Goal: Obtain resource: Download file/media

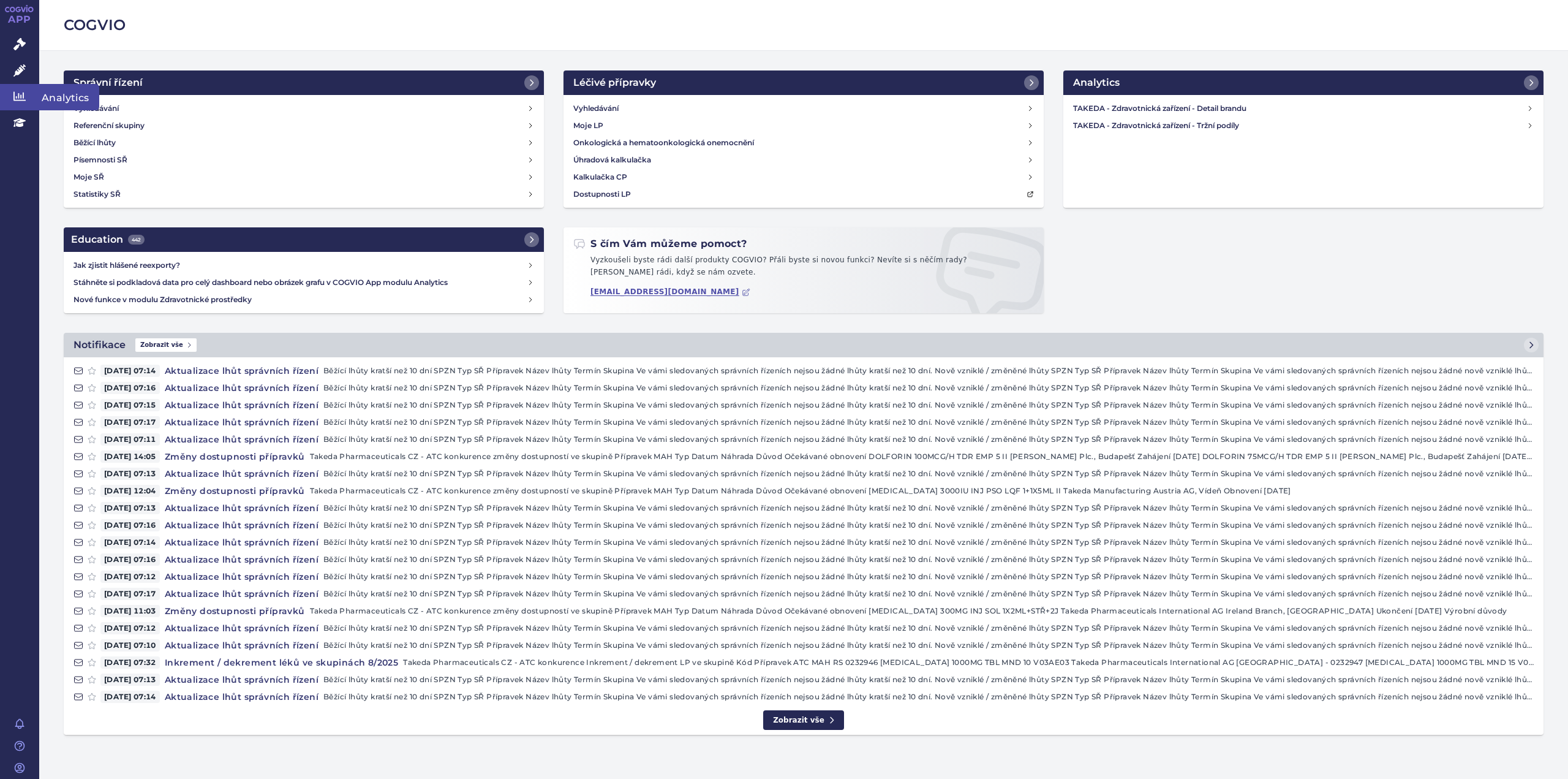
click at [14, 97] on icon at bounding box center [20, 96] width 12 height 9
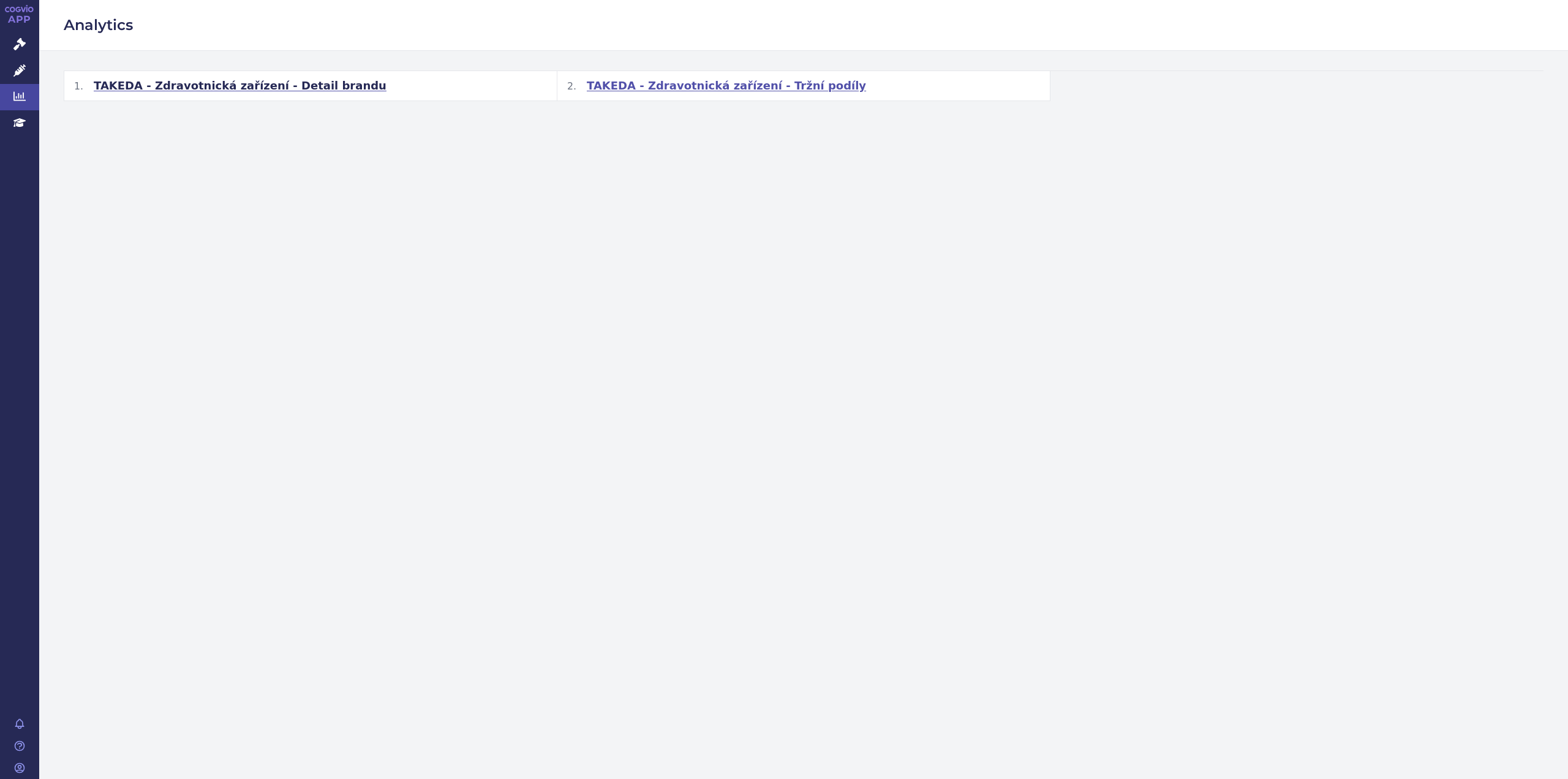
click at [711, 81] on span "TAKEDA - Zdravotnická zařízení - Tržní podíly" at bounding box center [726, 85] width 279 height 15
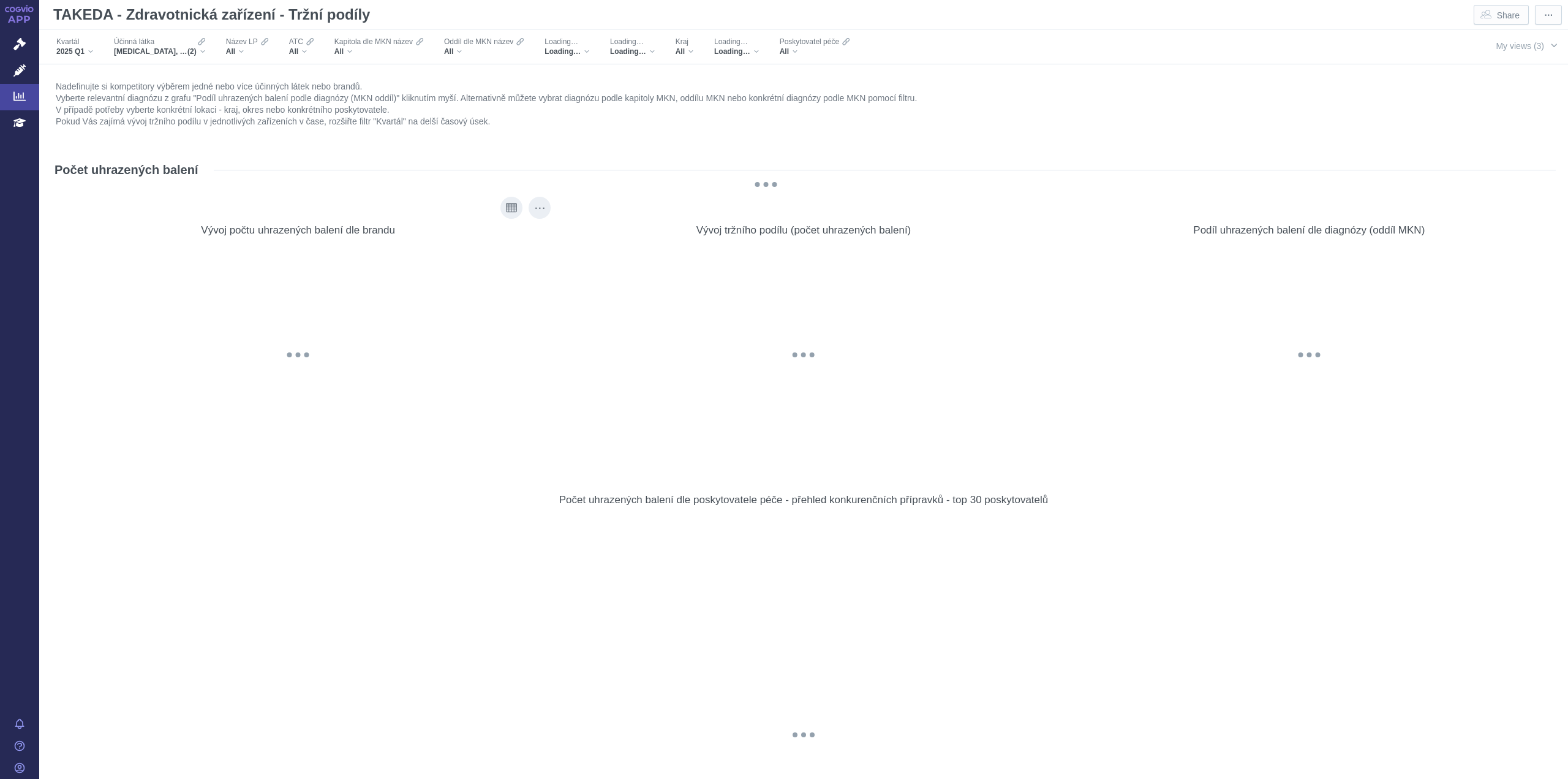
click at [521, 406] on div "@keyframes GDC-pop { 0%, 80%, 100% { transform: scale(0); } 40% { transform: sc…" at bounding box center [298, 355] width 481 height 211
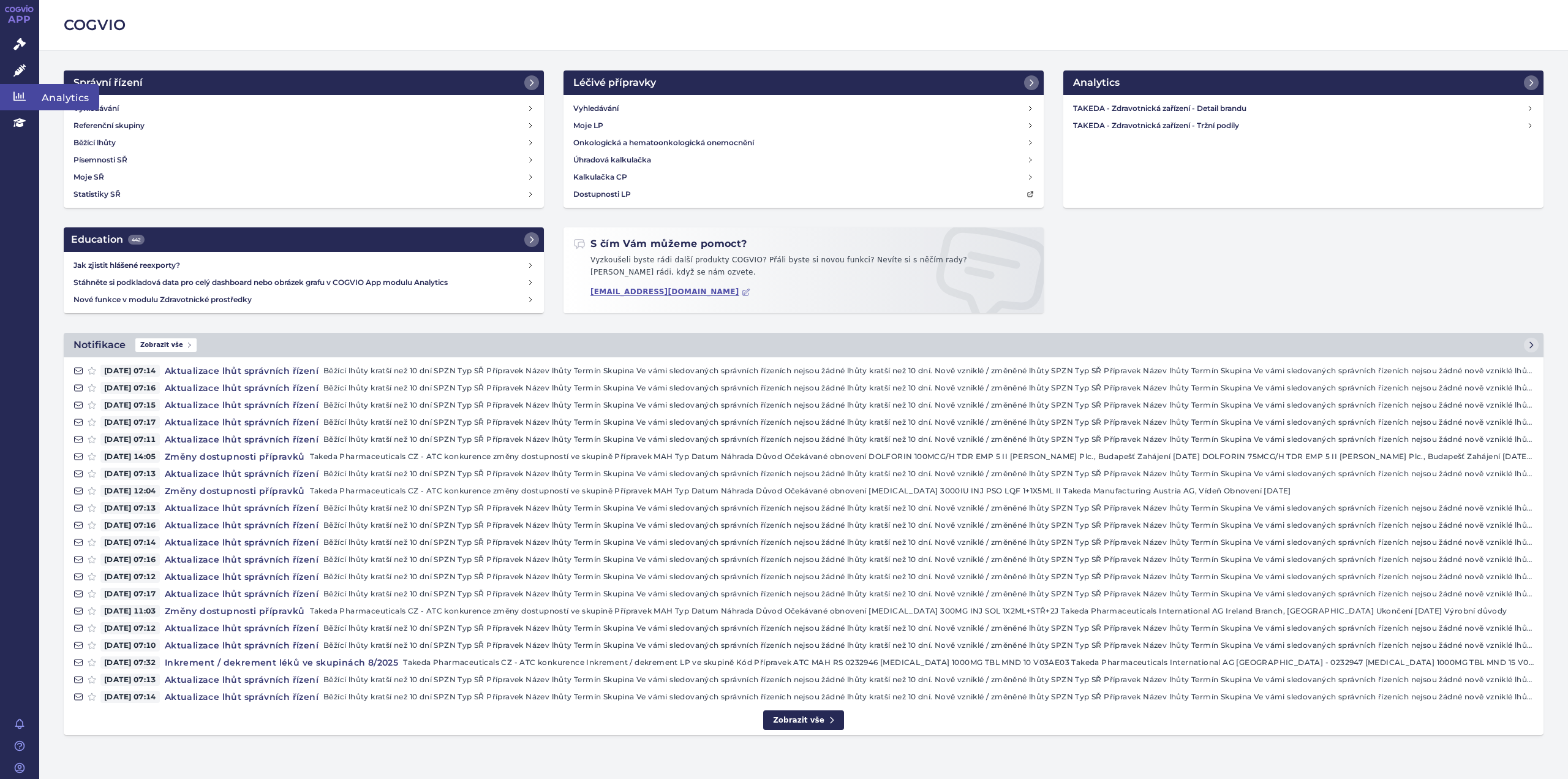
click at [59, 102] on span "Analytics" at bounding box center [69, 96] width 60 height 26
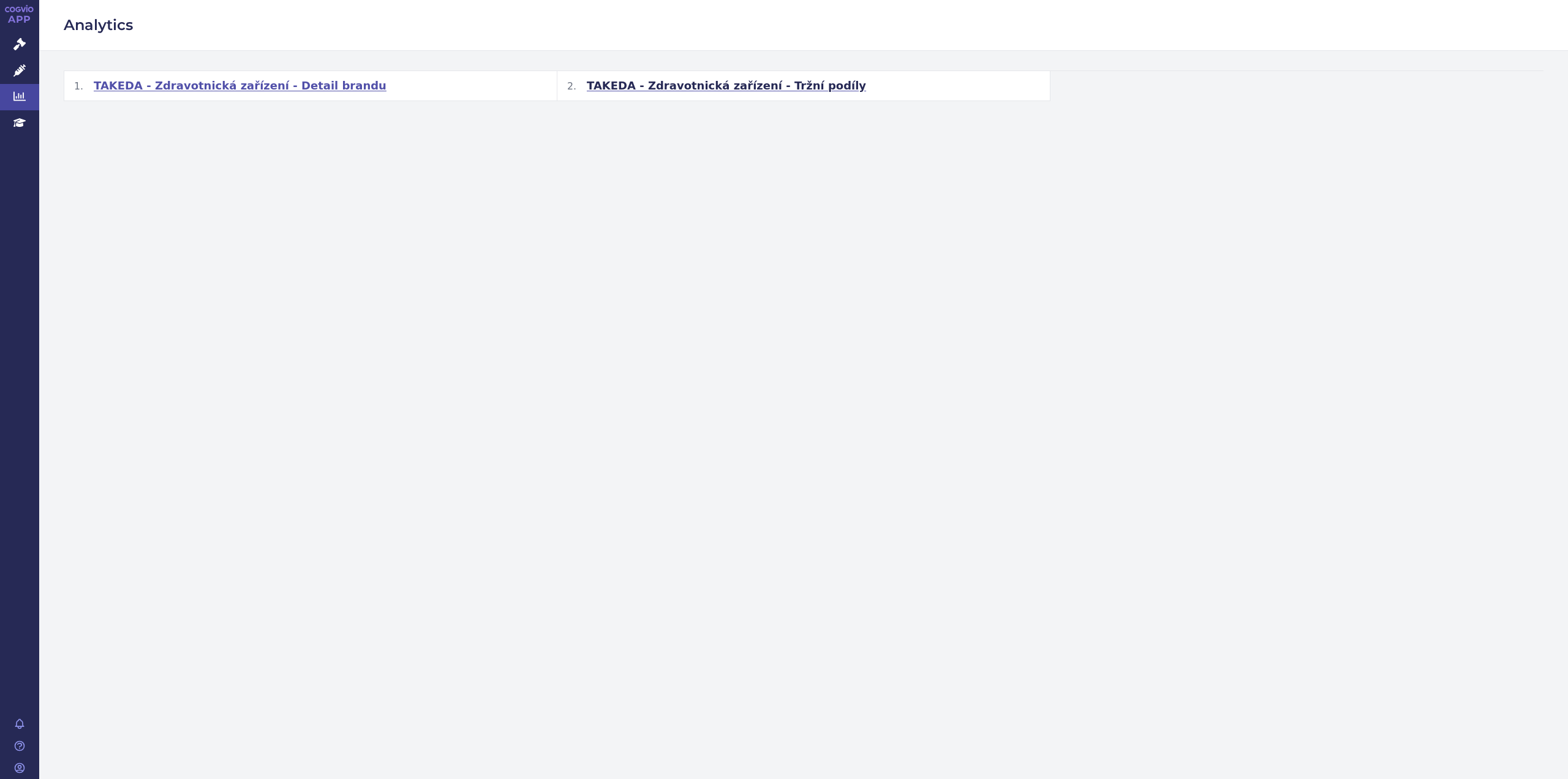
click at [312, 89] on span "TAKEDA - Zdravotnická zařízení - Detail brandu" at bounding box center [240, 85] width 293 height 15
click at [757, 87] on span "TAKEDA - Zdravotnická zařízení - Tržní podíly" at bounding box center [726, 85] width 279 height 15
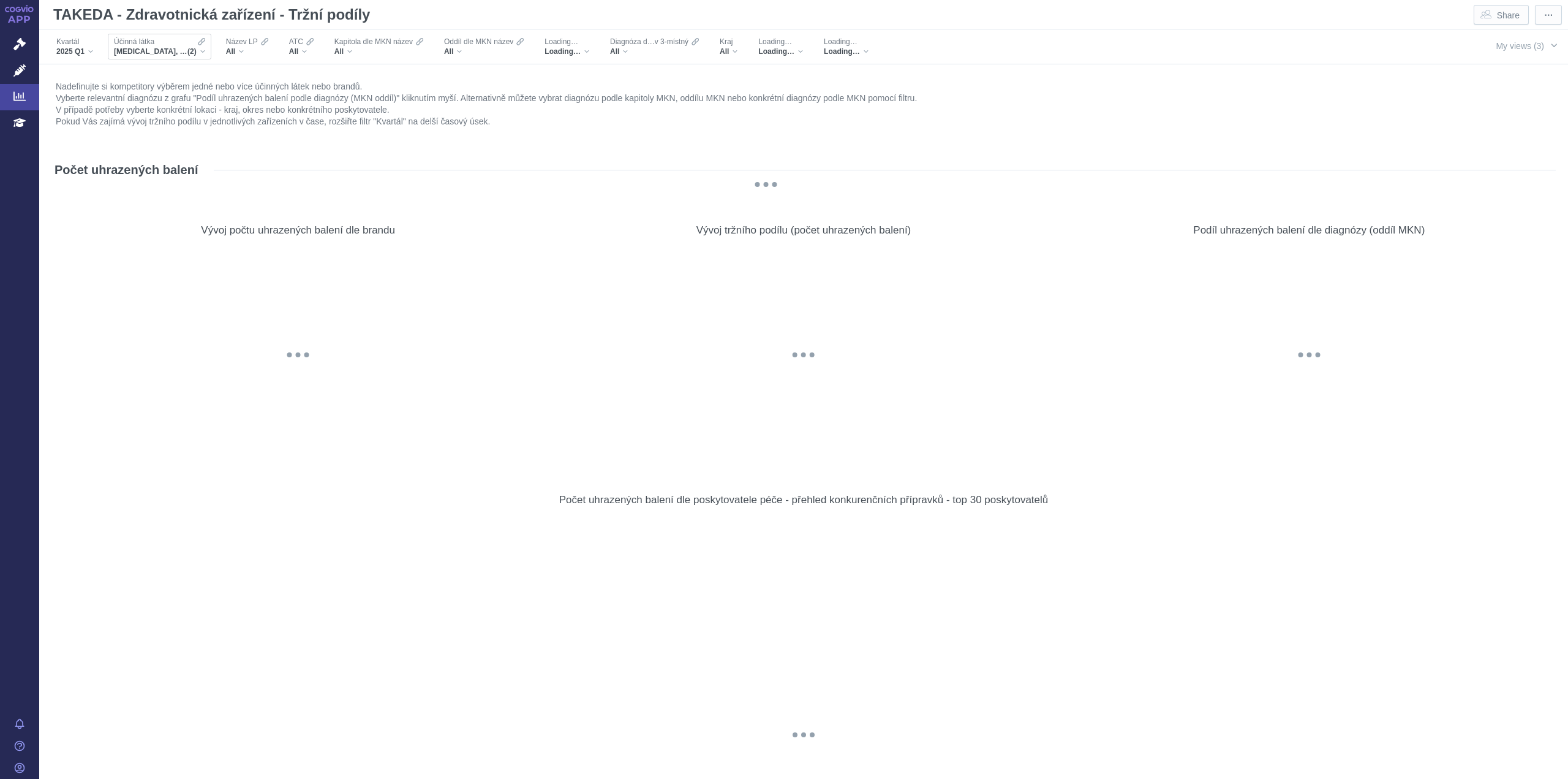
click at [154, 54] on span "[MEDICAL_DATA], [MEDICAL_DATA]" at bounding box center [150, 51] width 74 height 10
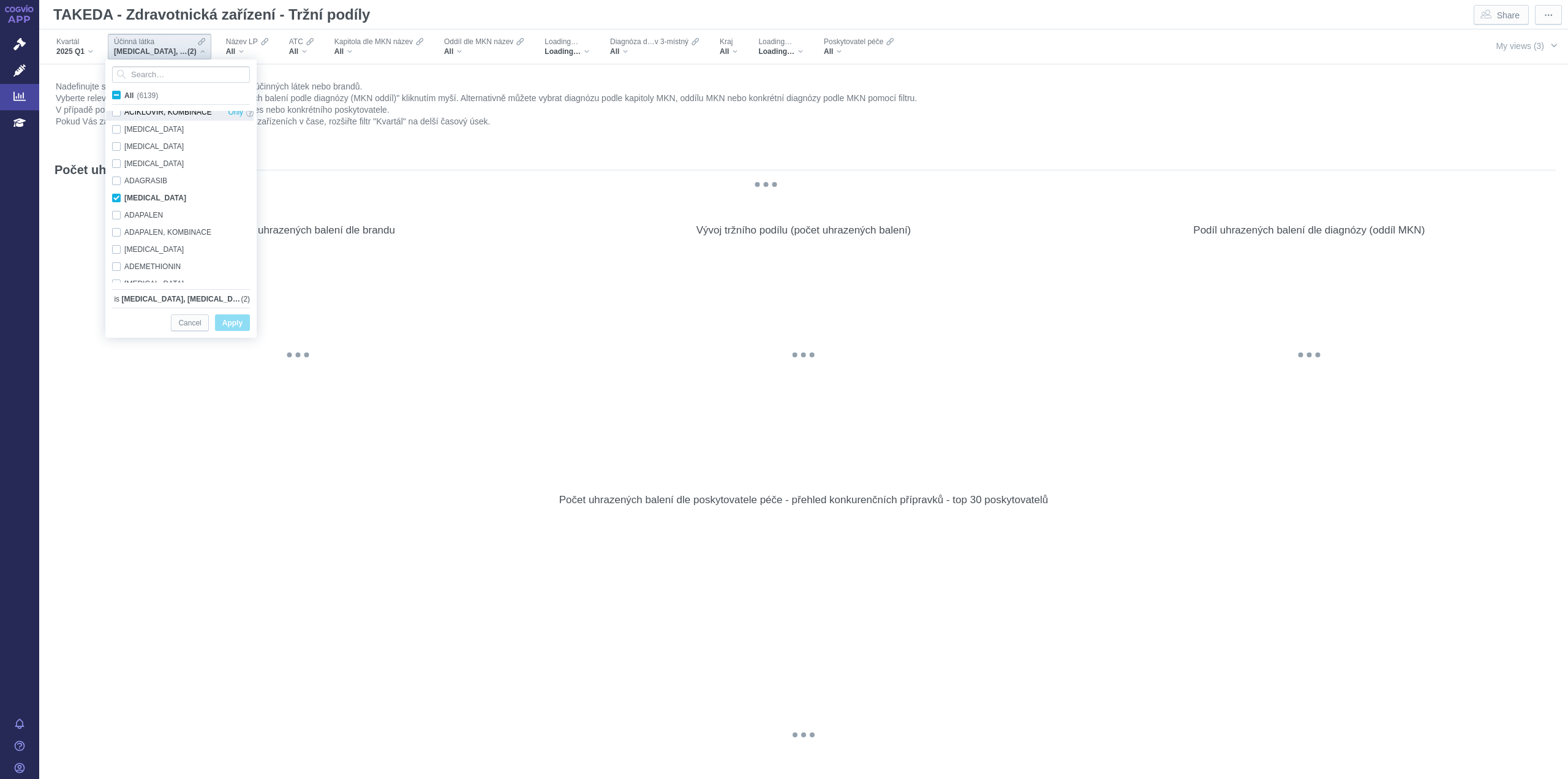
scroll to position [814, 0]
click at [125, 93] on span "All (6139)" at bounding box center [141, 95] width 33 height 9
click at [125, 93] on input "All (6139)" at bounding box center [129, 92] width 8 height 8
checkbox input "true"
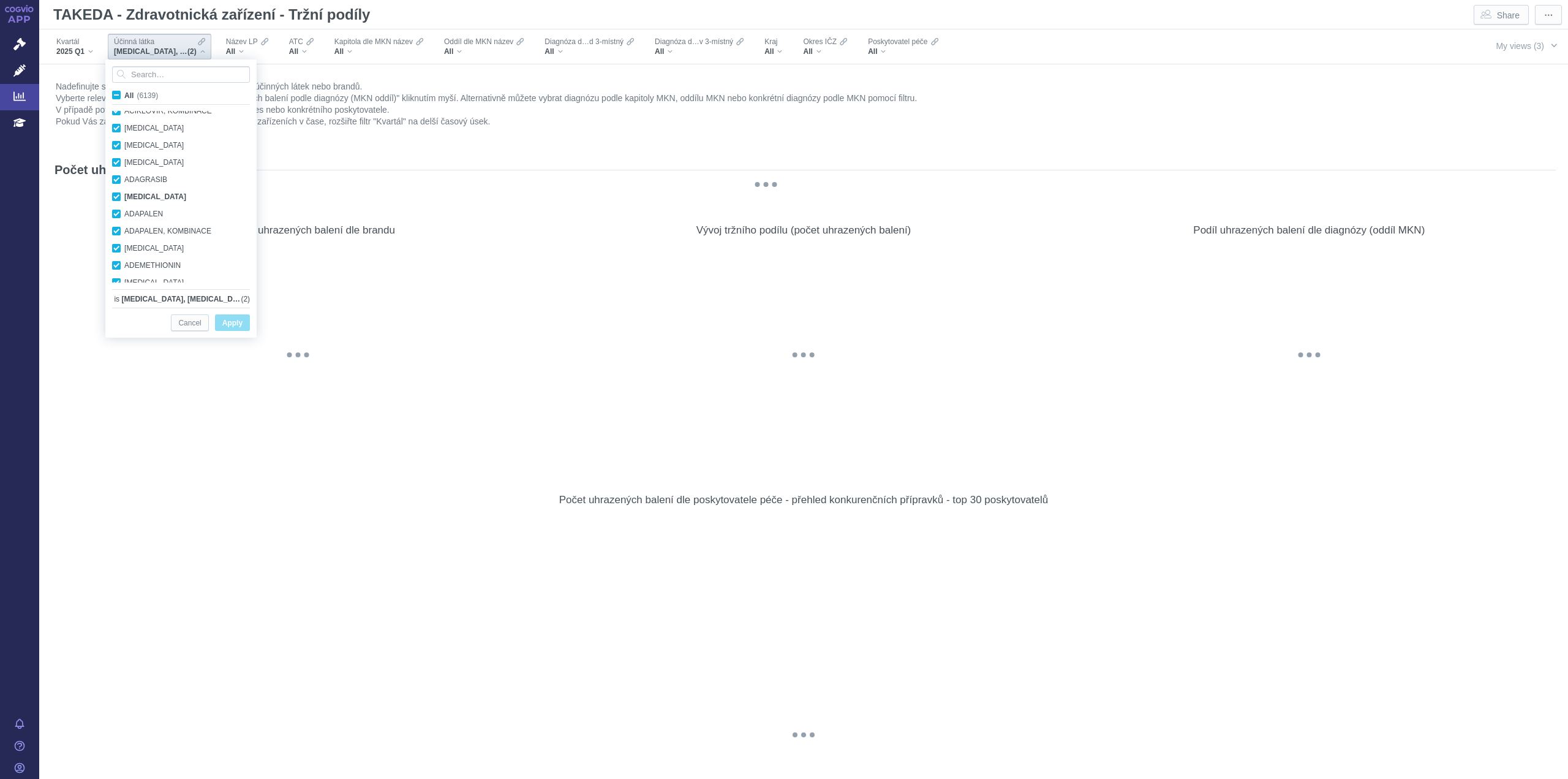
checkbox input "true"
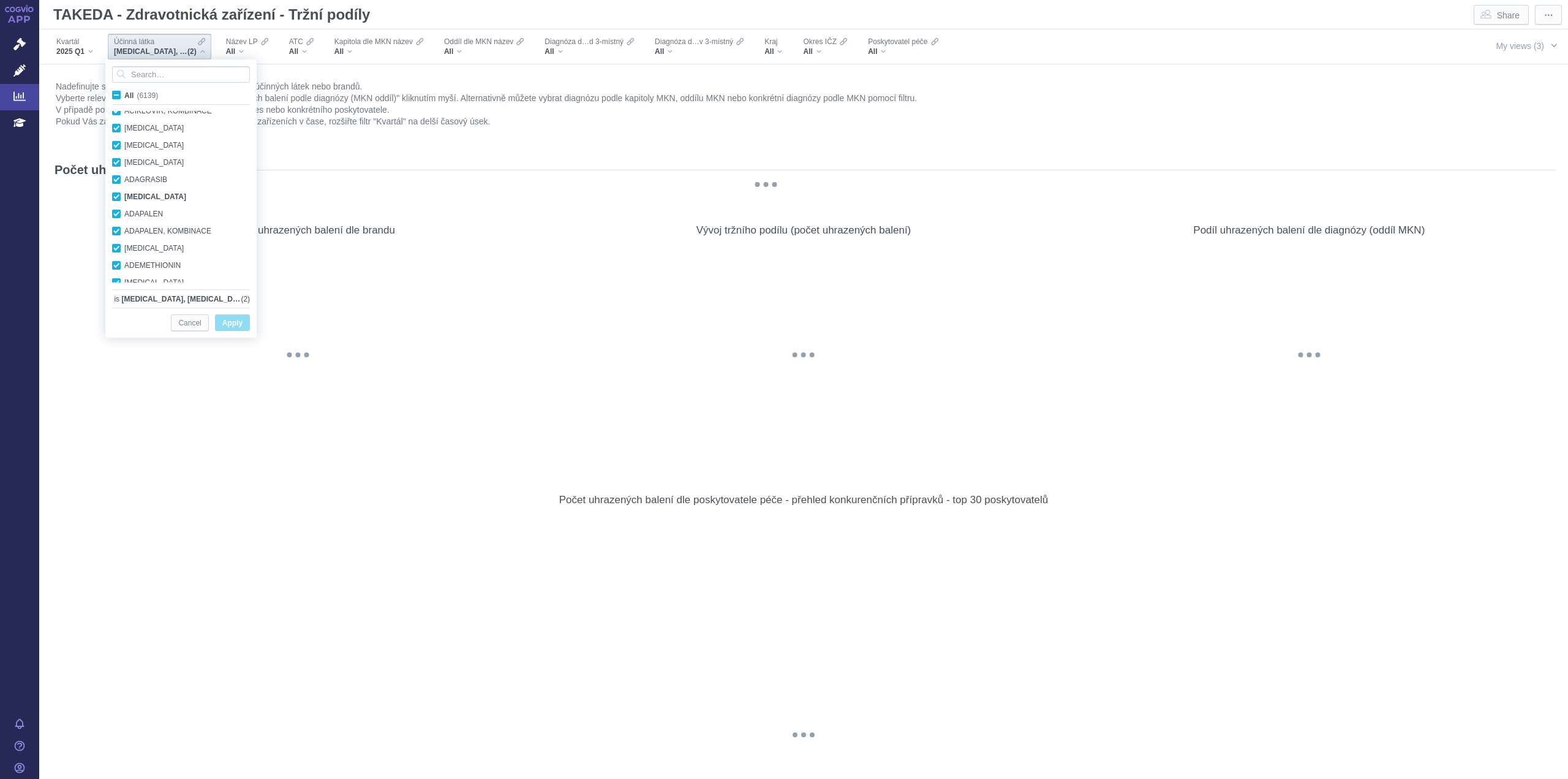
checkbox input "true"
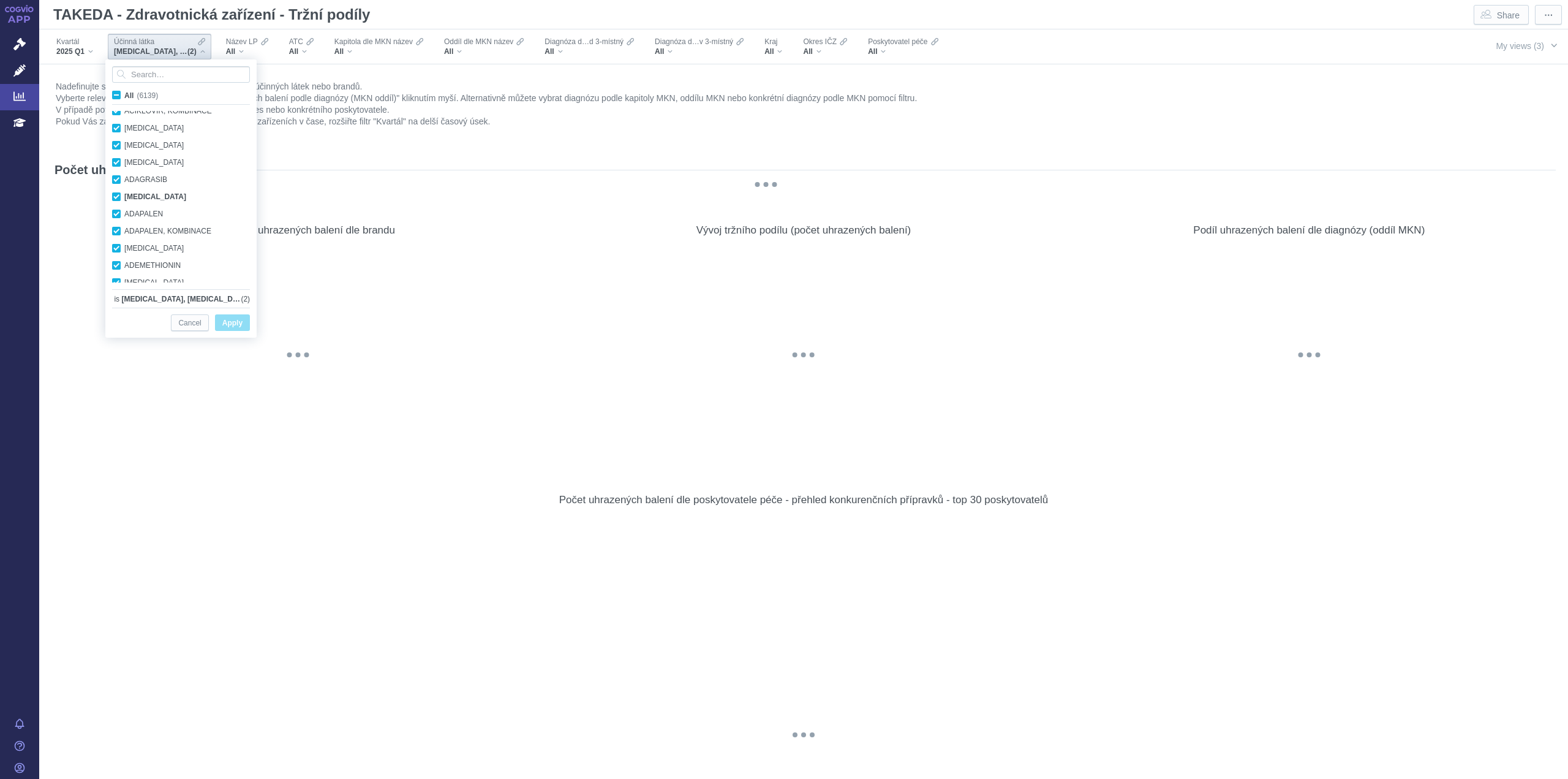
checkbox input "true"
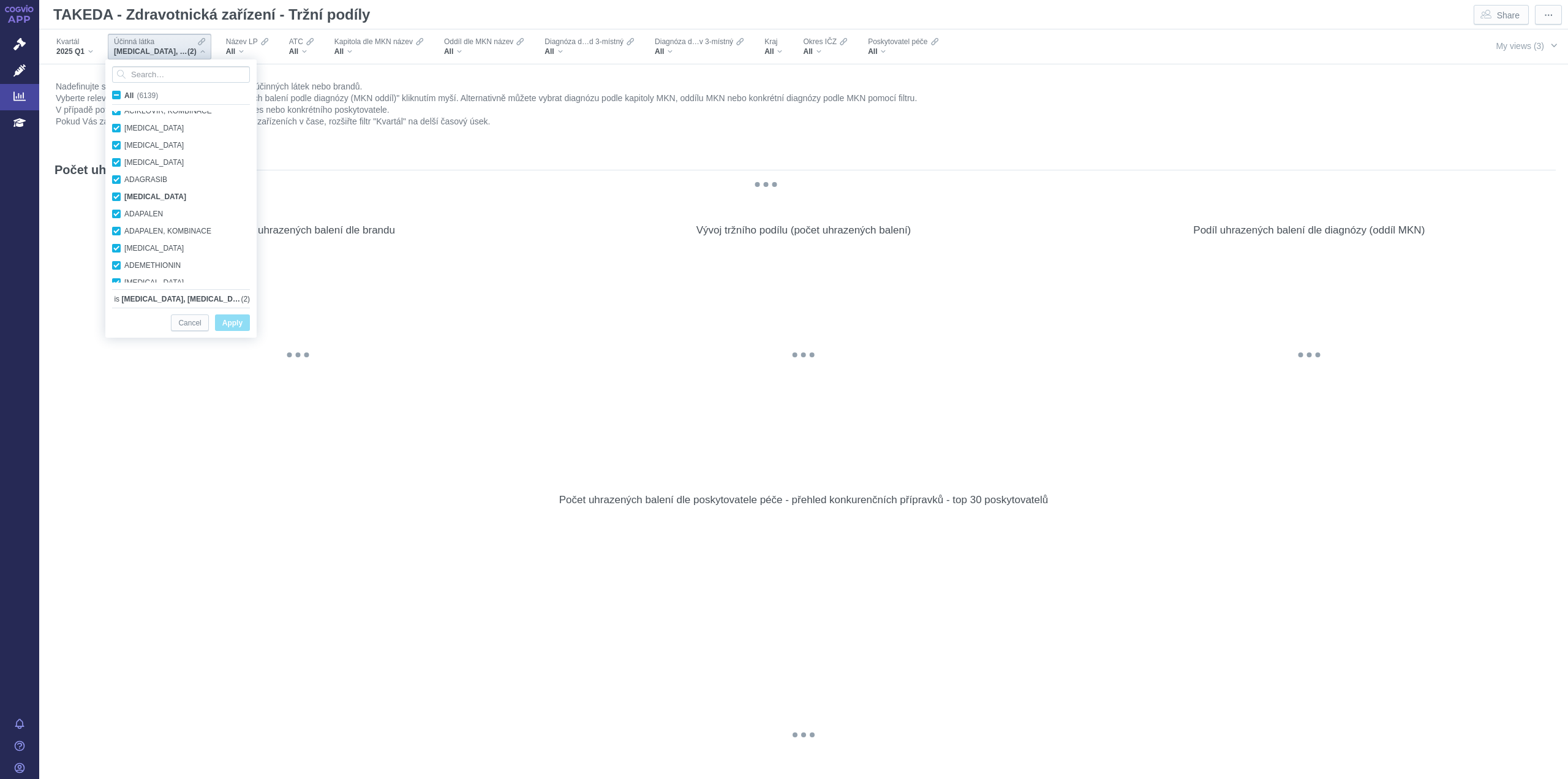
checkbox input "true"
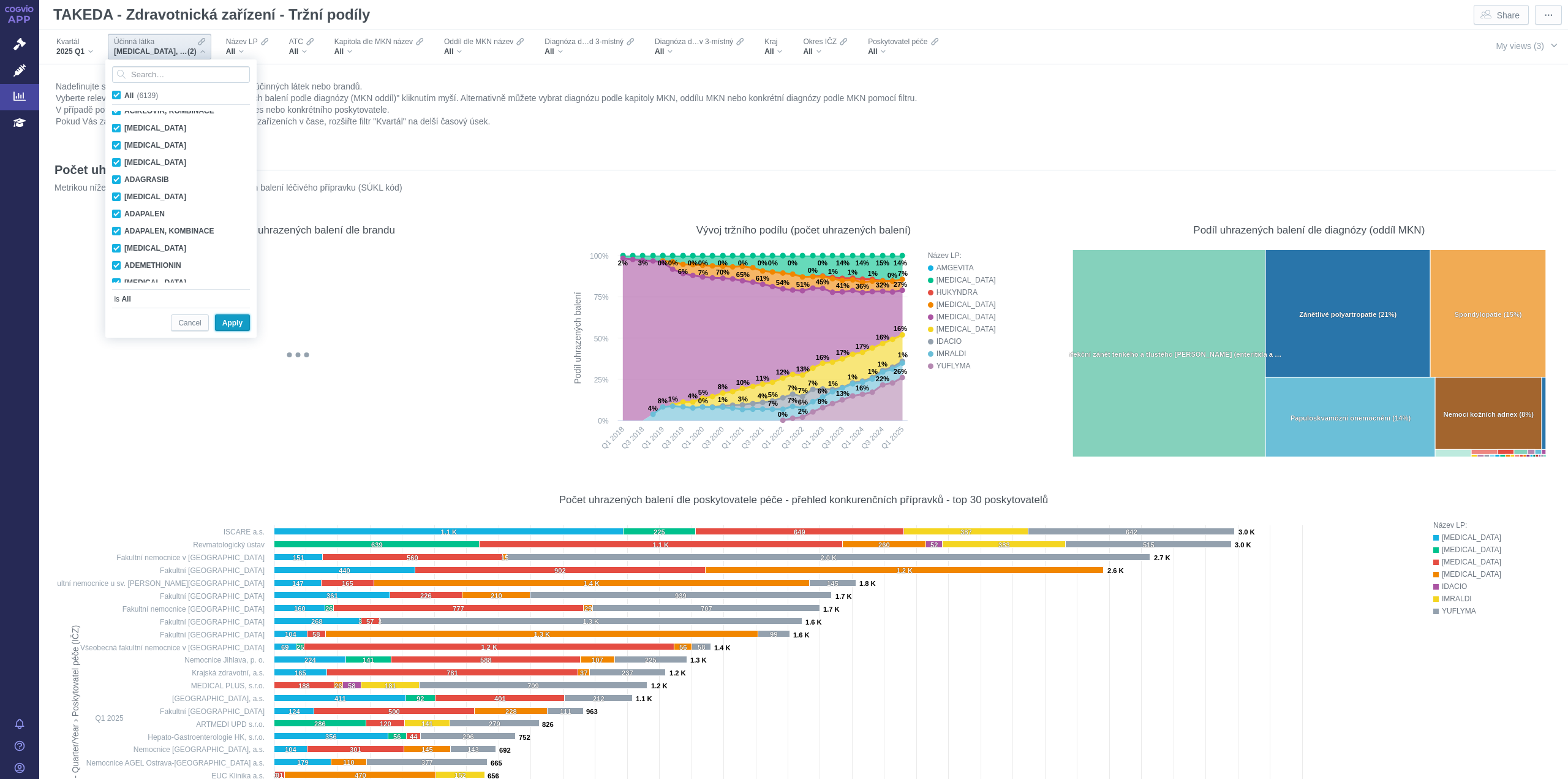
click at [242, 326] on span "Apply" at bounding box center [232, 323] width 21 height 16
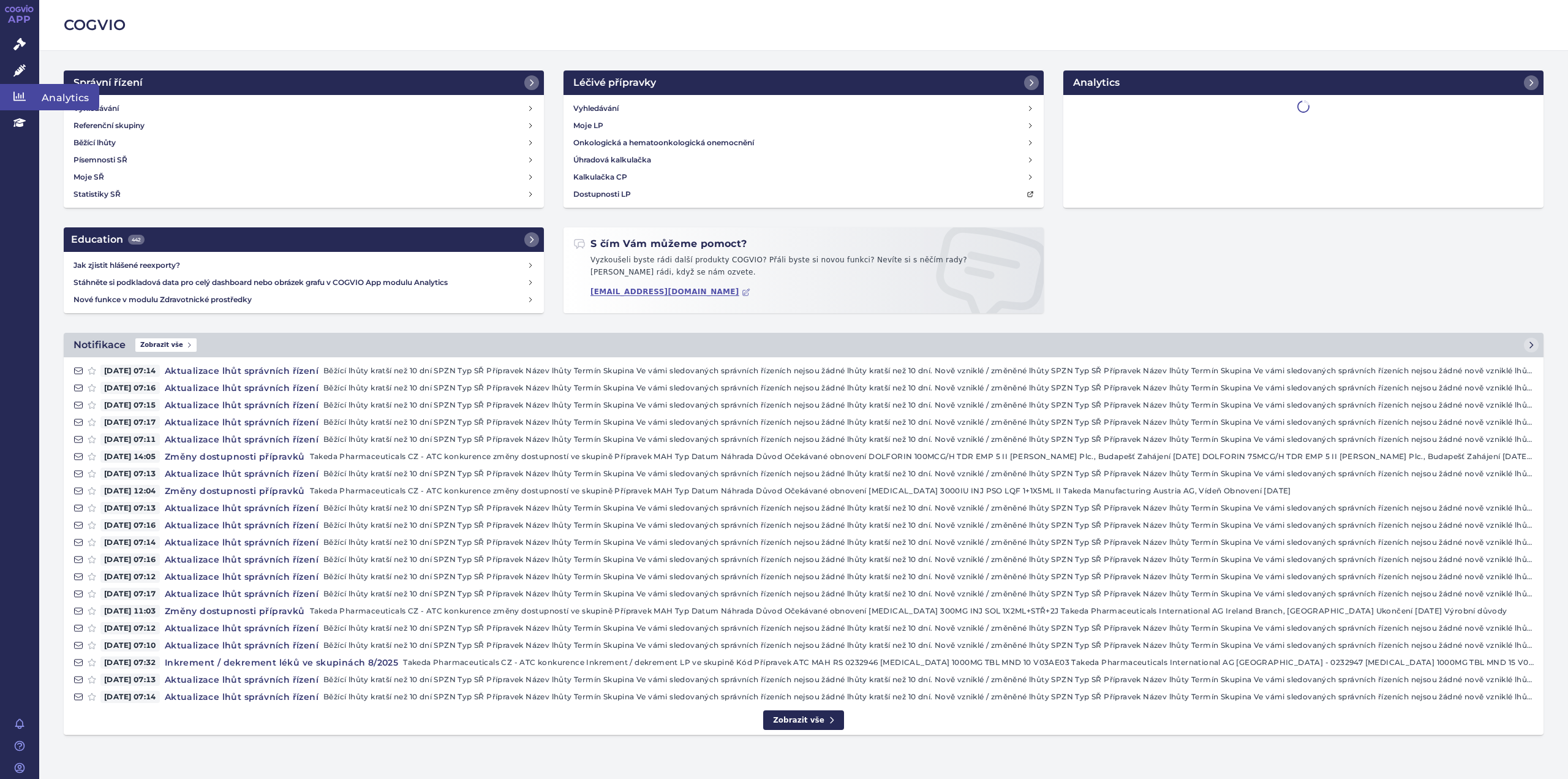
click at [67, 100] on span "Analytics" at bounding box center [69, 96] width 60 height 26
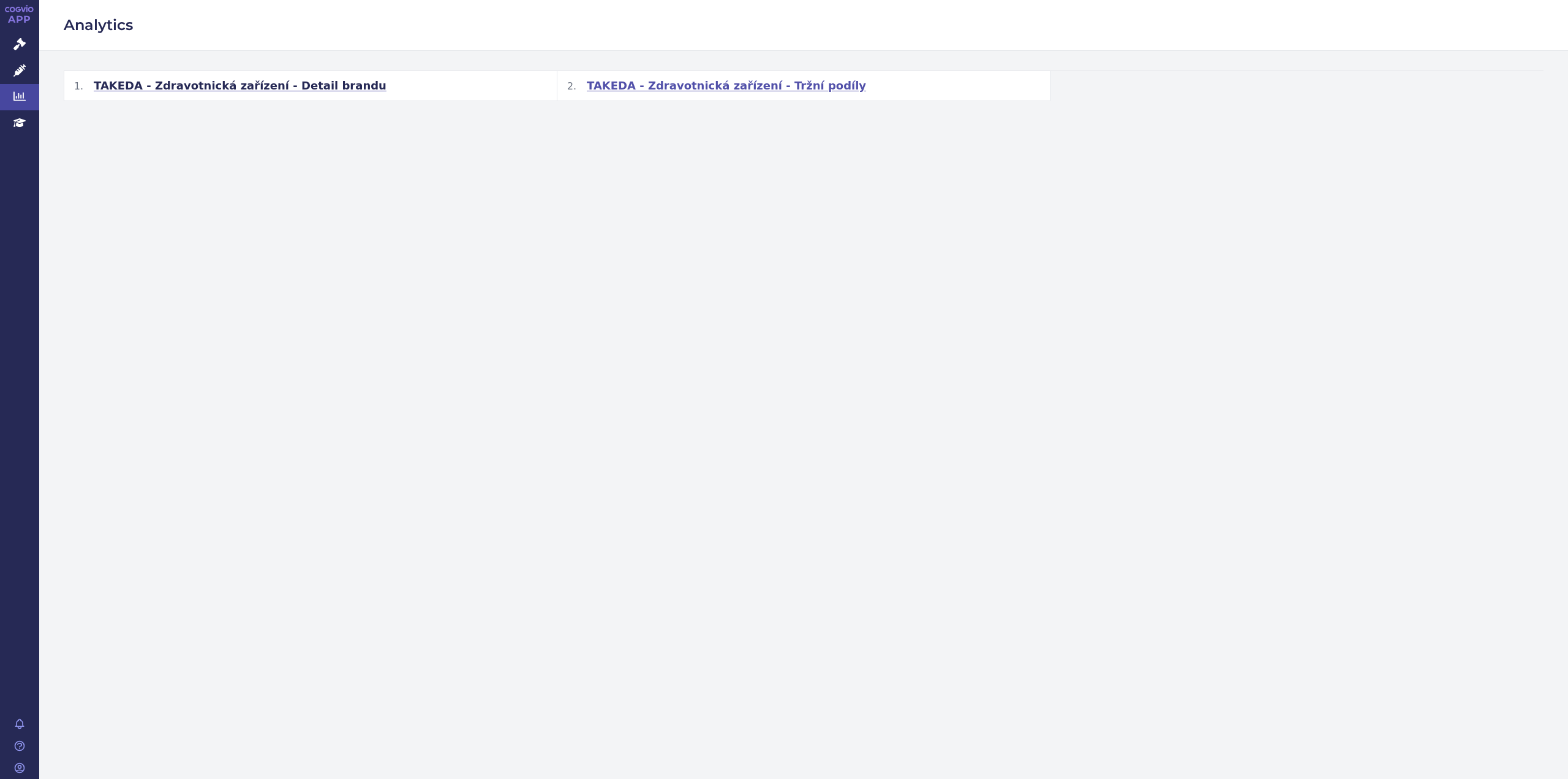
click at [678, 83] on span "TAKEDA - Zdravotnická zařízení - Tržní podíly" at bounding box center [726, 85] width 279 height 15
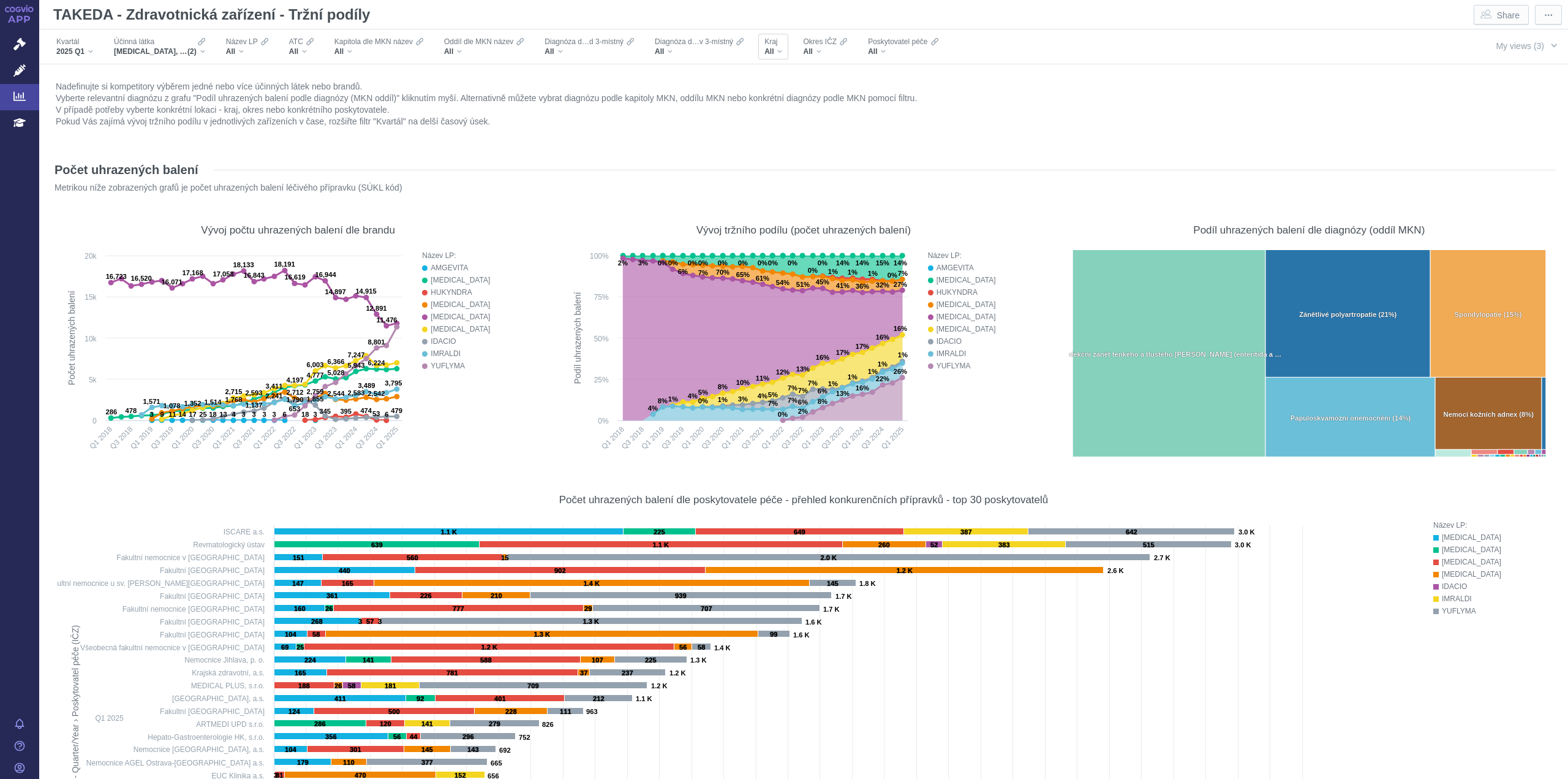
click at [779, 54] on div "All" at bounding box center [773, 51] width 18 height 10
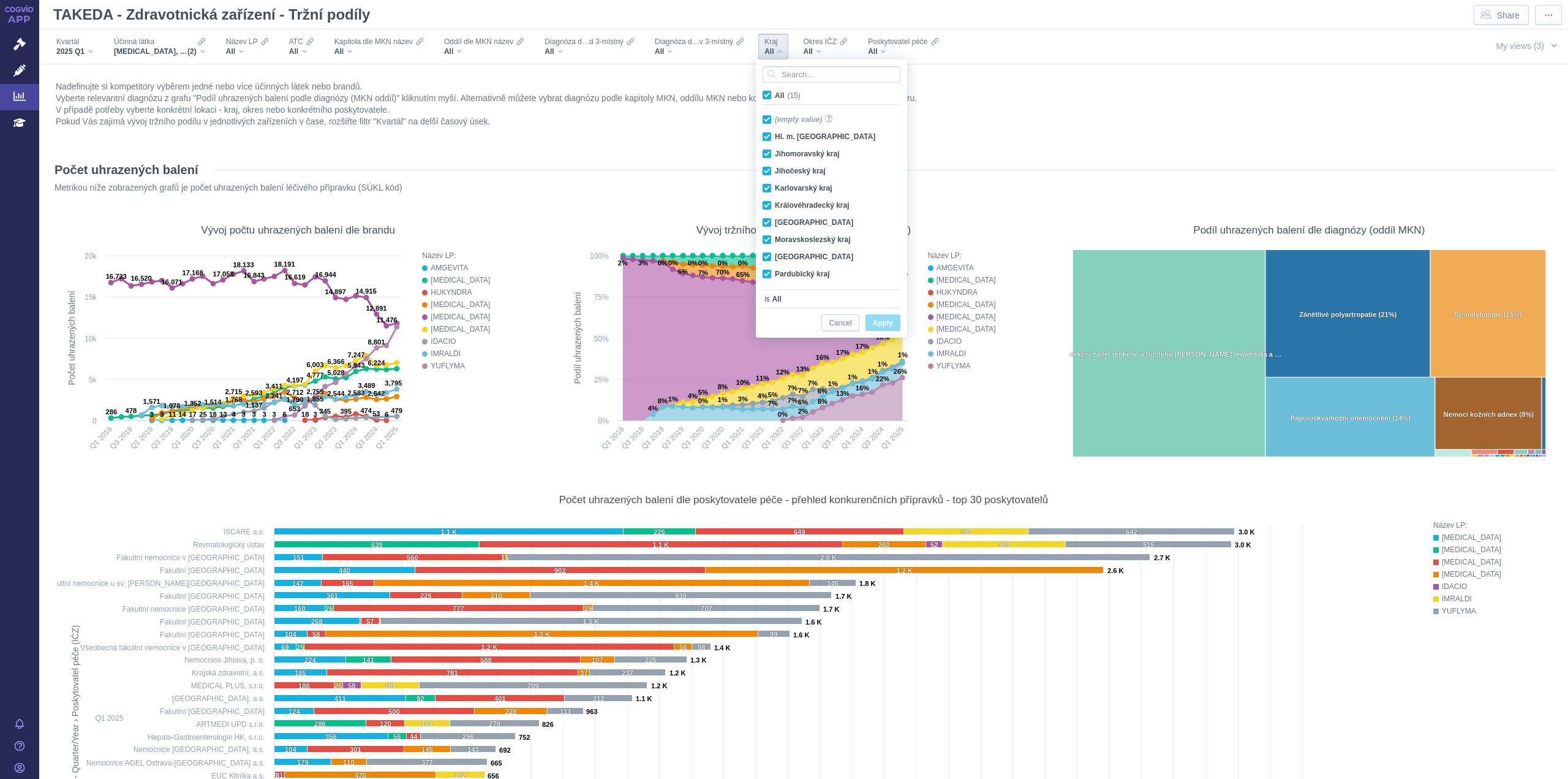
click at [775, 92] on span "All (15)" at bounding box center [787, 95] width 26 height 9
click at [775, 92] on input "All (15)" at bounding box center [779, 92] width 8 height 8
checkbox input "false"
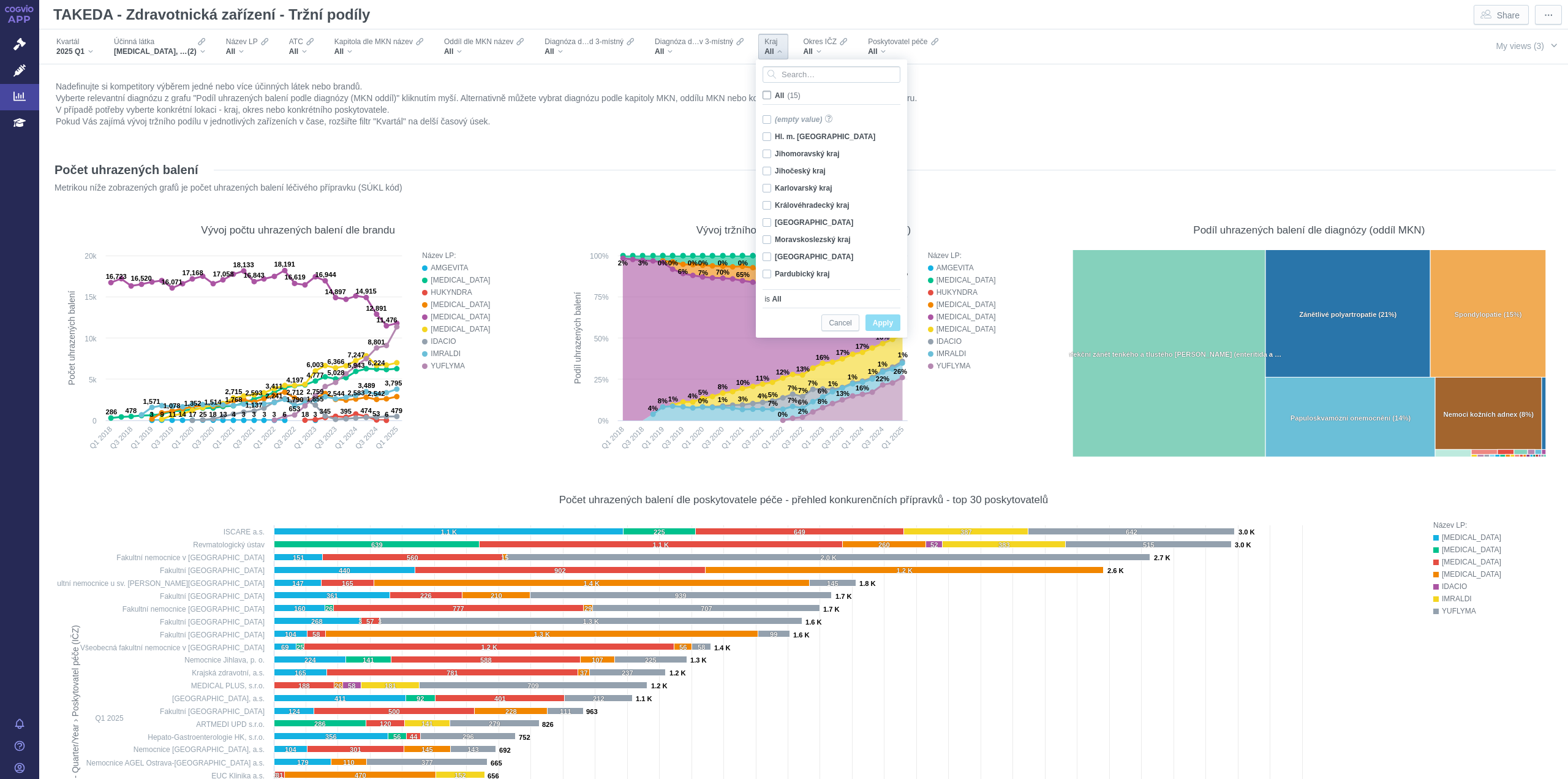
checkbox input "false"
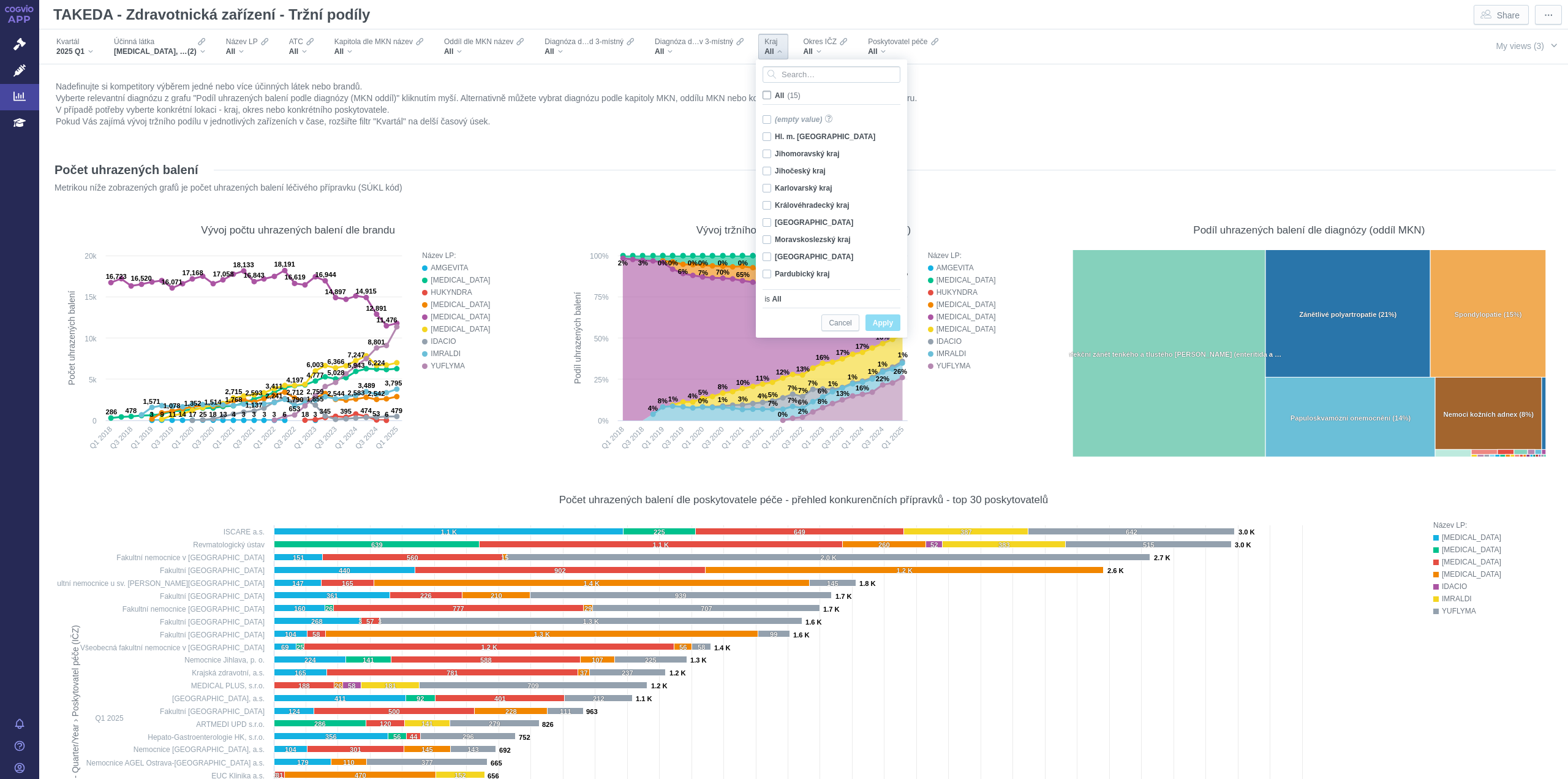
checkbox input "false"
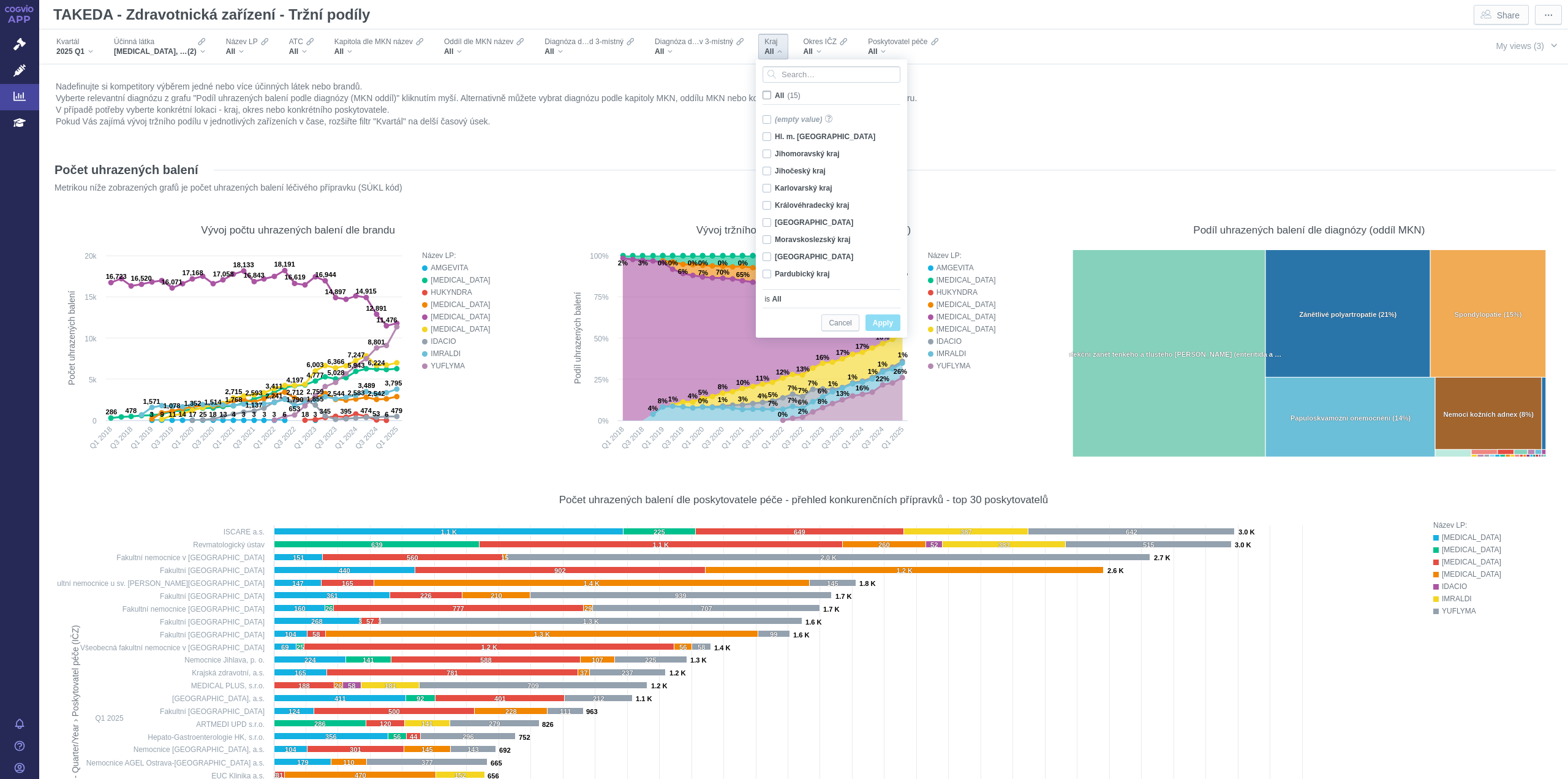
checkbox input "false"
click at [781, 140] on div "Hl. m. Praha Only" at bounding box center [833, 136] width 154 height 17
checkbox input "true"
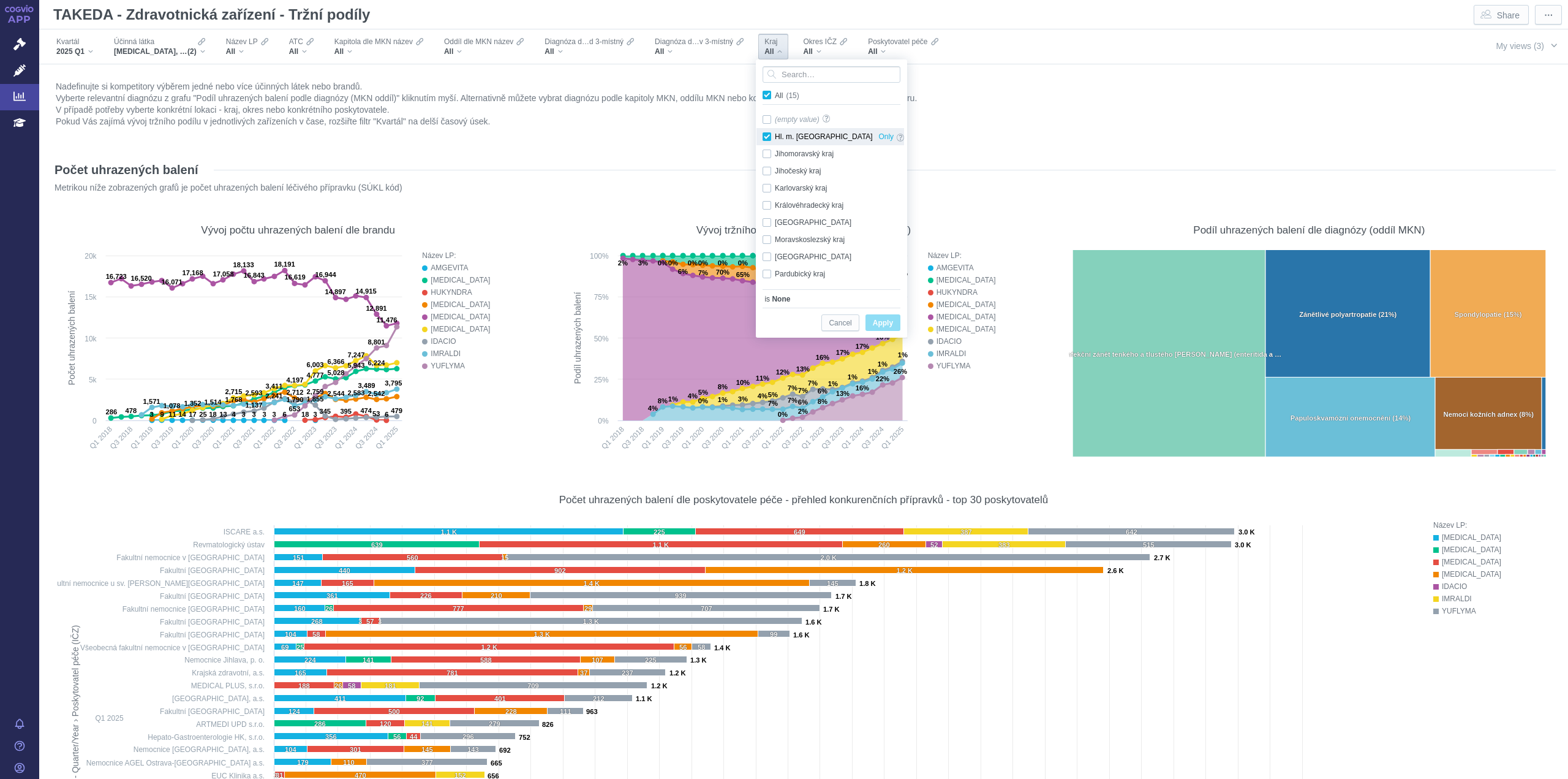
checkbox input "true"
click at [881, 321] on span "Apply" at bounding box center [883, 323] width 21 height 16
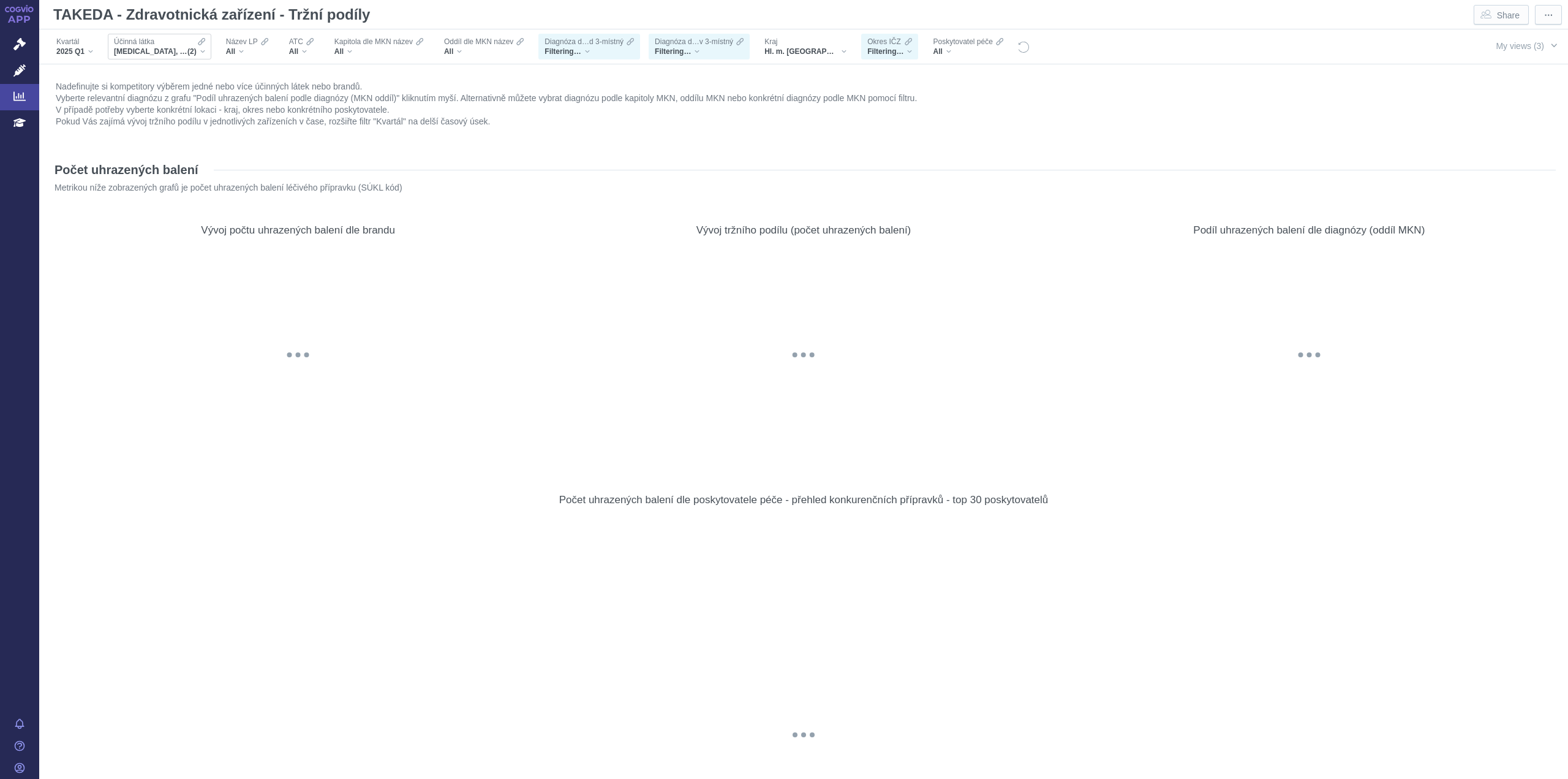
click at [167, 52] on span "[MEDICAL_DATA], [MEDICAL_DATA]" at bounding box center [150, 51] width 74 height 10
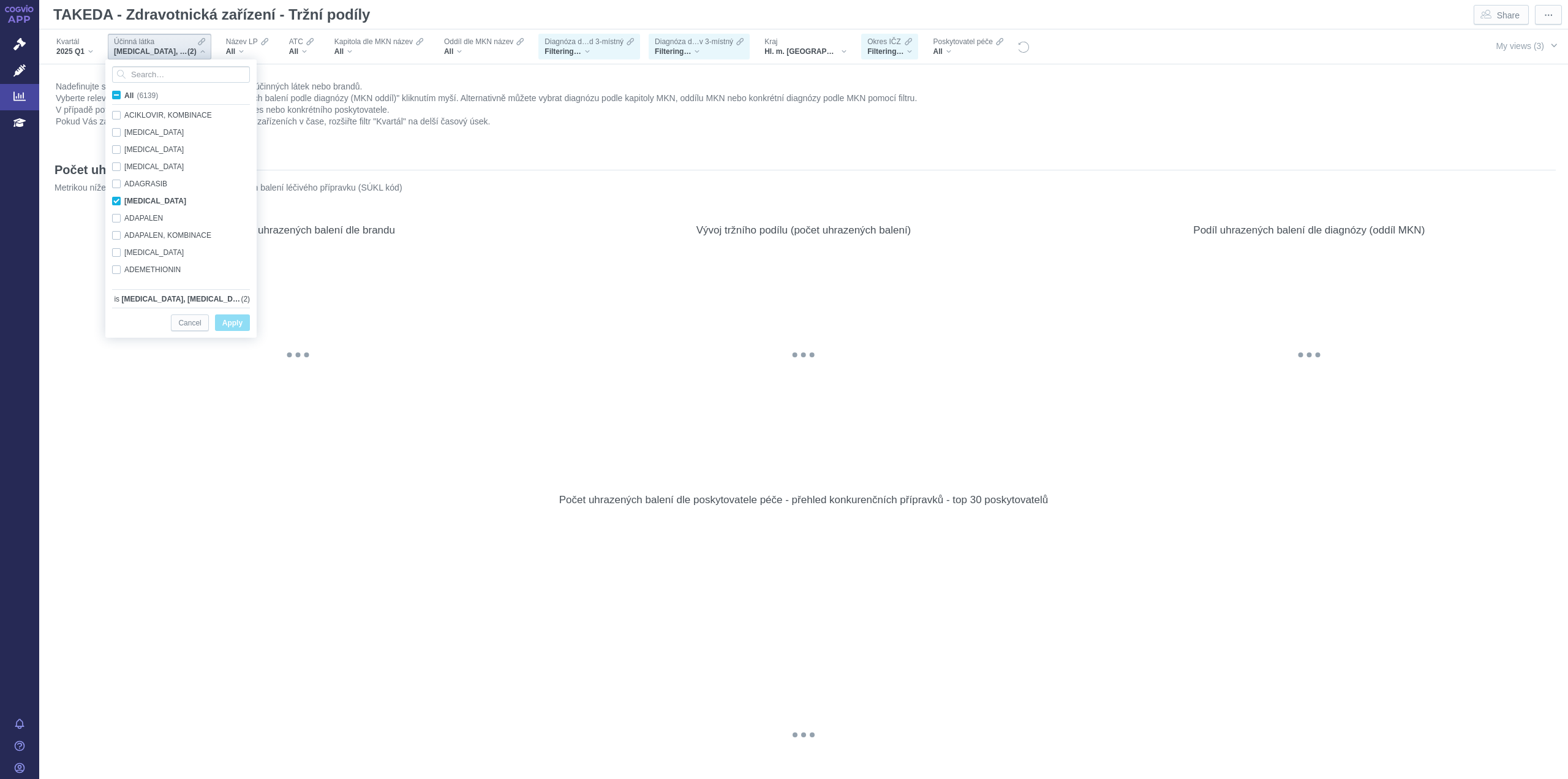
scroll to position [814, 0]
click at [125, 93] on span "All (6139)" at bounding box center [141, 95] width 33 height 9
click at [125, 93] on input "All (6139)" at bounding box center [129, 92] width 8 height 8
checkbox input "true"
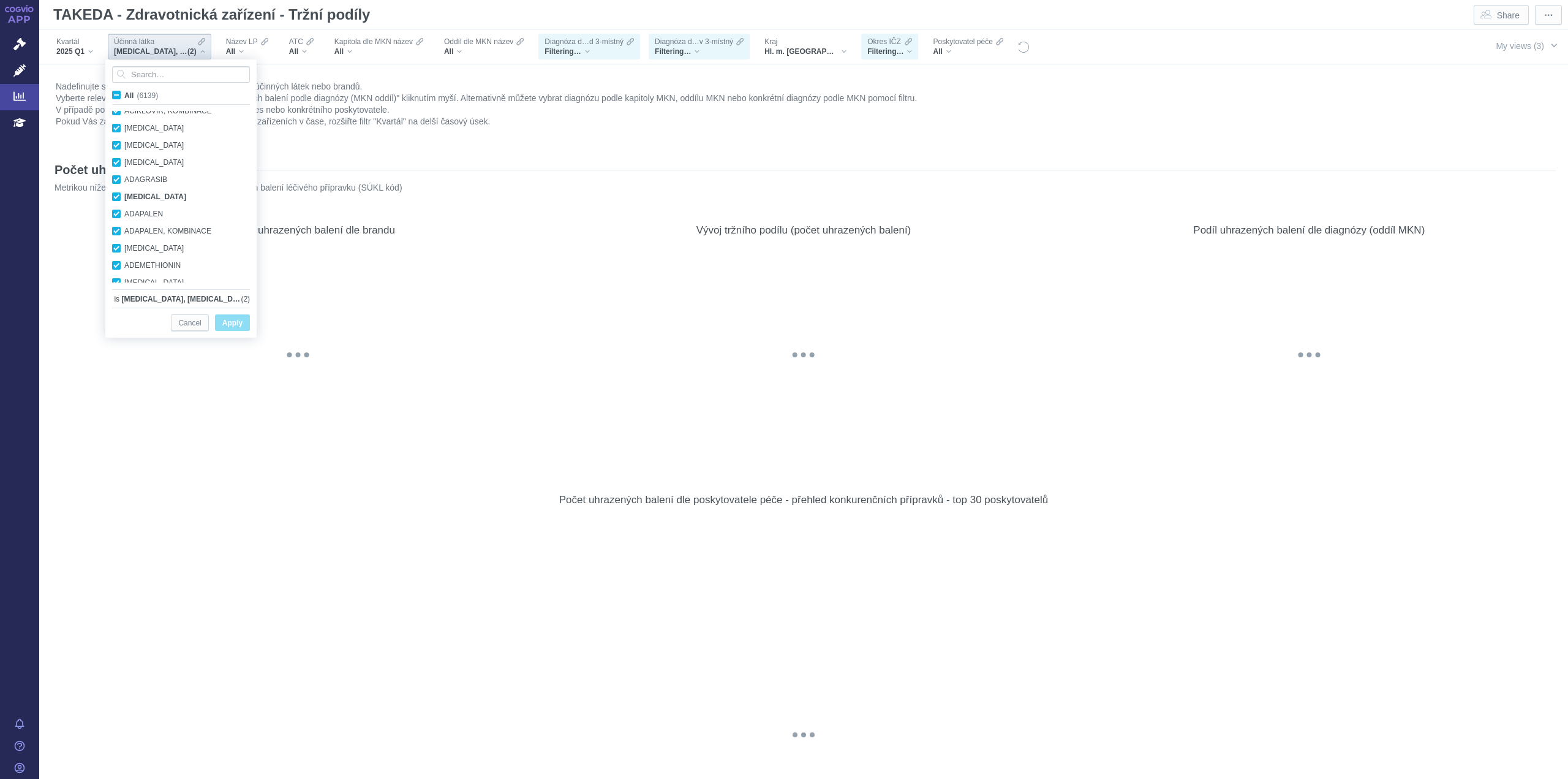
checkbox input "true"
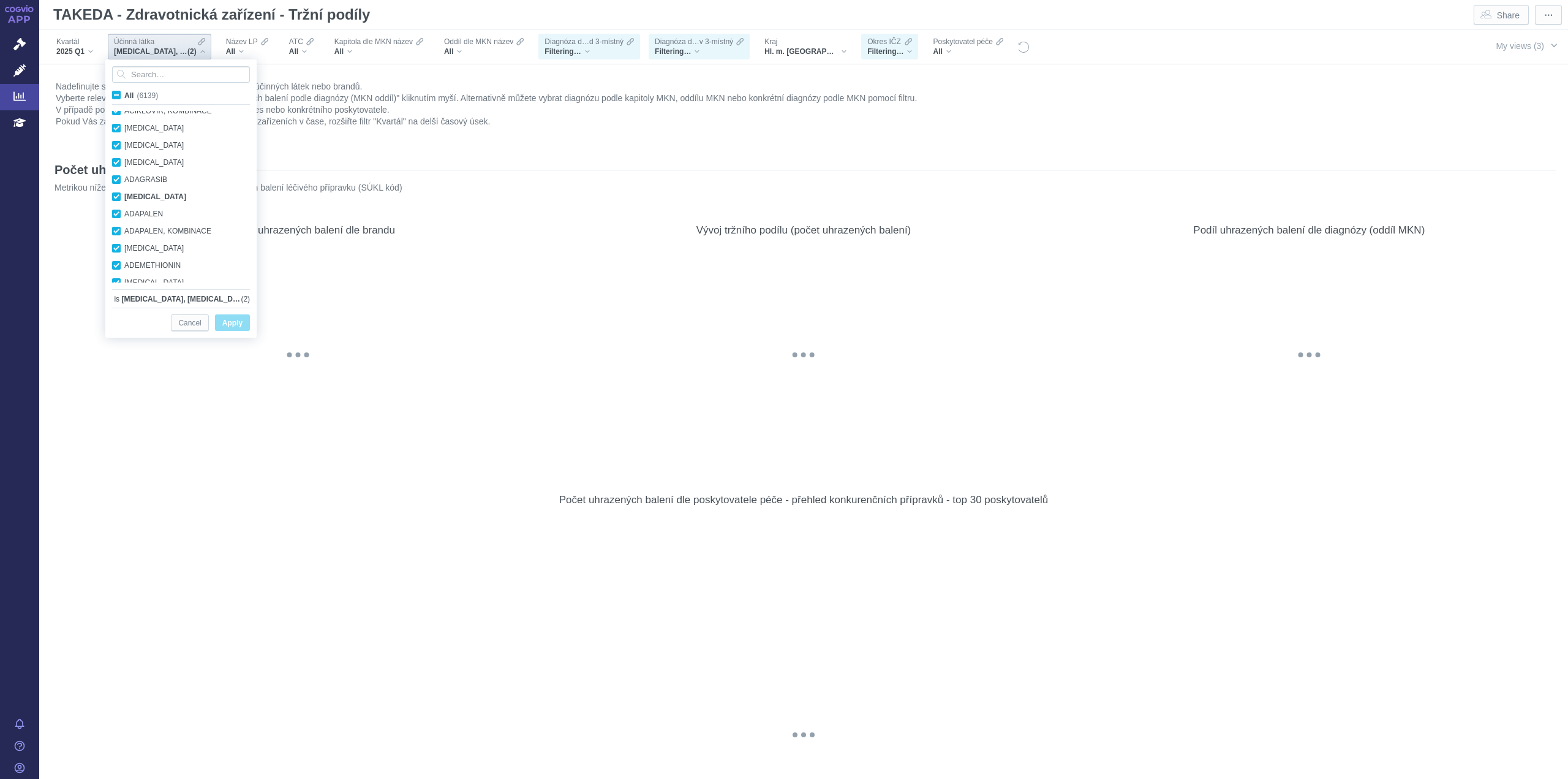
checkbox input "true"
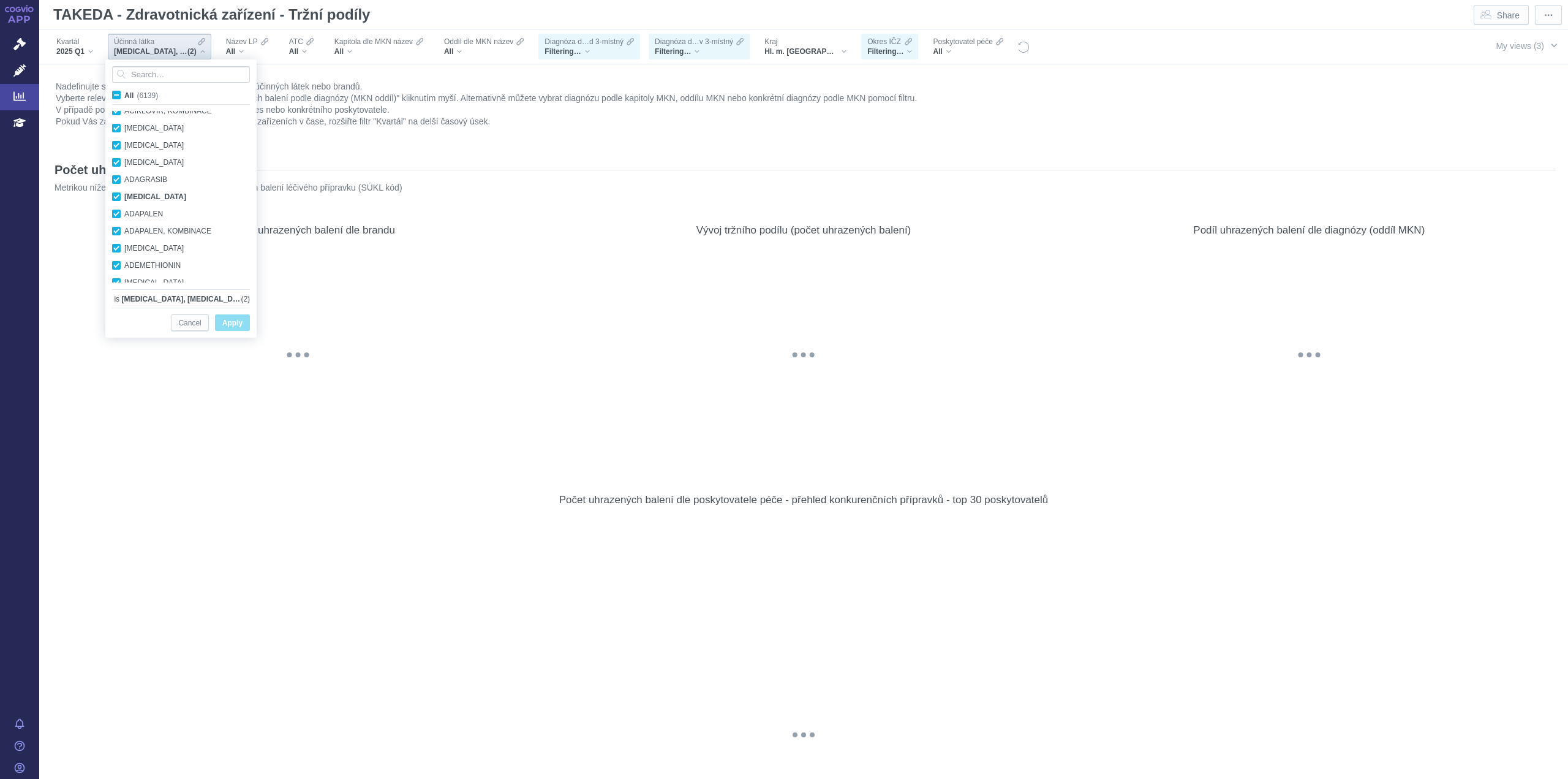
checkbox input "true"
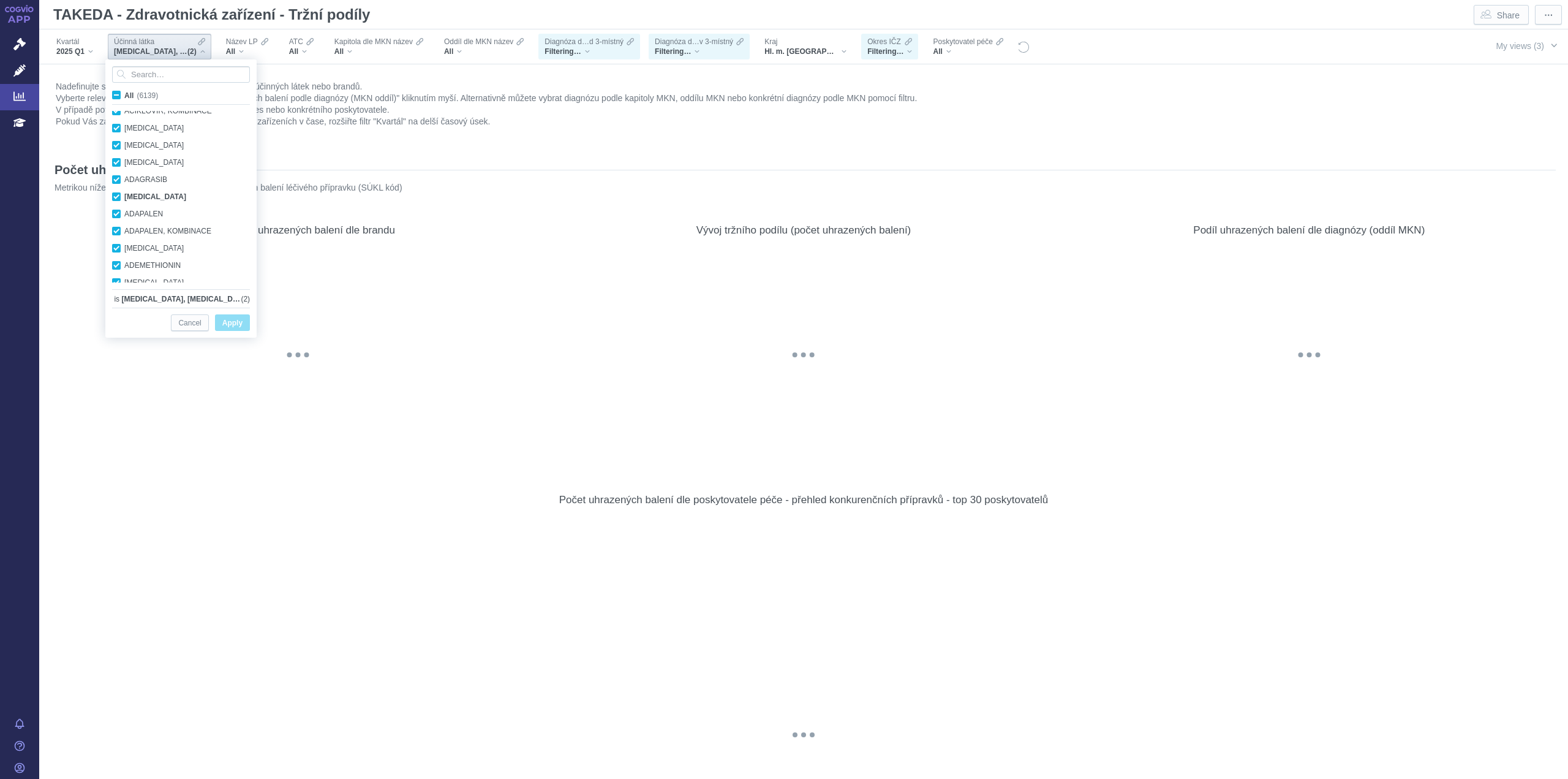
checkbox input "true"
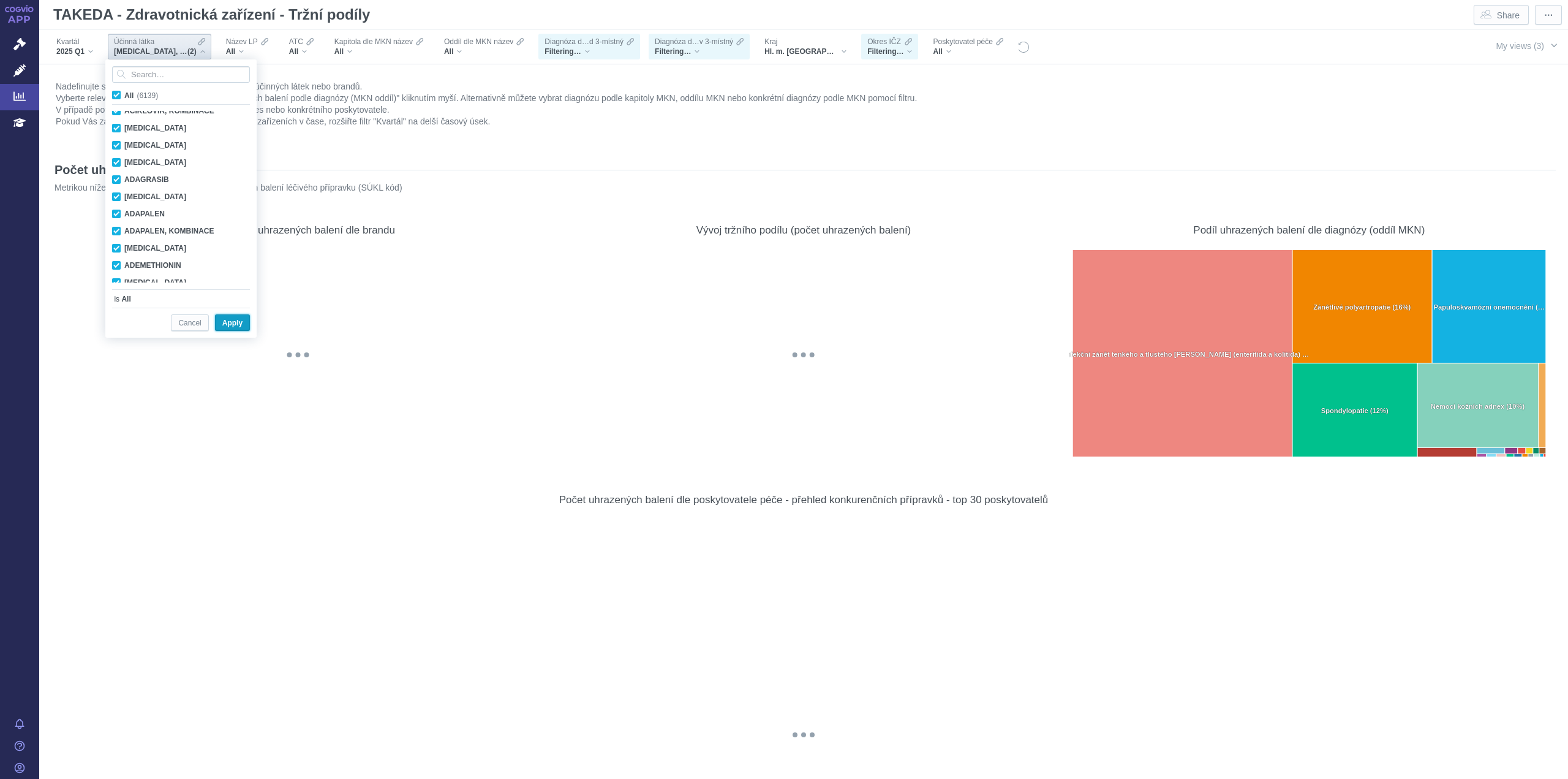
click at [239, 327] on span "Apply" at bounding box center [232, 323] width 21 height 16
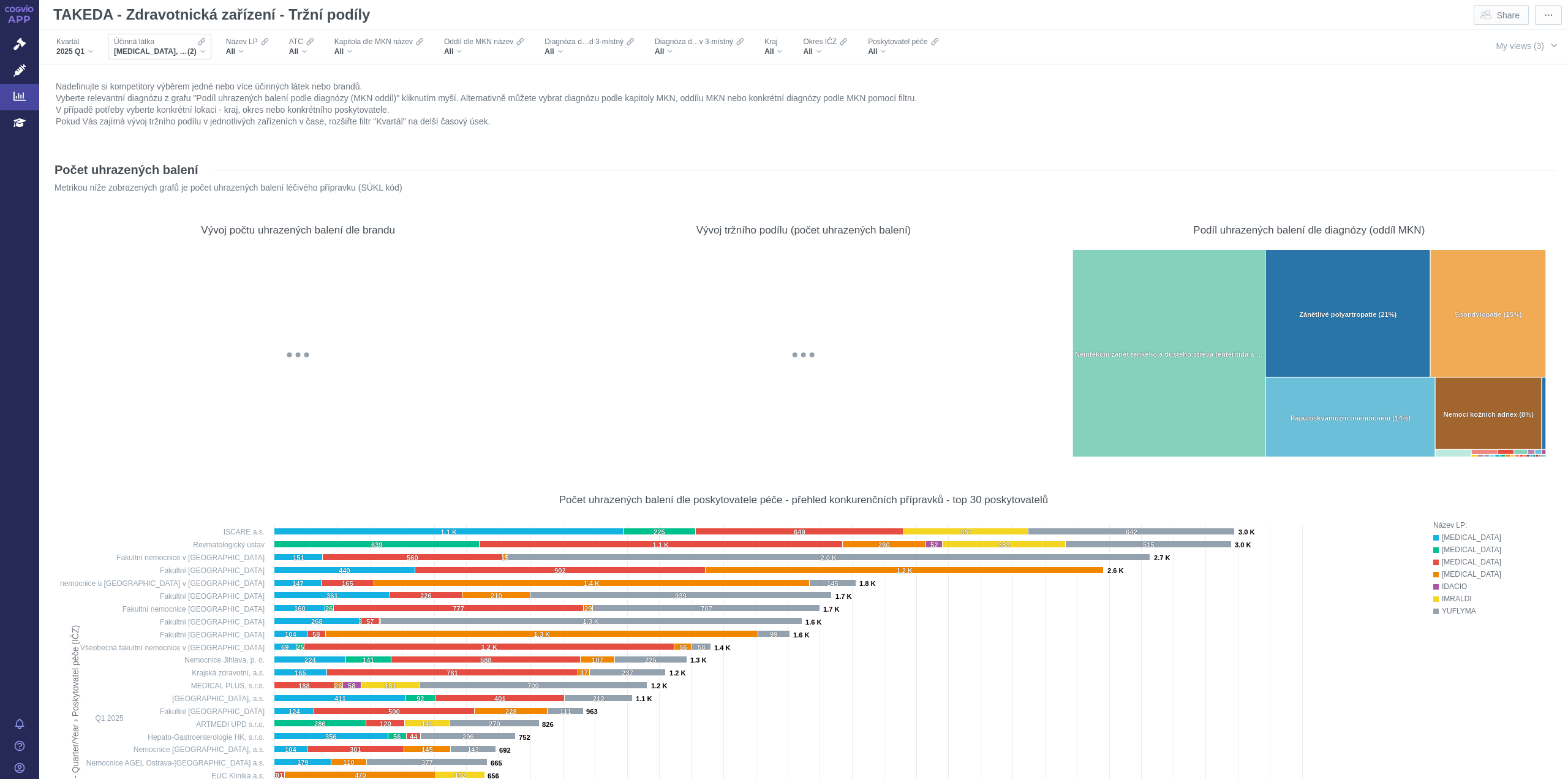
click at [151, 46] on span "Účinná látka" at bounding box center [134, 41] width 40 height 10
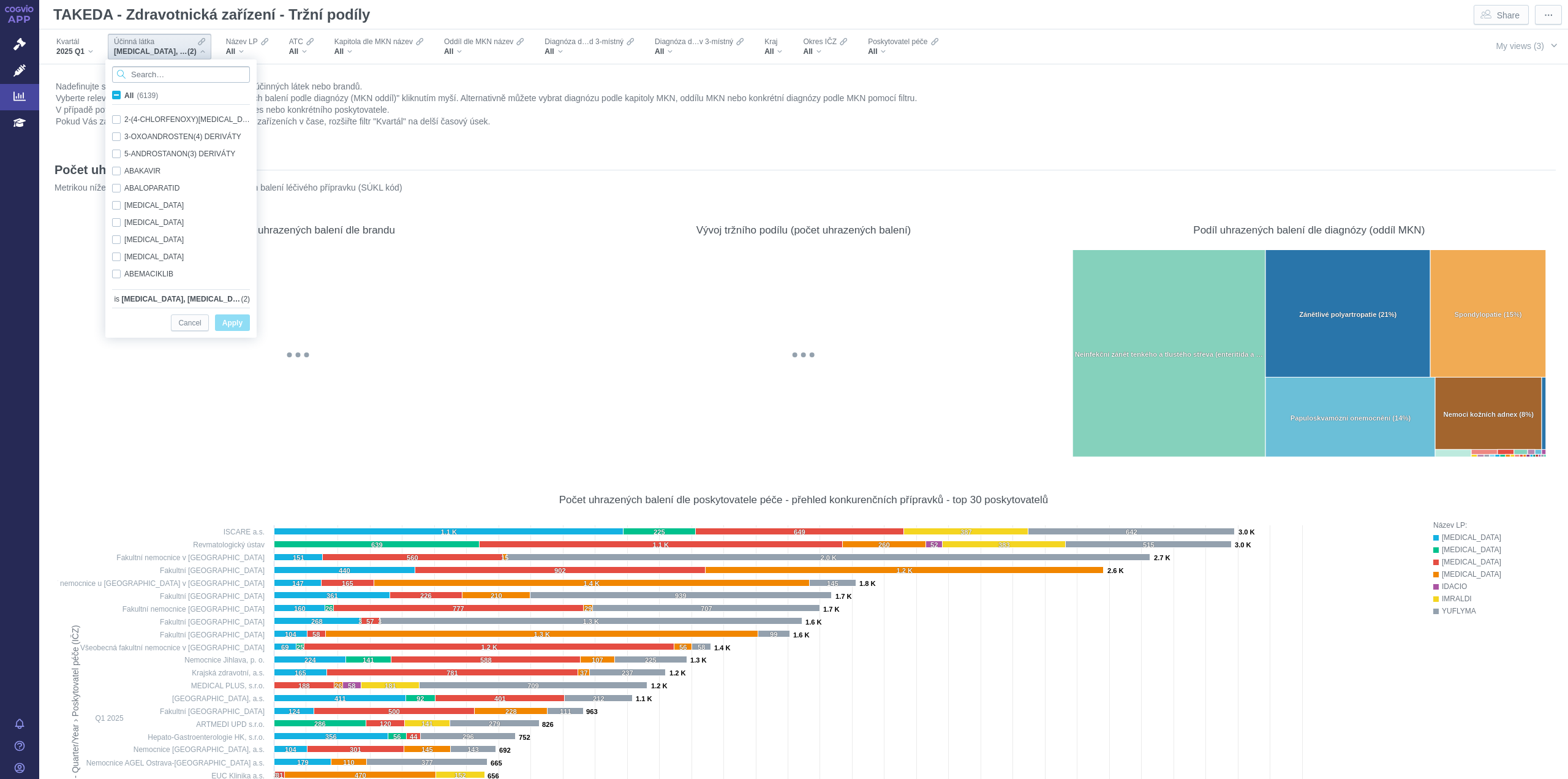
scroll to position [53, 0]
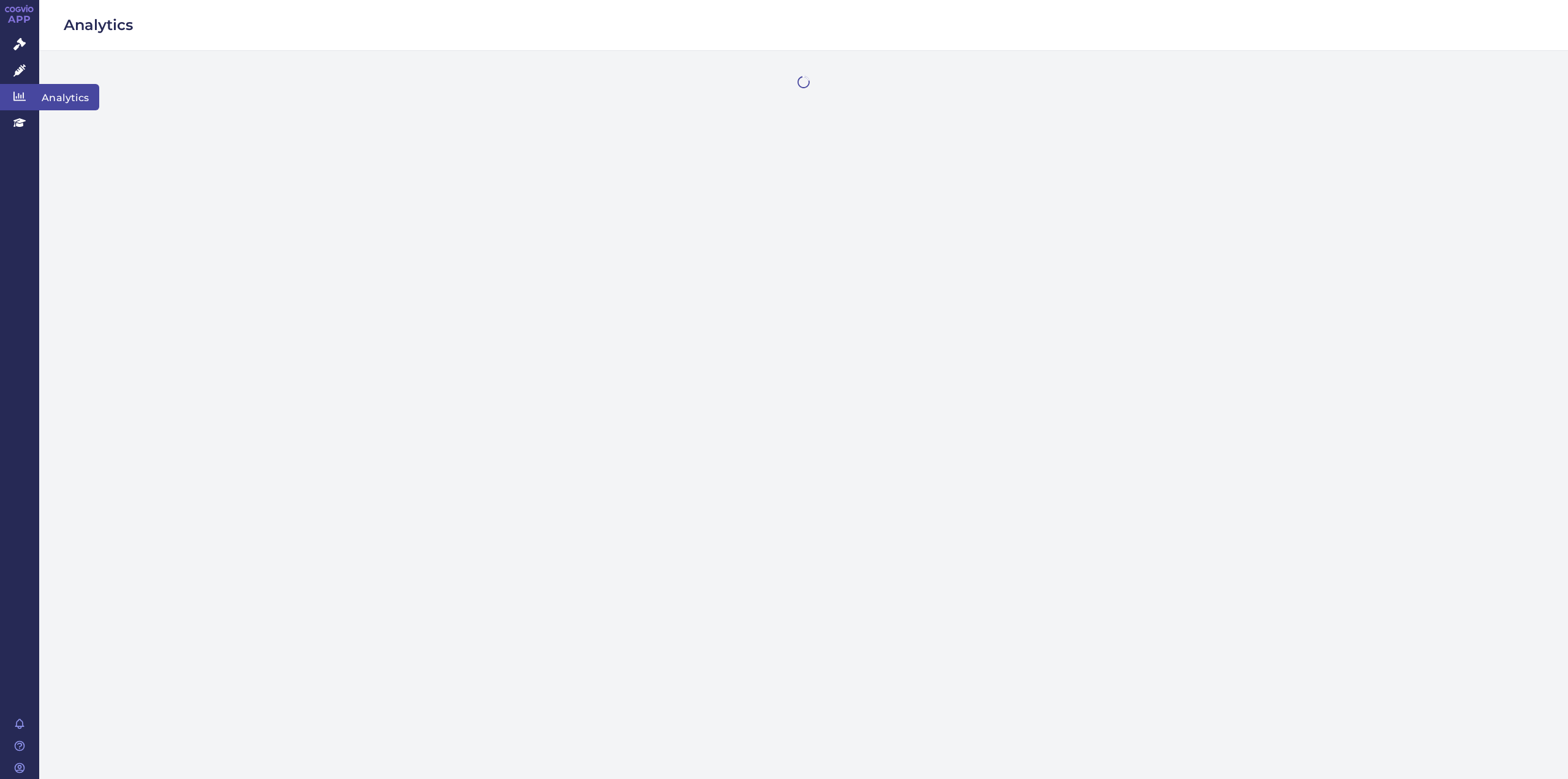
click at [51, 95] on span "Analytics" at bounding box center [69, 96] width 60 height 26
click at [748, 82] on span "TAKEDA - Zdravotnická zařízení - Tržní podíly" at bounding box center [726, 85] width 279 height 15
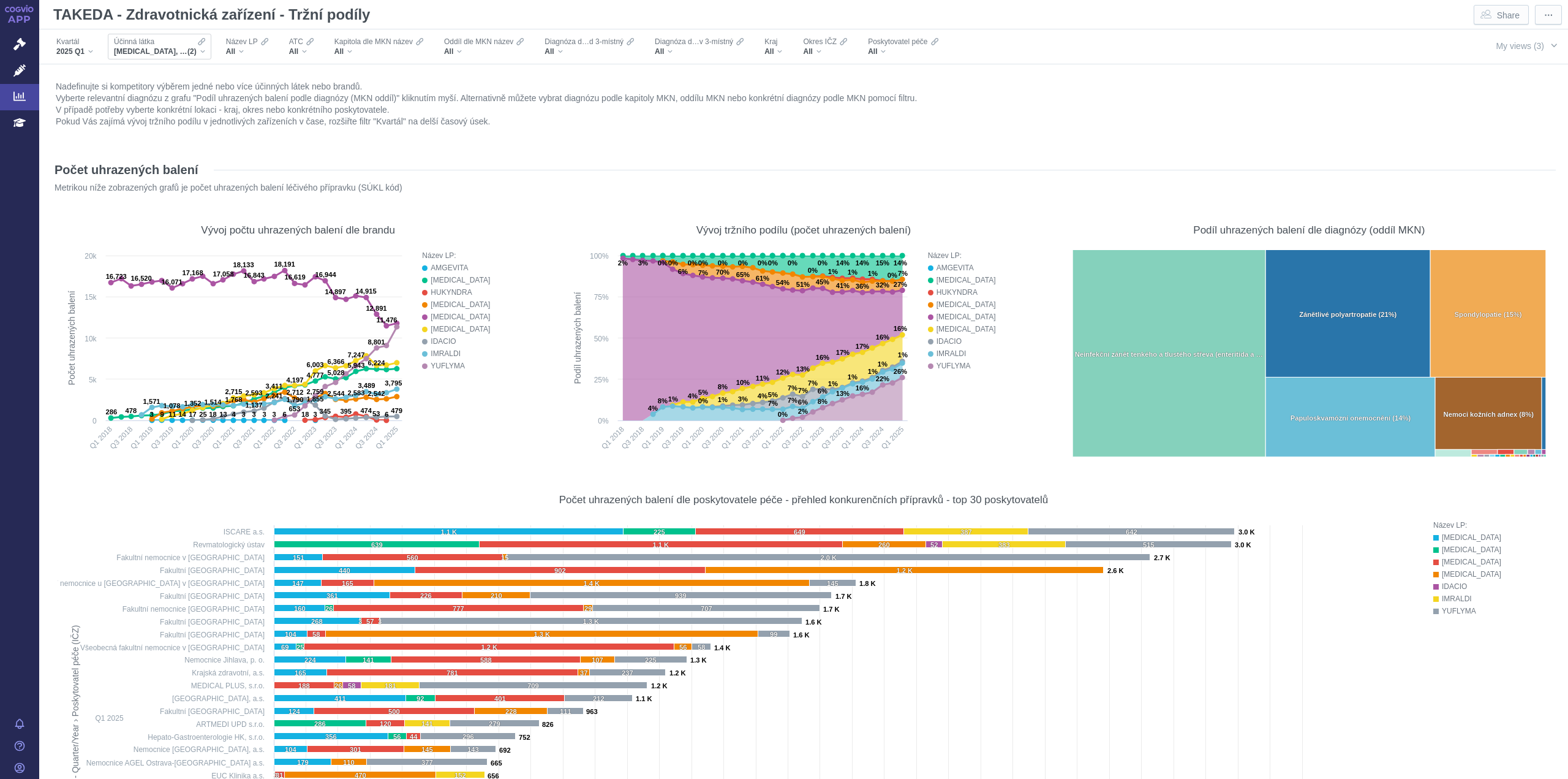
click at [164, 48] on span "[MEDICAL_DATA], [MEDICAL_DATA]" at bounding box center [150, 51] width 74 height 10
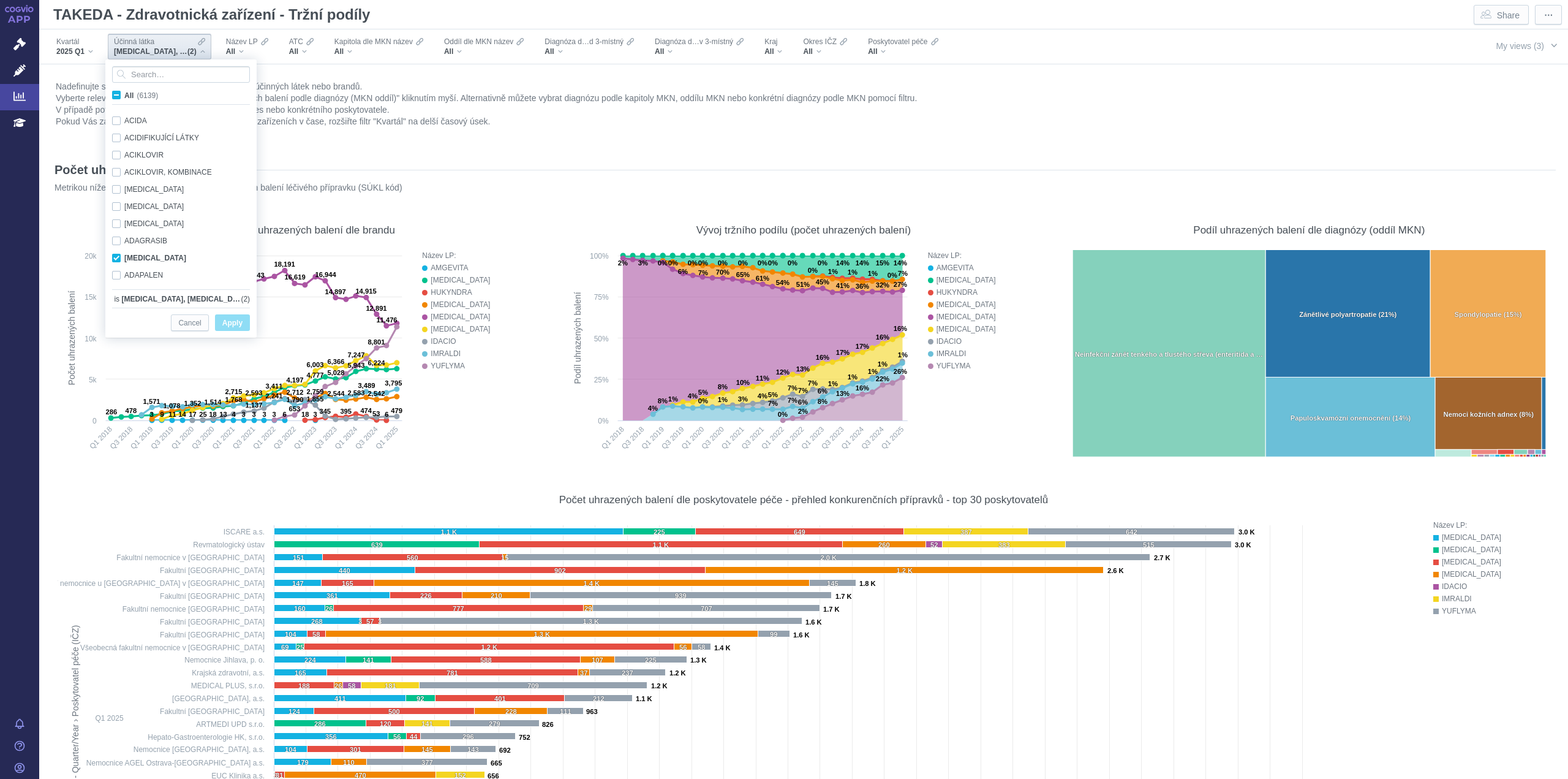
scroll to position [814, 0]
click at [125, 94] on span "All (6139)" at bounding box center [141, 95] width 33 height 9
click at [125, 94] on input "All (6139)" at bounding box center [129, 92] width 8 height 8
checkbox input "true"
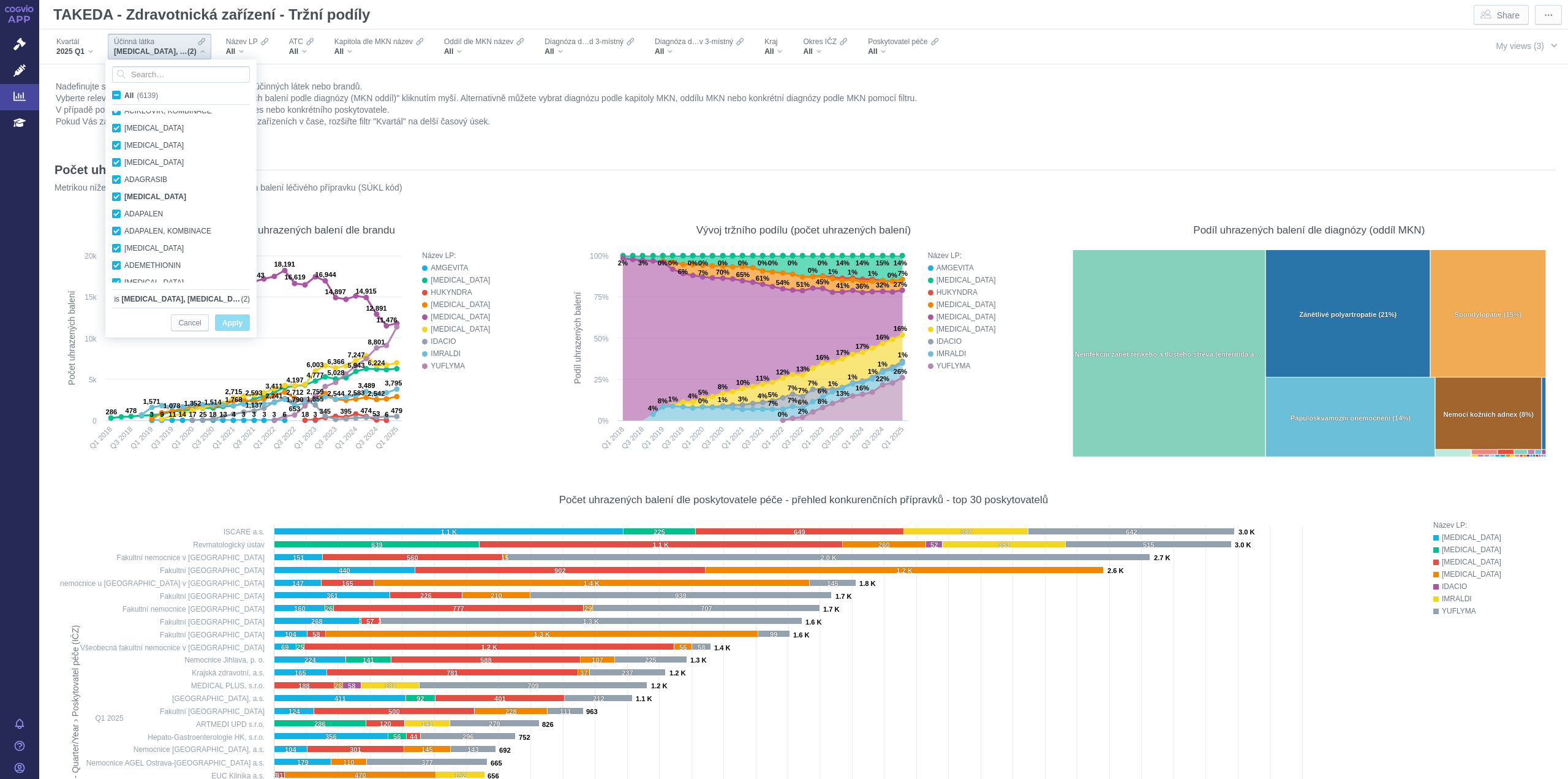
checkbox input "true"
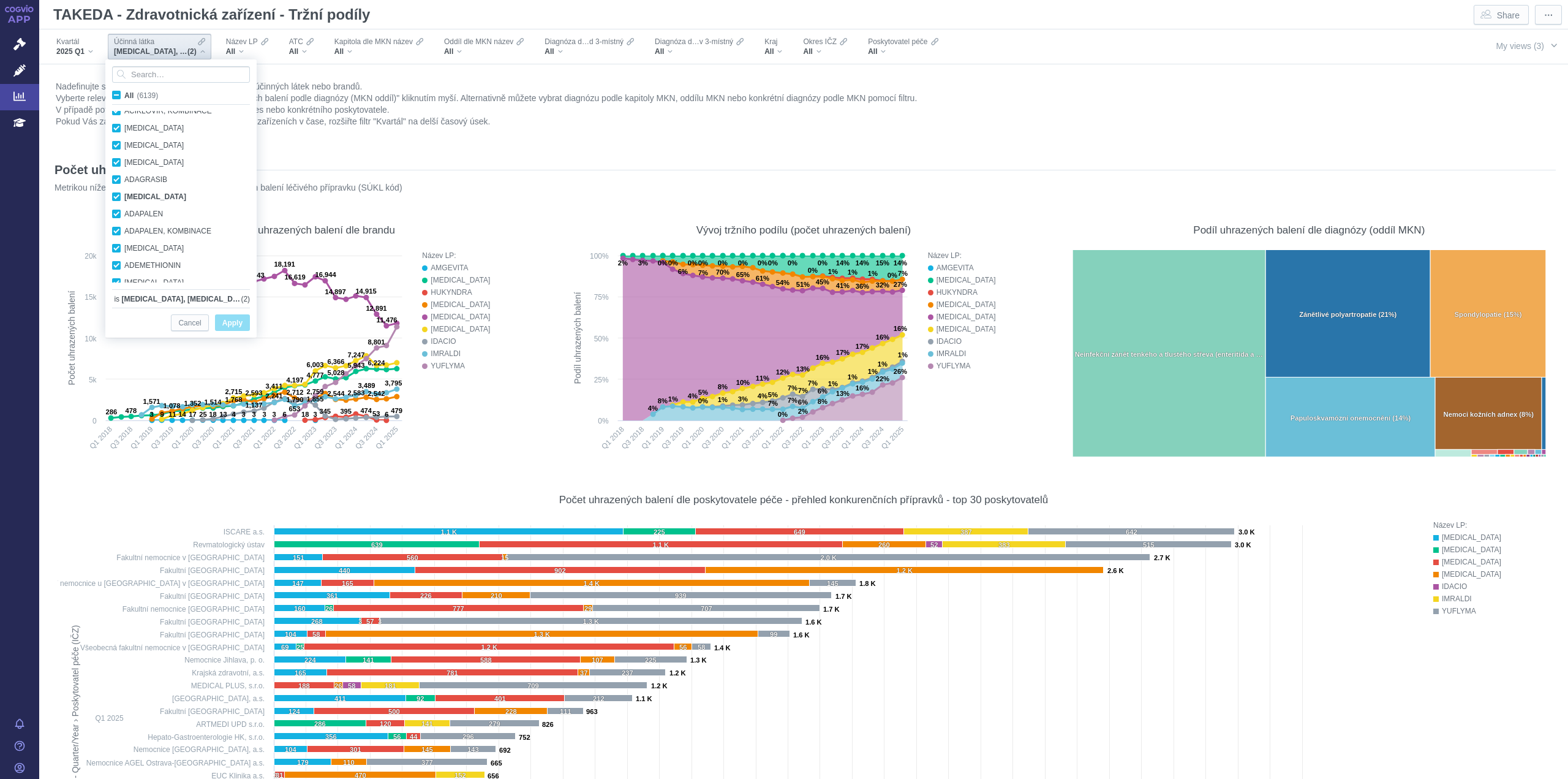
checkbox input "true"
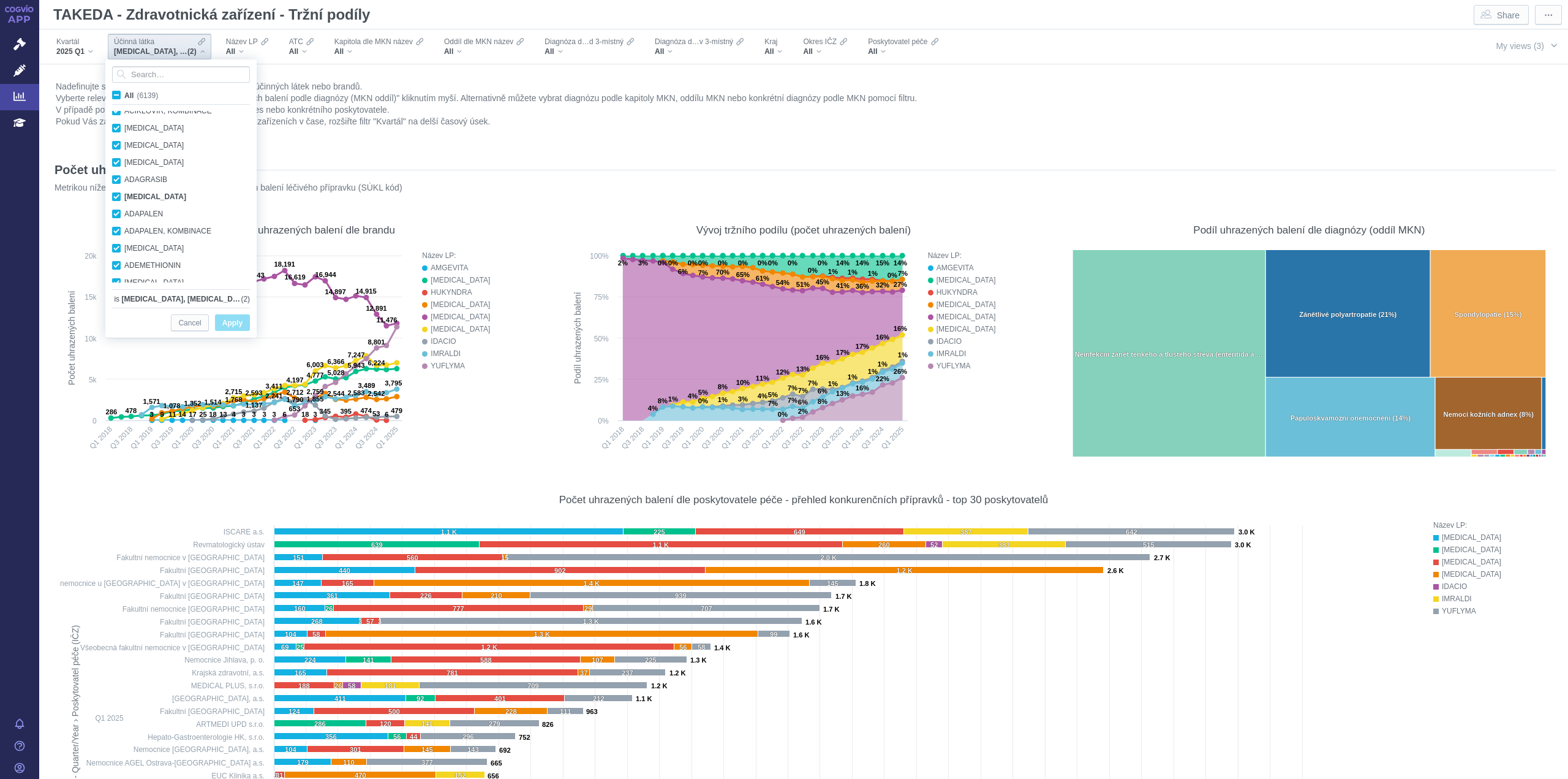
checkbox input "true"
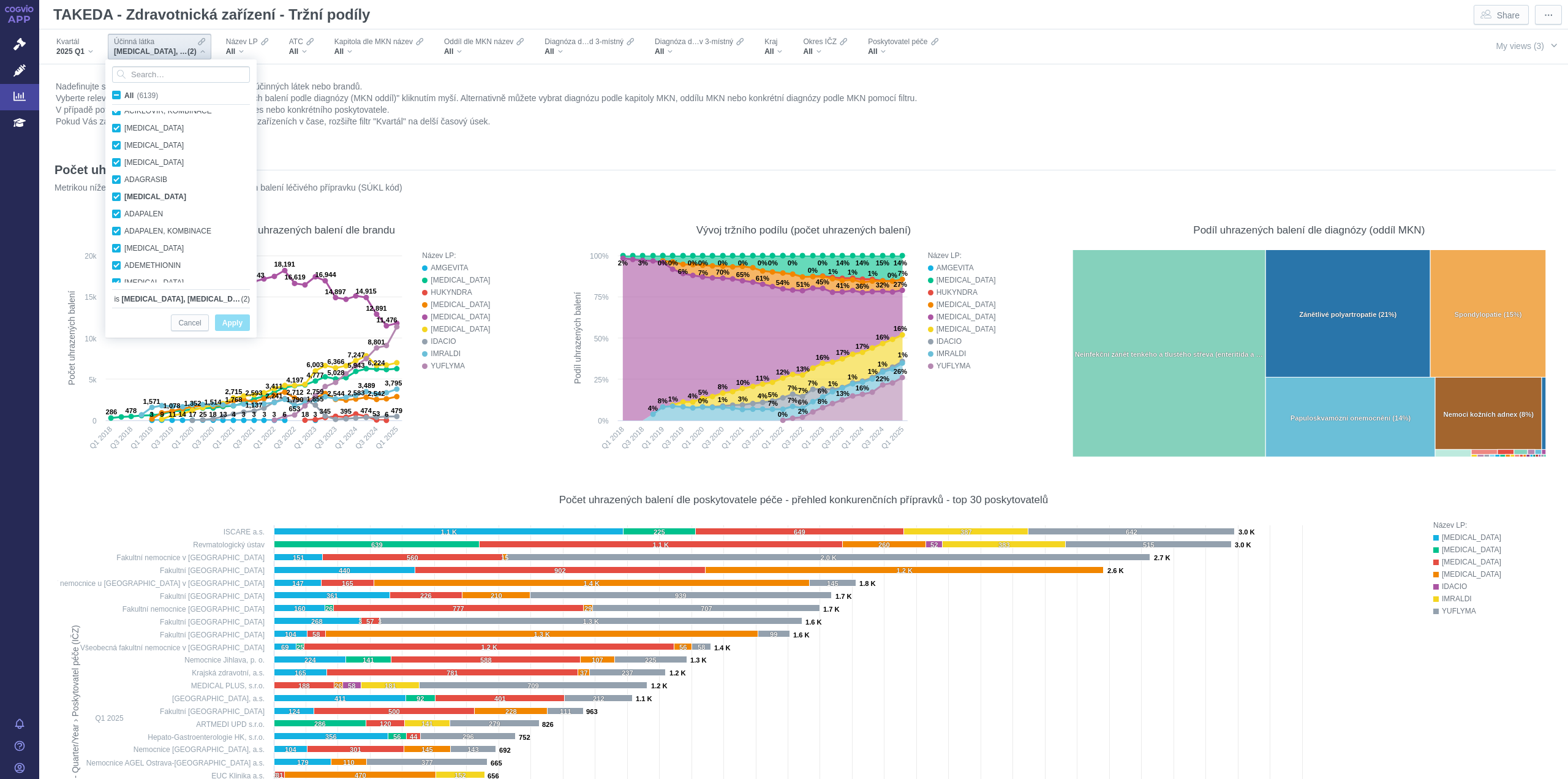
checkbox input "true"
click at [226, 319] on span "Apply" at bounding box center [232, 323] width 21 height 16
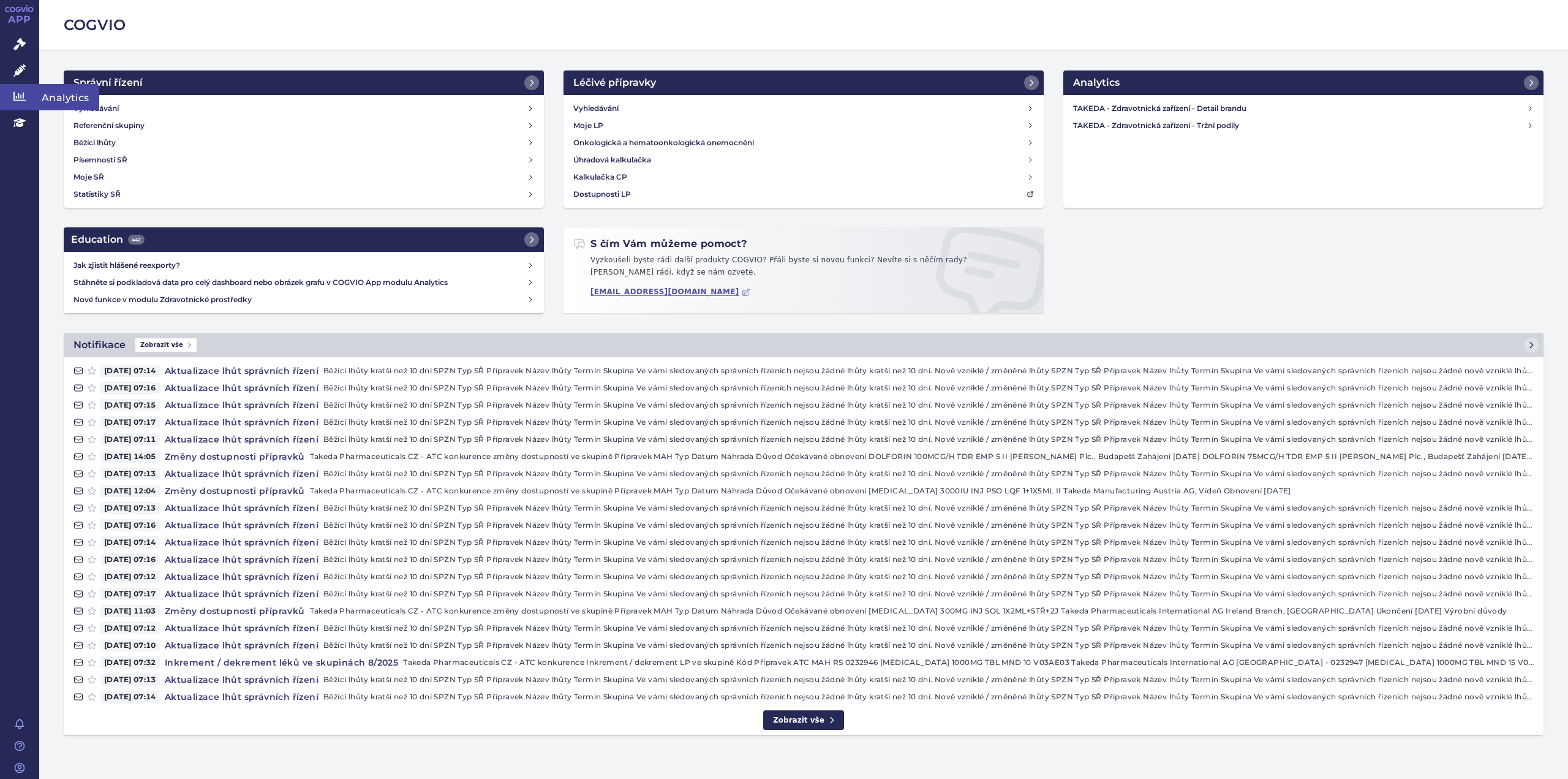
click at [25, 99] on icon at bounding box center [20, 96] width 12 height 12
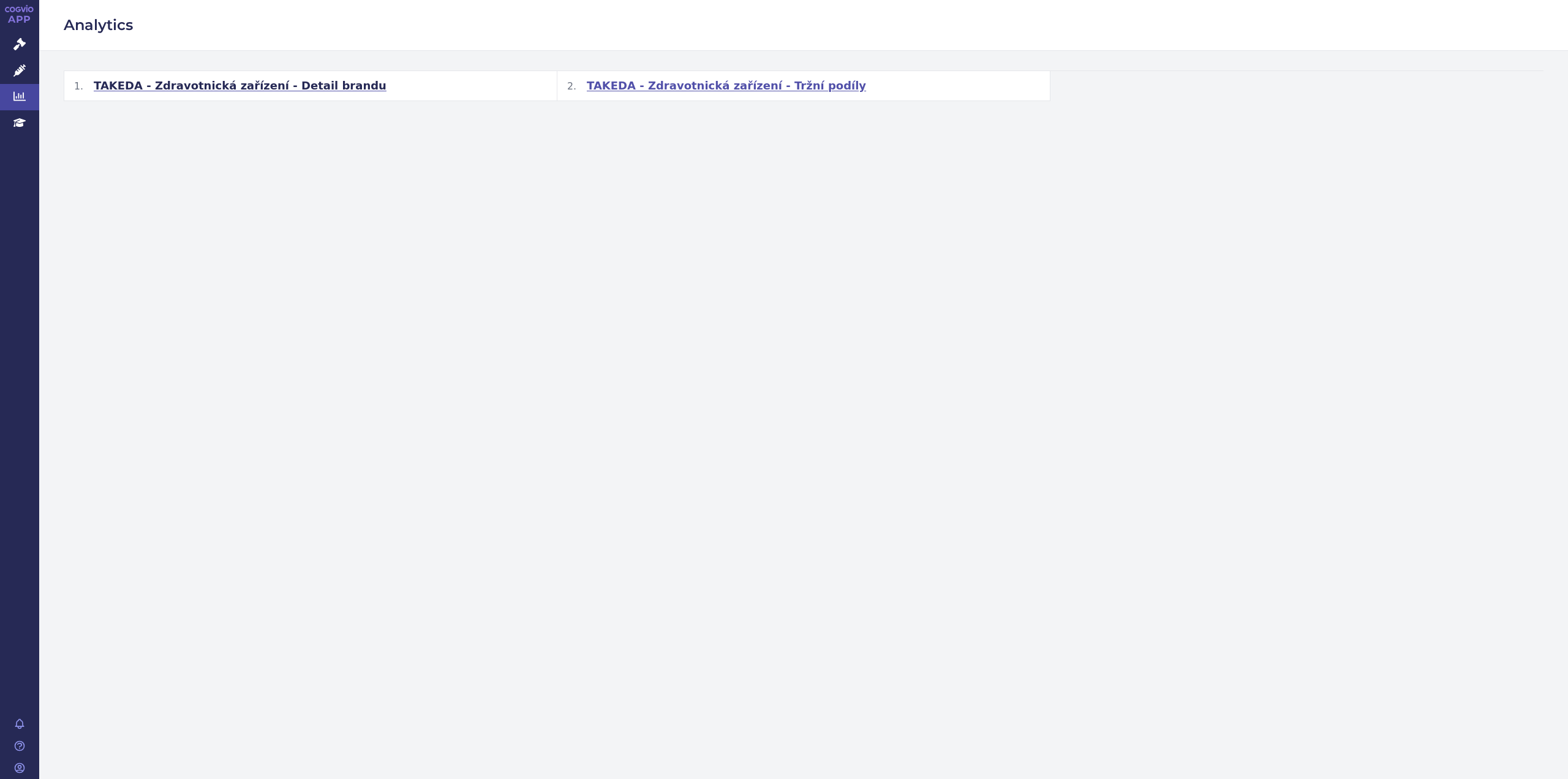
click at [776, 91] on span "TAKEDA - Zdravotnická zařízení - Tržní podíly" at bounding box center [726, 85] width 279 height 15
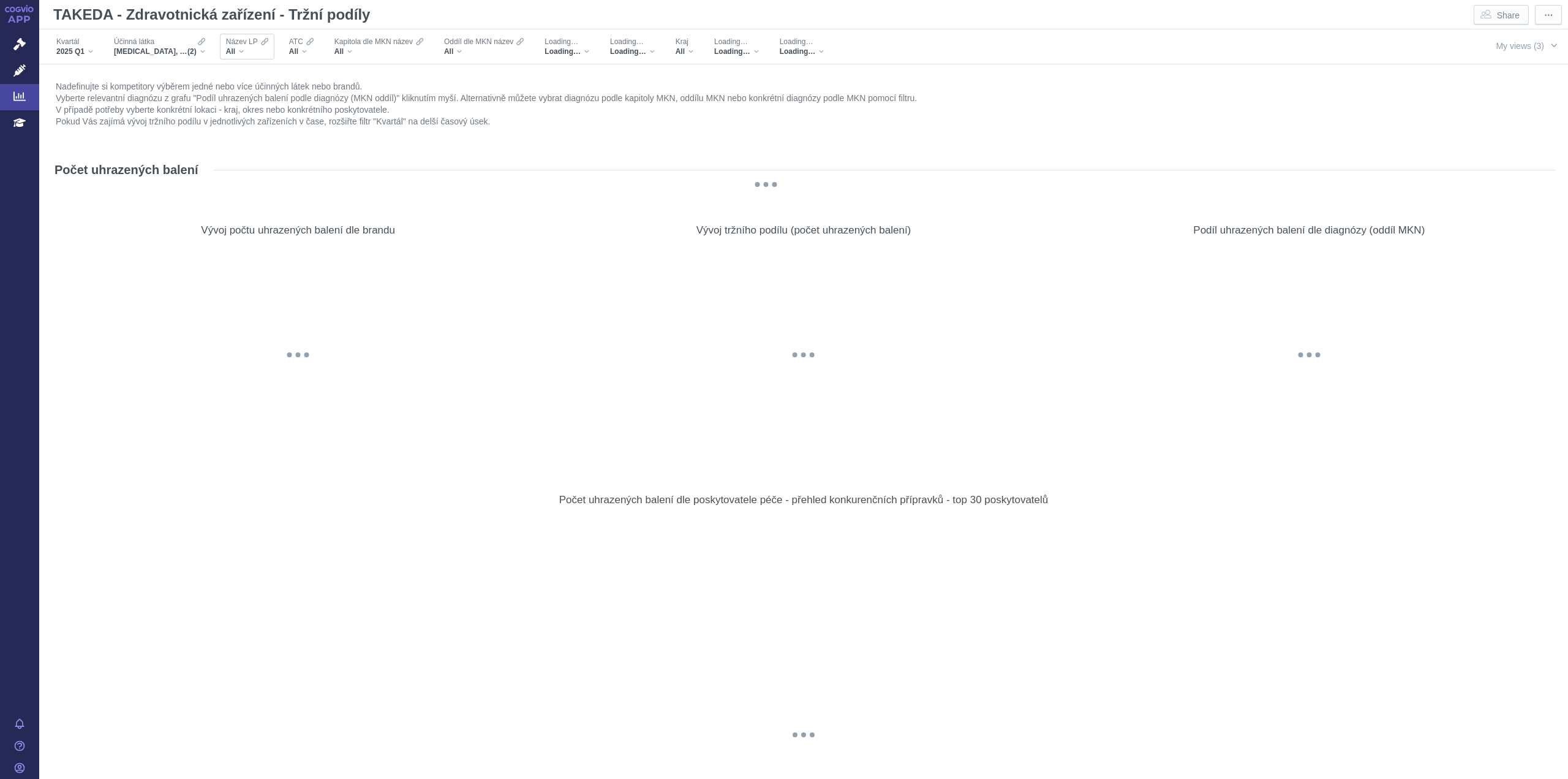
click at [235, 53] on div "All" at bounding box center [246, 51] width 42 height 10
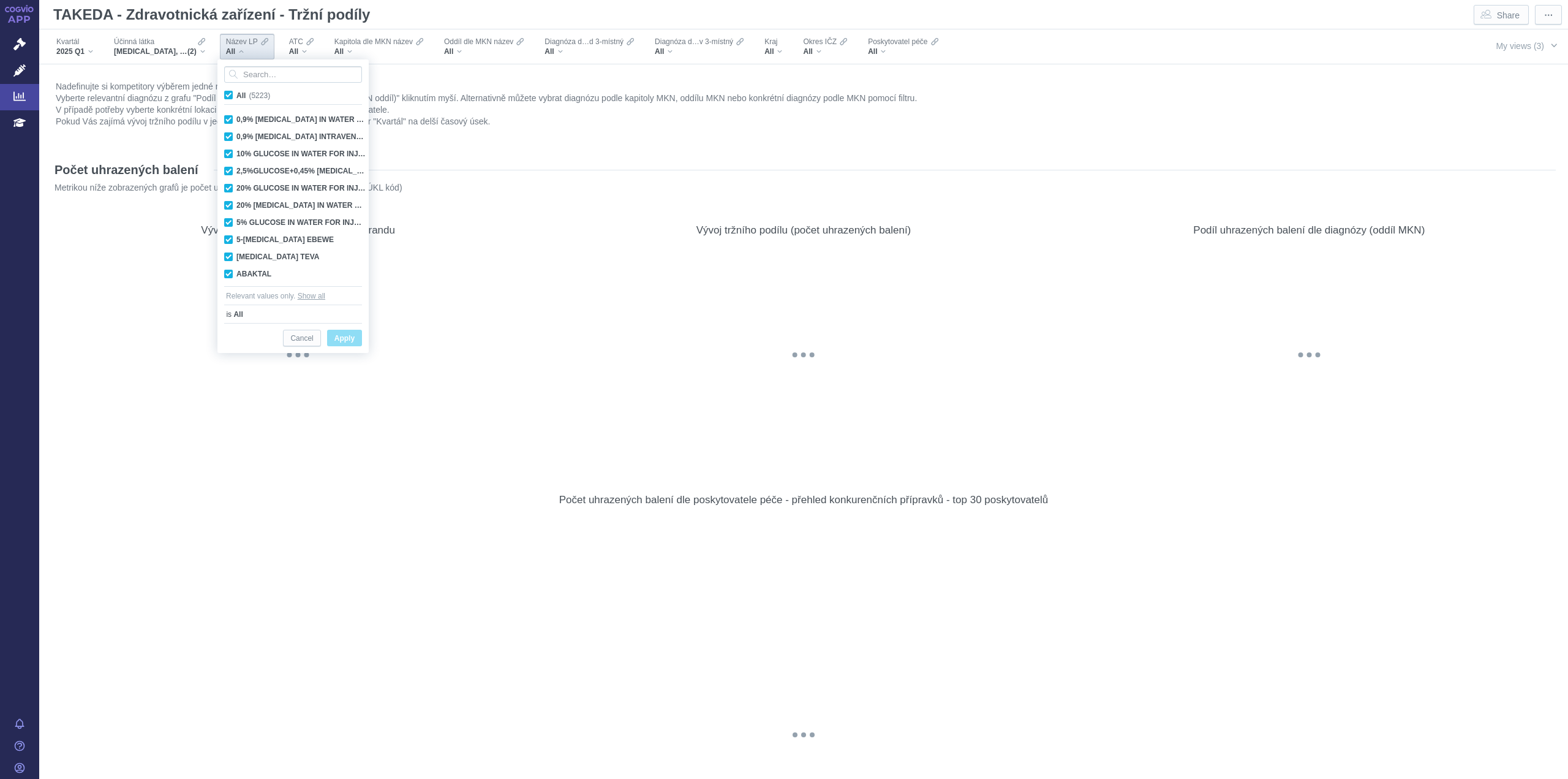
click at [237, 97] on span "All (5223)" at bounding box center [253, 95] width 33 height 9
click at [237, 97] on input "All (5223)" at bounding box center [241, 92] width 8 height 8
checkbox input "false"
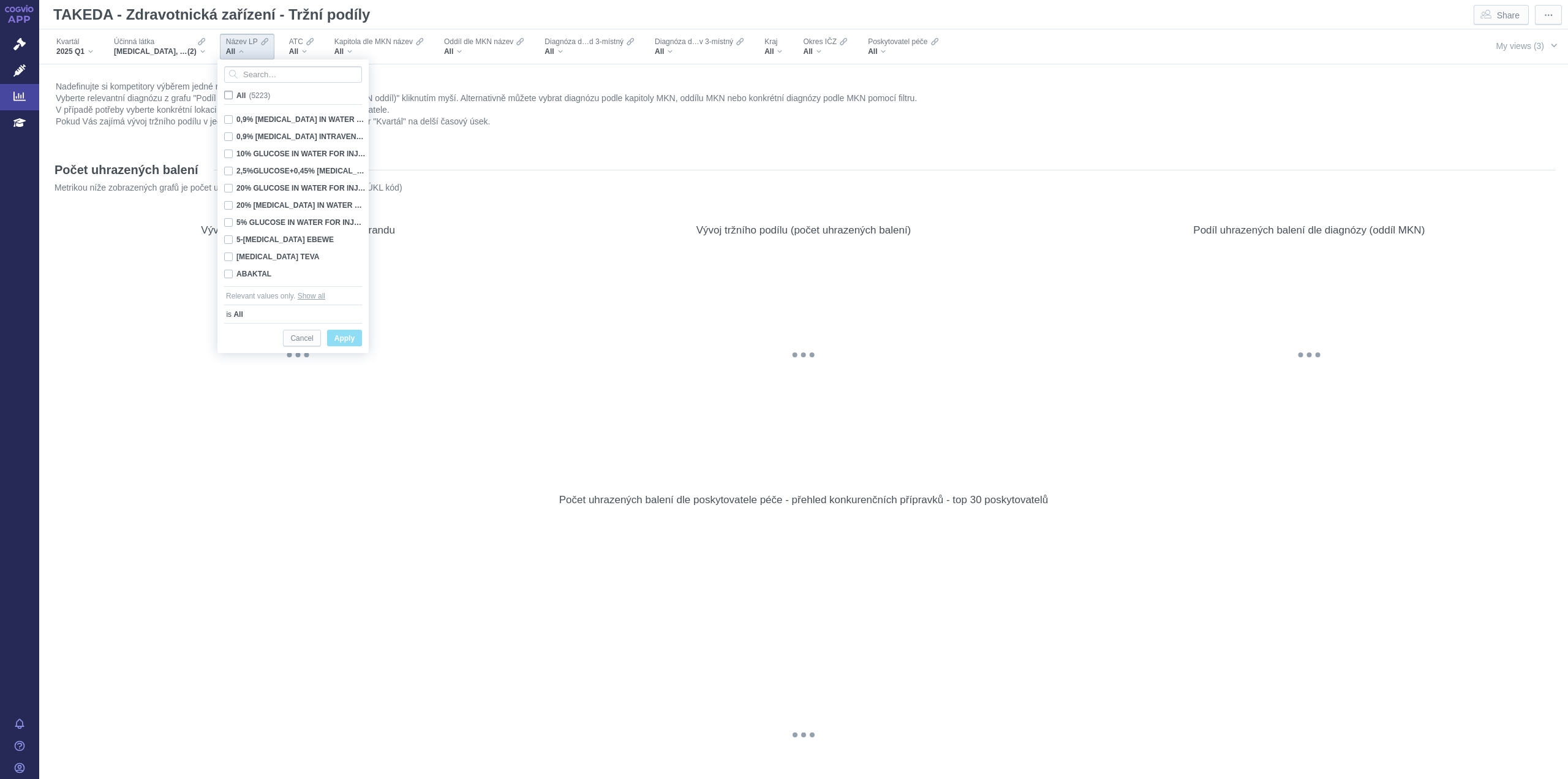
checkbox input "false"
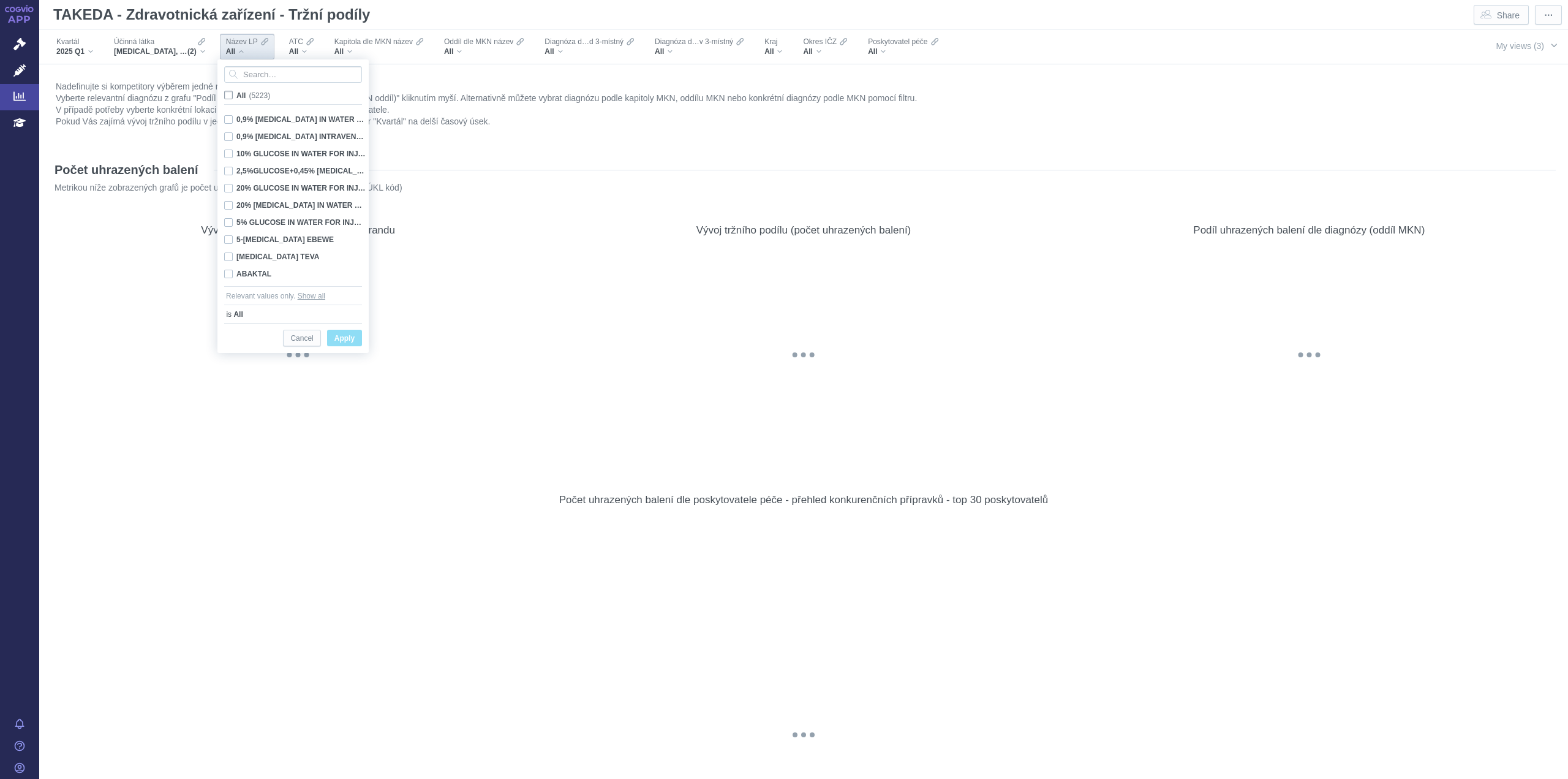
checkbox input "false"
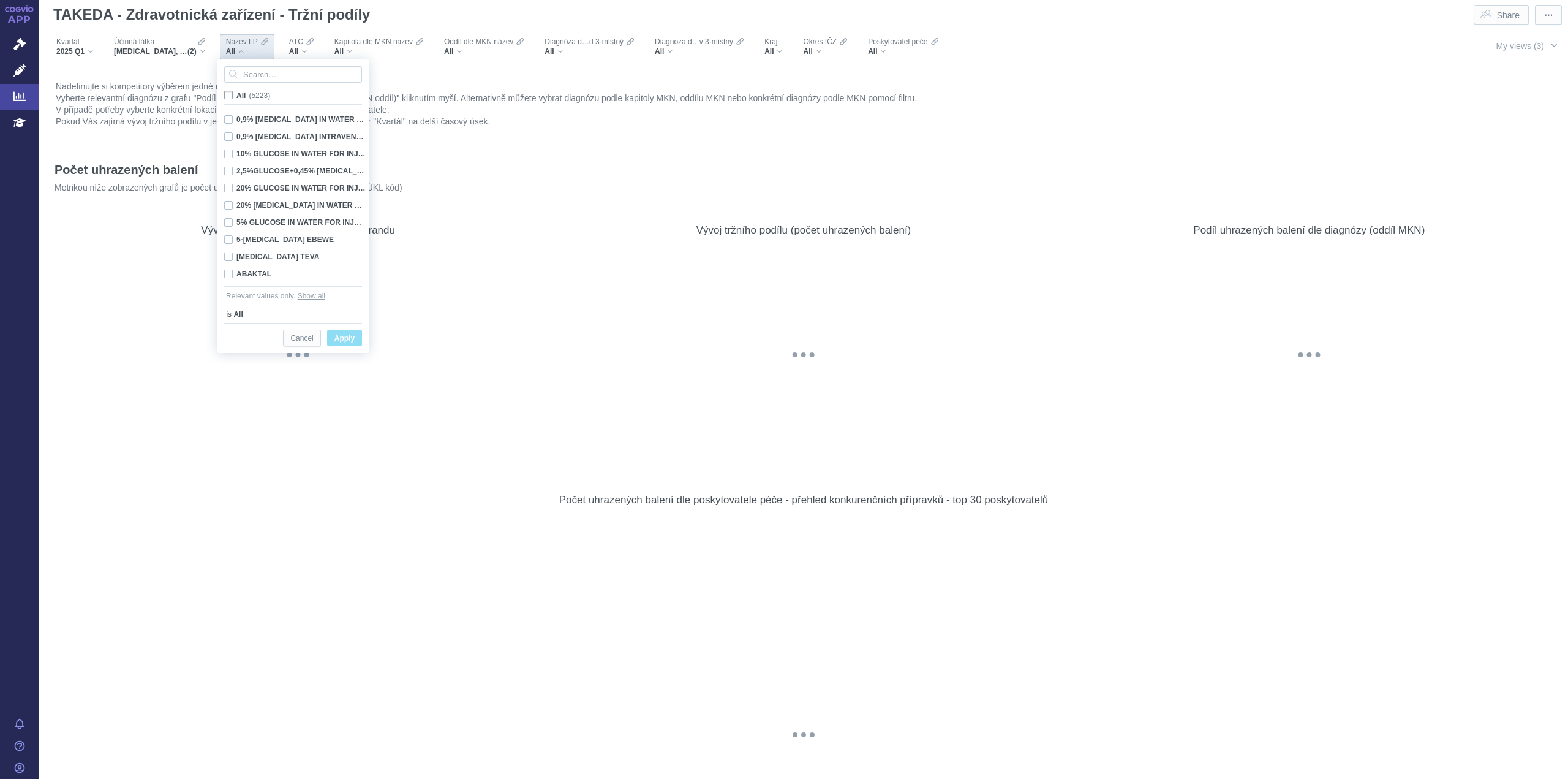
checkbox input "false"
click at [256, 70] on input "Search attribute values" at bounding box center [293, 74] width 137 height 17
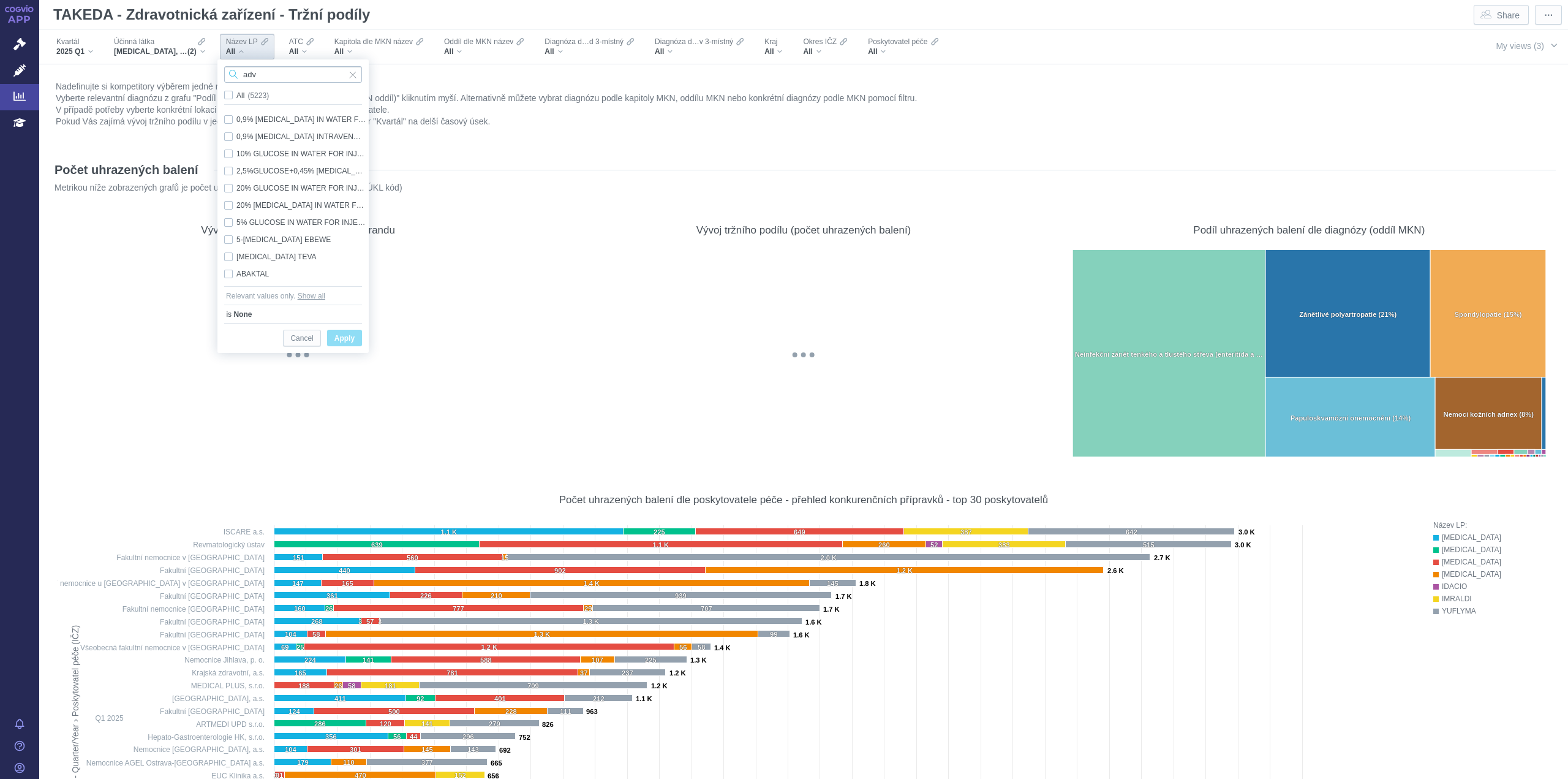
type input "adva"
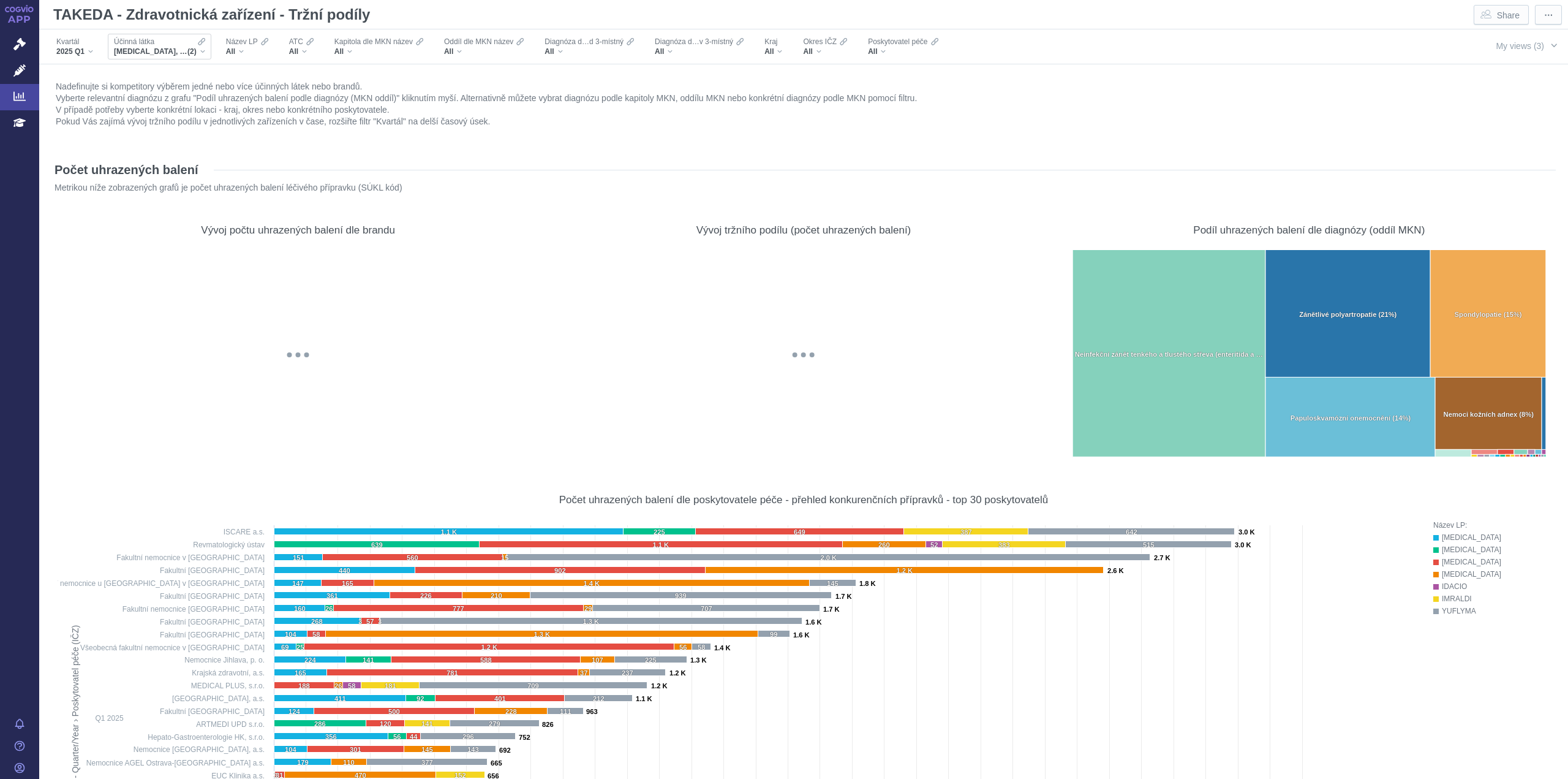
click at [180, 57] on div "Účinná [PERSON_NAME] [MEDICAL_DATA], [MEDICAL_DATA] (2)" at bounding box center [159, 46] width 103 height 26
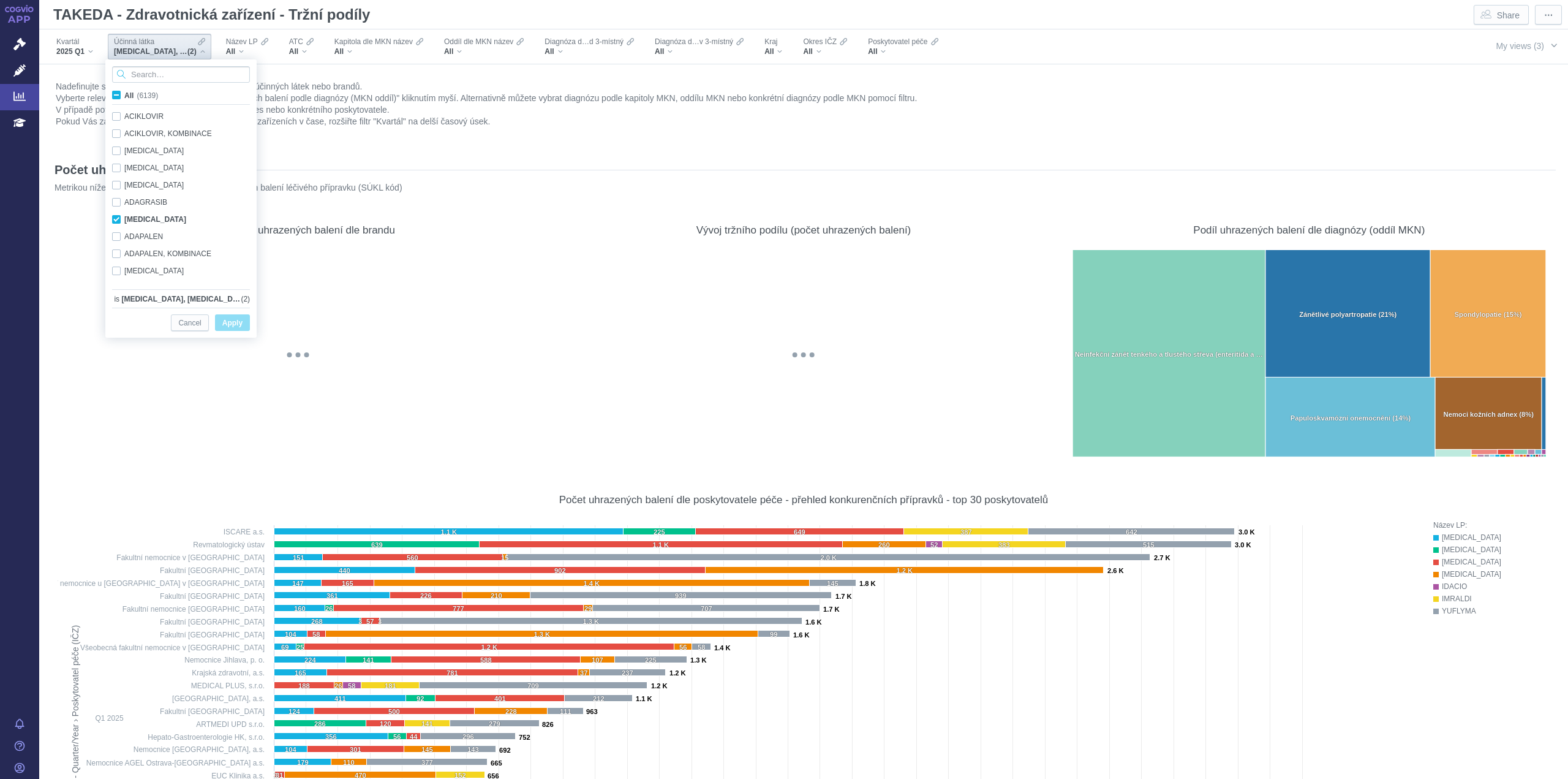
scroll to position [814, 0]
click at [125, 96] on span "All (6139)" at bounding box center [141, 95] width 33 height 9
click at [125, 96] on input "All (6139)" at bounding box center [129, 92] width 8 height 8
checkbox input "true"
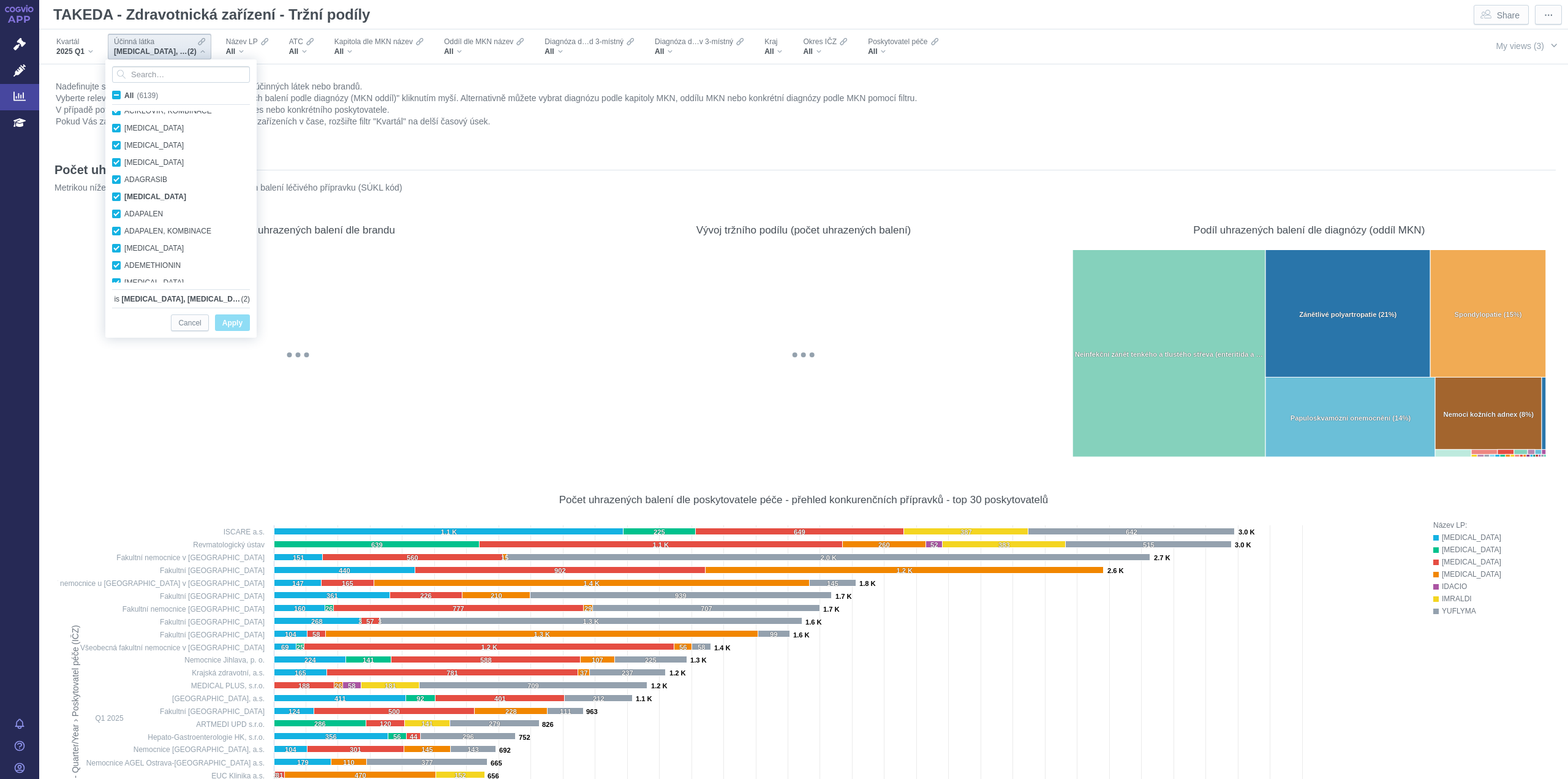
checkbox input "true"
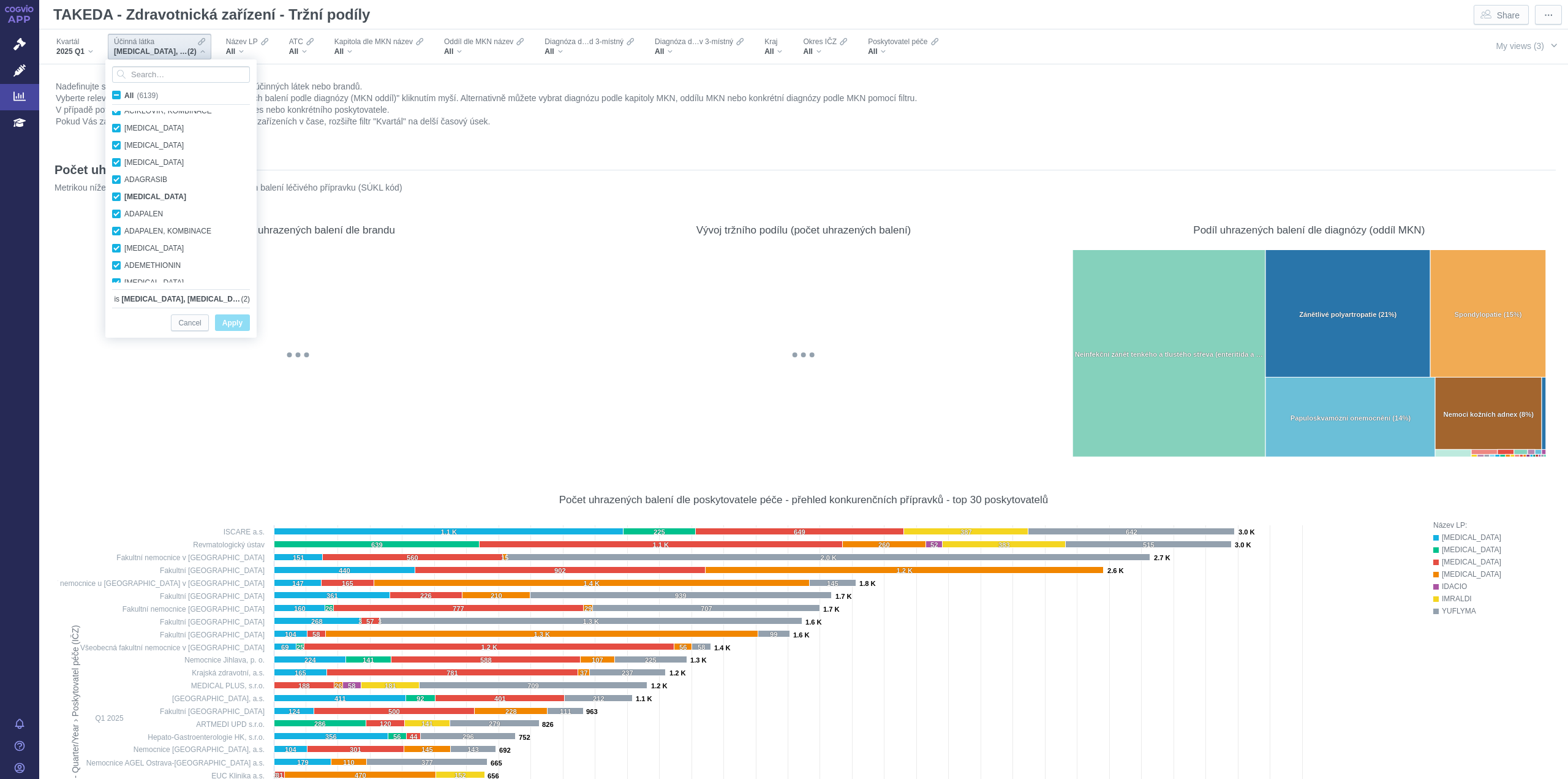
checkbox input "true"
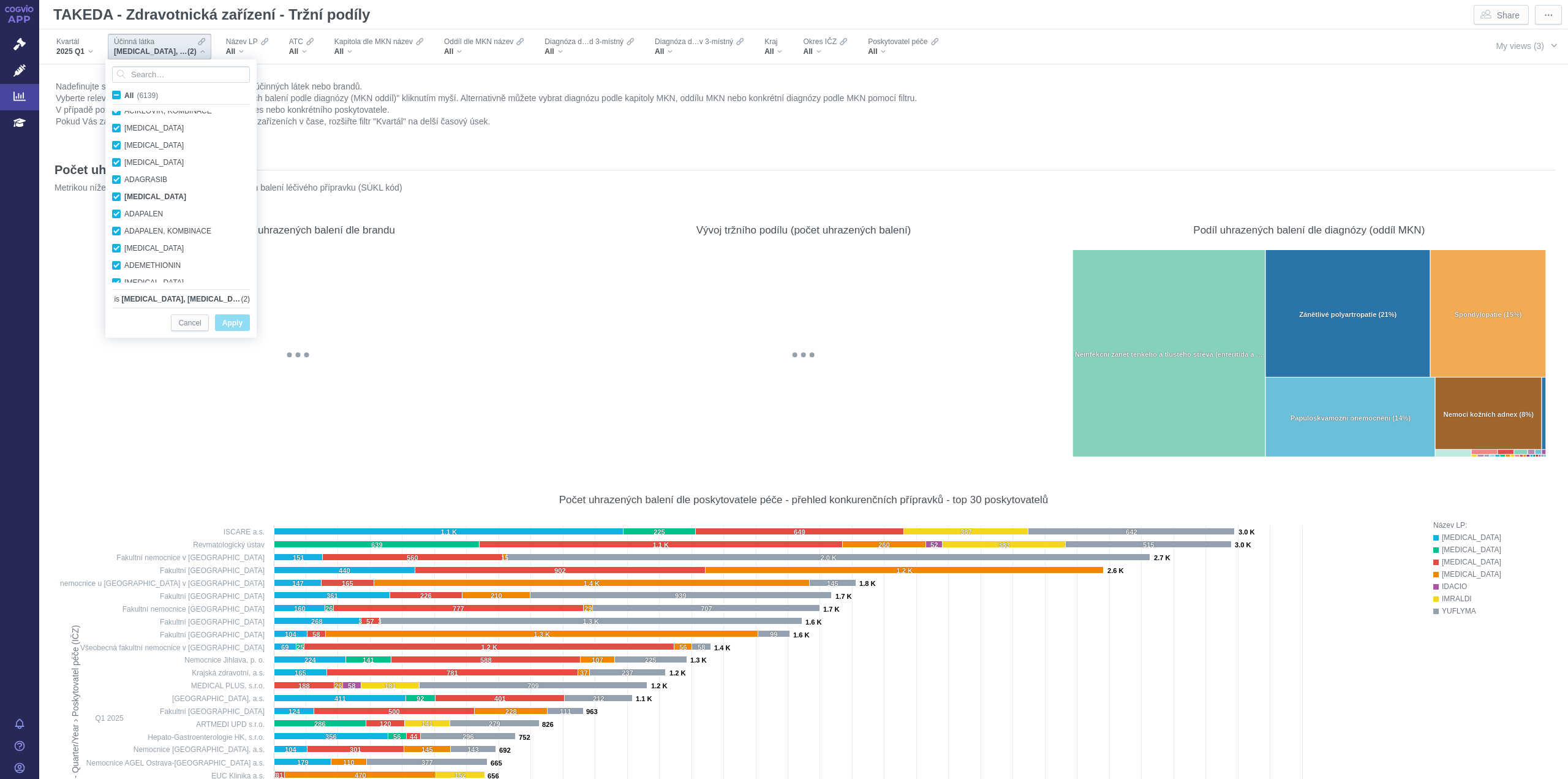
checkbox input "true"
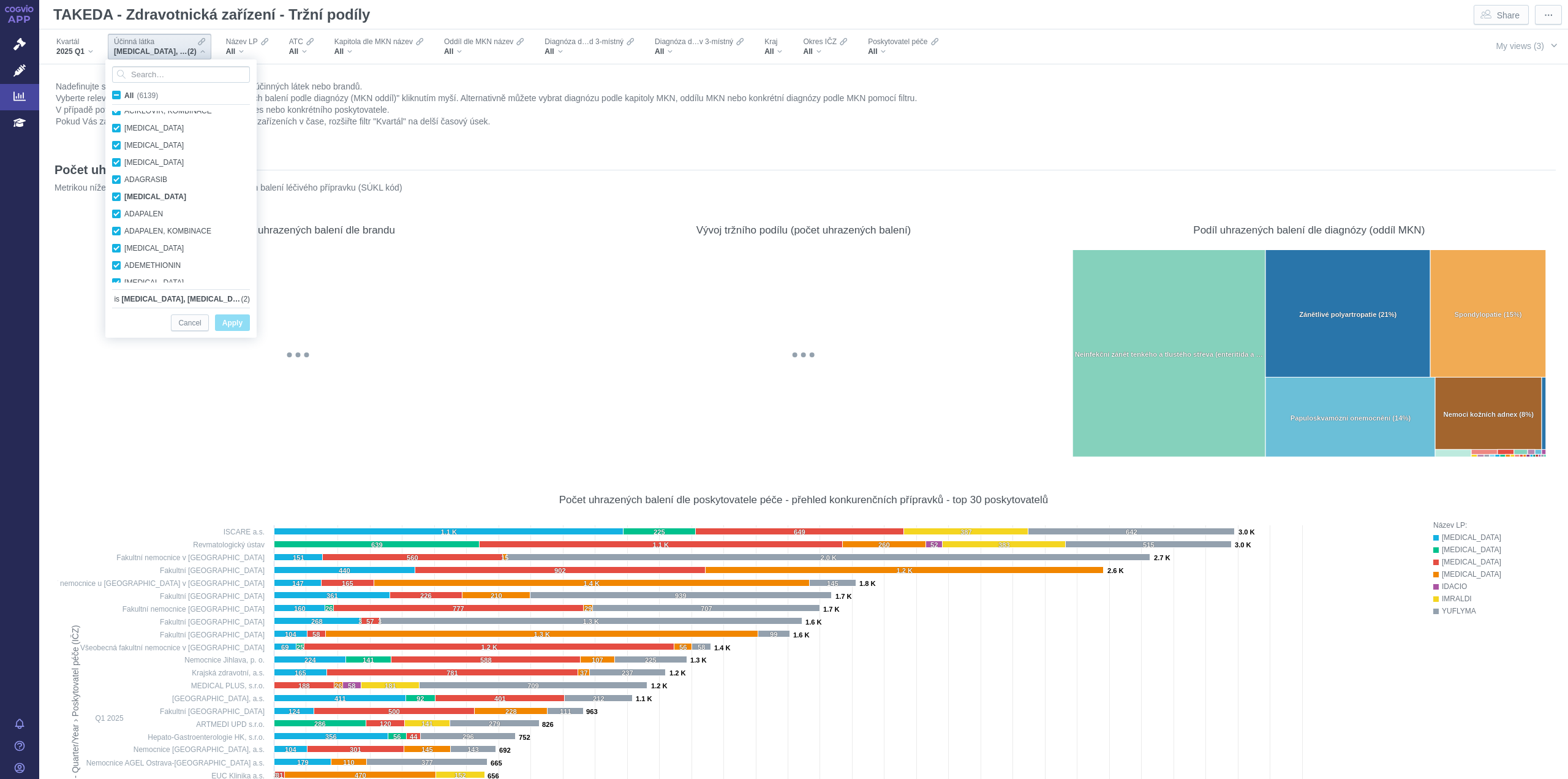
checkbox input "true"
click at [193, 316] on span "Cancel" at bounding box center [189, 323] width 23 height 16
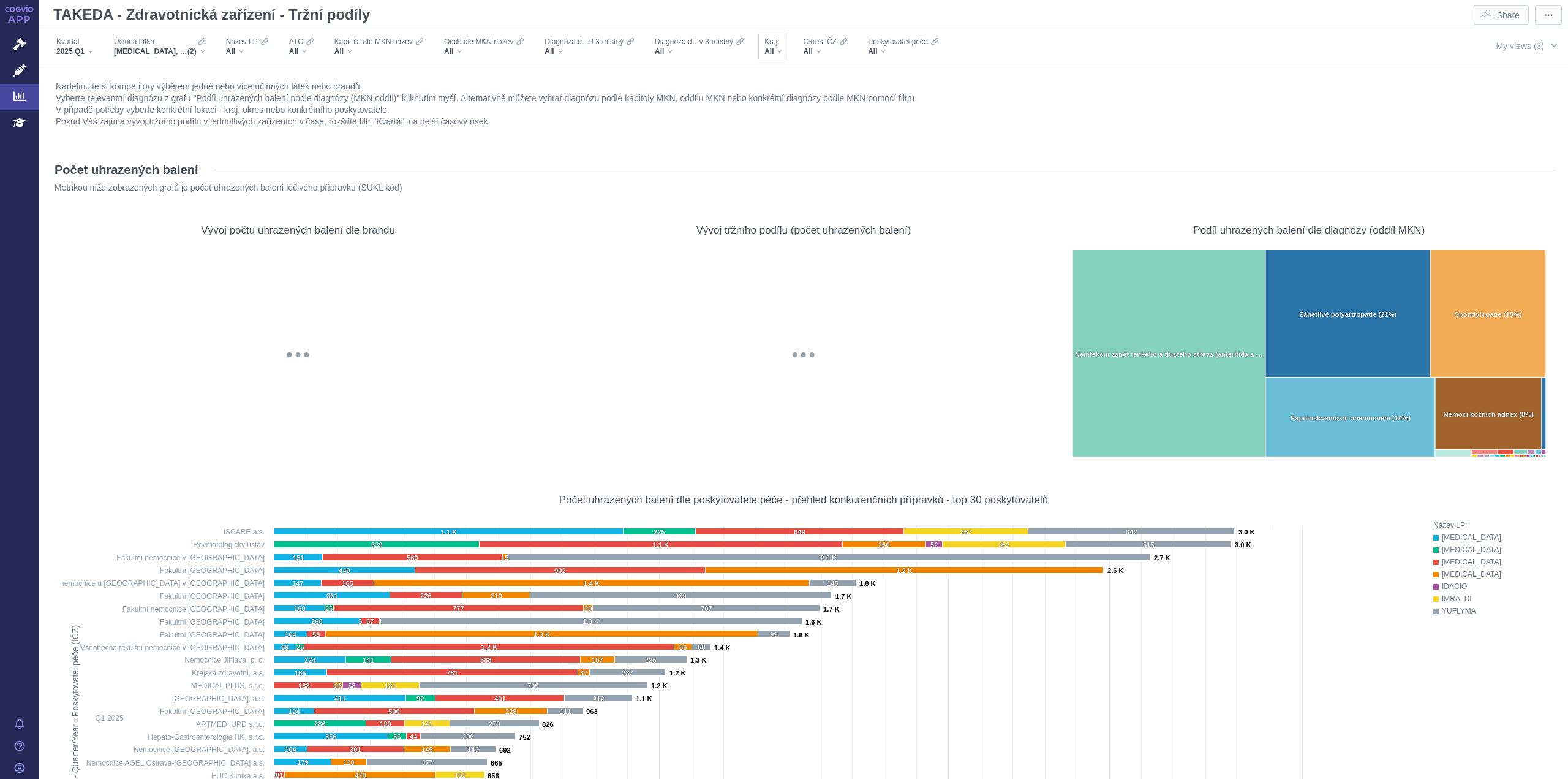
click at [770, 48] on span "All" at bounding box center [768, 51] width 9 height 10
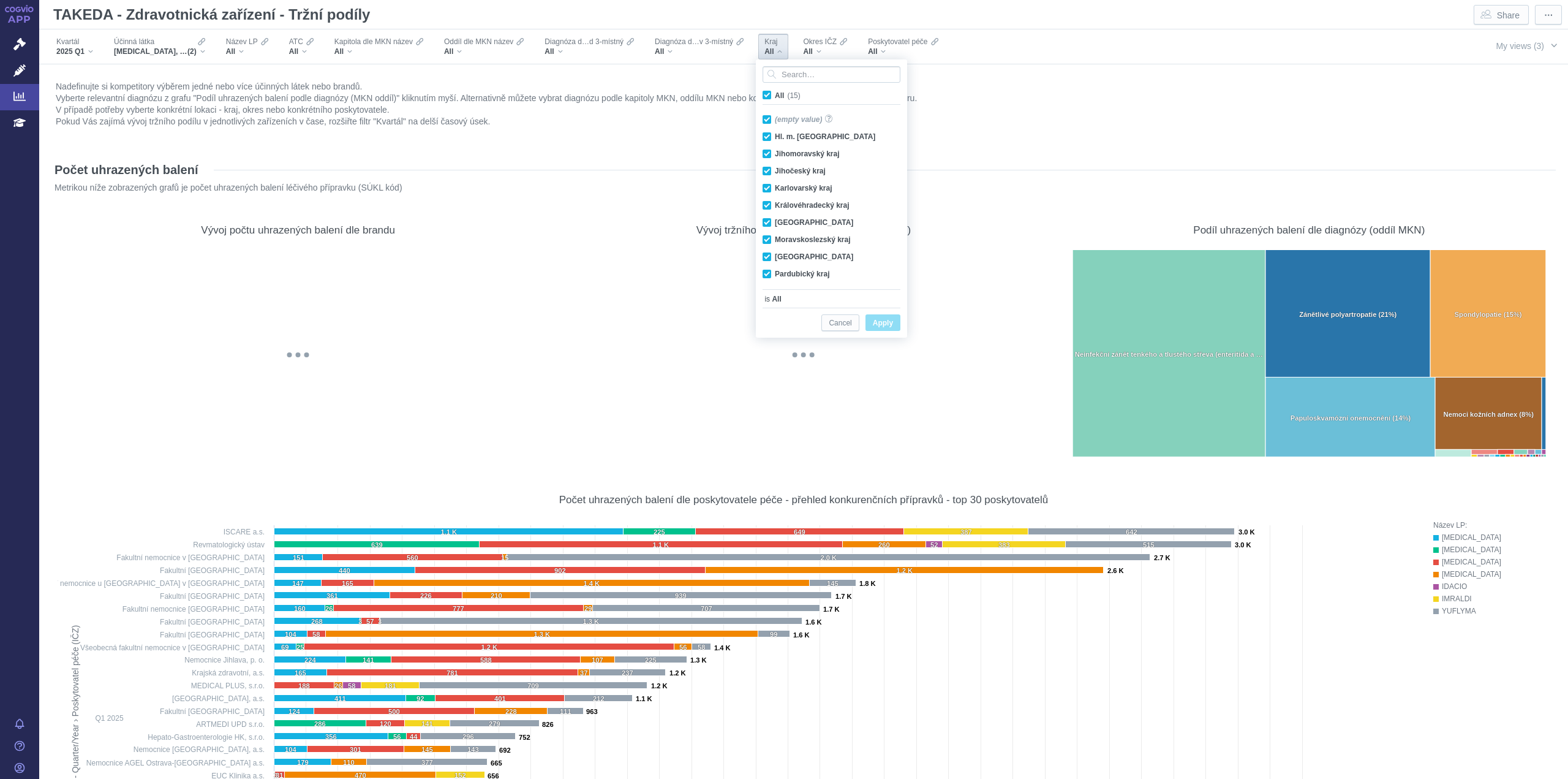
click at [775, 92] on span "All (15)" at bounding box center [787, 95] width 26 height 9
click at [775, 92] on input "All (15)" at bounding box center [779, 92] width 8 height 8
checkbox input "false"
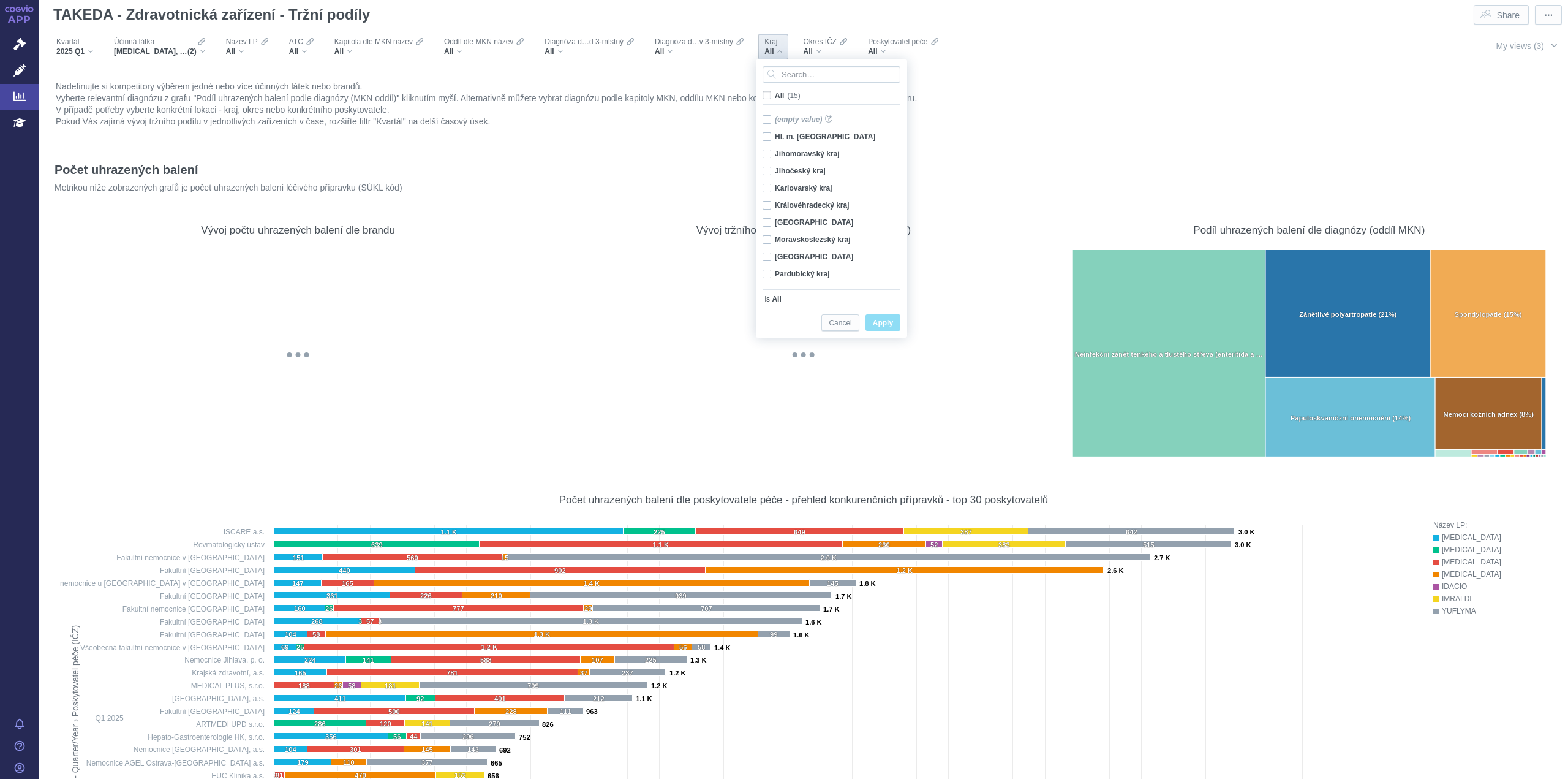
checkbox input "false"
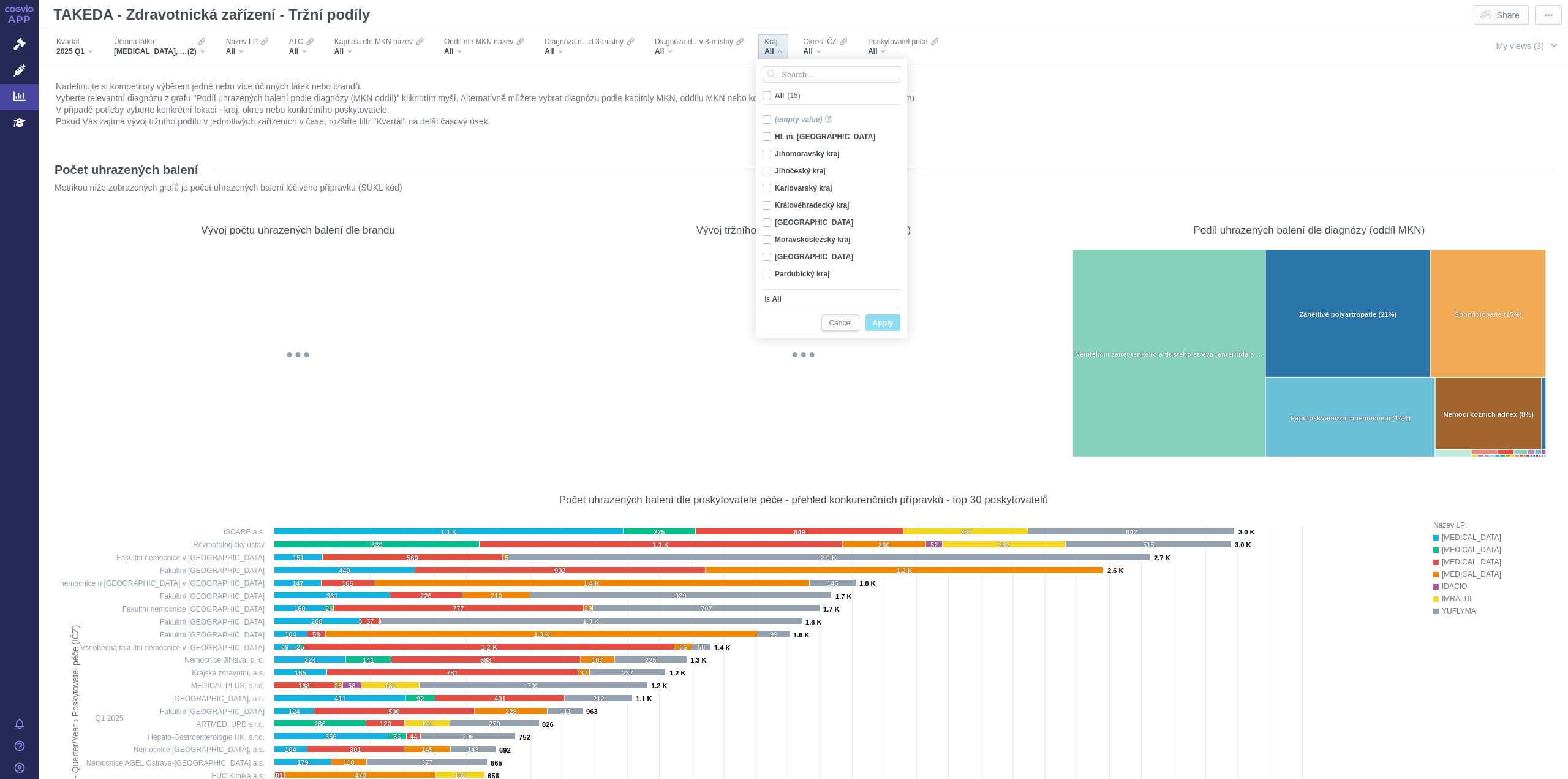
checkbox input "false"
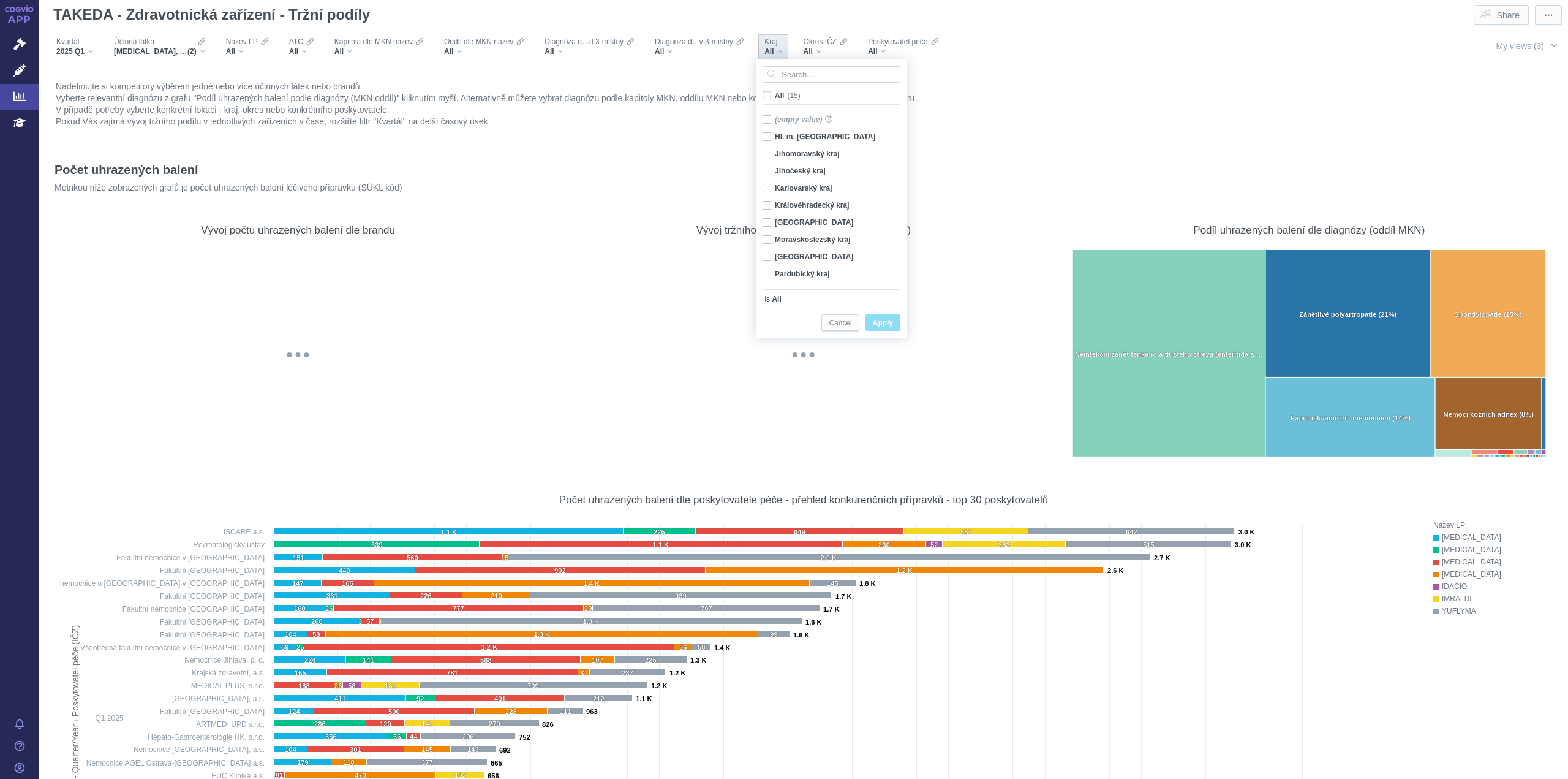
checkbox input "false"
click at [766, 135] on div "Hl. m. Praha Only" at bounding box center [833, 136] width 154 height 17
checkbox input "true"
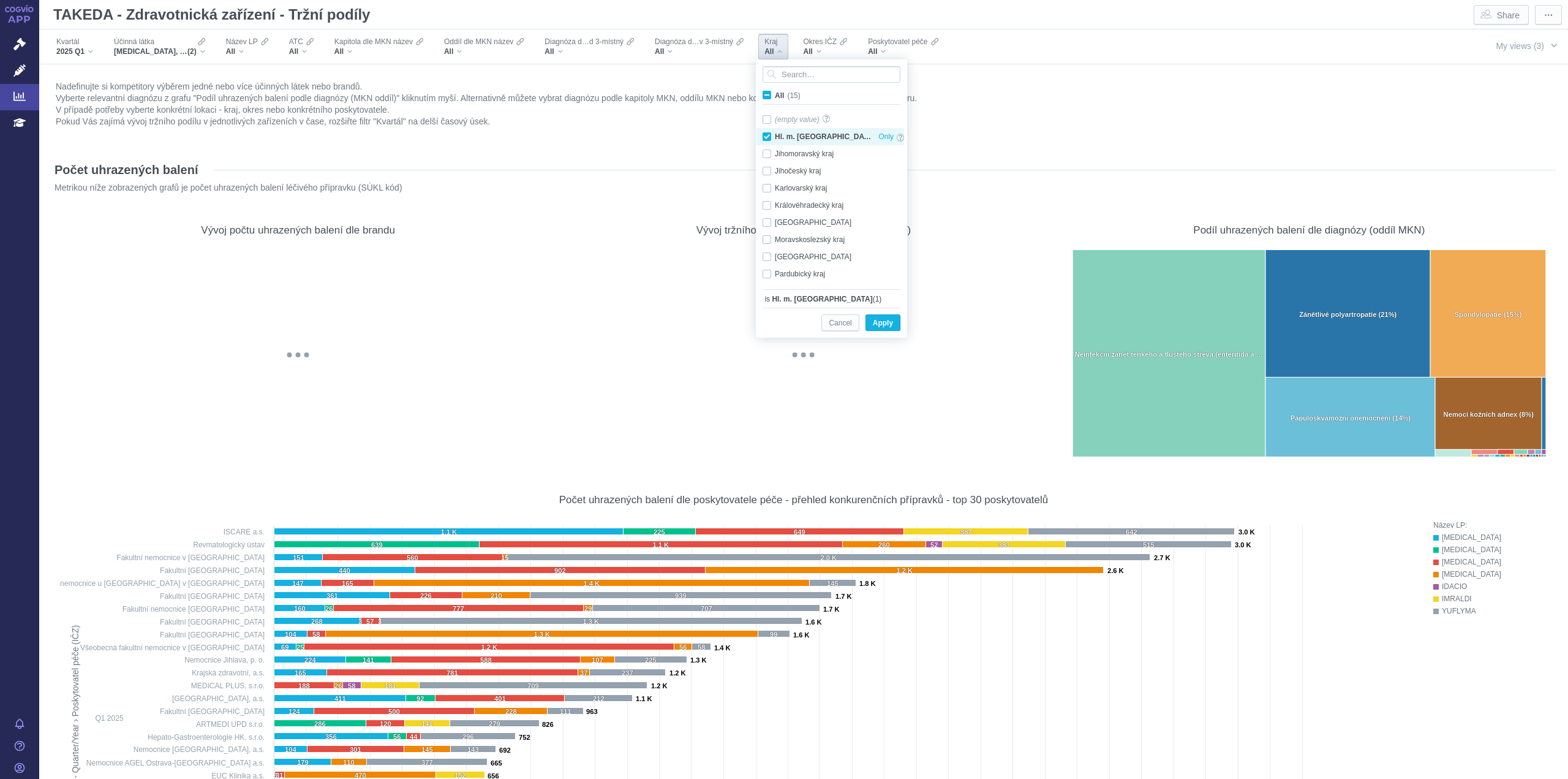
checkbox input "true"
click at [886, 322] on span "Apply" at bounding box center [883, 323] width 21 height 16
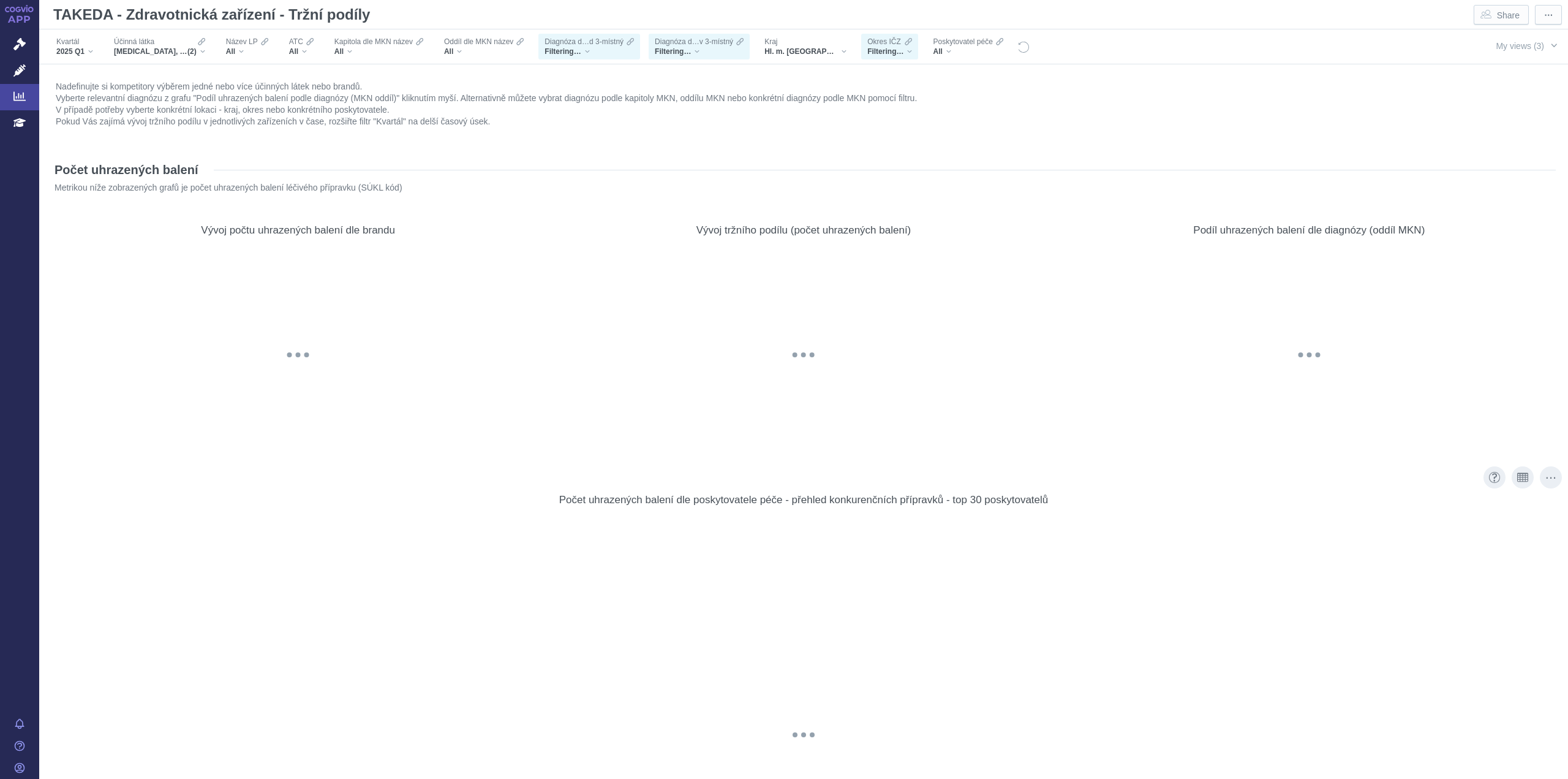
click at [1467, 680] on div "@keyframes GDC-pop { 0%, 80%, 100% { transform: scale(0); } 40% { transform: sc…" at bounding box center [803, 734] width 1491 height 431
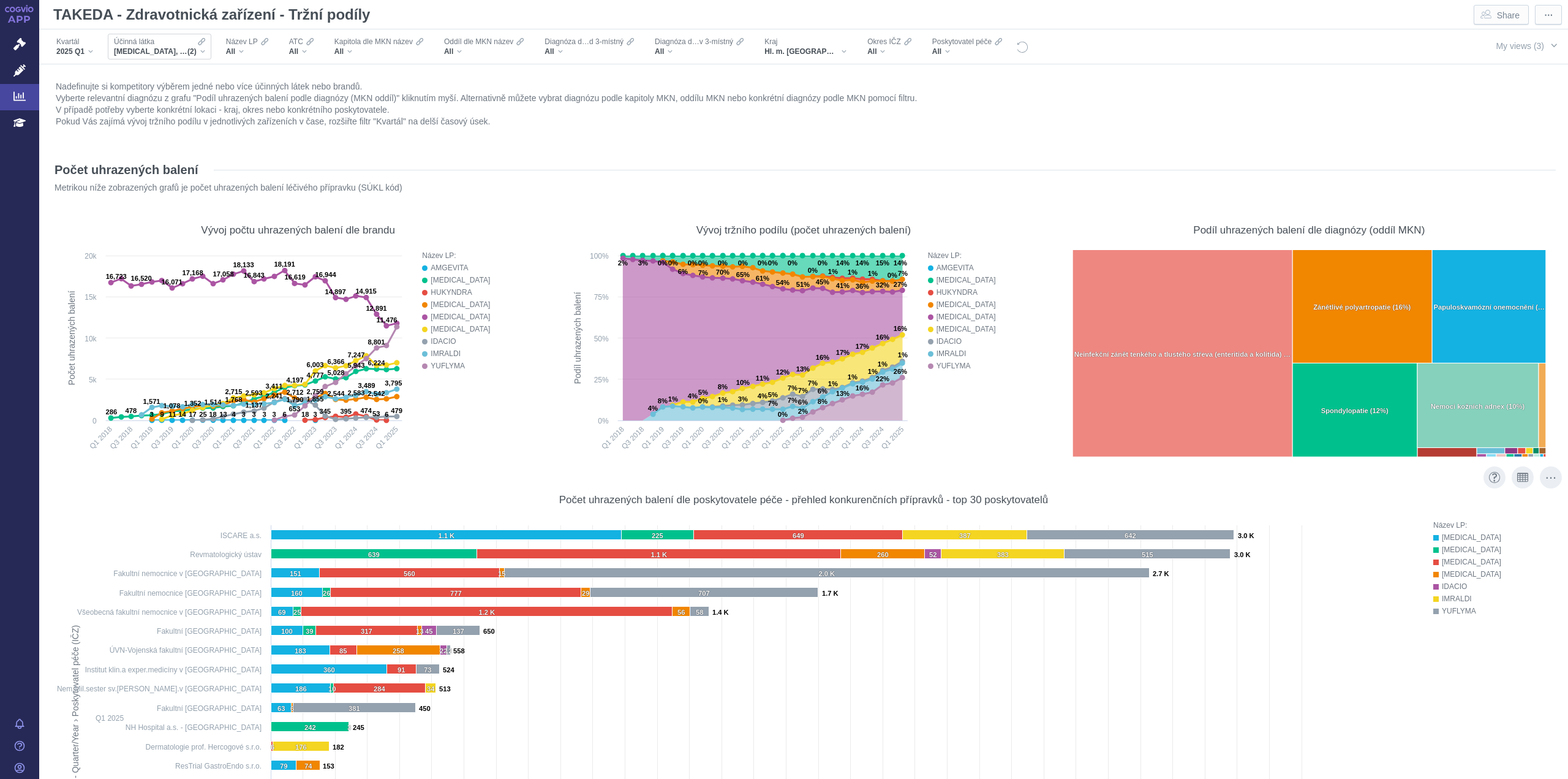
click at [150, 55] on span "VEDOLIZUMAB, ADALIMUMAB" at bounding box center [150, 51] width 74 height 10
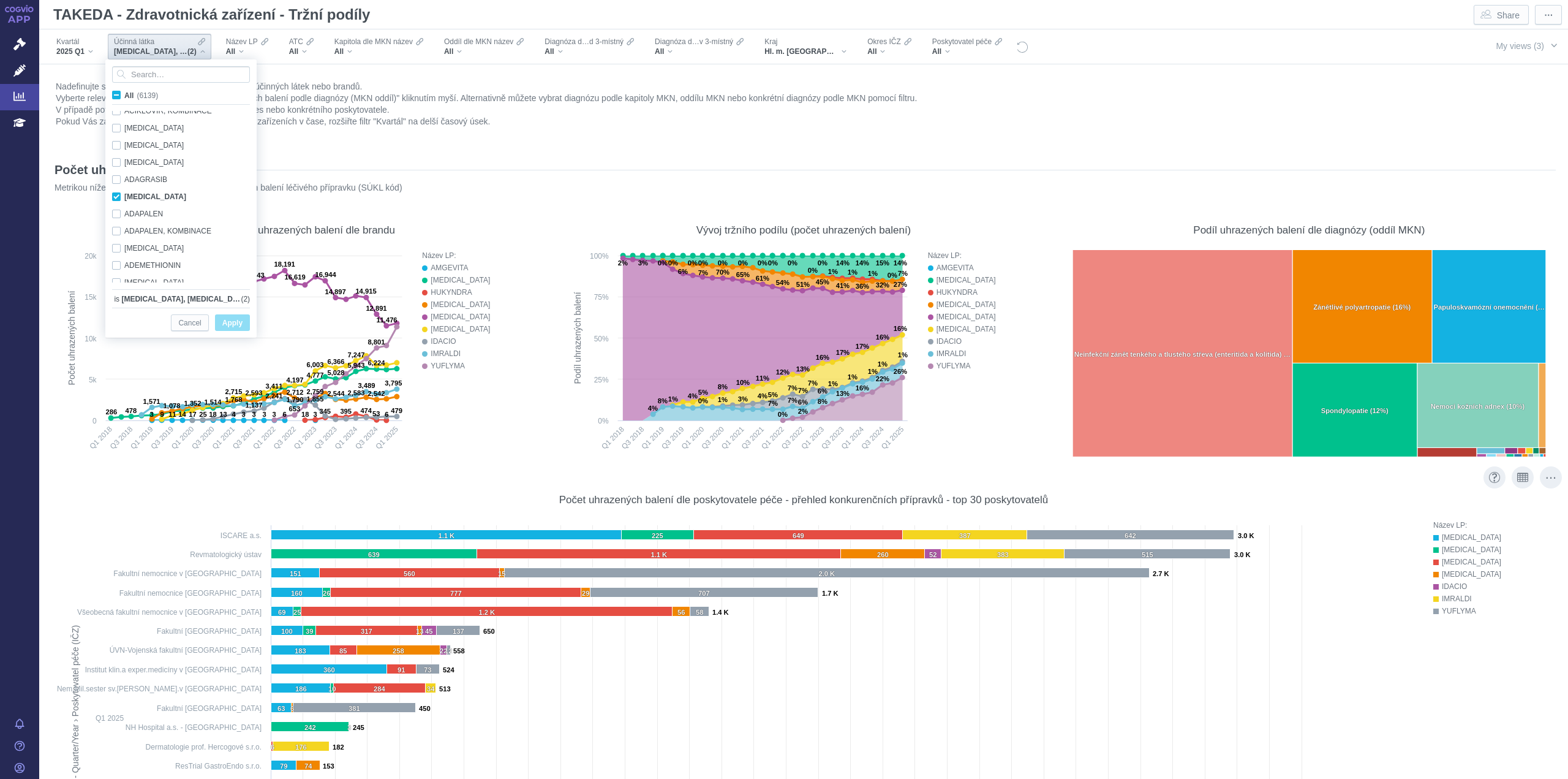
click at [125, 91] on span "All (6139)" at bounding box center [141, 95] width 33 height 9
click at [125, 91] on input "All (6139)" at bounding box center [129, 92] width 8 height 8
checkbox input "true"
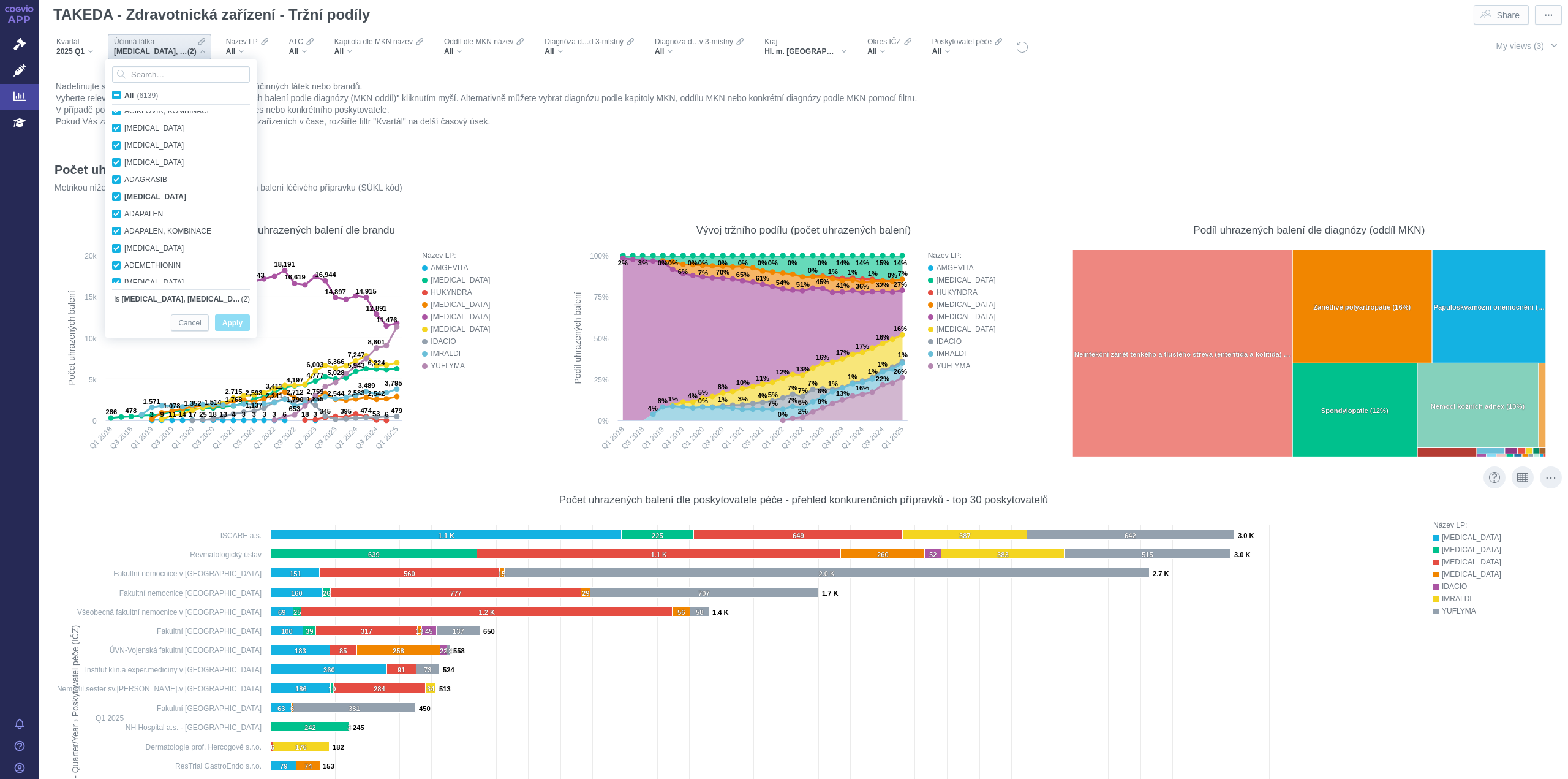
checkbox input "true"
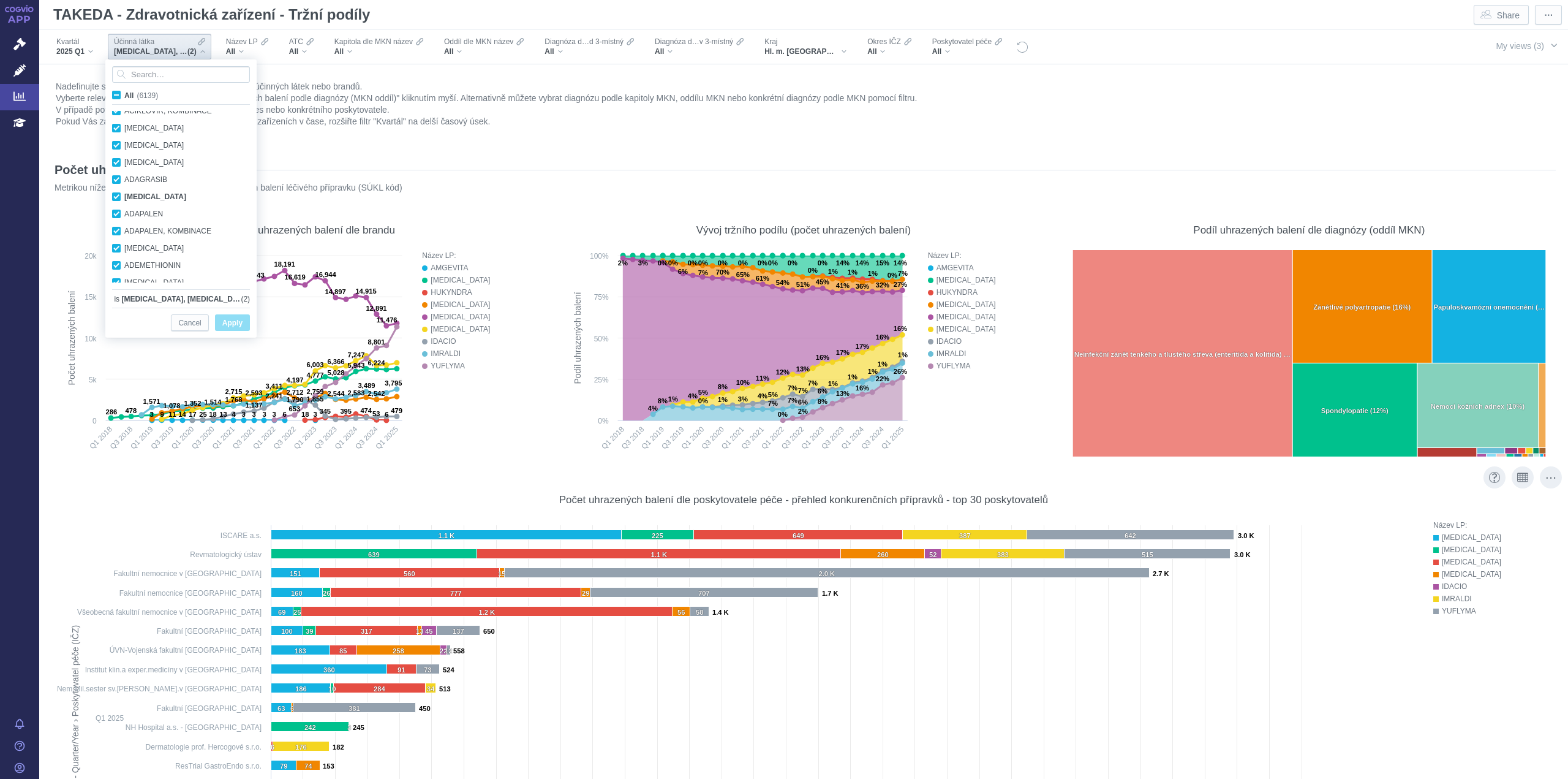
checkbox input "true"
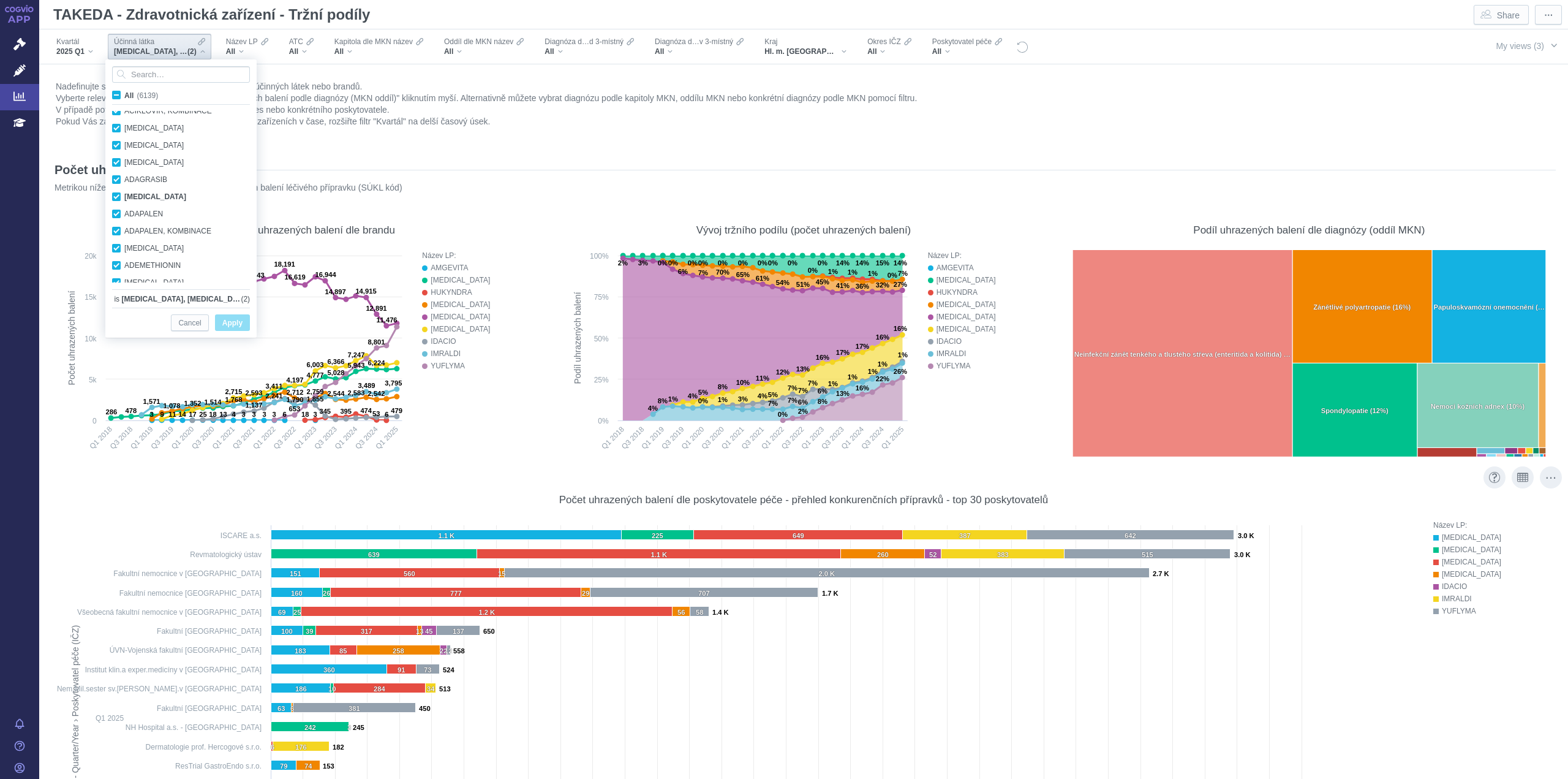
checkbox input "true"
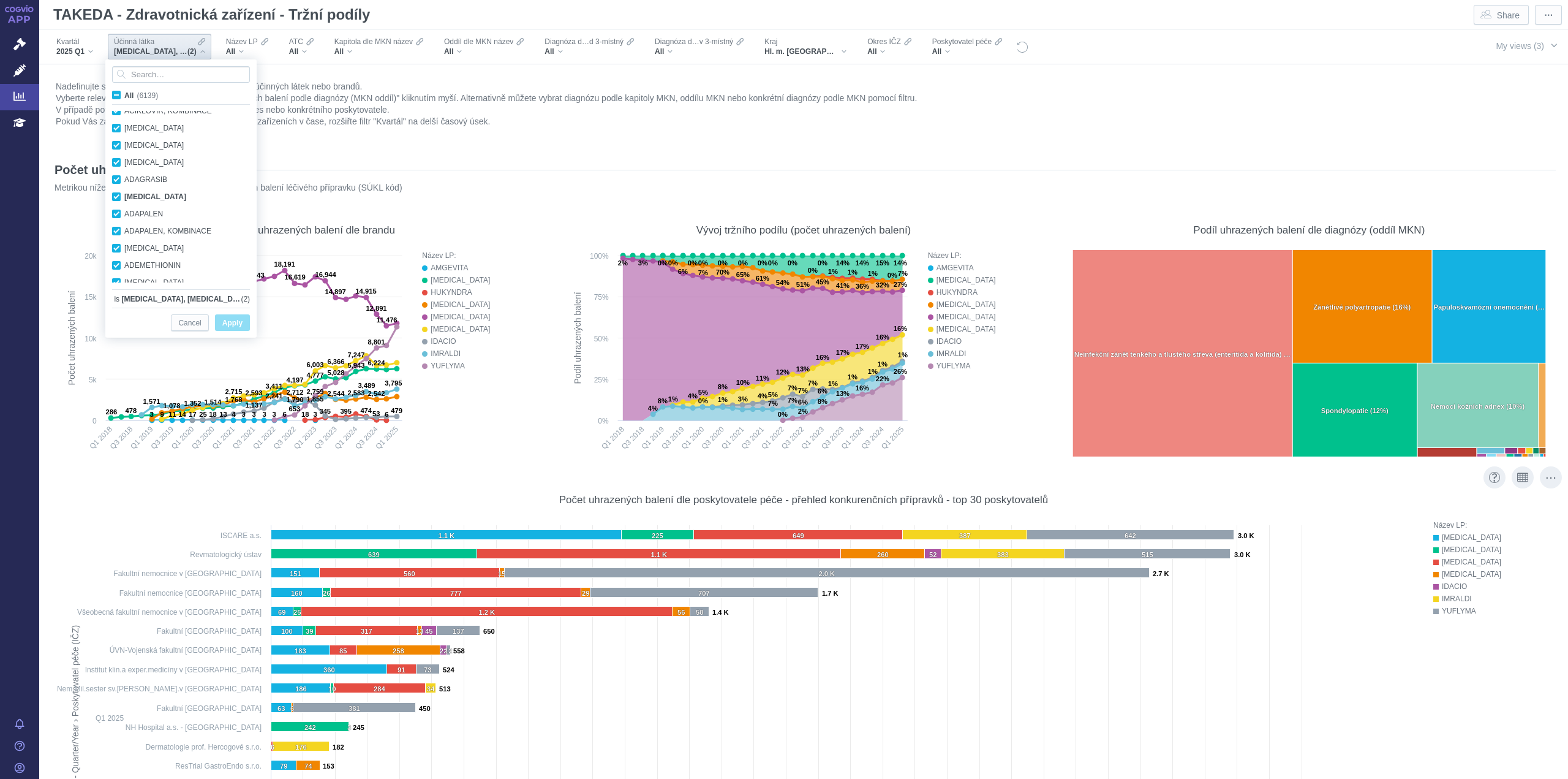
checkbox input "true"
click at [227, 322] on span "Apply" at bounding box center [232, 323] width 21 height 16
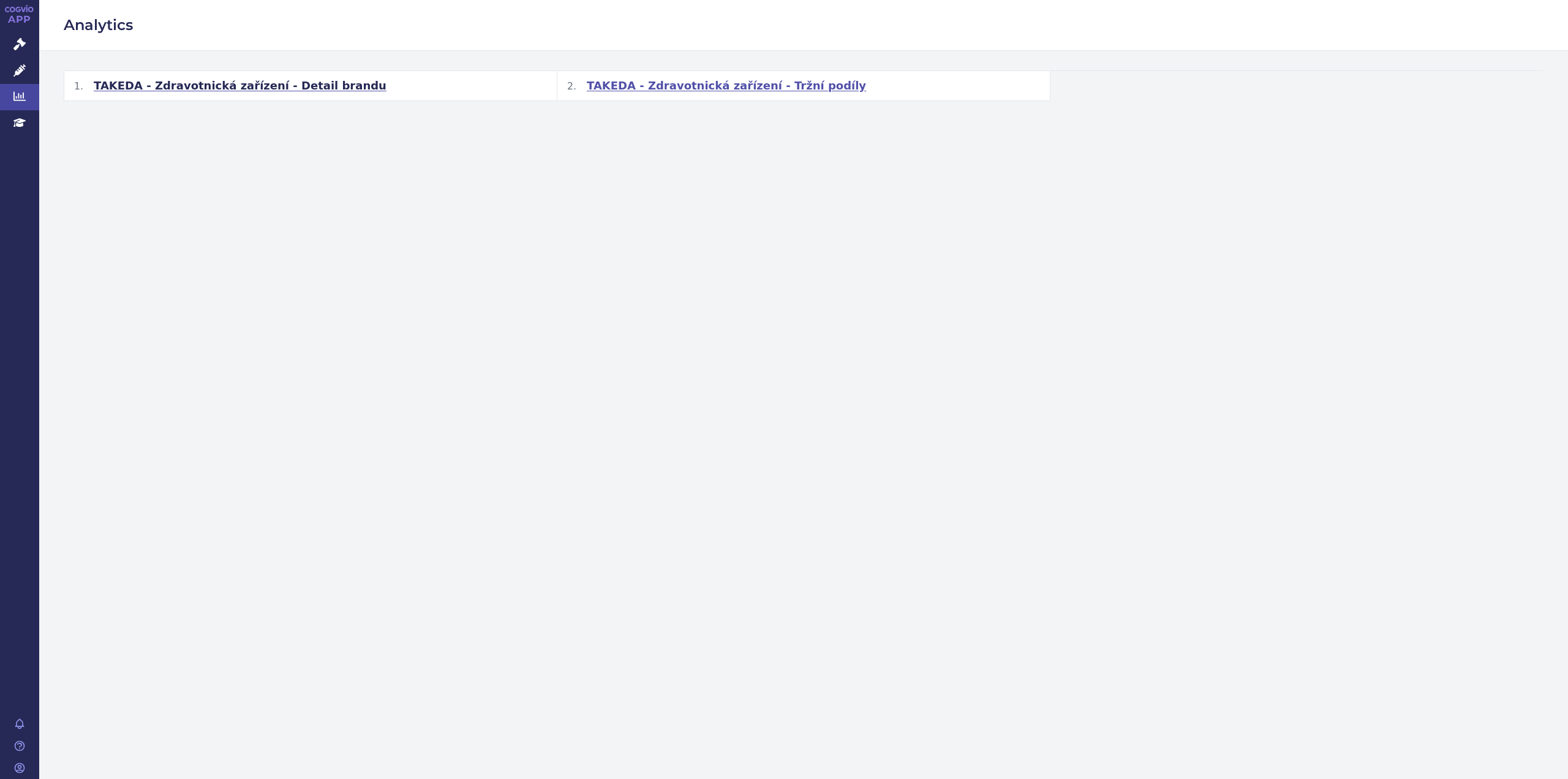
click at [742, 82] on span "TAKEDA - Zdravotnická zařízení - Tržní podíly" at bounding box center [726, 85] width 279 height 15
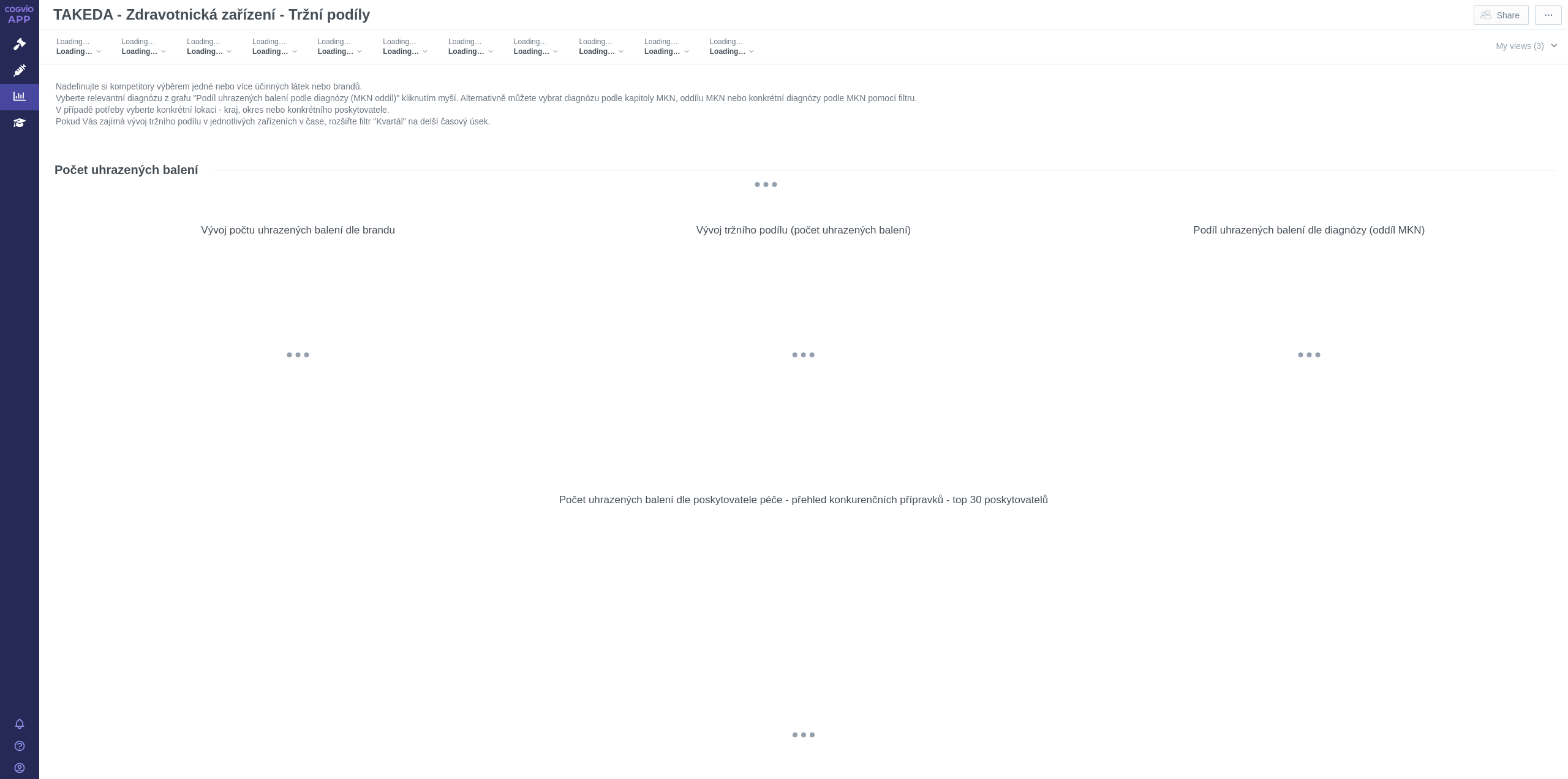
click at [1503, 48] on span "My views (3)" at bounding box center [1519, 46] width 48 height 10
click at [1366, 107] on span "(default)" at bounding box center [1368, 108] width 27 height 11
click at [1516, 45] on span "My views (3)" at bounding box center [1519, 46] width 48 height 10
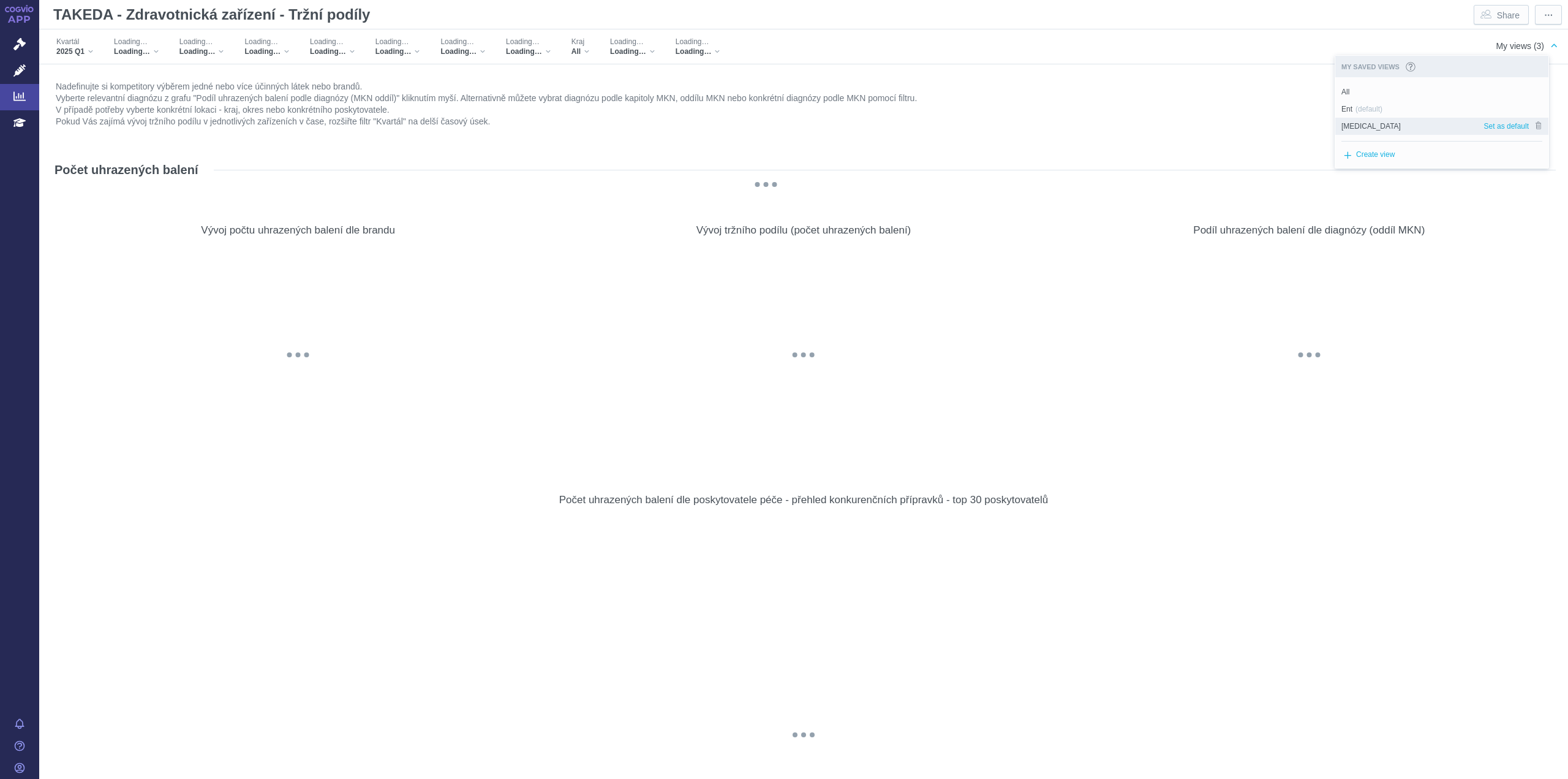
click at [1343, 126] on span "[MEDICAL_DATA]" at bounding box center [1371, 126] width 59 height 11
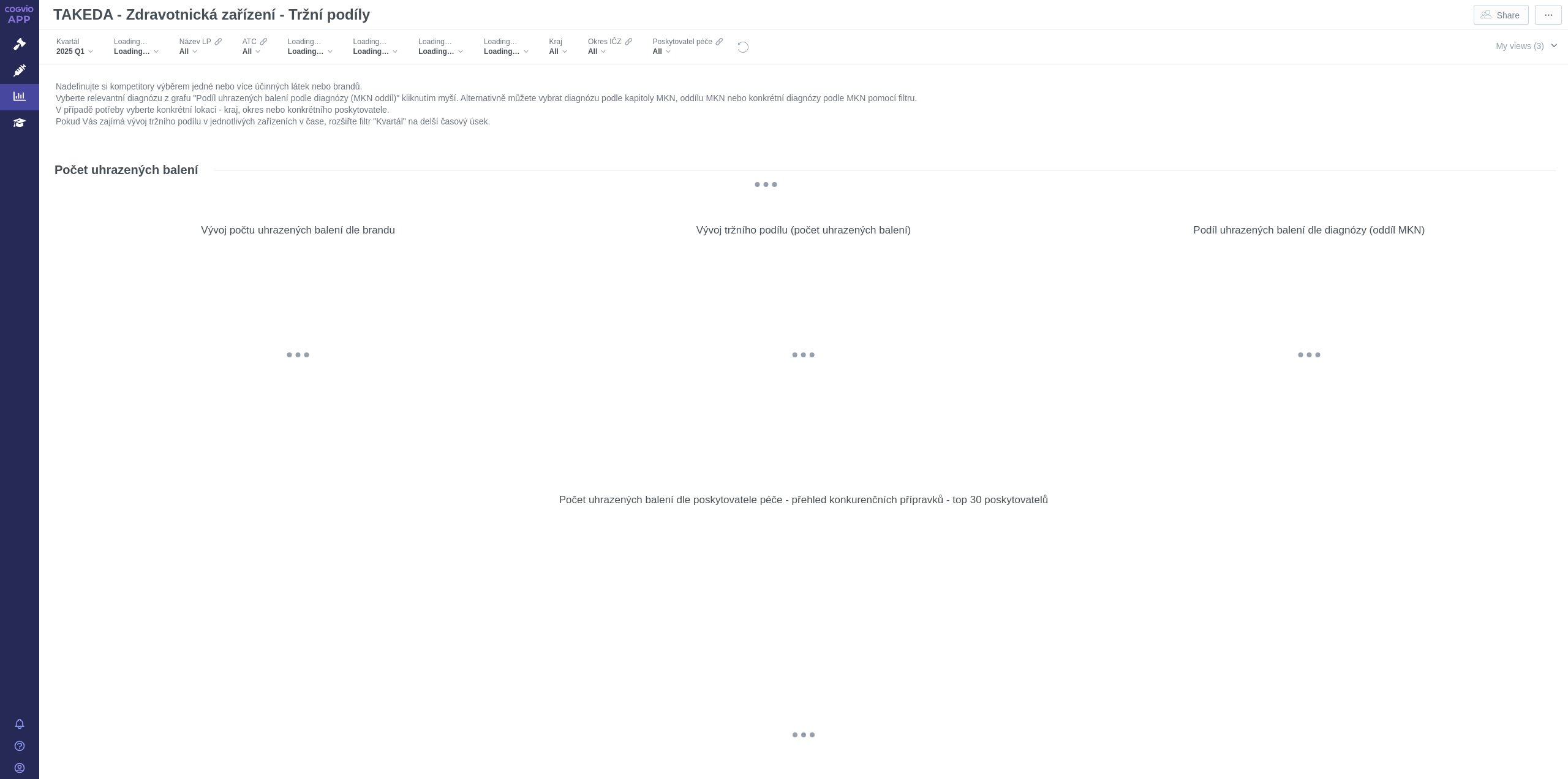
click at [1514, 45] on span "My views (3)" at bounding box center [1519, 46] width 48 height 10
click at [1358, 113] on span "(default)" at bounding box center [1368, 108] width 27 height 11
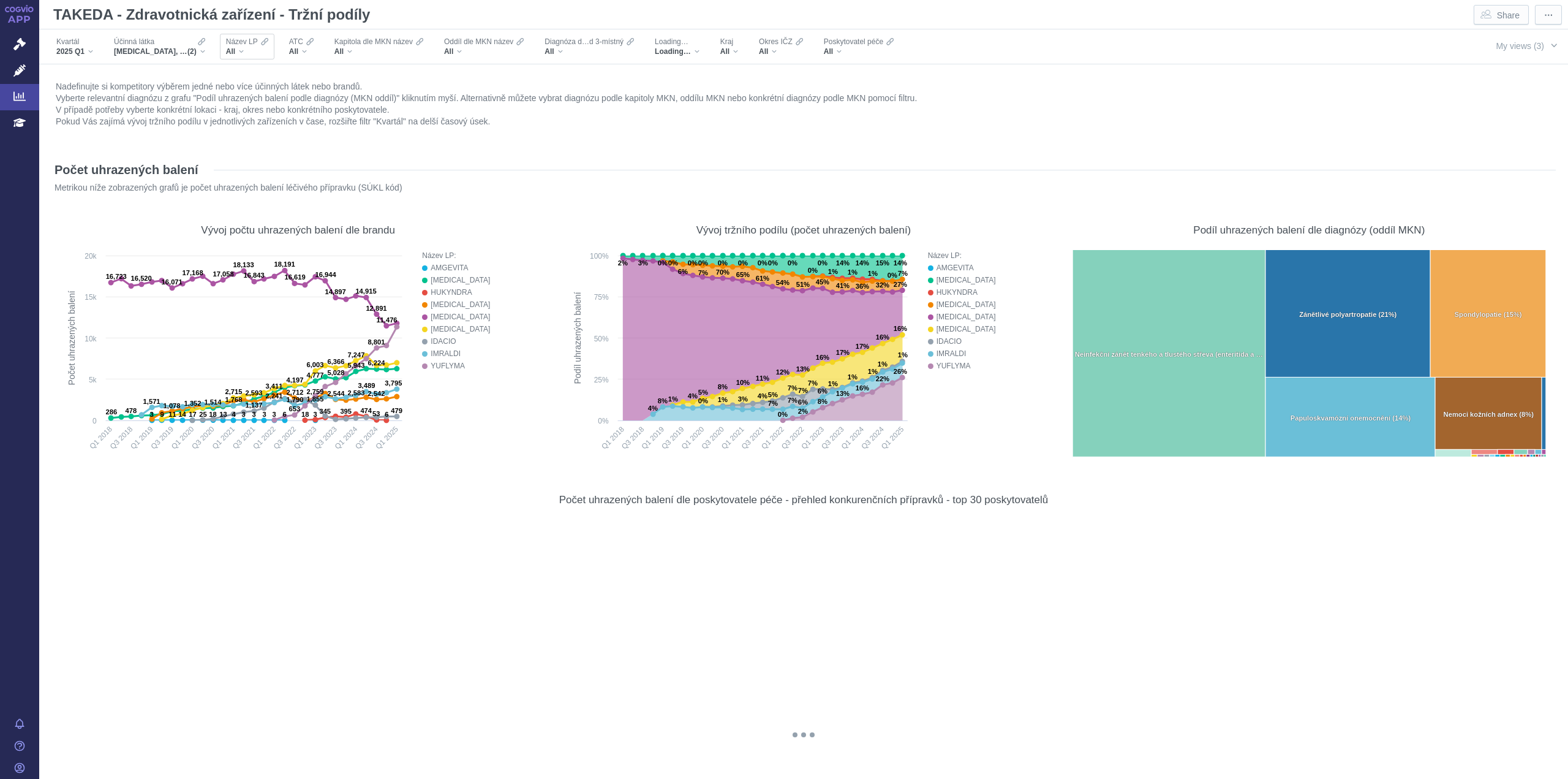
click at [234, 56] on div "Název LP All" at bounding box center [247, 46] width 55 height 26
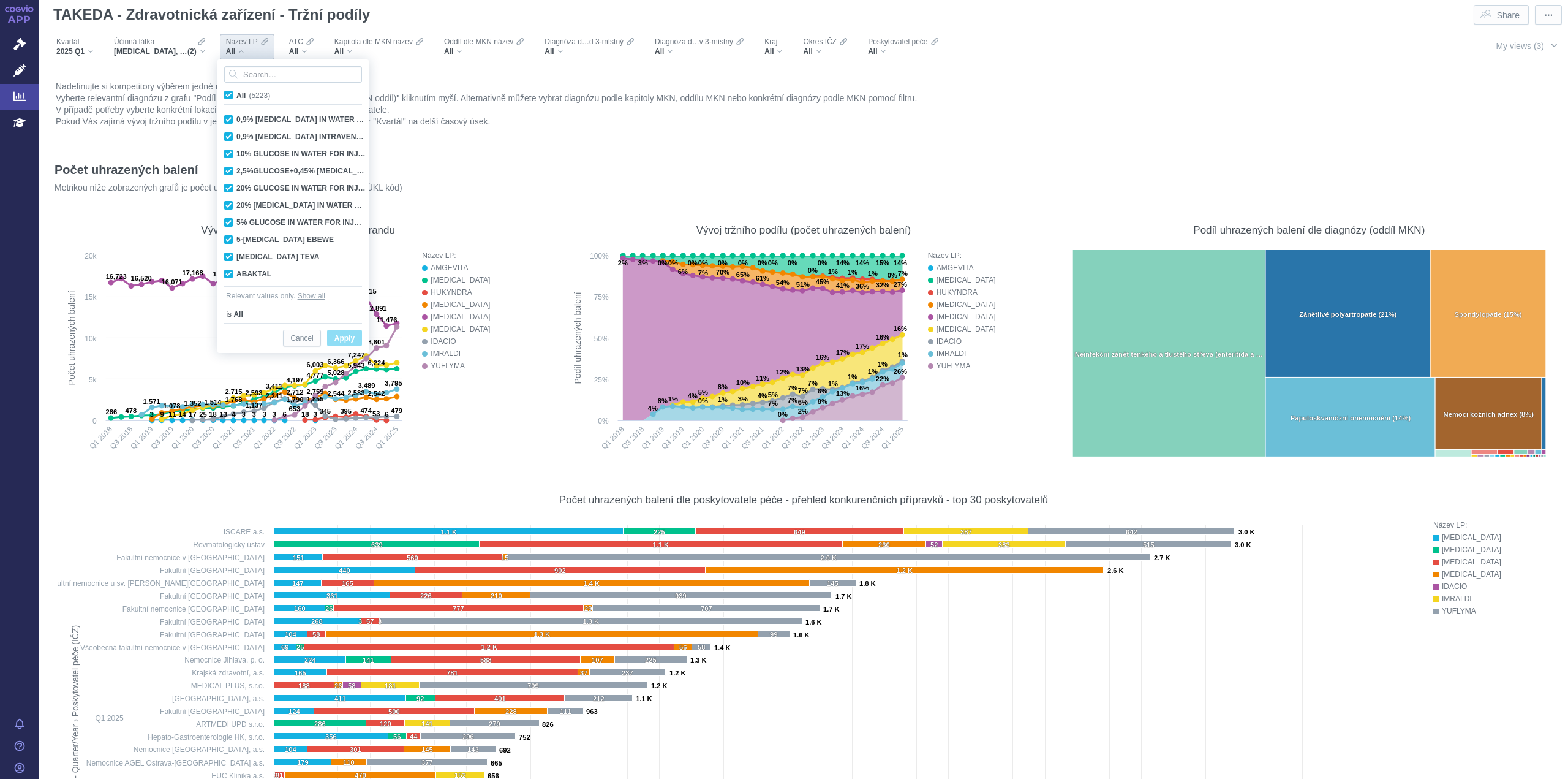
click at [229, 100] on label "All (5223)" at bounding box center [248, 94] width 54 height 12
click at [237, 97] on input "All (5223)" at bounding box center [241, 92] width 8 height 8
checkbox input "false"
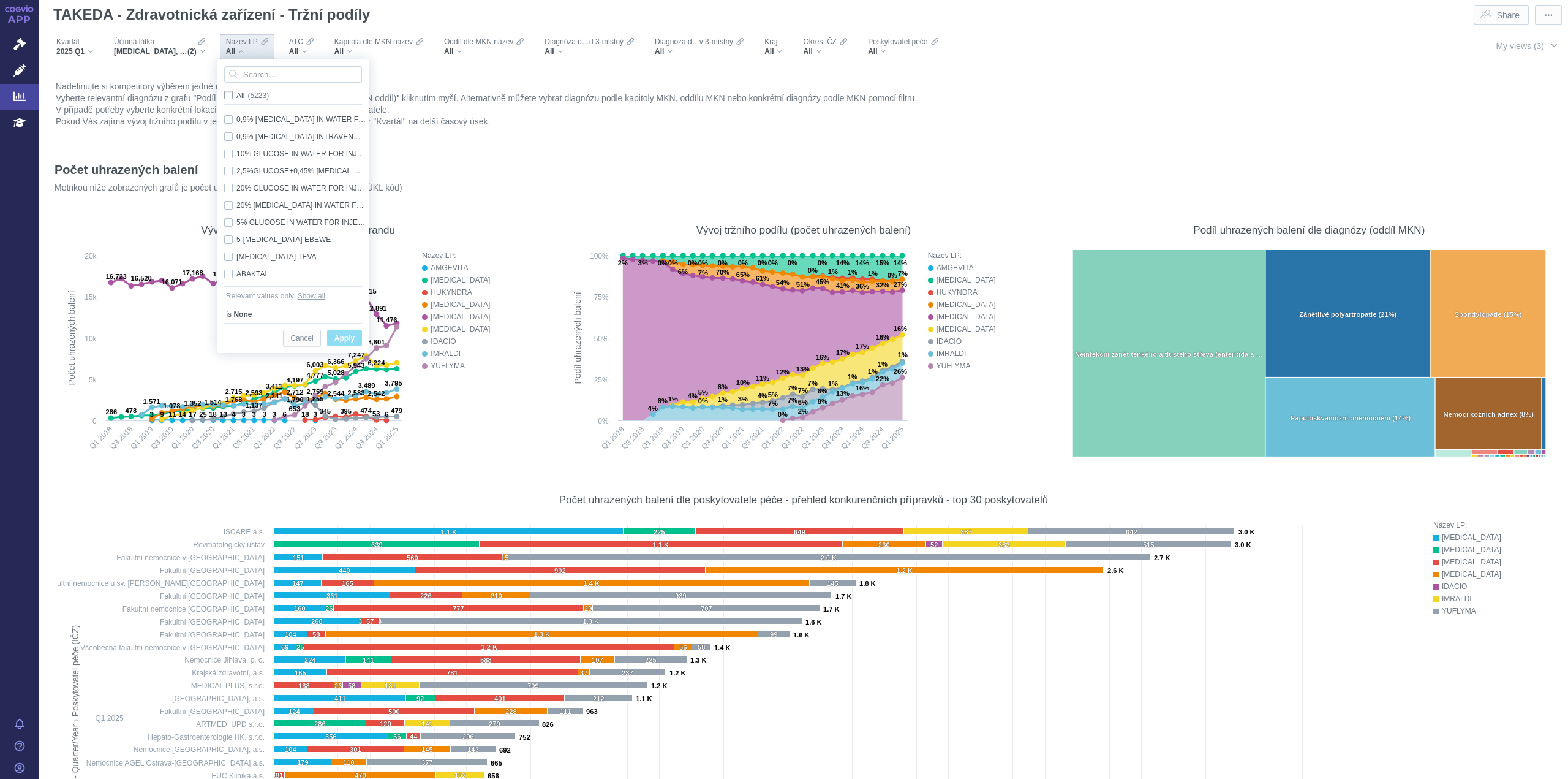
checkbox input "false"
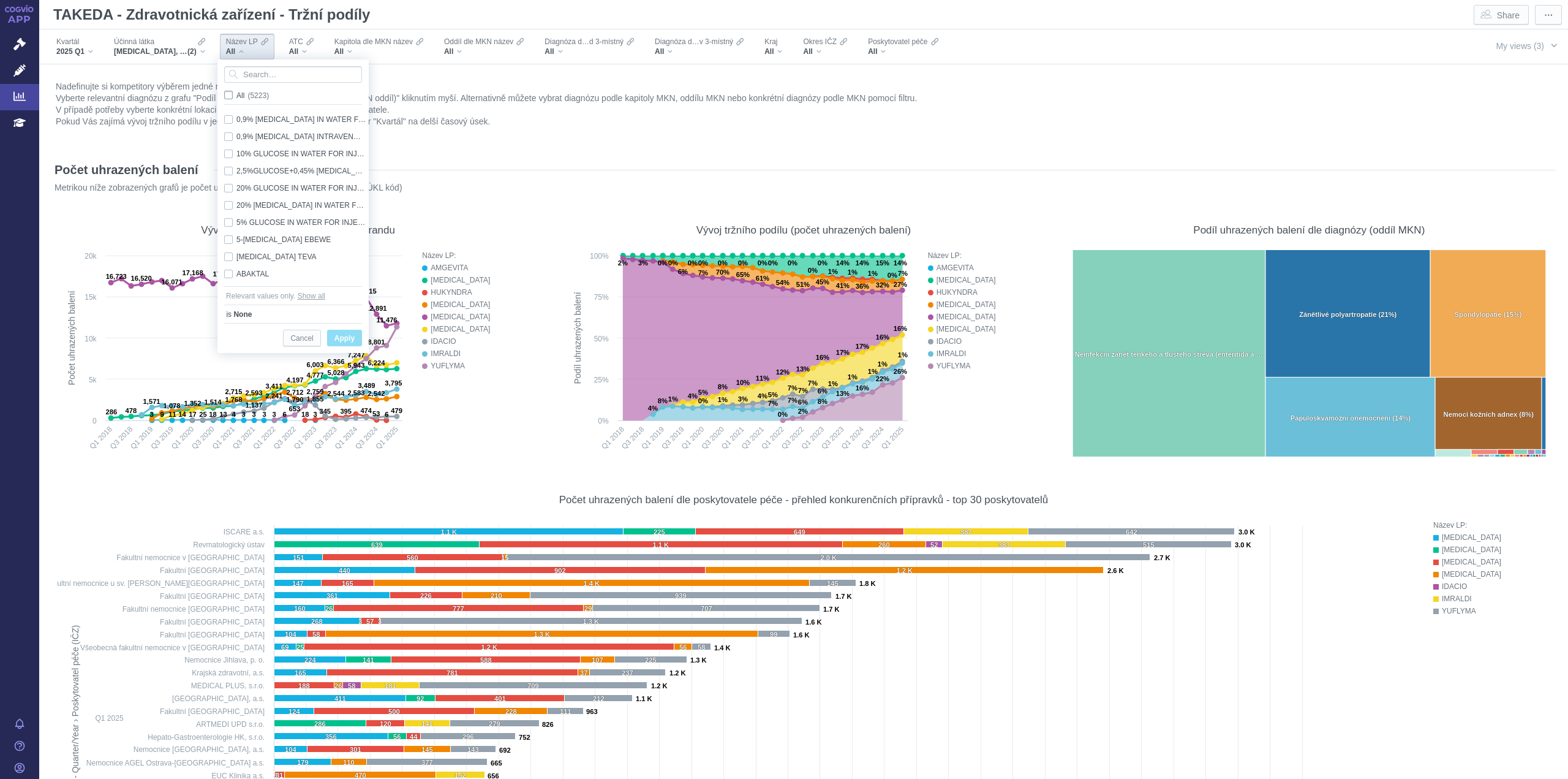
checkbox input "false"
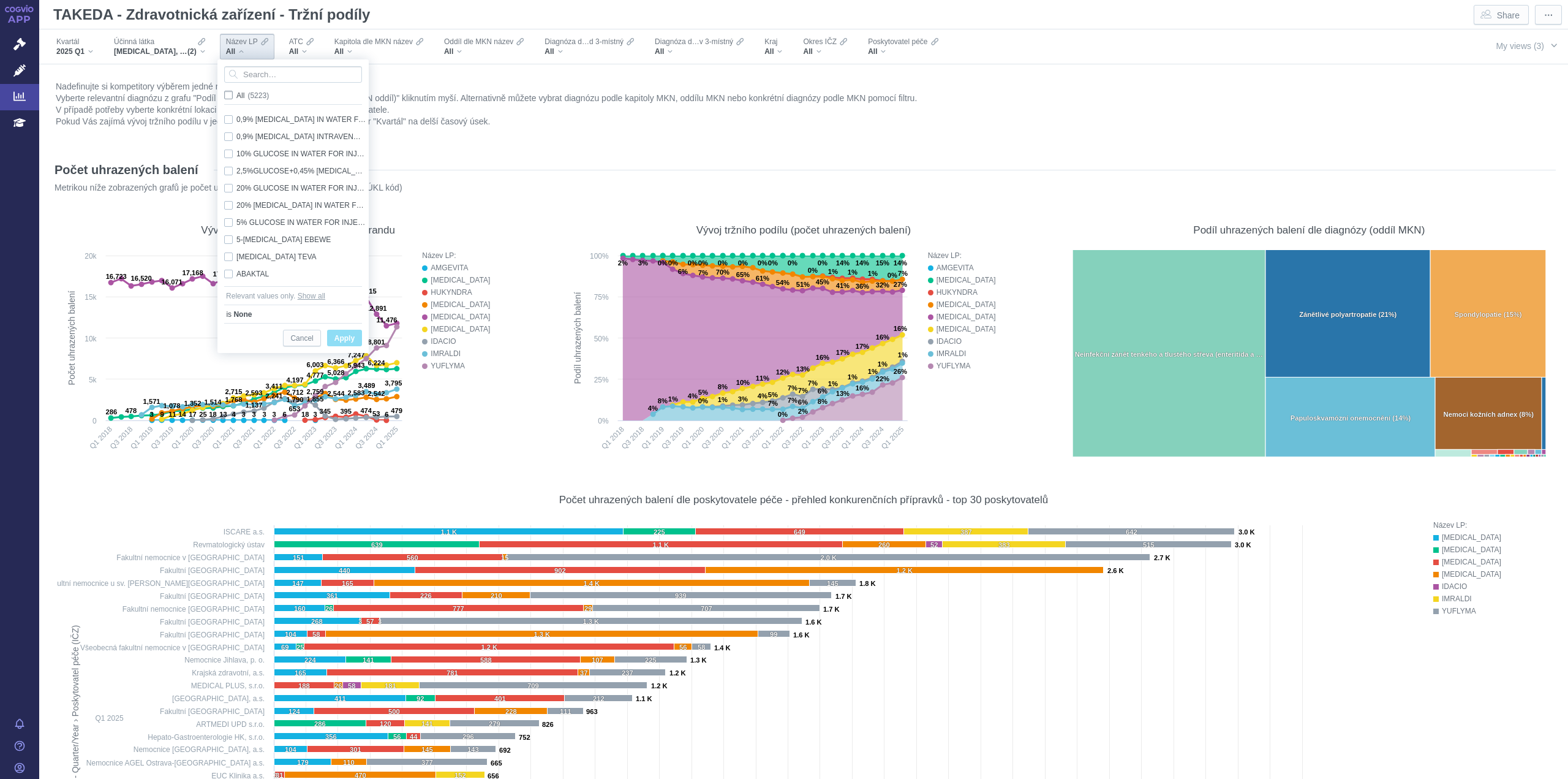
checkbox input "false"
click at [262, 79] on input "Search attribute values" at bounding box center [293, 74] width 137 height 17
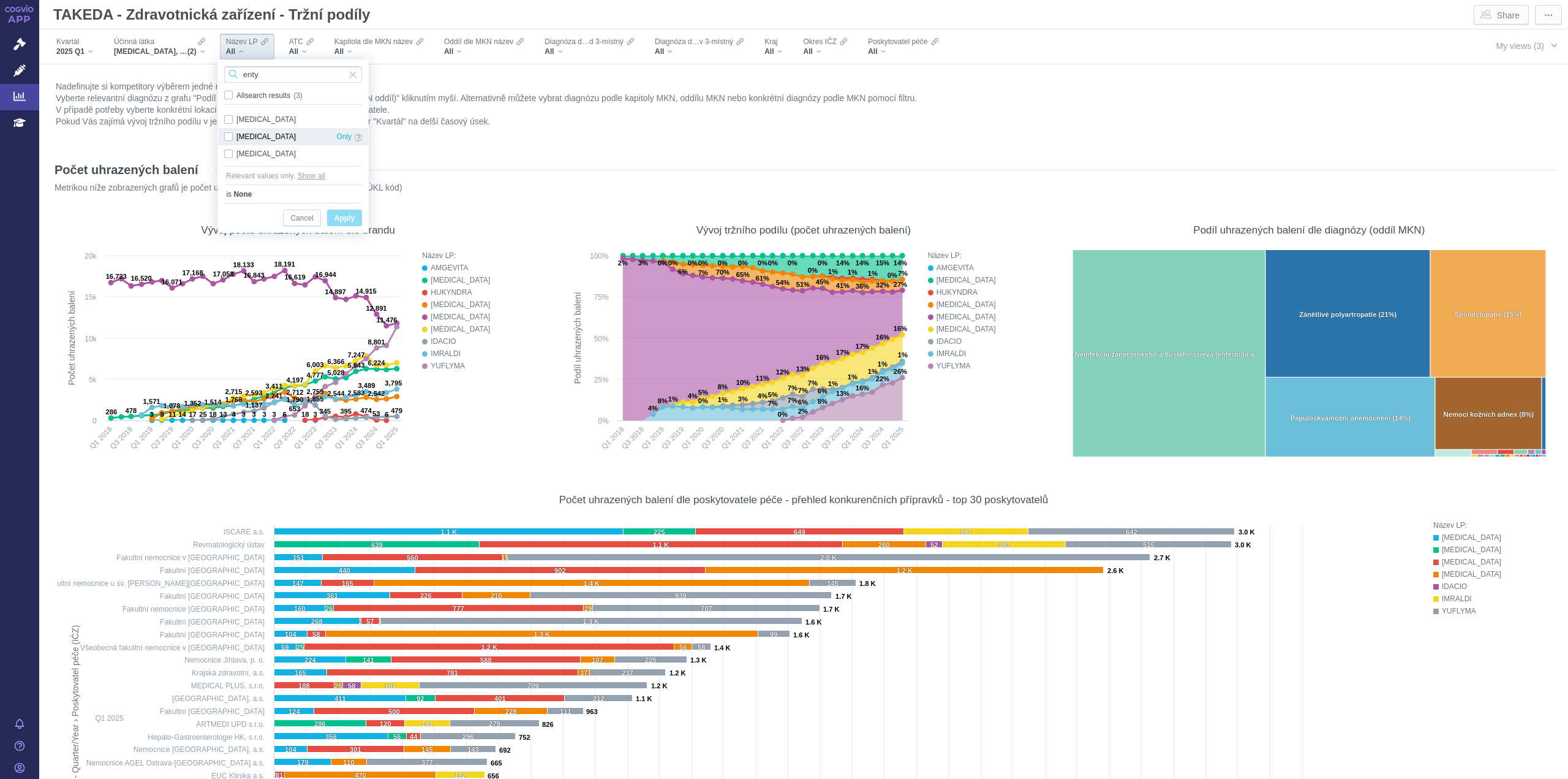
type input "enty"
click at [229, 131] on div "[MEDICAL_DATA] Only" at bounding box center [293, 136] width 150 height 17
checkbox input "true"
click at [346, 217] on span "Apply" at bounding box center [345, 219] width 21 height 16
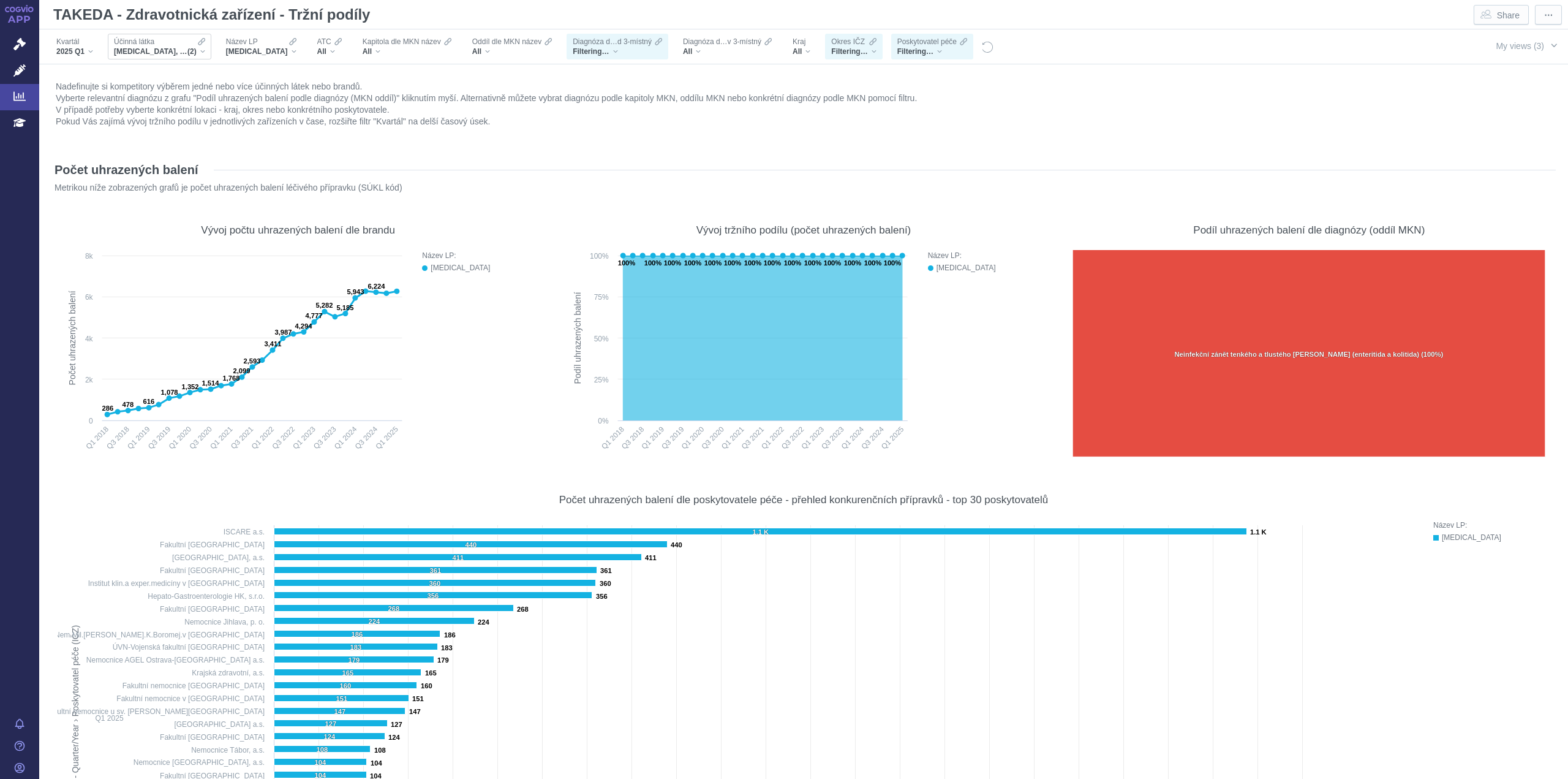
click at [173, 48] on span "[MEDICAL_DATA], [MEDICAL_DATA]" at bounding box center [150, 51] width 74 height 10
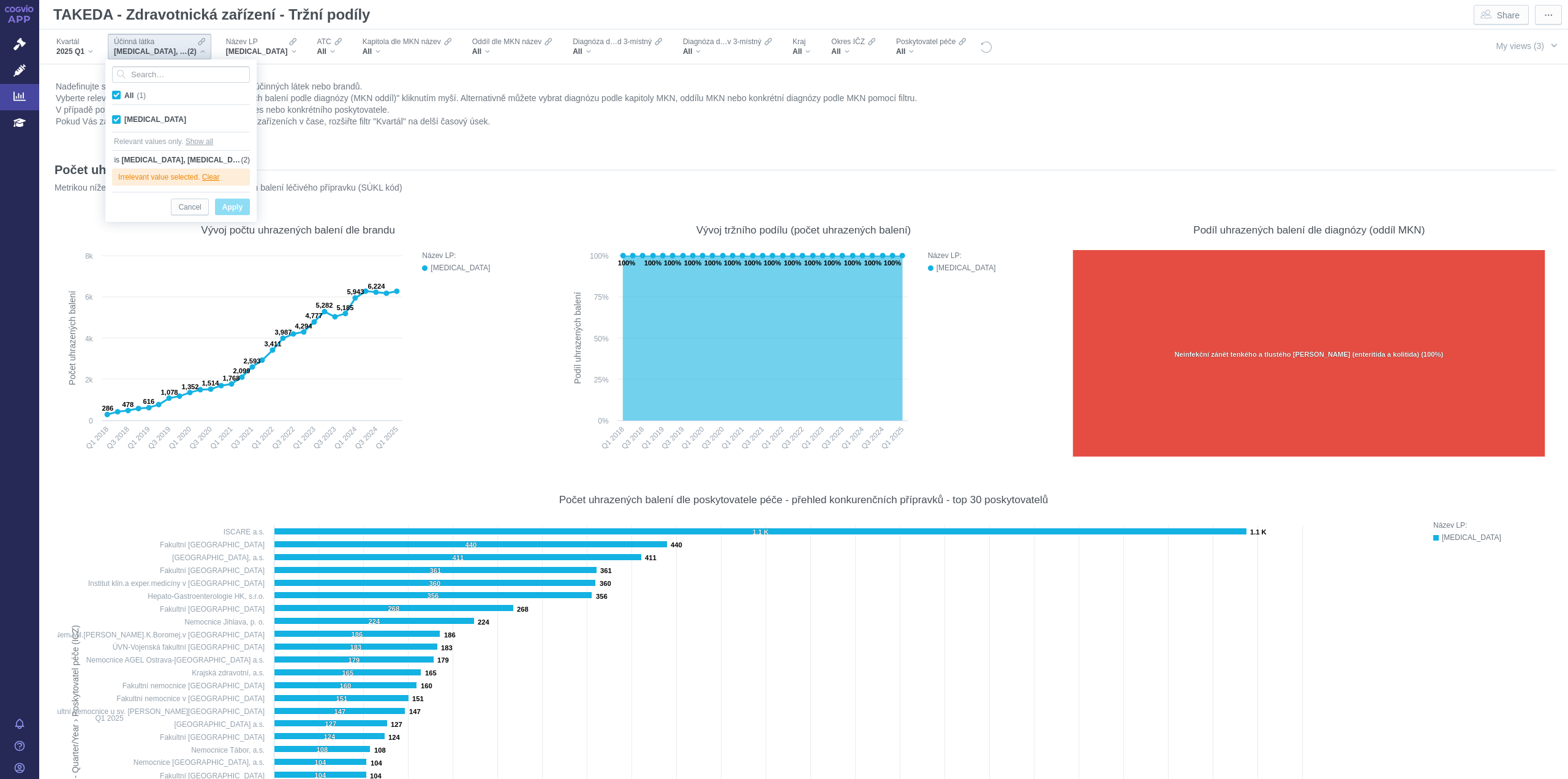
click at [125, 97] on span "All (1)" at bounding box center [135, 95] width 22 height 9
click at [125, 97] on input "All (1)" at bounding box center [129, 92] width 8 height 8
checkbox input "false"
click at [125, 95] on span "All (1)" at bounding box center [135, 95] width 21 height 9
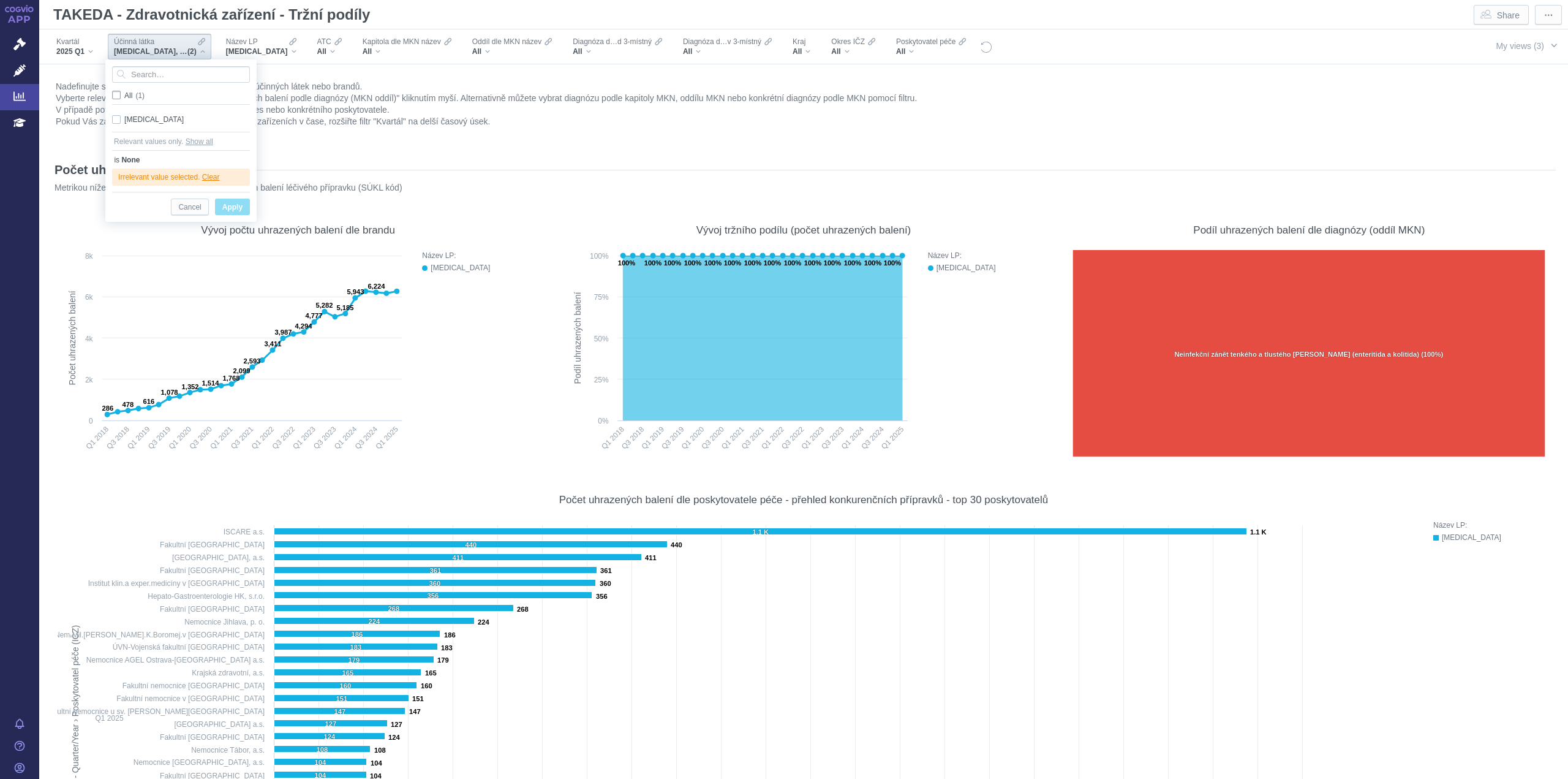
click at [125, 95] on input "All (1)" at bounding box center [129, 92] width 8 height 8
checkbox input "true"
click at [215, 180] on button "Clear" at bounding box center [211, 177] width 18 height 12
click at [230, 181] on span "Apply" at bounding box center [232, 185] width 21 height 16
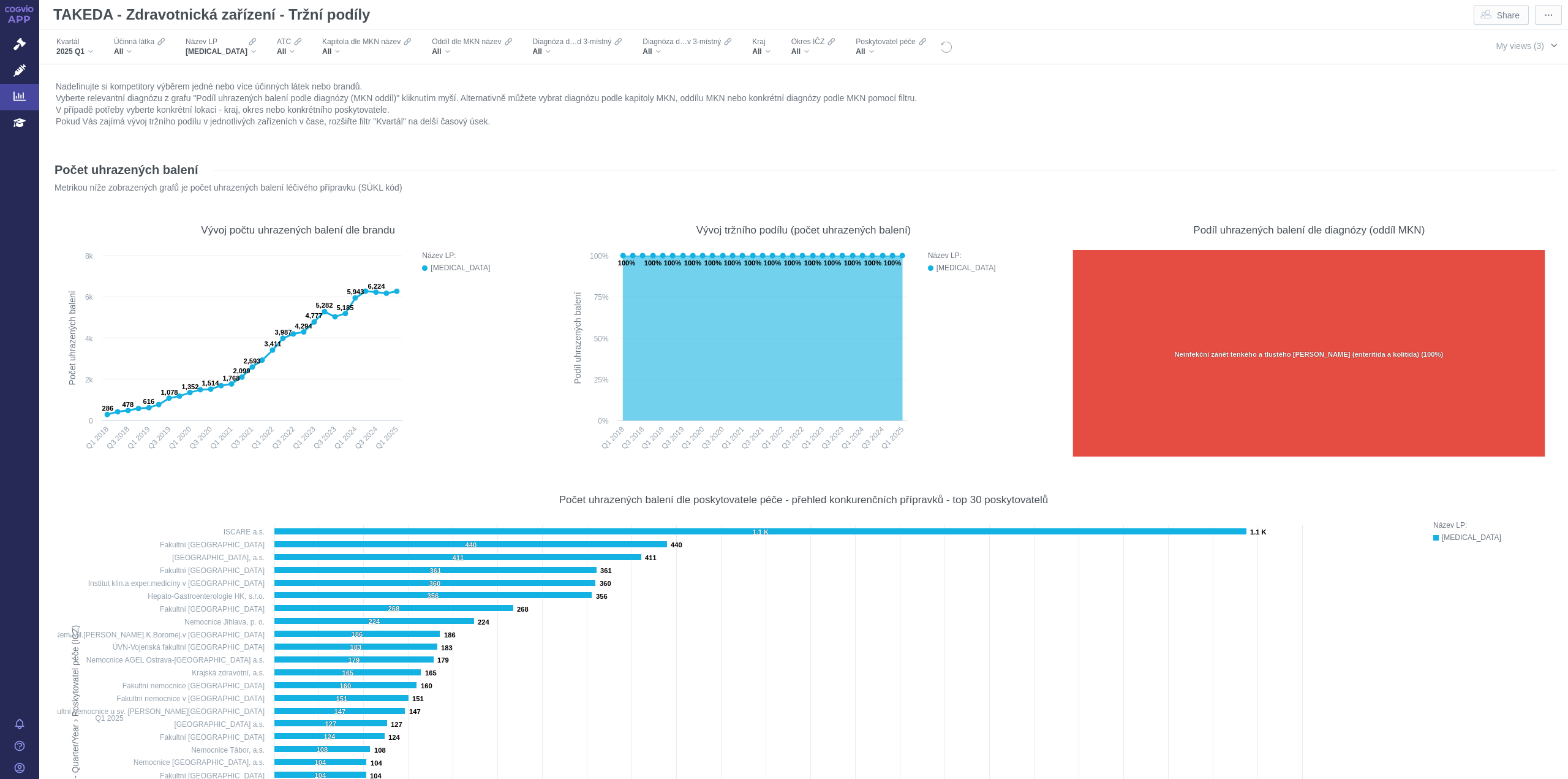
click at [1516, 54] on button "My views (3)" at bounding box center [1525, 45] width 83 height 24
click at [1155, 45] on div "Filters" at bounding box center [1209, 46] width 514 height 33
click at [210, 39] on span "Název LP" at bounding box center [201, 41] width 31 height 10
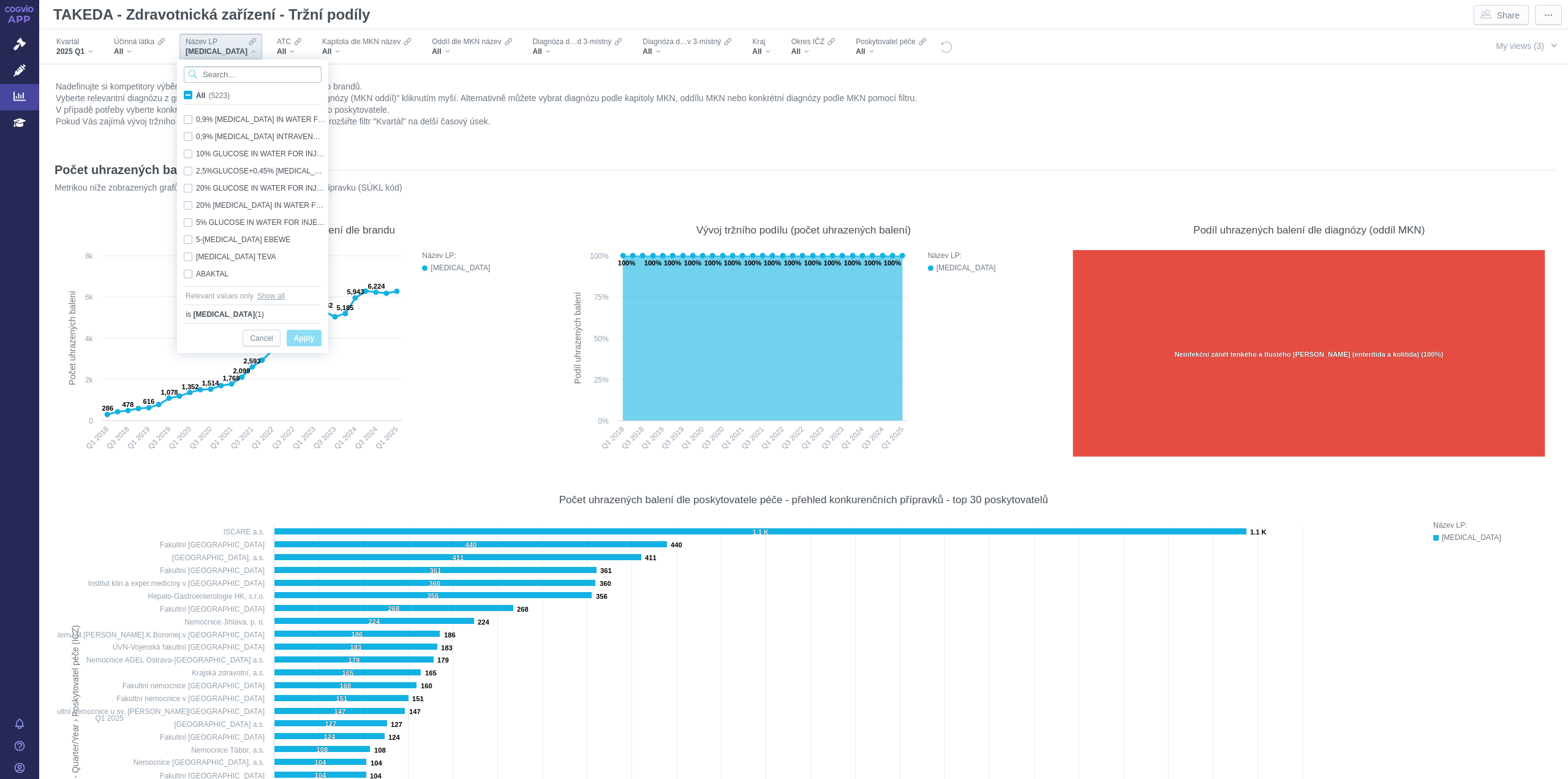
click at [235, 78] on input "Search attribute values" at bounding box center [252, 74] width 137 height 17
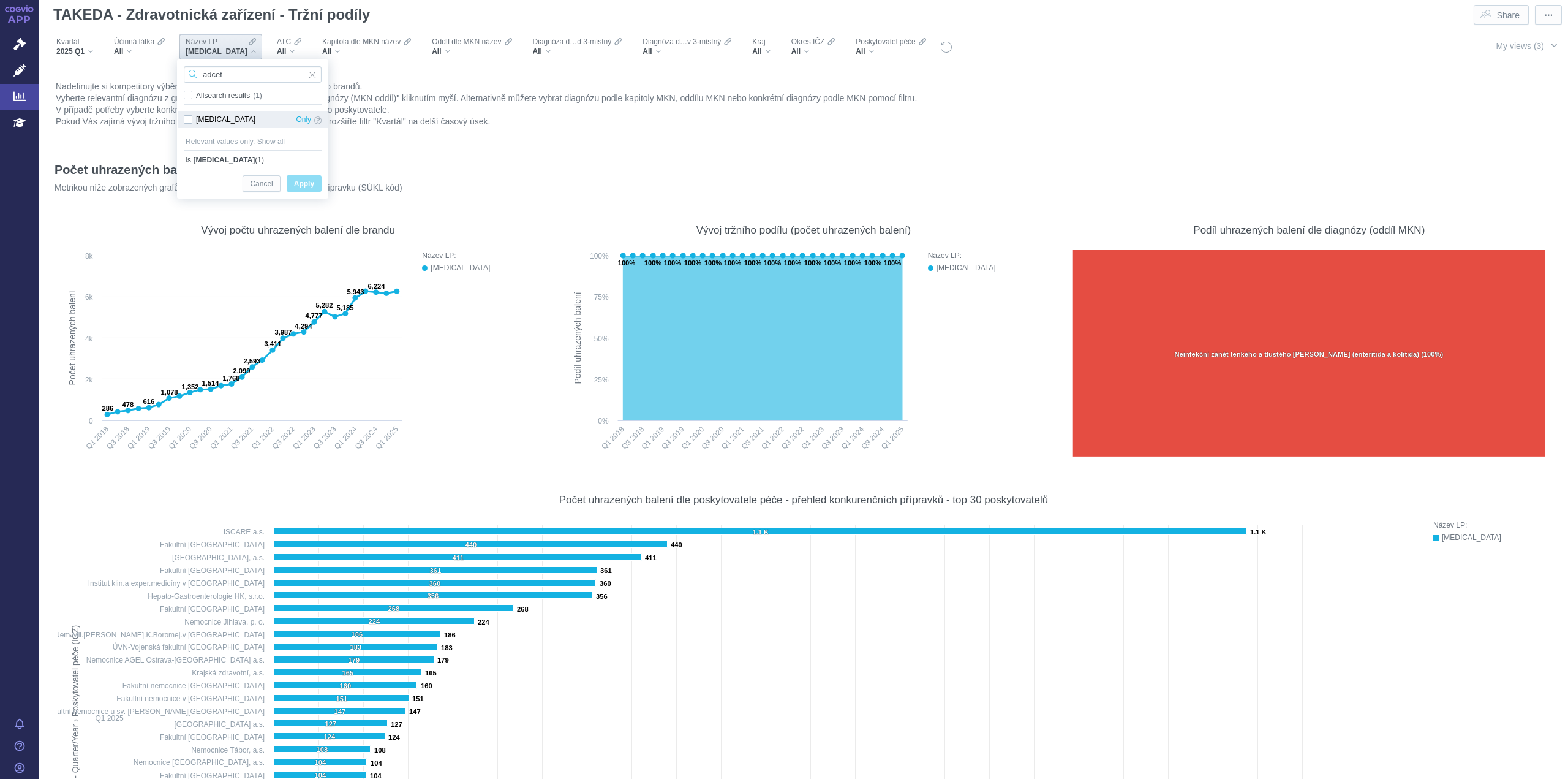
type input "adcet"
click at [187, 118] on div "[MEDICAL_DATA] Only" at bounding box center [252, 119] width 150 height 17
checkbox input "true"
click at [254, 81] on input "adcet" at bounding box center [252, 74] width 137 height 17
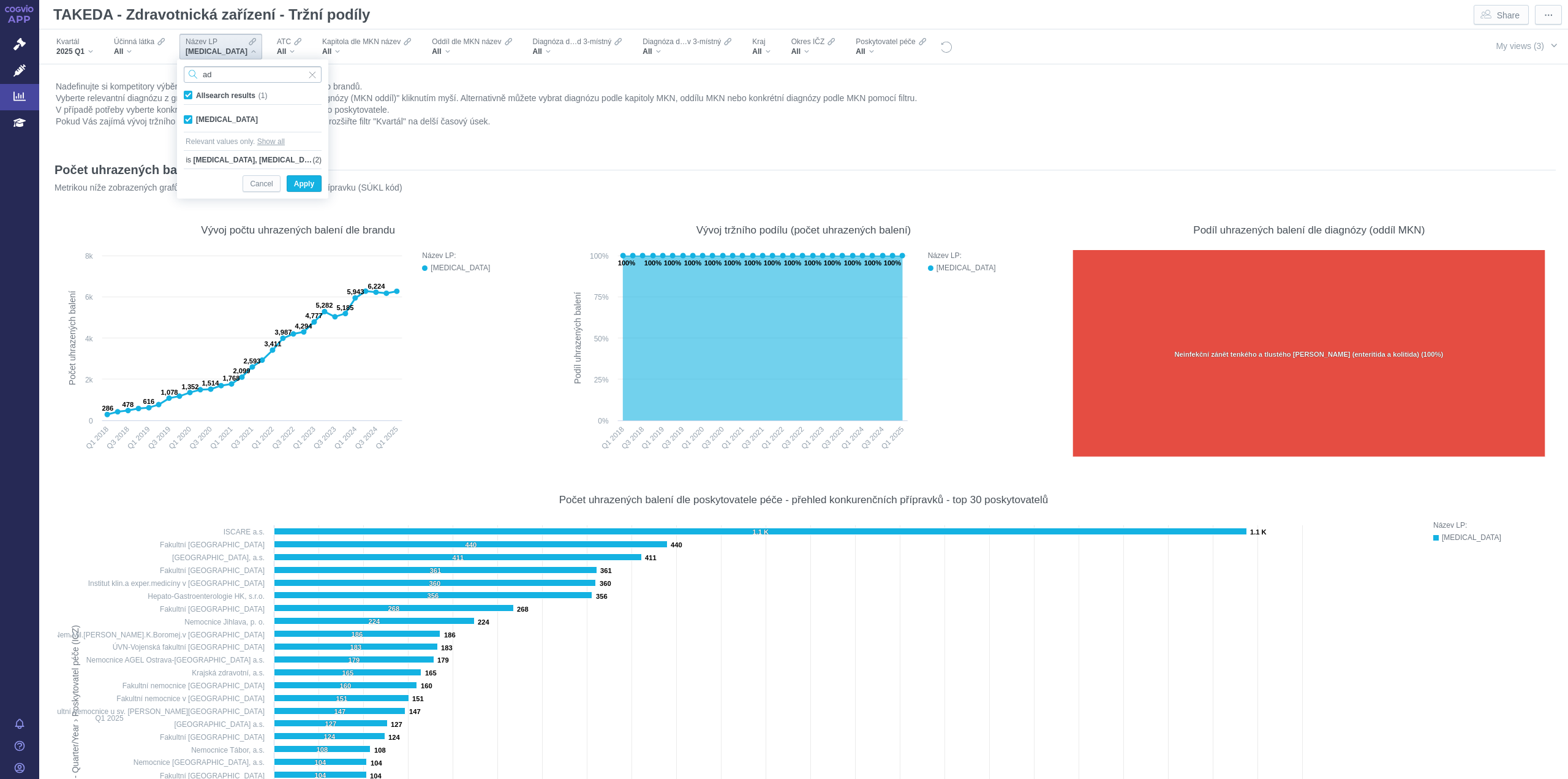
type input "a"
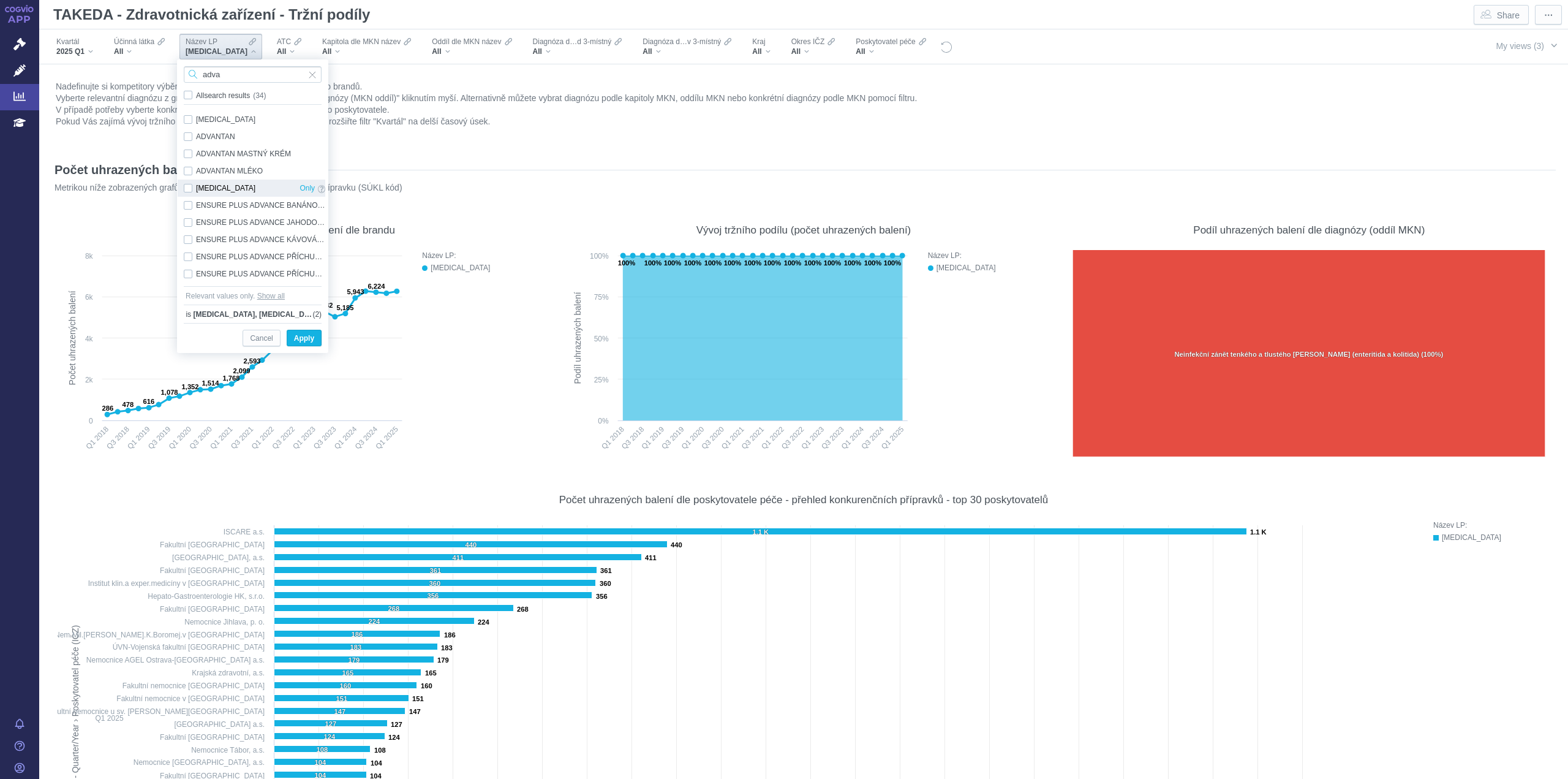
type input "adva"
click at [189, 188] on div "[MEDICAL_DATA] Only" at bounding box center [254, 188] width 154 height 17
checkbox input "true"
click at [240, 63] on div "adva" at bounding box center [252, 74] width 150 height 28
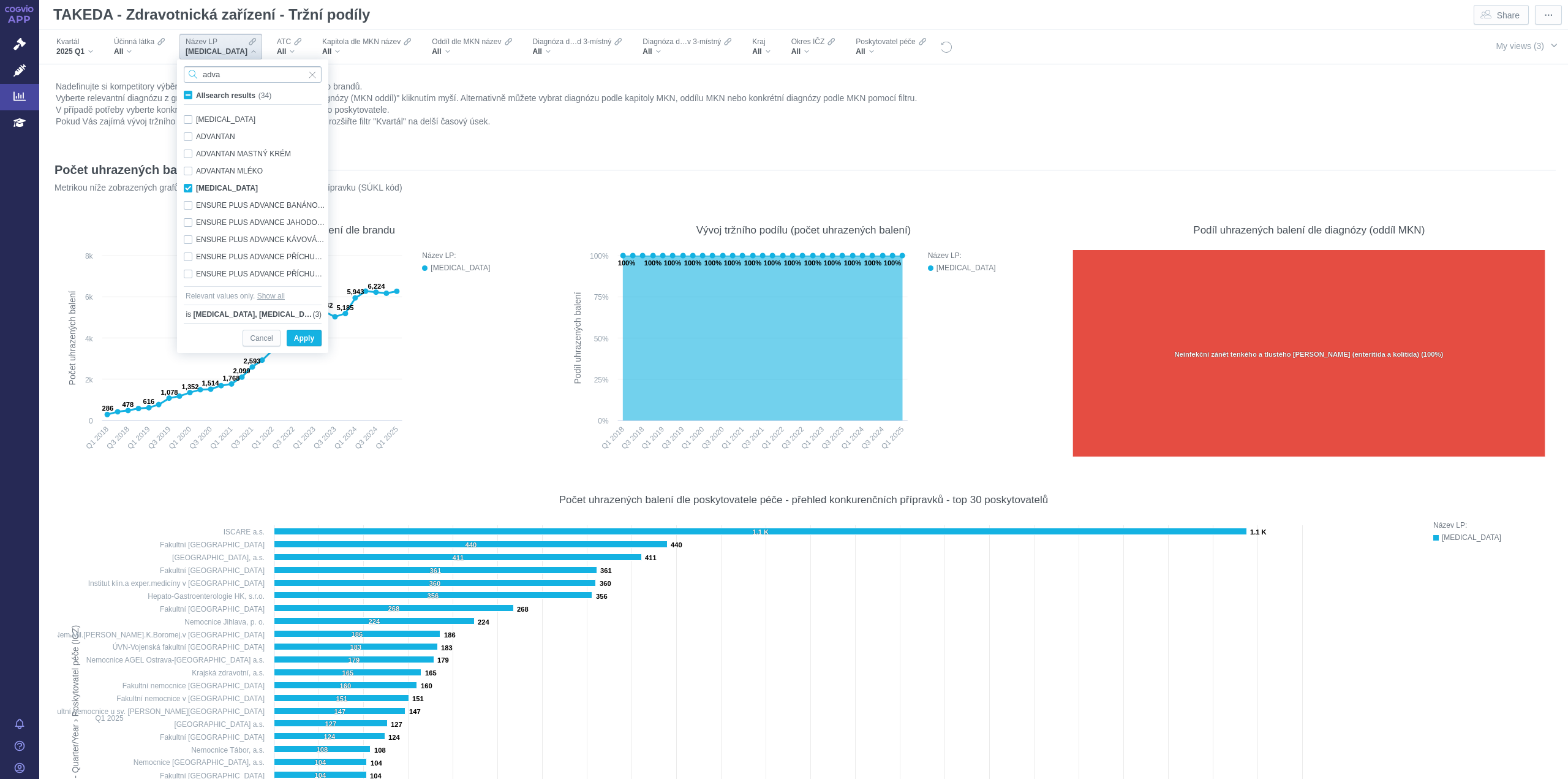
click at [239, 74] on input "adva" at bounding box center [252, 74] width 137 height 17
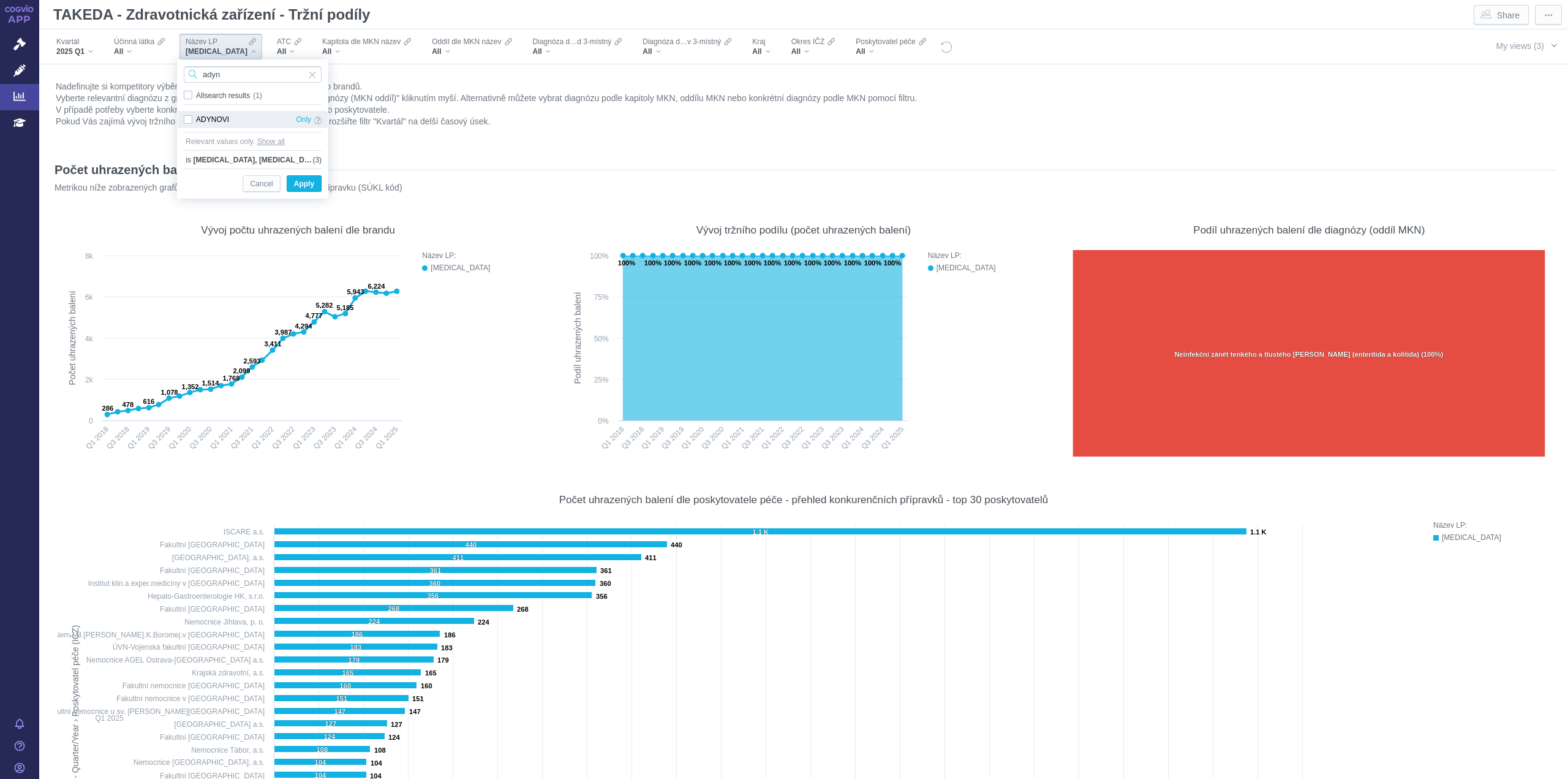
type input "adyn"
click at [188, 121] on div "ADYNOVI Only" at bounding box center [252, 119] width 150 height 17
checkbox input "true"
click at [251, 74] on input "adyn" at bounding box center [252, 74] width 137 height 17
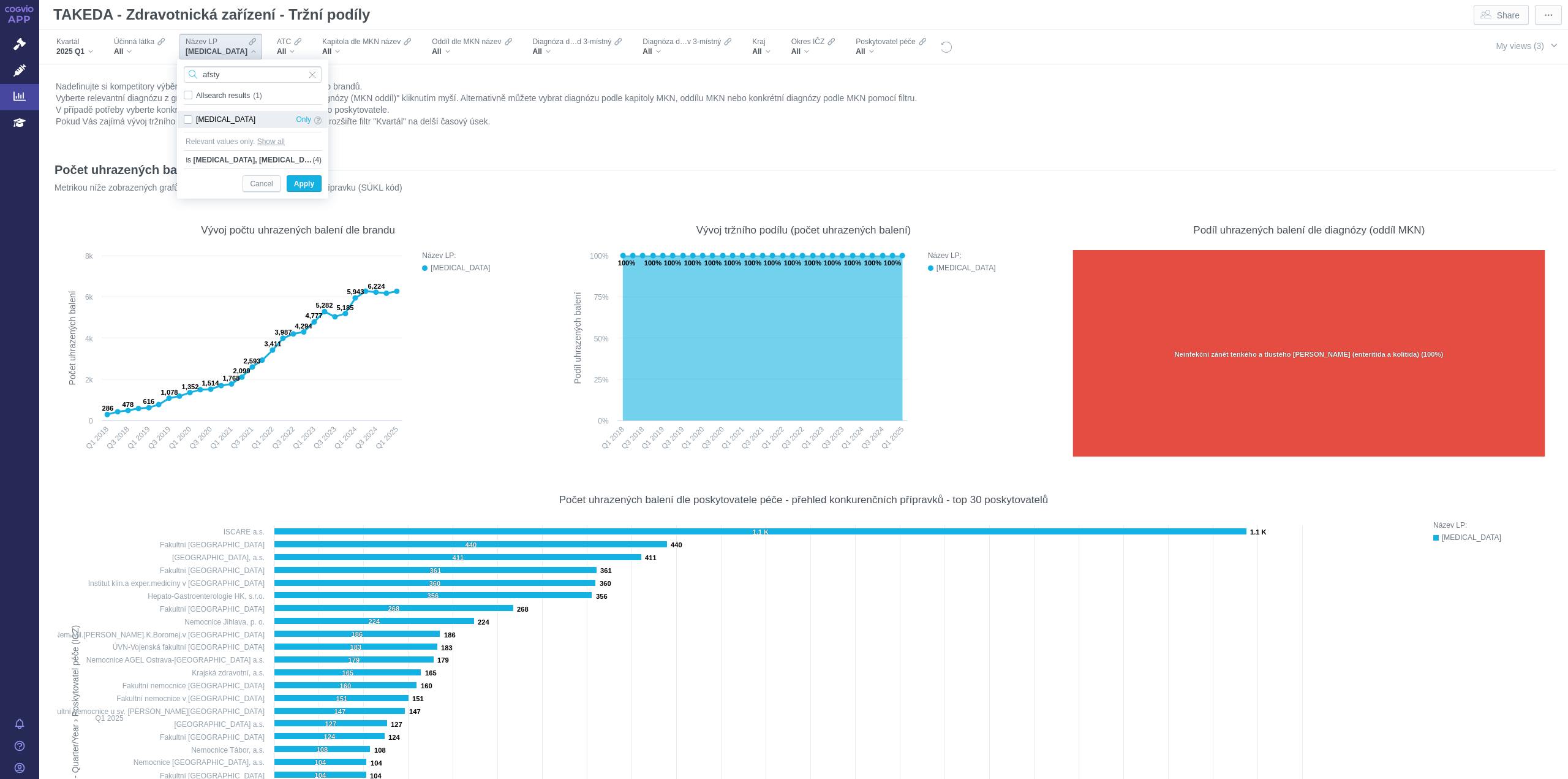
type input "afsty"
click at [190, 117] on div "AFSTYLA Only" at bounding box center [252, 119] width 150 height 17
checkbox input "true"
drag, startPoint x: 235, startPoint y: 79, endPoint x: 225, endPoint y: 73, distance: 11.7
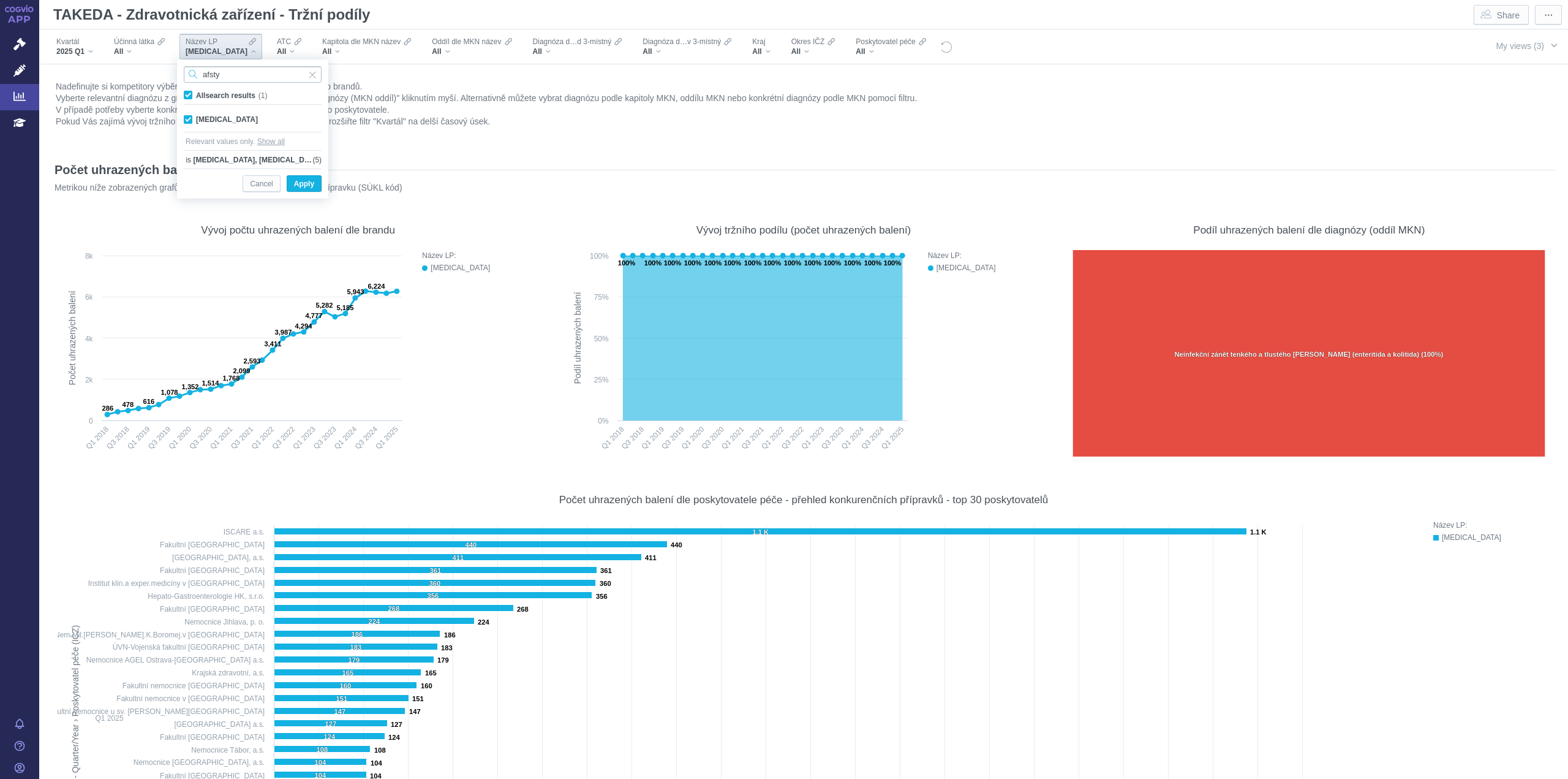
click at [235, 78] on input "afsty" at bounding box center [252, 74] width 137 height 17
type input "albun"
click at [188, 122] on div "ALBUNORM Only" at bounding box center [252, 119] width 150 height 17
checkbox input "true"
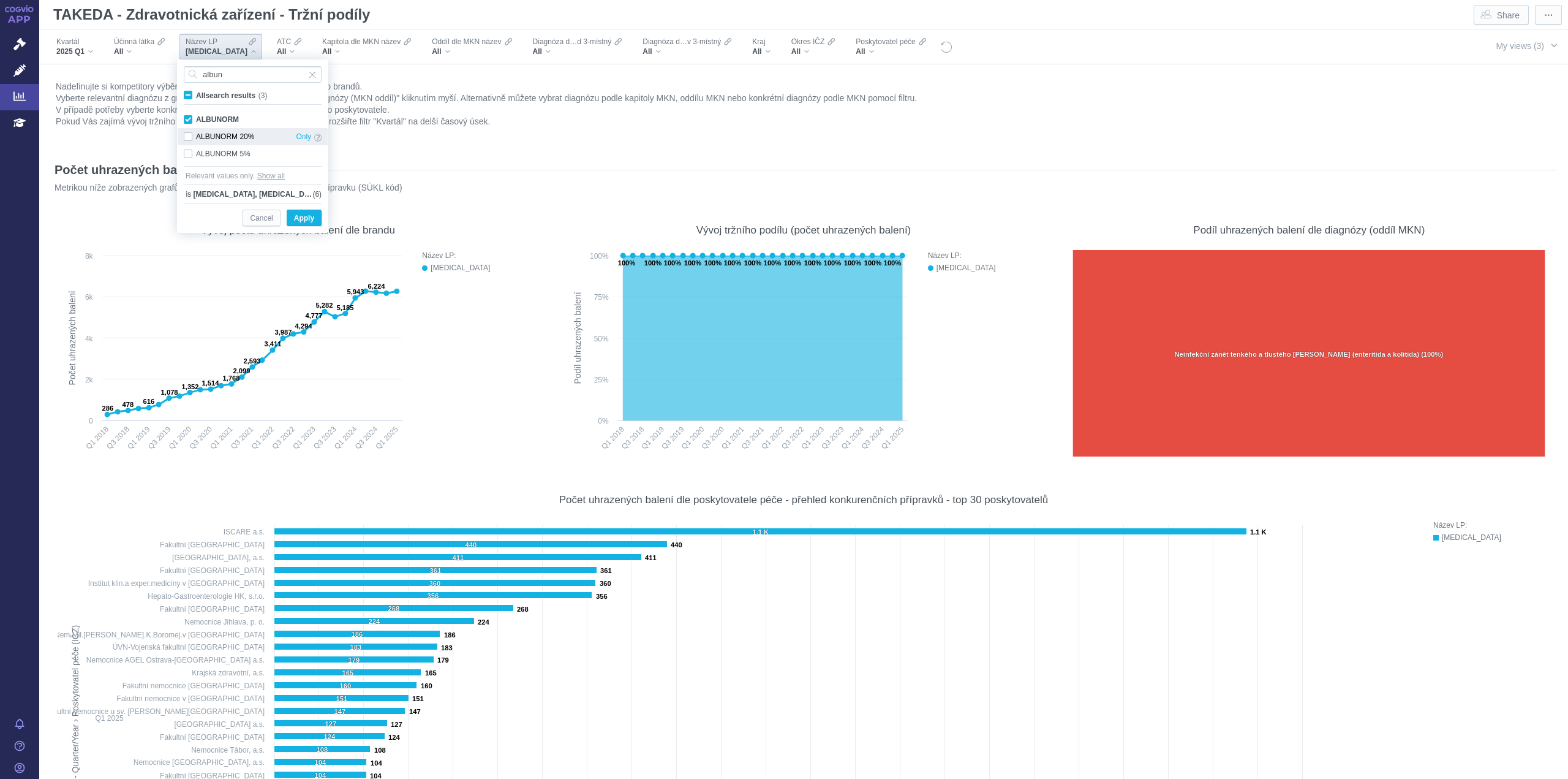
click at [189, 138] on div "ALBUNORM 20% Only" at bounding box center [252, 136] width 150 height 17
checkbox input "true"
click at [188, 158] on div "ALBUNORM 5% Only" at bounding box center [252, 153] width 150 height 17
checkbox input "true"
click at [257, 82] on input "albun" at bounding box center [252, 74] width 137 height 17
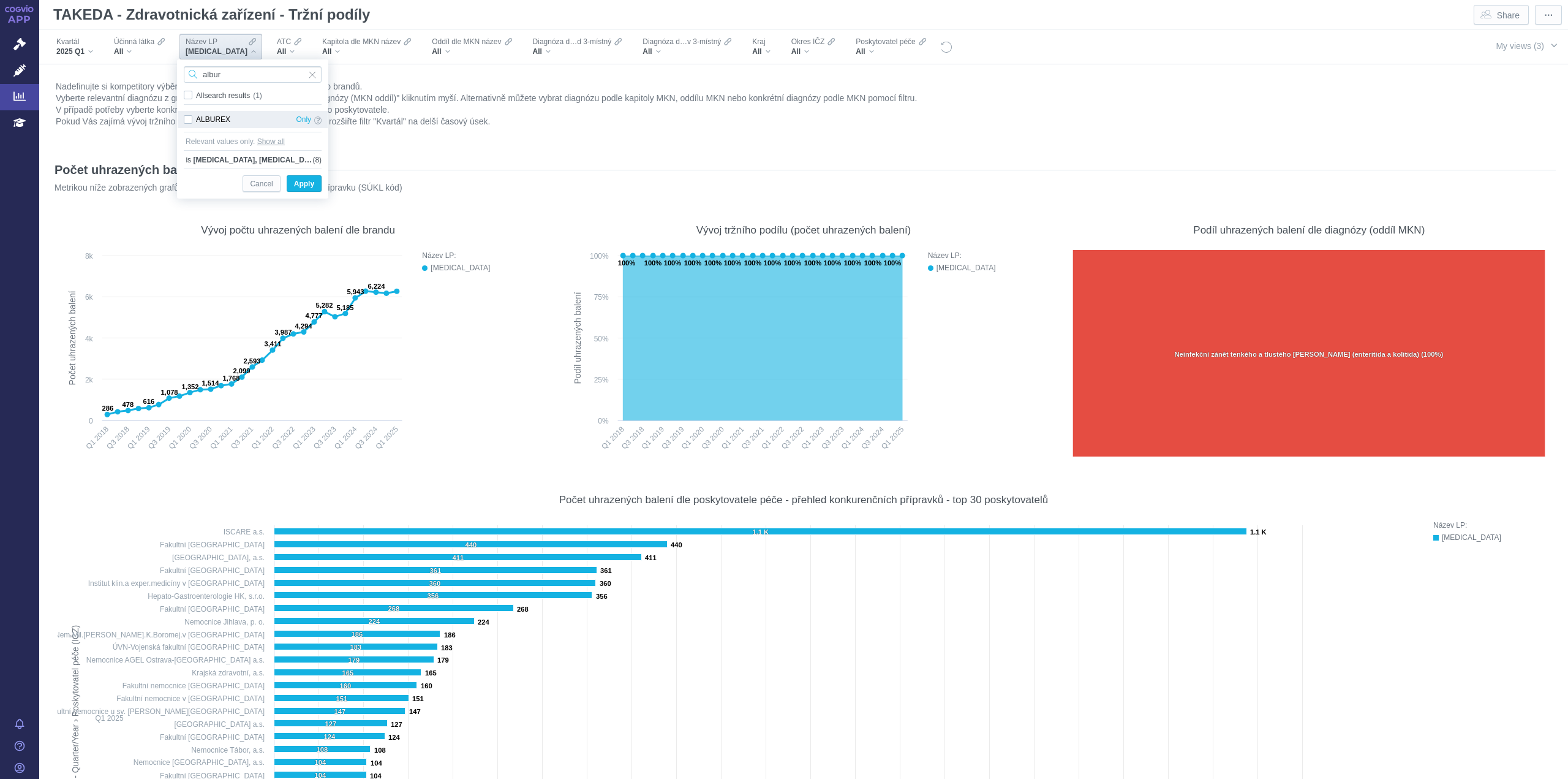
type input "albur"
click at [190, 120] on div "ALBUREX Only" at bounding box center [252, 119] width 150 height 17
checkbox input "true"
click at [237, 73] on input "albur" at bounding box center [252, 74] width 137 height 17
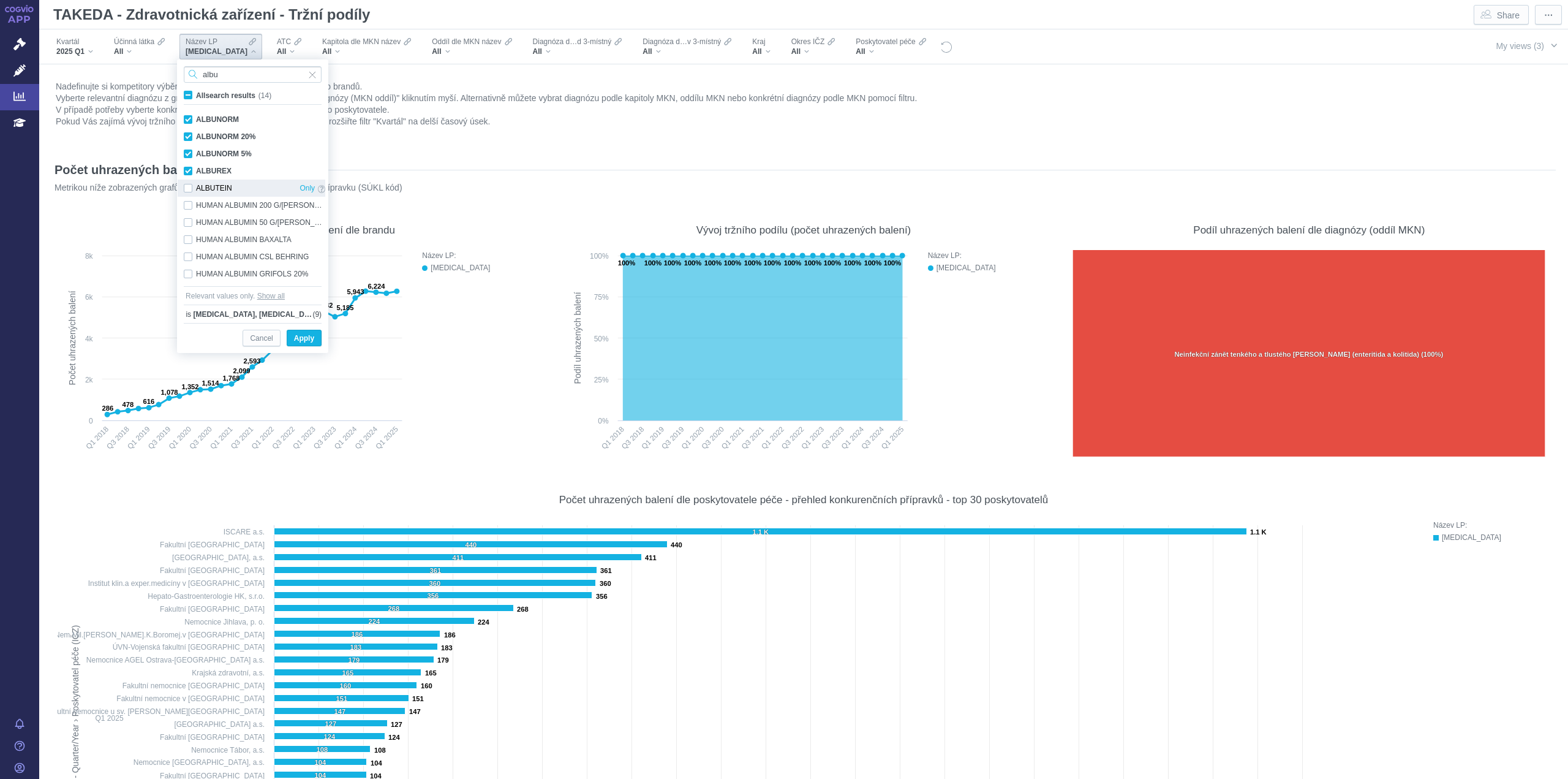
type input "albu"
click at [185, 192] on div "ALBUTEIN Only" at bounding box center [254, 188] width 154 height 17
checkbox input "true"
click at [189, 211] on div "HUMAN ALBUMIN 200 G/L BAXTER Only" at bounding box center [254, 204] width 154 height 17
checkbox input "true"
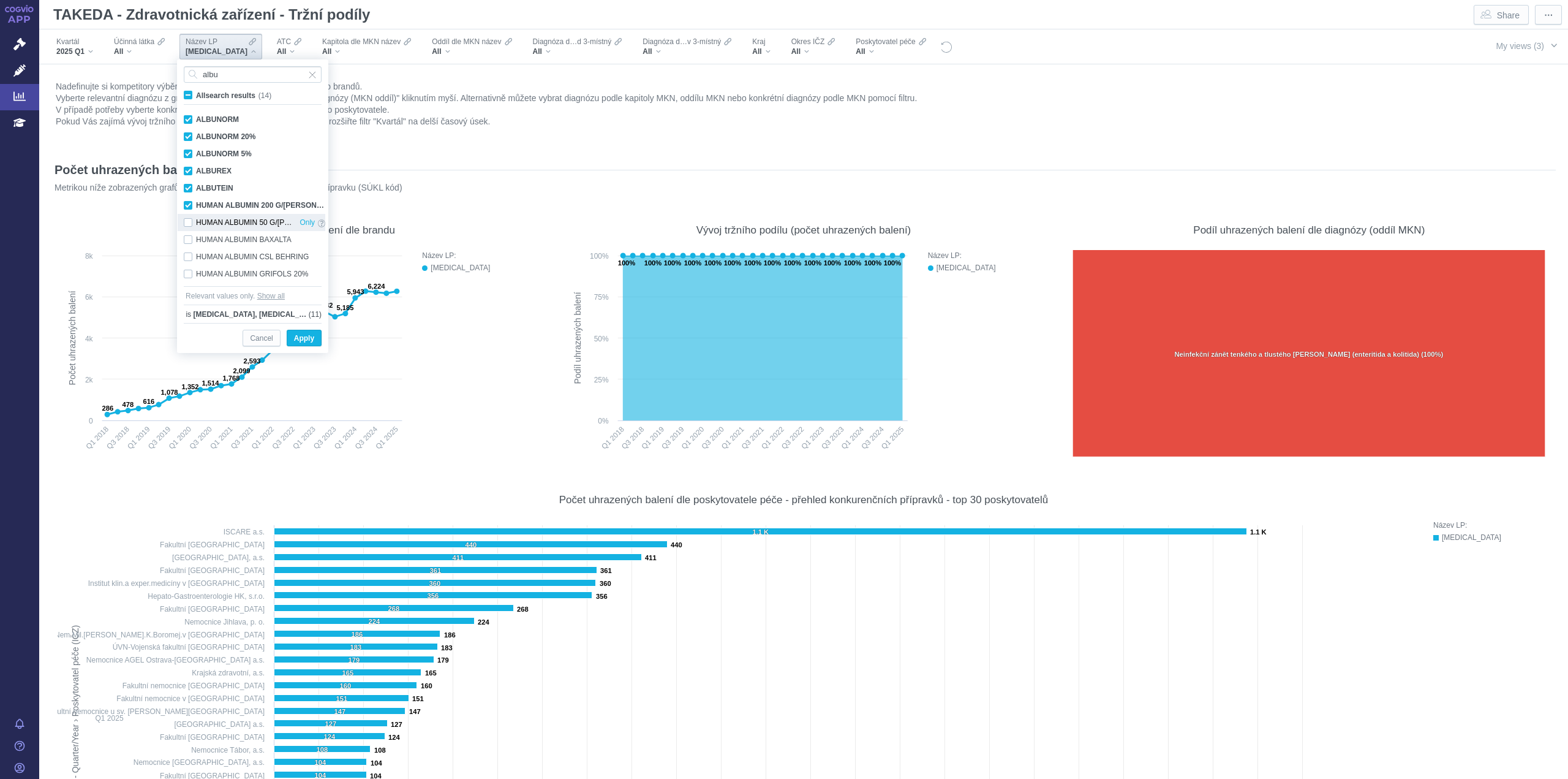
click at [189, 221] on div "HUMAN ALBUMIN 50 G/L BAXTER Only" at bounding box center [254, 222] width 154 height 17
checkbox input "true"
click at [187, 239] on div "HUMAN ALBUMIN BAXALTA Only" at bounding box center [254, 239] width 154 height 17
checkbox input "true"
click at [188, 252] on div "HUMAN ALBUMIN CSL BEHRING Only" at bounding box center [254, 256] width 154 height 17
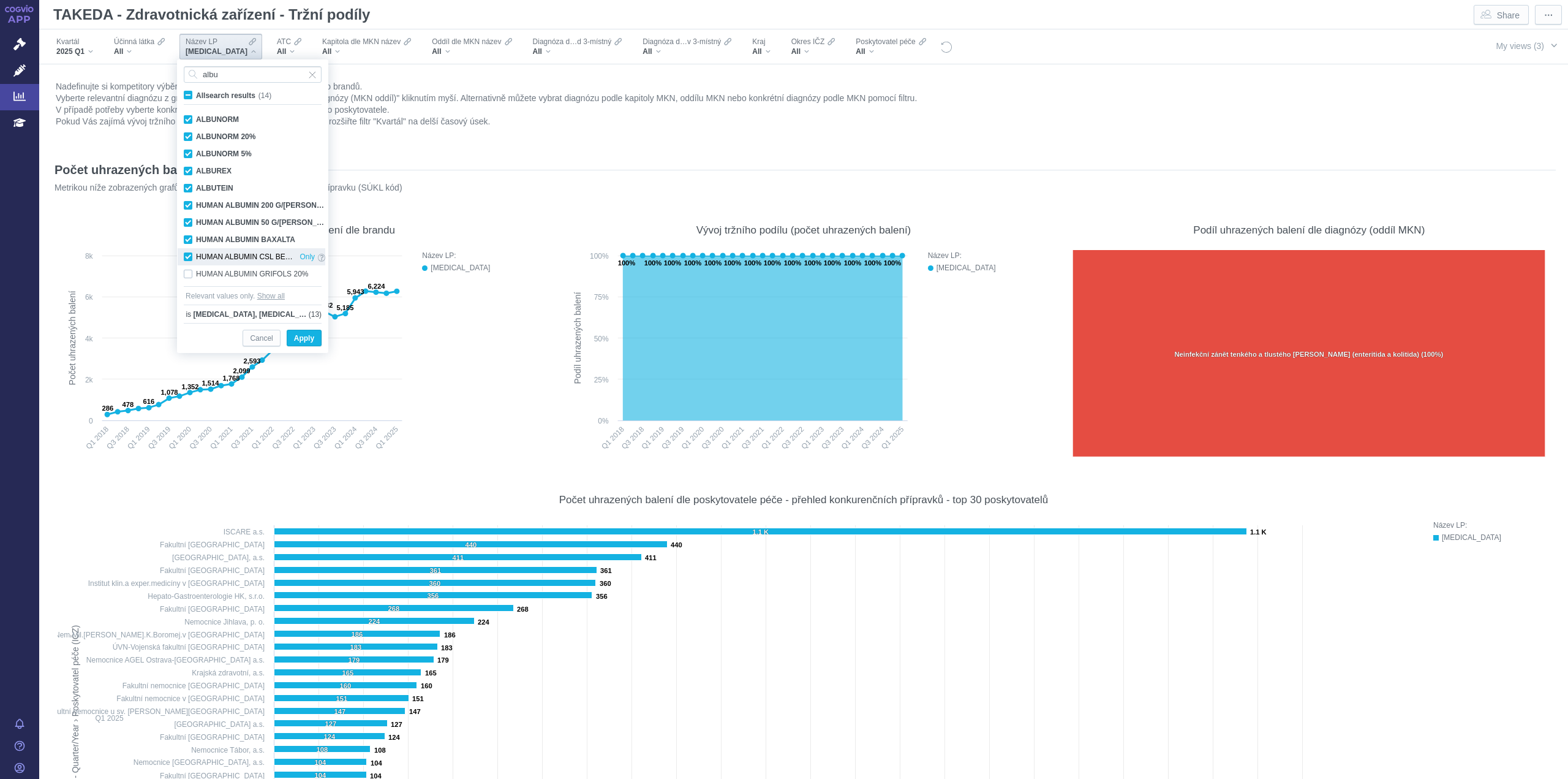
checkbox input "true"
click at [189, 275] on div "HUMAN ALBUMIN GRIFOLS 20% Only" at bounding box center [254, 273] width 154 height 17
checkbox input "true"
click at [188, 220] on div "HUMAN ALBUMIN GRIFOLS 5% Only" at bounding box center [254, 222] width 154 height 17
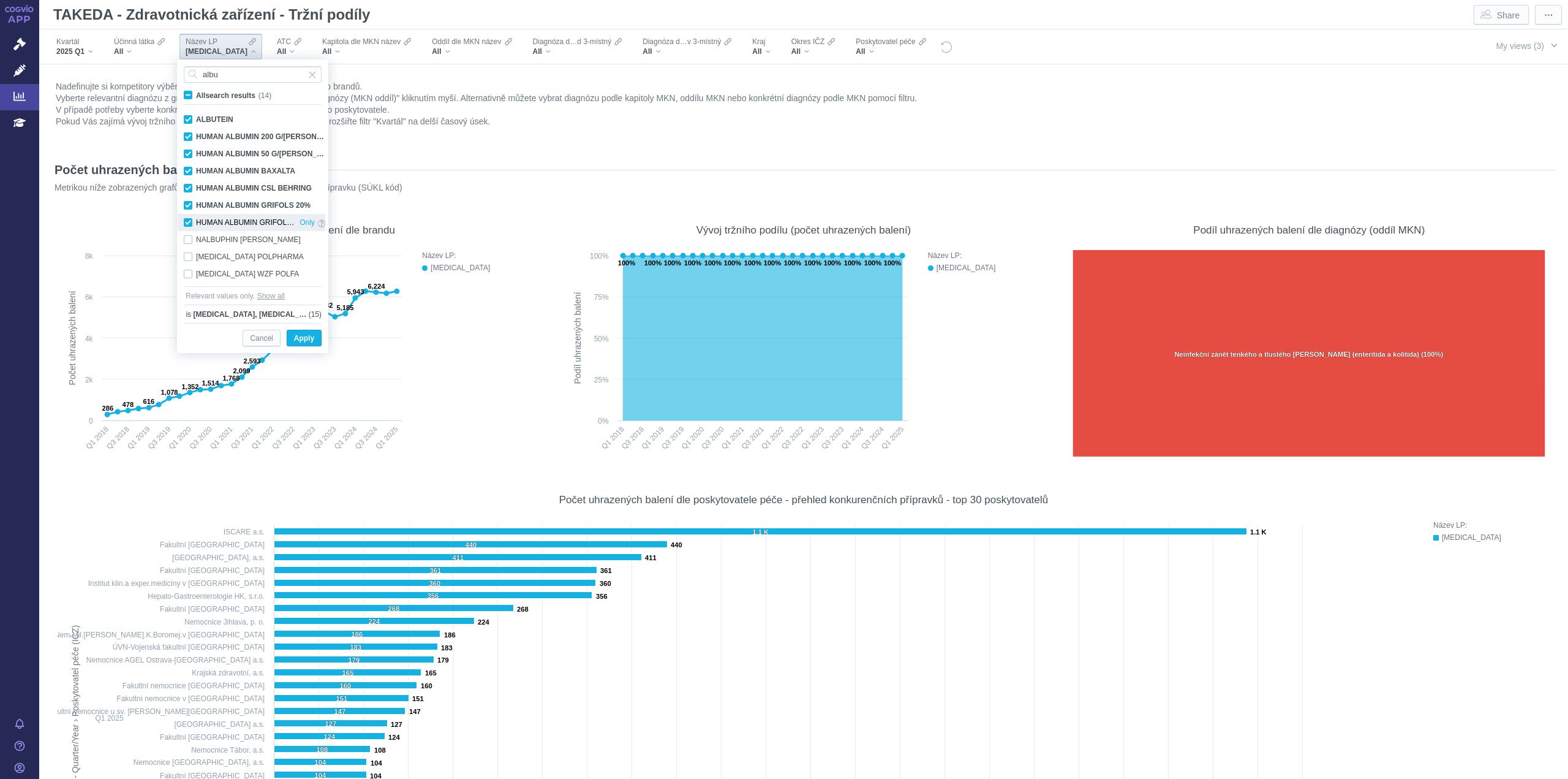
checkbox input "true"
click at [246, 69] on input "albu" at bounding box center [252, 74] width 137 height 17
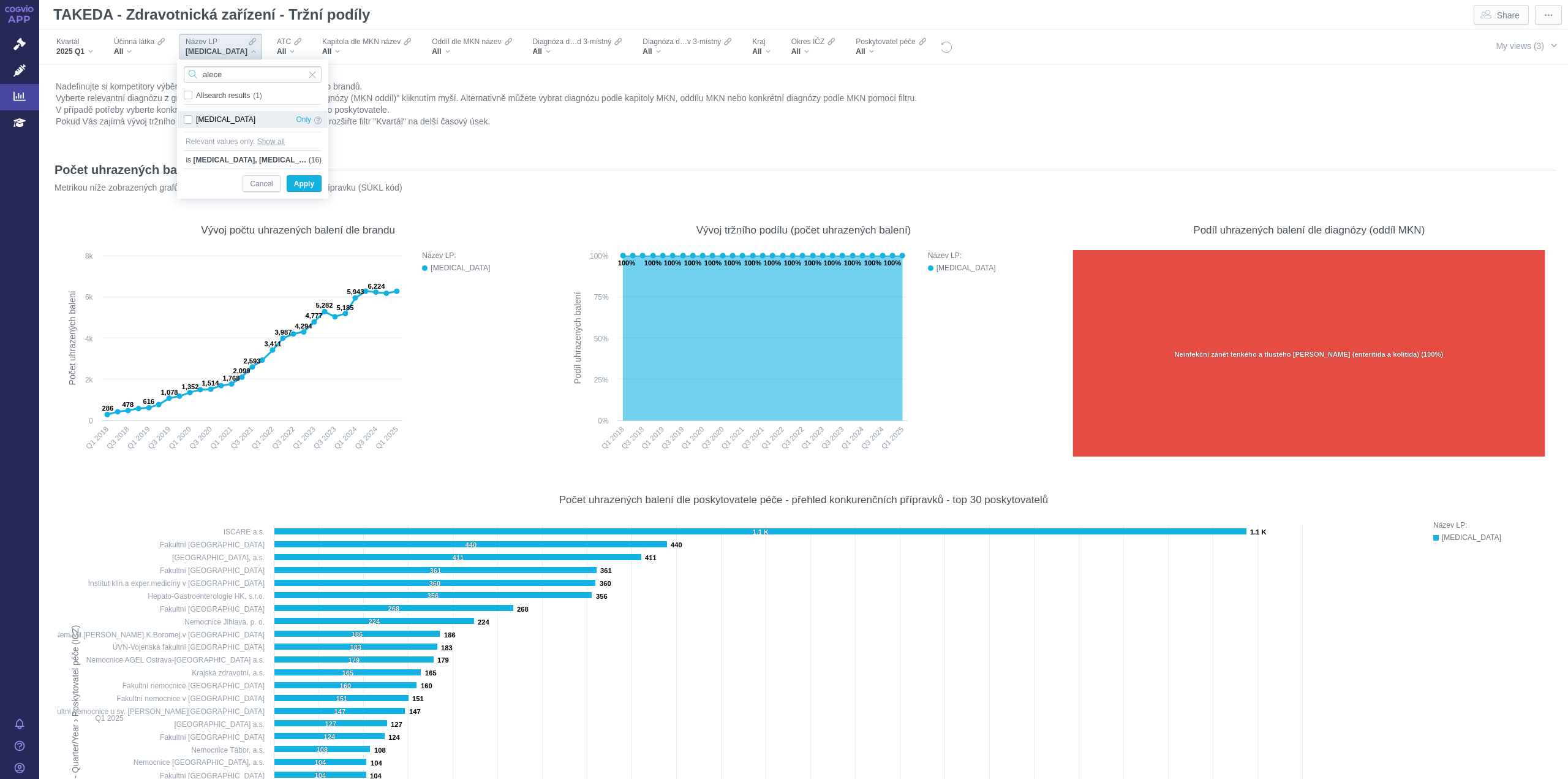
type input "alece"
click at [189, 116] on div "ALECENSA Only" at bounding box center [252, 119] width 150 height 17
checkbox input "true"
click at [238, 77] on input "alece" at bounding box center [252, 74] width 137 height 17
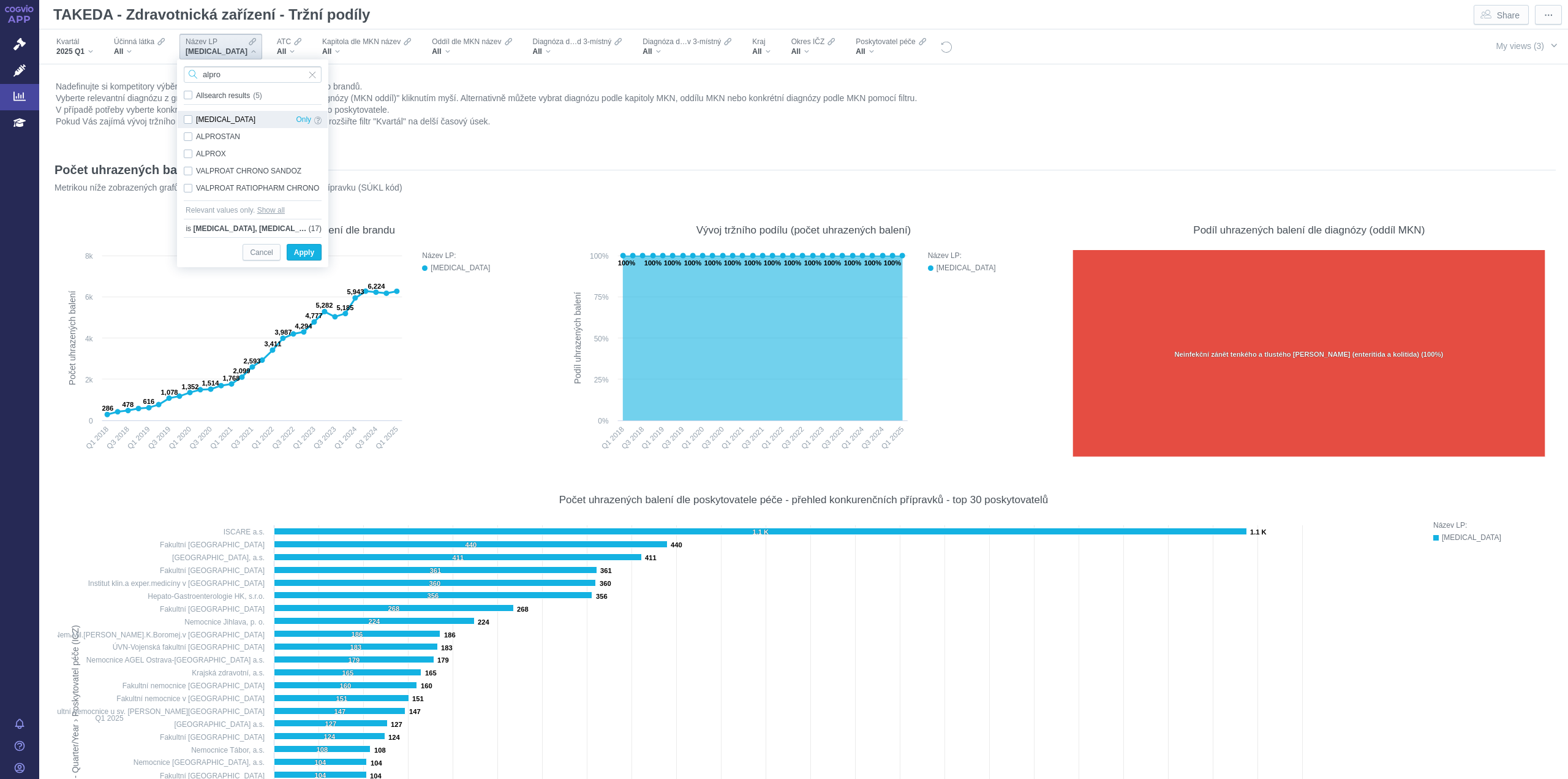
type input "alpro"
click at [187, 119] on div "ALPROLIX Only" at bounding box center [252, 119] width 150 height 17
checkbox input "true"
click at [237, 75] on input "alpro" at bounding box center [252, 74] width 137 height 17
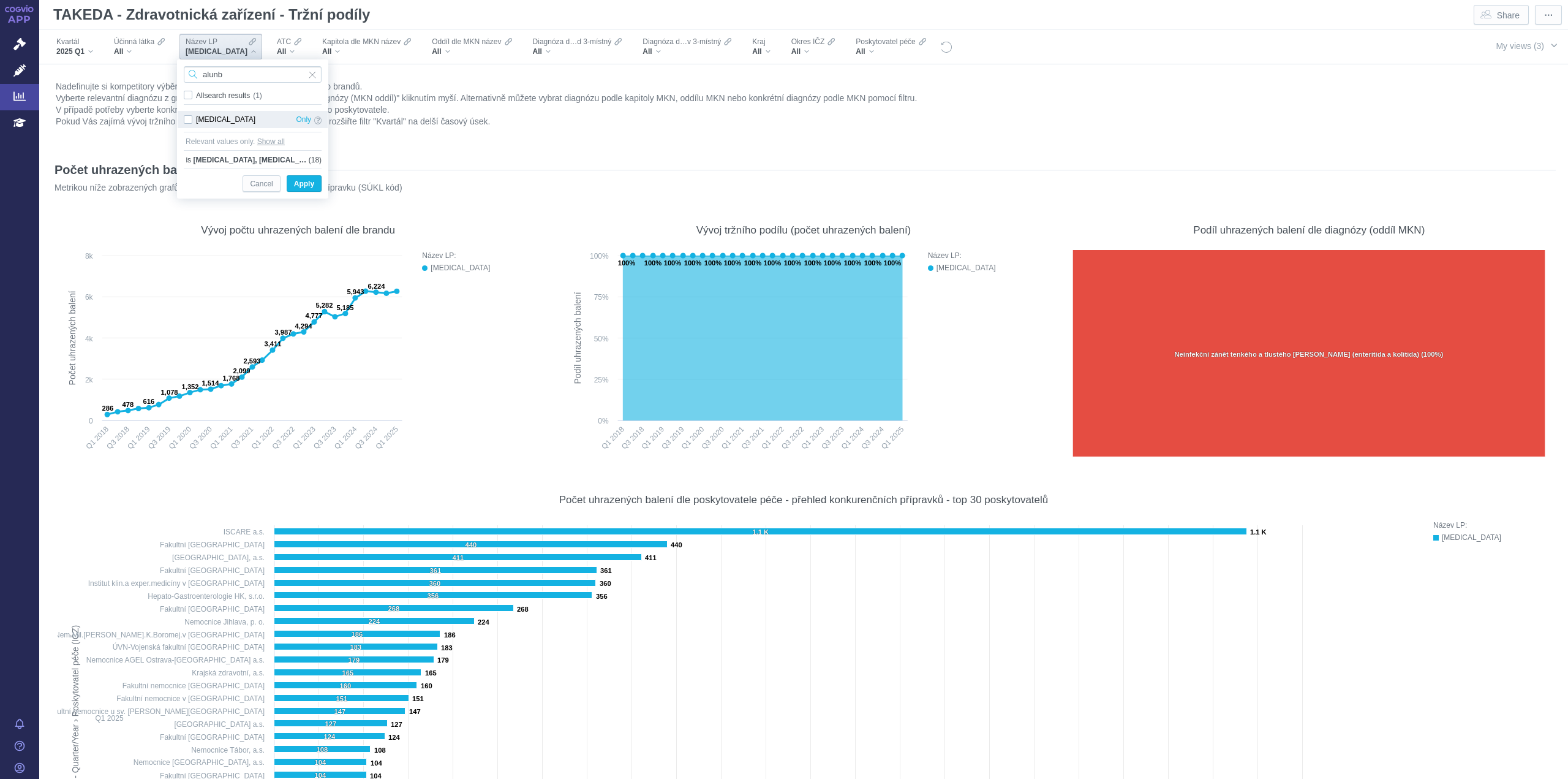
type input "alunb"
click at [183, 119] on div "ALUNBRIG Only" at bounding box center [252, 119] width 150 height 17
checkbox input "true"
click at [225, 75] on input "alunb" at bounding box center [252, 74] width 137 height 17
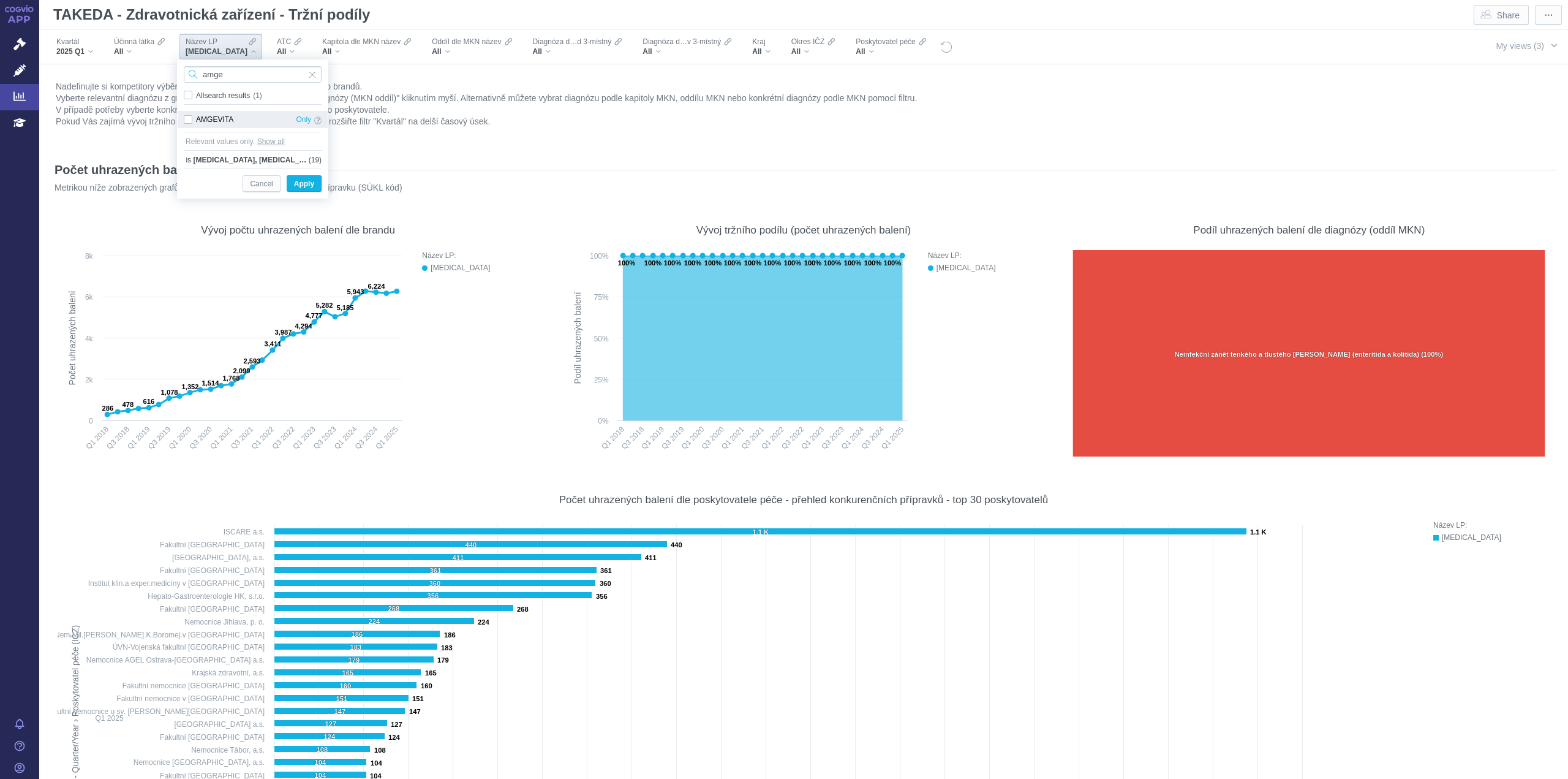
type input "amge"
click at [187, 116] on div "AMGEVITA Only" at bounding box center [252, 119] width 150 height 17
checkbox input "true"
click at [251, 71] on input "amge" at bounding box center [252, 74] width 137 height 17
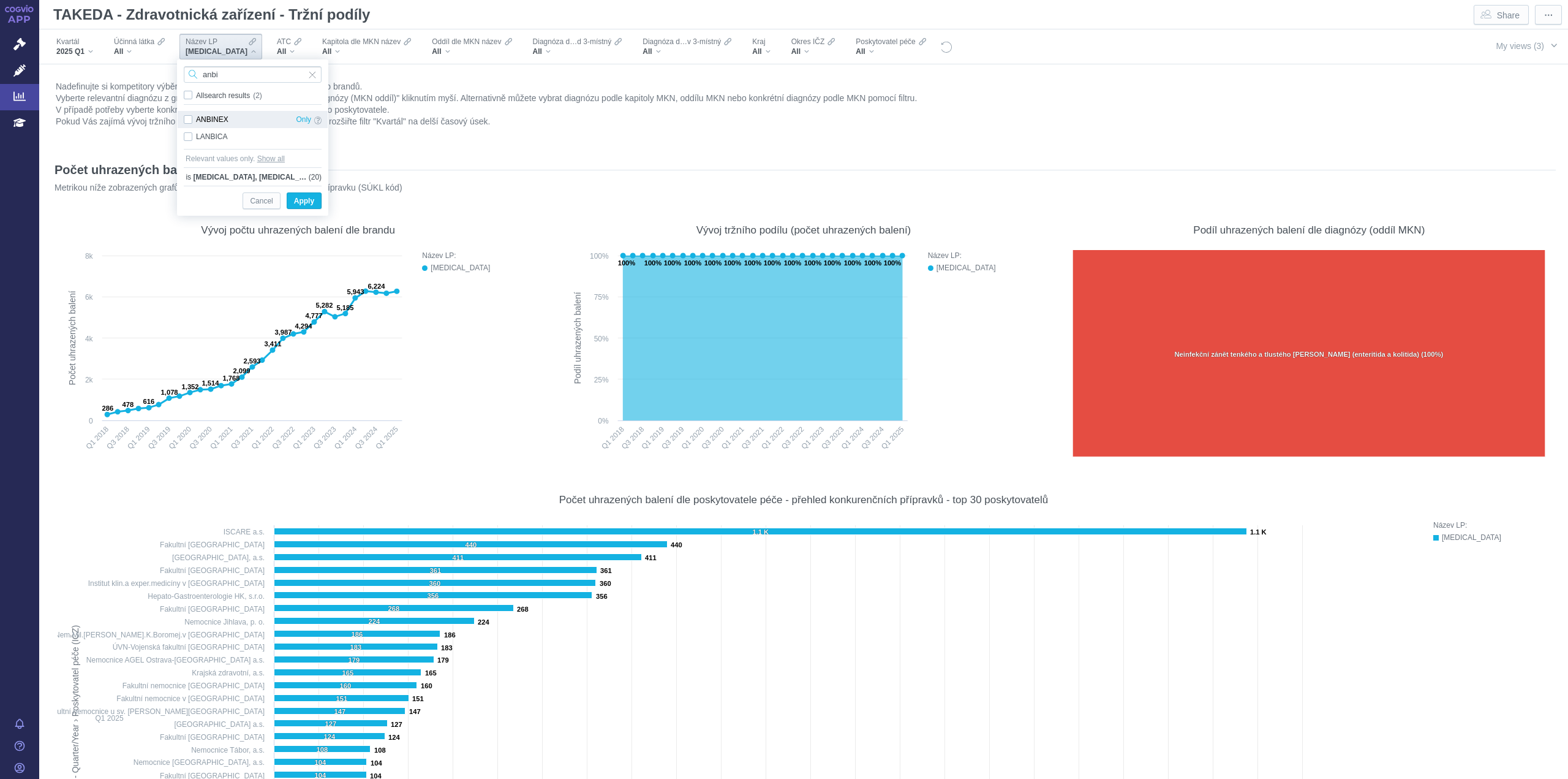
type input "anbi"
drag, startPoint x: 188, startPoint y: 120, endPoint x: 195, endPoint y: 115, distance: 8.6
click at [188, 120] on div "ANBINEX Only" at bounding box center [252, 119] width 150 height 17
checkbox input "true"
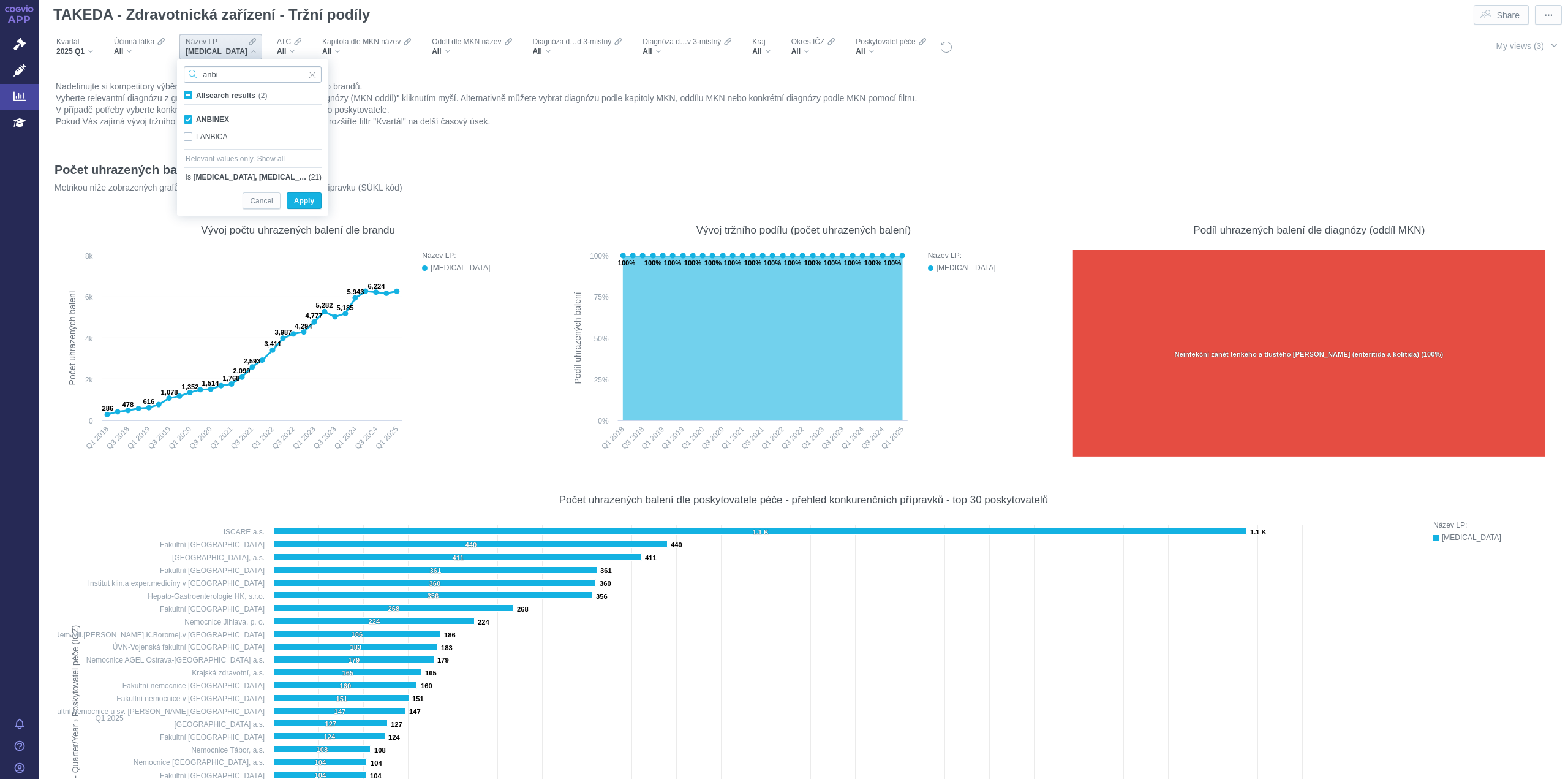
click at [237, 78] on input "anbi" at bounding box center [252, 74] width 137 height 17
type input "antith"
click at [189, 121] on div "ANTITHROMBIN III BAXALTA Only" at bounding box center [252, 119] width 150 height 17
checkbox input "true"
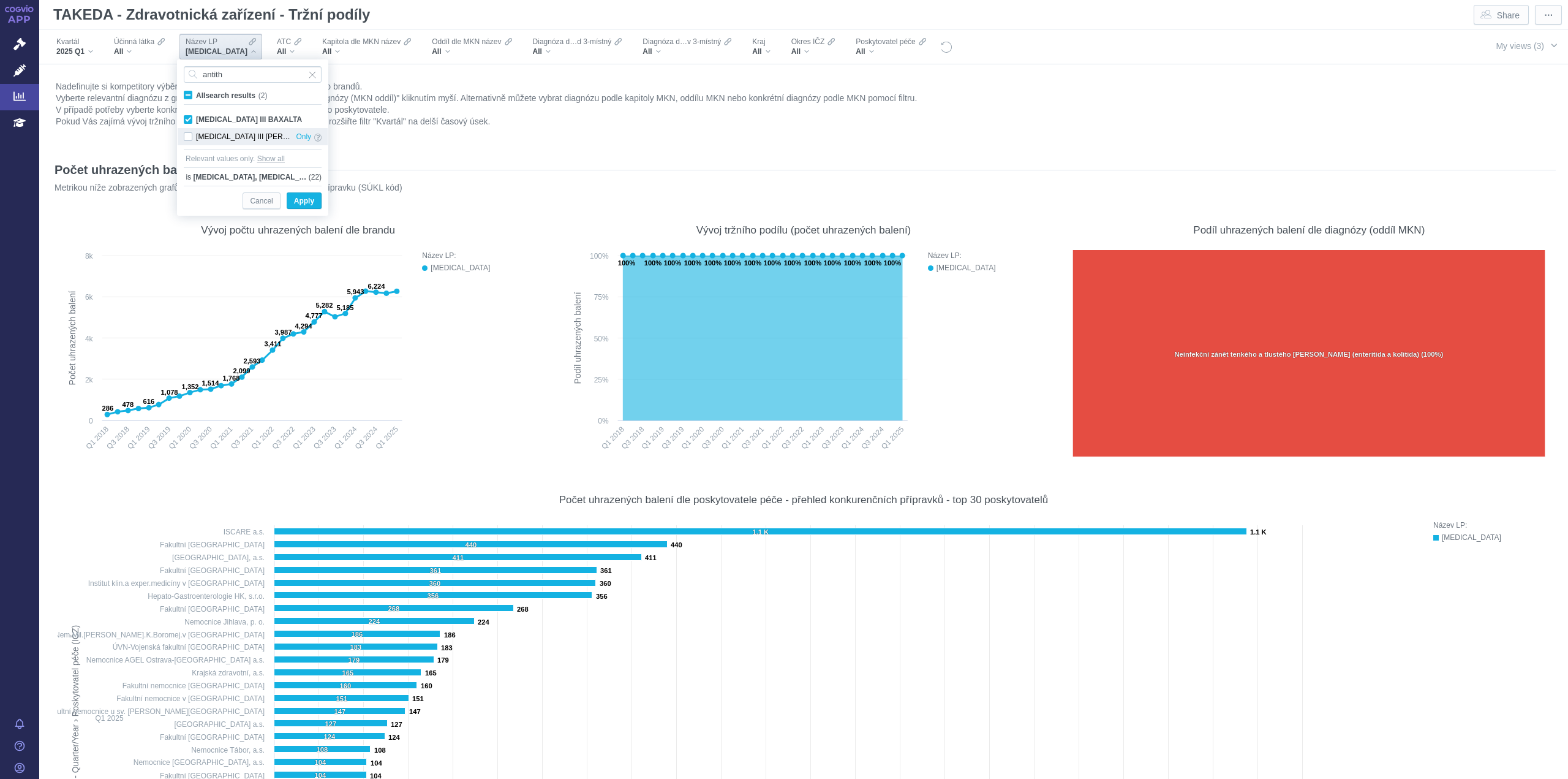
click at [189, 139] on div "ANTITHROMBIN III NF BAXTER Only" at bounding box center [252, 136] width 150 height 17
checkbox input "true"
click at [252, 67] on input "antith" at bounding box center [252, 74] width 137 height 17
type input "aten"
click at [191, 142] on div "ATENATIV Only" at bounding box center [252, 136] width 150 height 17
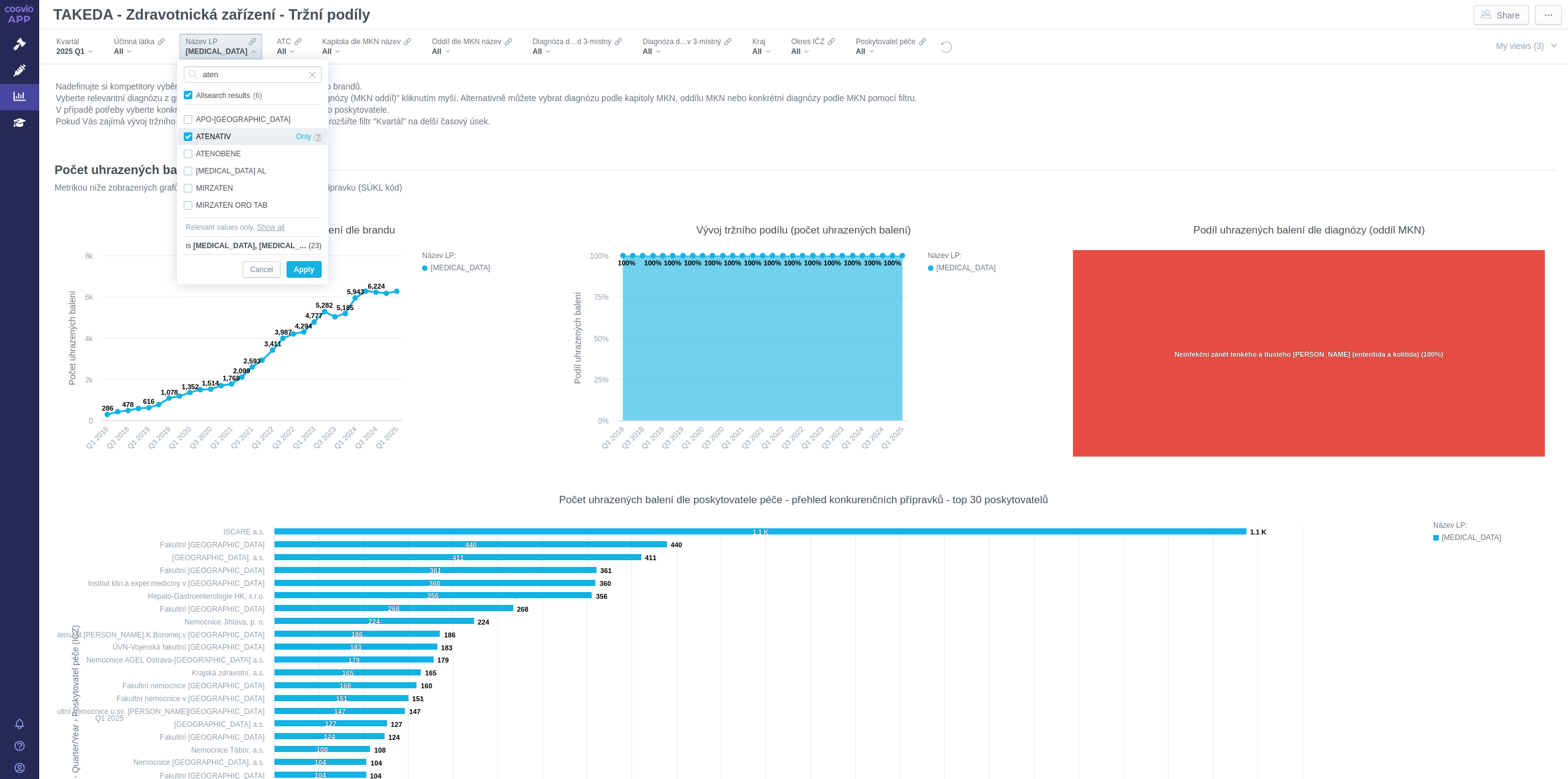
checkbox input "true"
click at [243, 76] on input "aten" at bounding box center [252, 74] width 137 height 17
type input "avast"
click at [188, 121] on div "AVASTIN Only" at bounding box center [252, 119] width 150 height 17
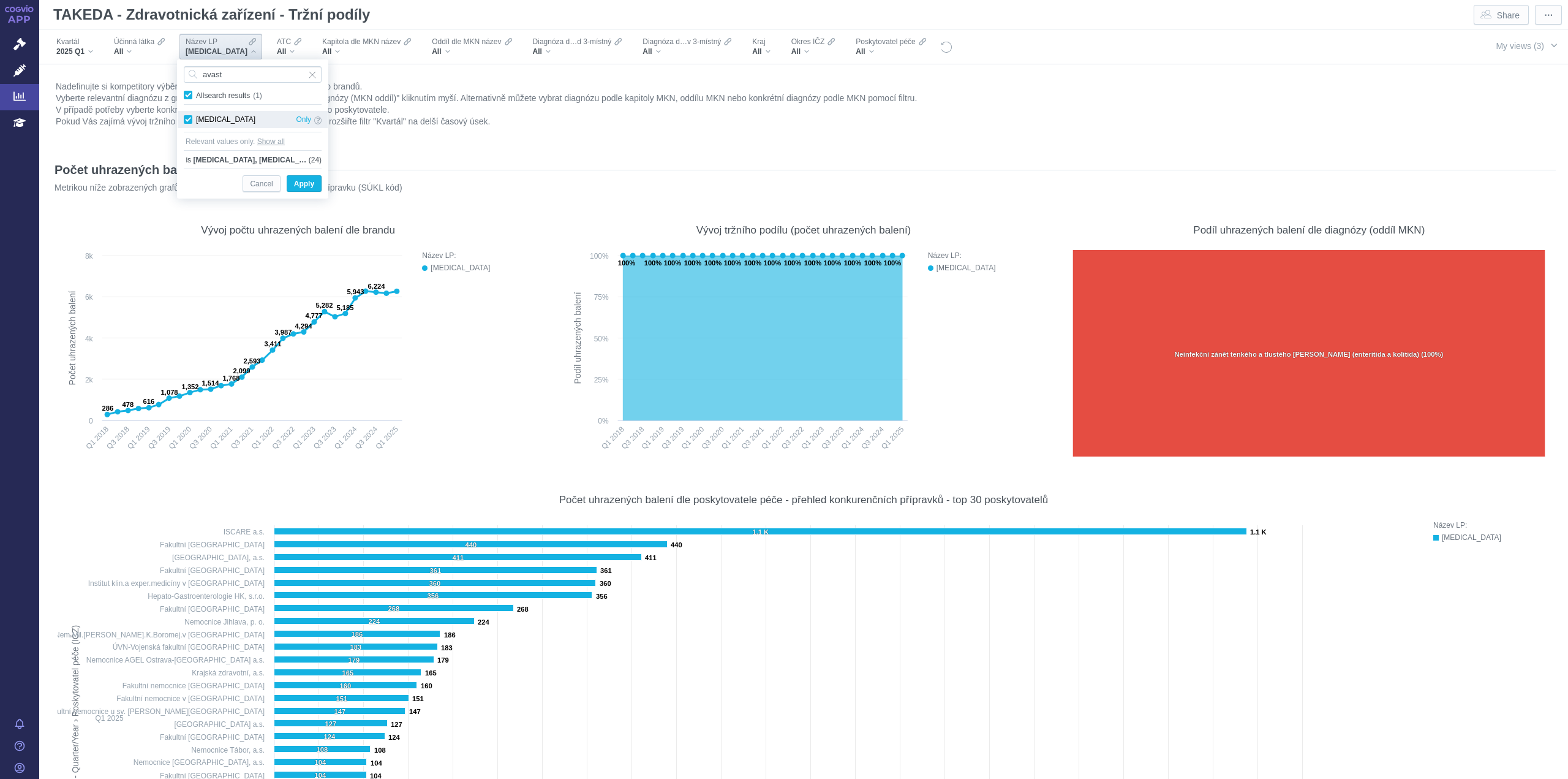
checkbox input "true"
click at [253, 76] on input "avast" at bounding box center [252, 74] width 137 height 17
type input "a"
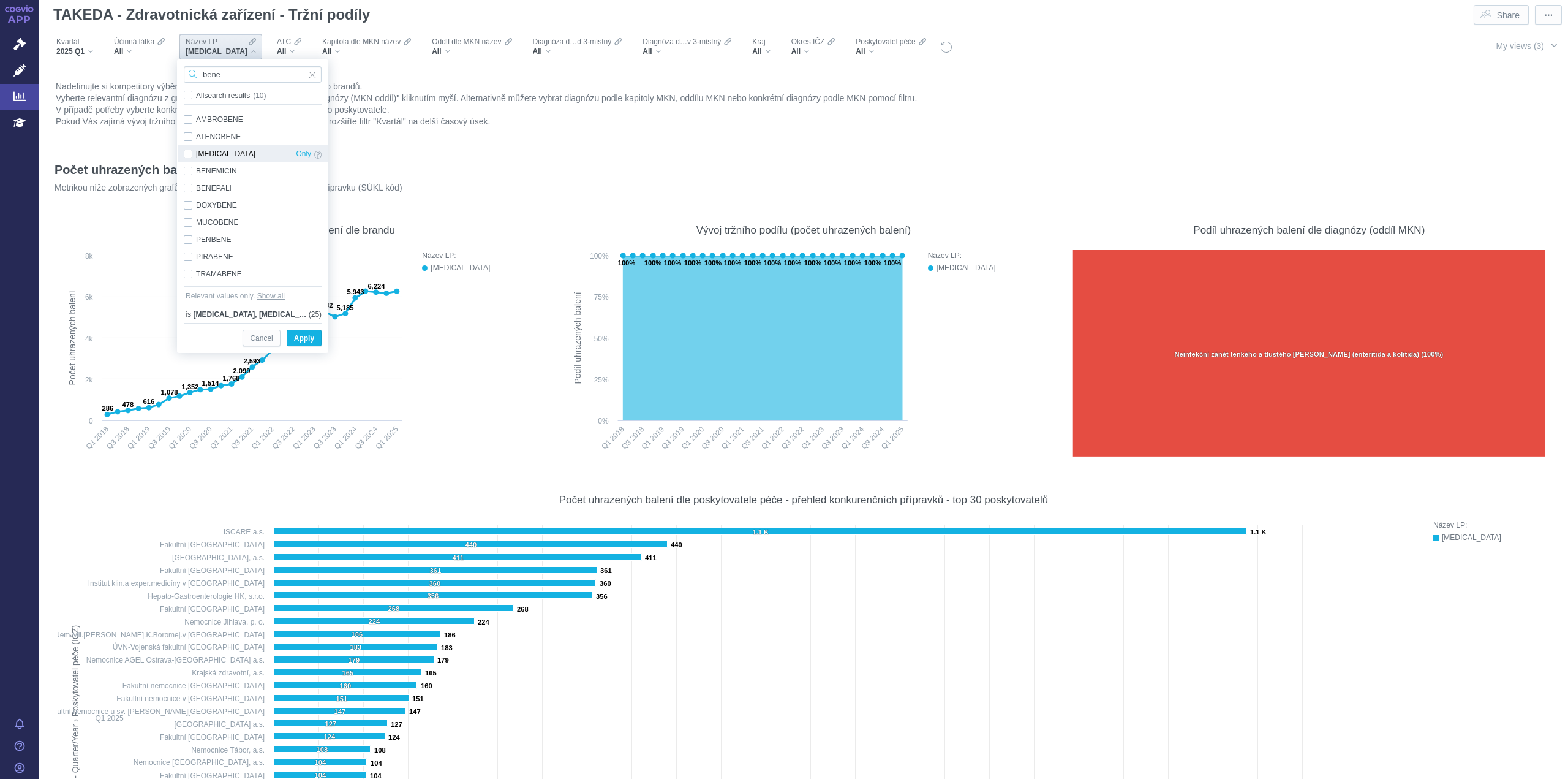
type input "bene"
click at [186, 150] on div "BENEFIX Only" at bounding box center [252, 153] width 150 height 17
checkbox input "true"
click at [234, 73] on input "bene" at bounding box center [252, 74] width 137 height 17
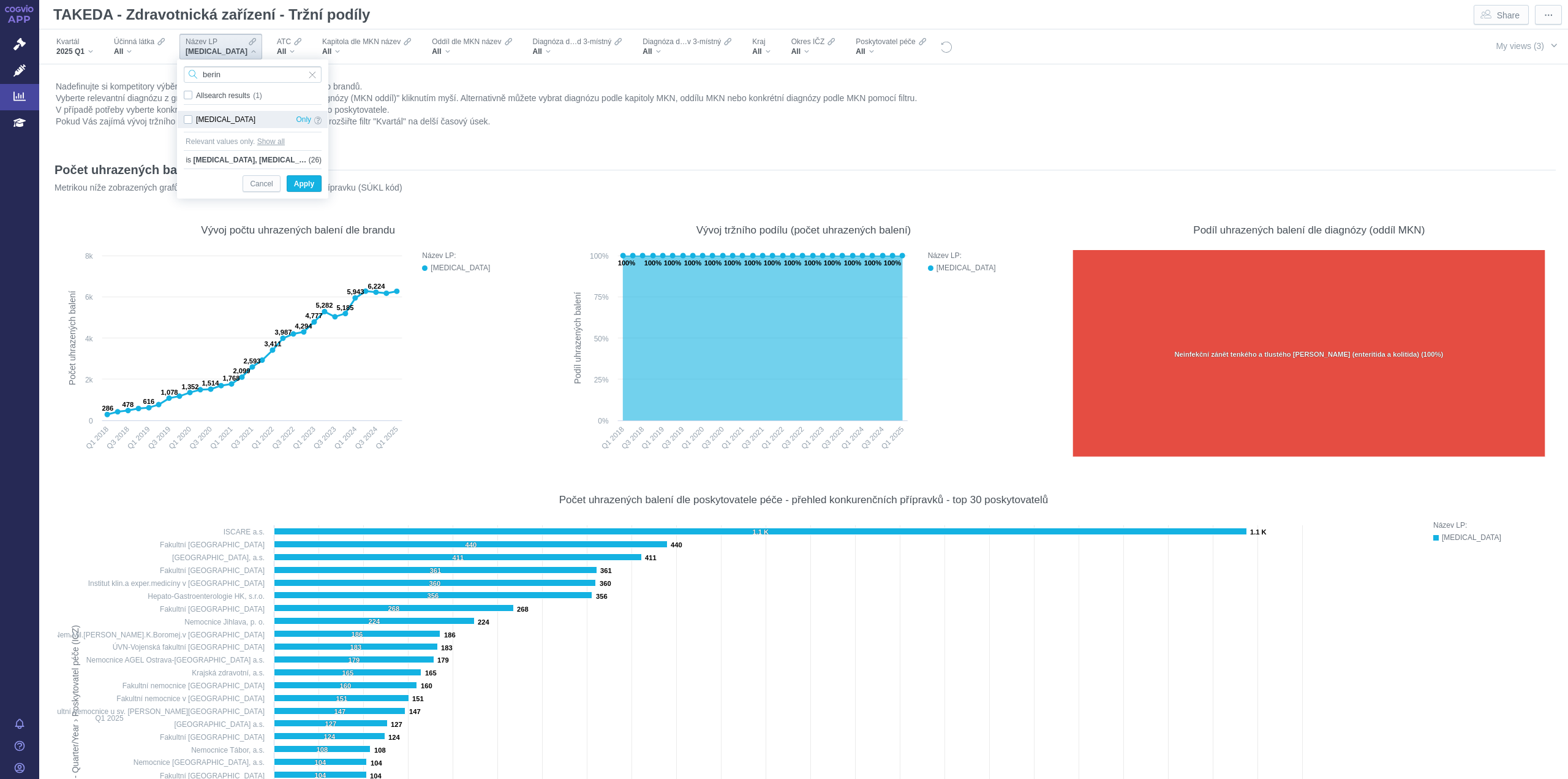
type input "berin"
click at [187, 119] on div "BERINERT Only" at bounding box center [252, 119] width 150 height 17
checkbox input "true"
click at [243, 75] on input "berin" at bounding box center [252, 74] width 137 height 17
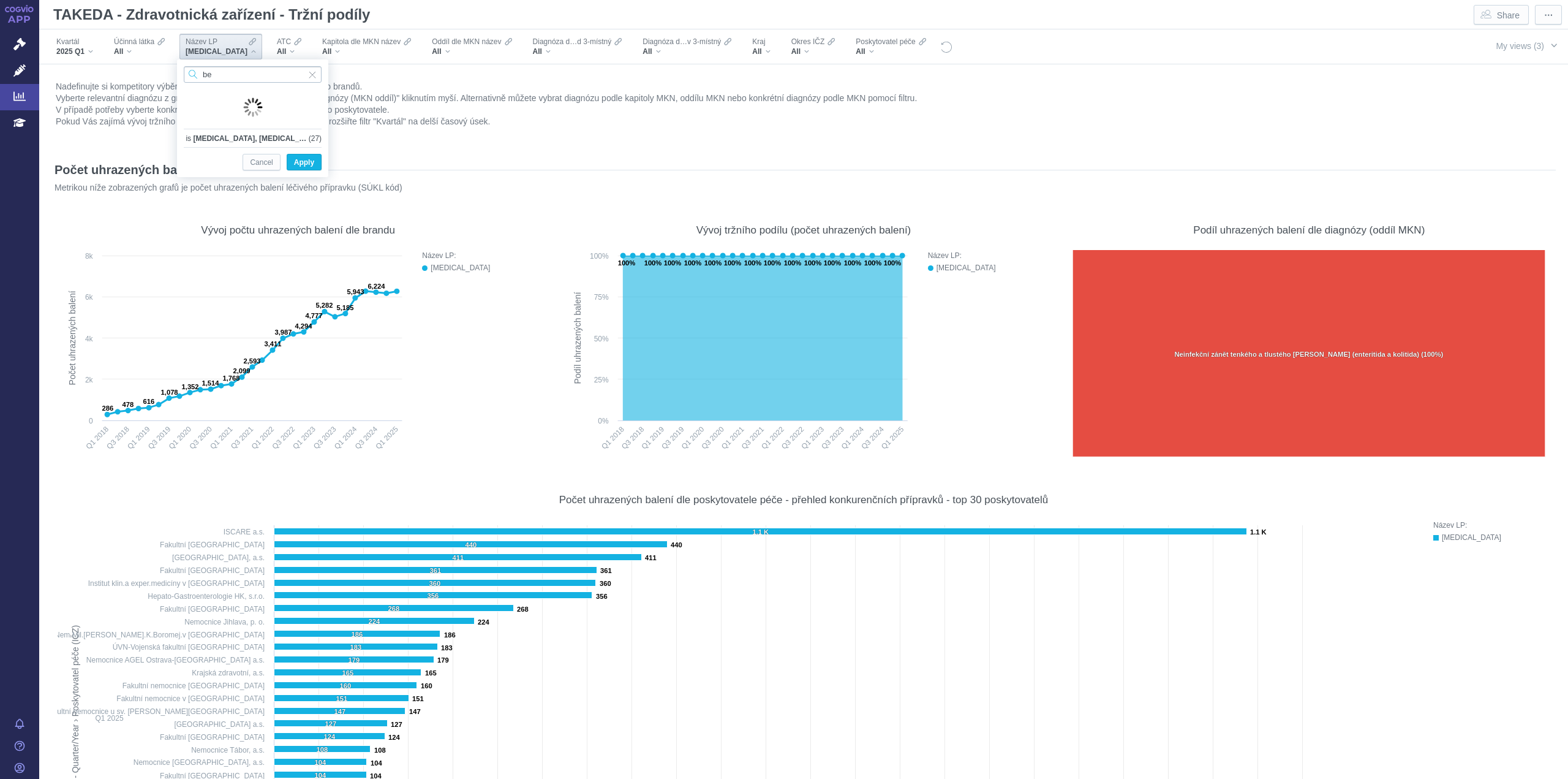
type input "b"
type input "cutaq"
click at [185, 123] on div "CUTAQUIG Only" at bounding box center [252, 119] width 150 height 17
checkbox input "true"
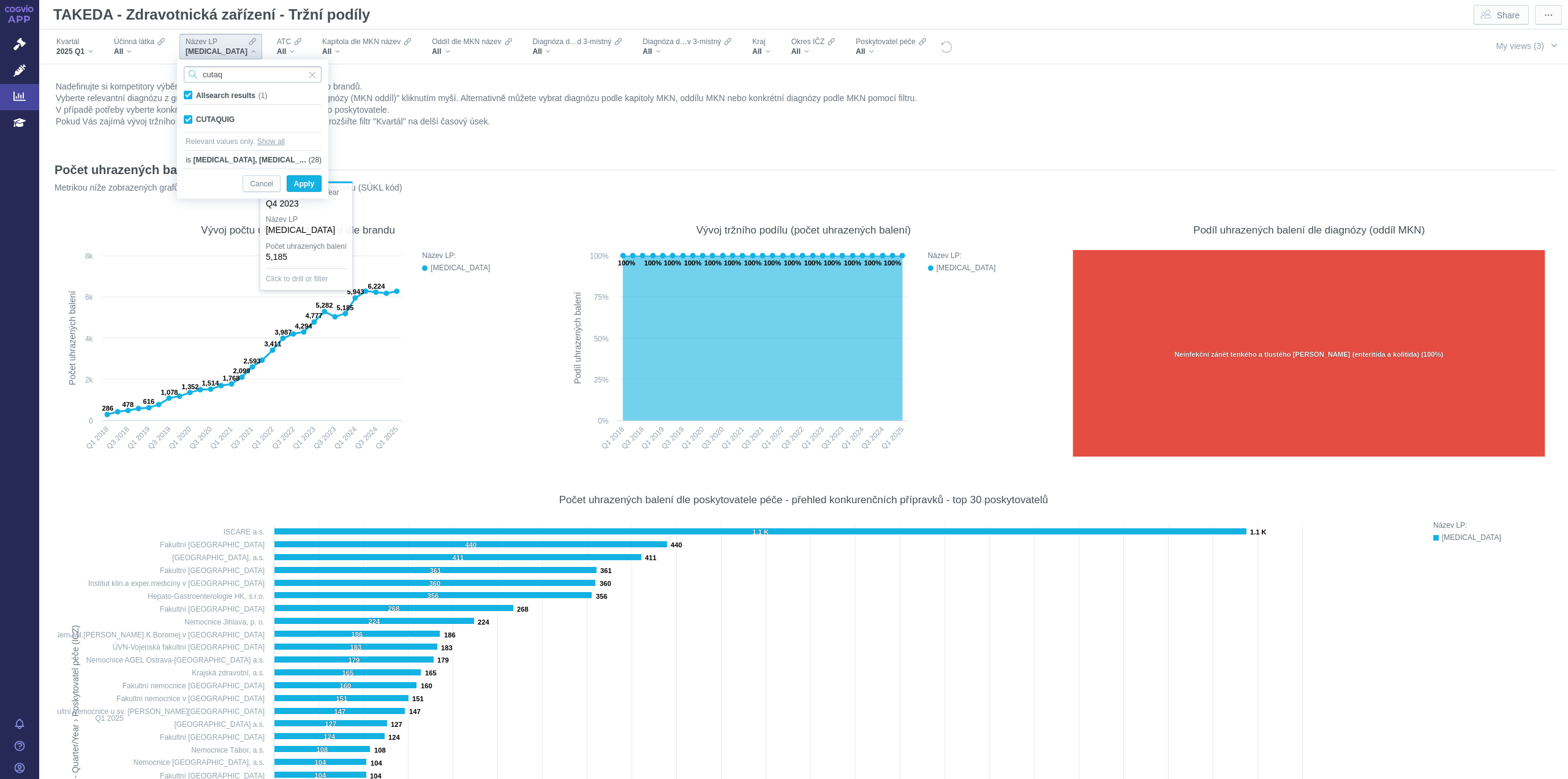
click at [236, 78] on input "cutaq" at bounding box center [252, 74] width 137 height 17
type input "cuvit"
click at [192, 117] on div "CUVITRU Only" at bounding box center [252, 119] width 150 height 17
checkbox input "true"
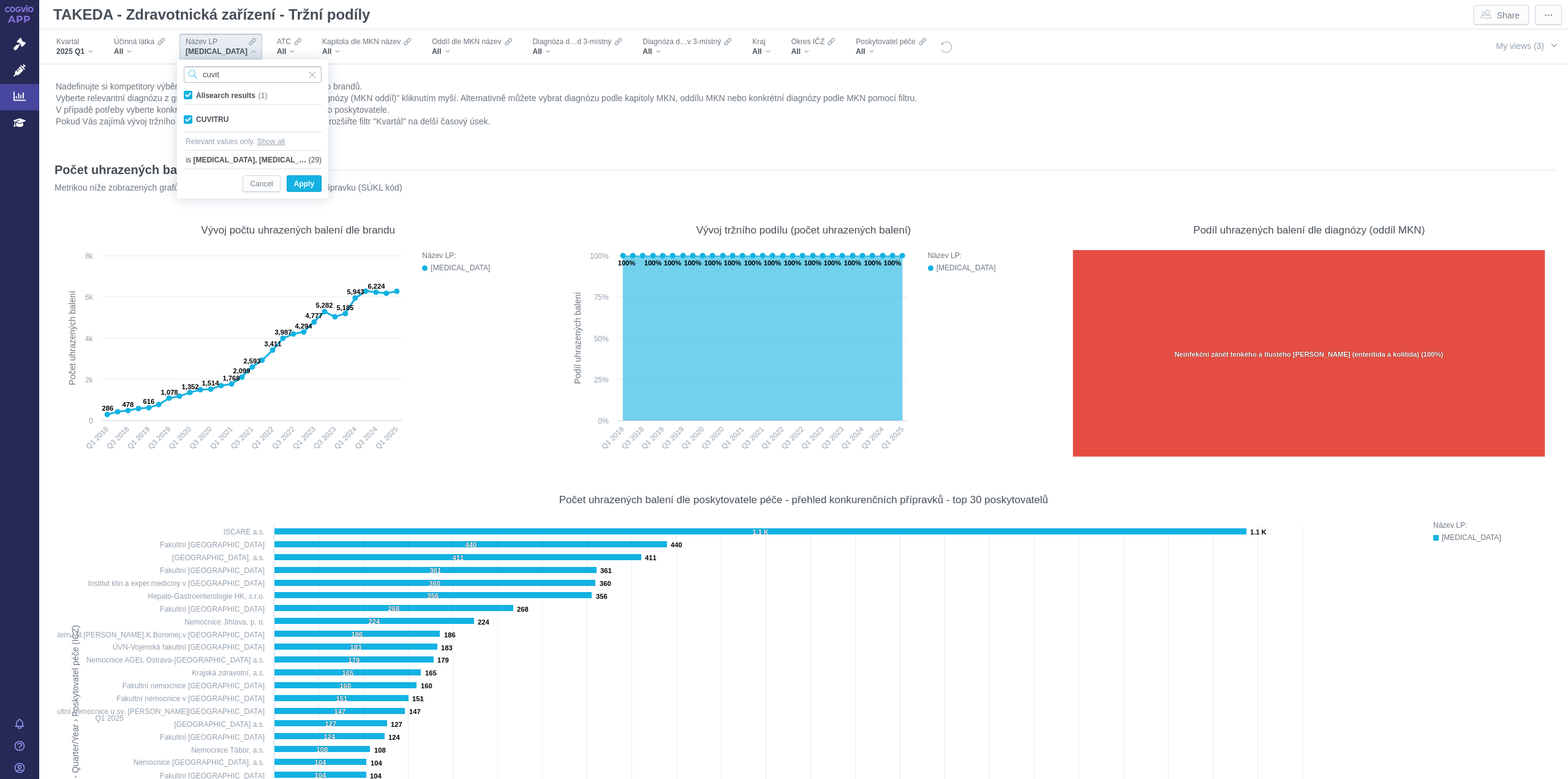
click at [251, 76] on input "cuvit" at bounding box center [252, 74] width 137 height 17
type input "cyme"
click at [191, 116] on div "CYMEVENE Only" at bounding box center [252, 119] width 150 height 17
checkbox input "true"
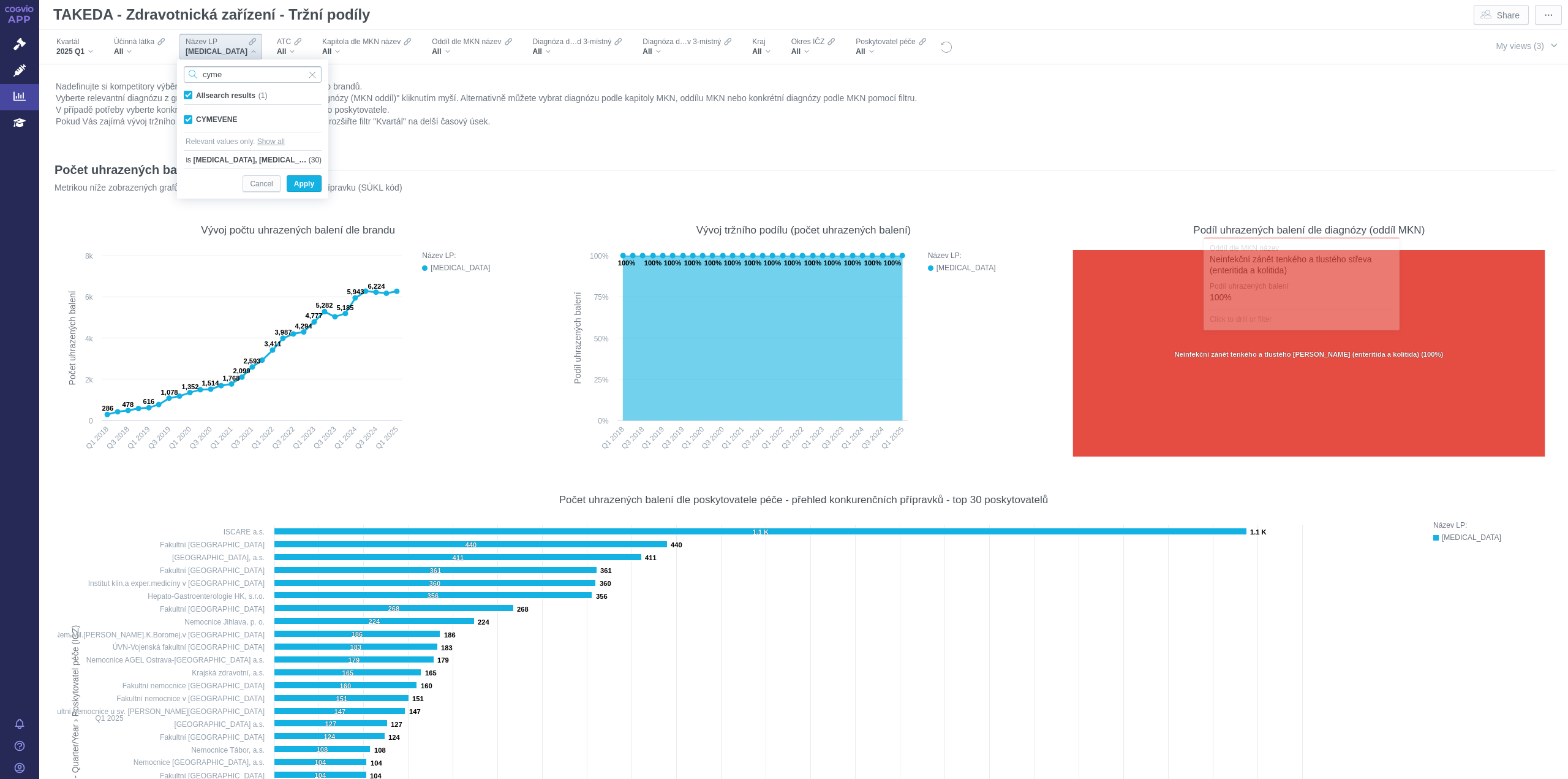
click at [239, 75] on input "cyme" at bounding box center [252, 74] width 137 height 17
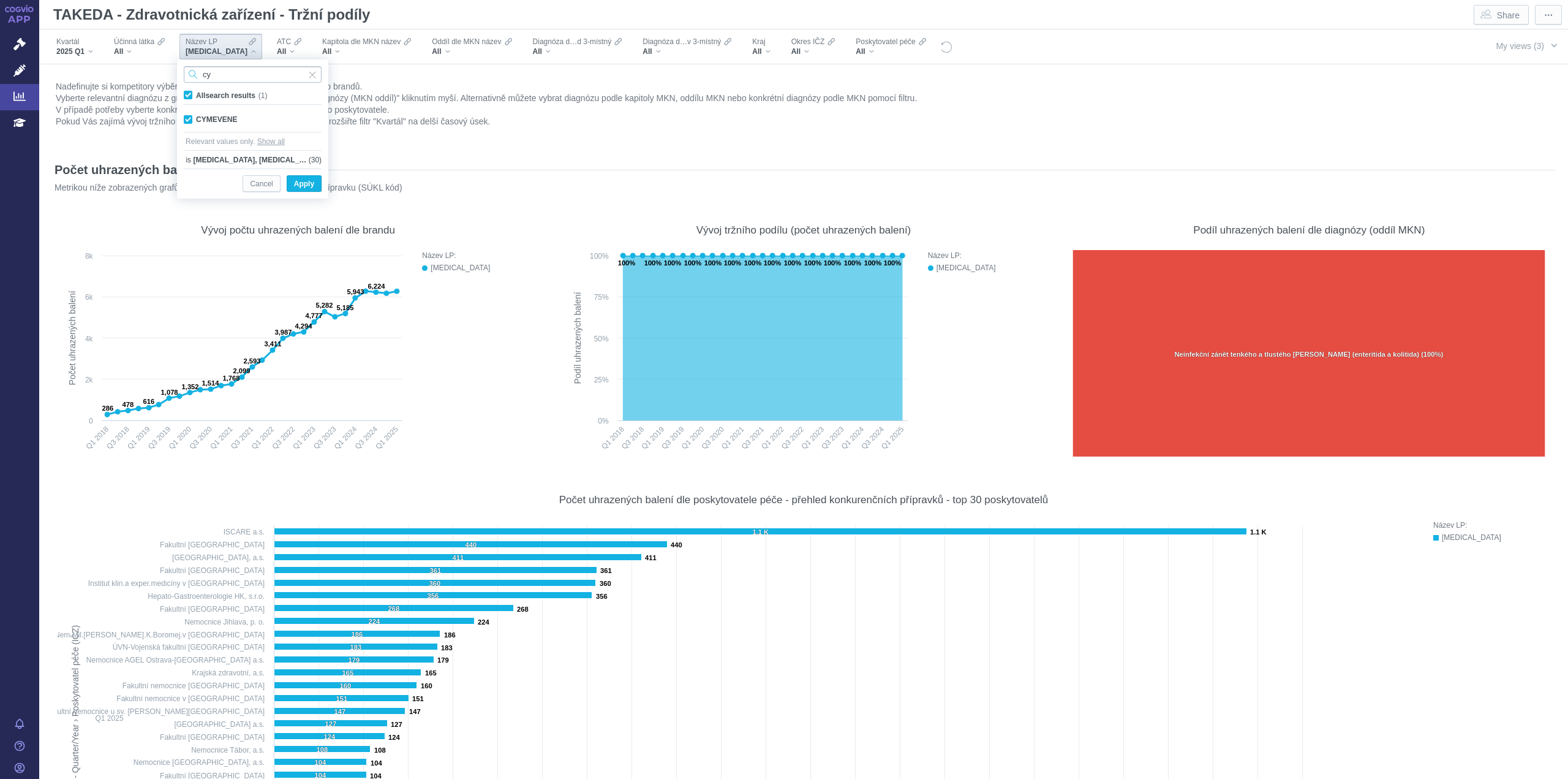
type input "c"
type input "f"
type input "darza"
click at [189, 119] on div "DARZALEX Only" at bounding box center [252, 119] width 150 height 17
checkbox input "true"
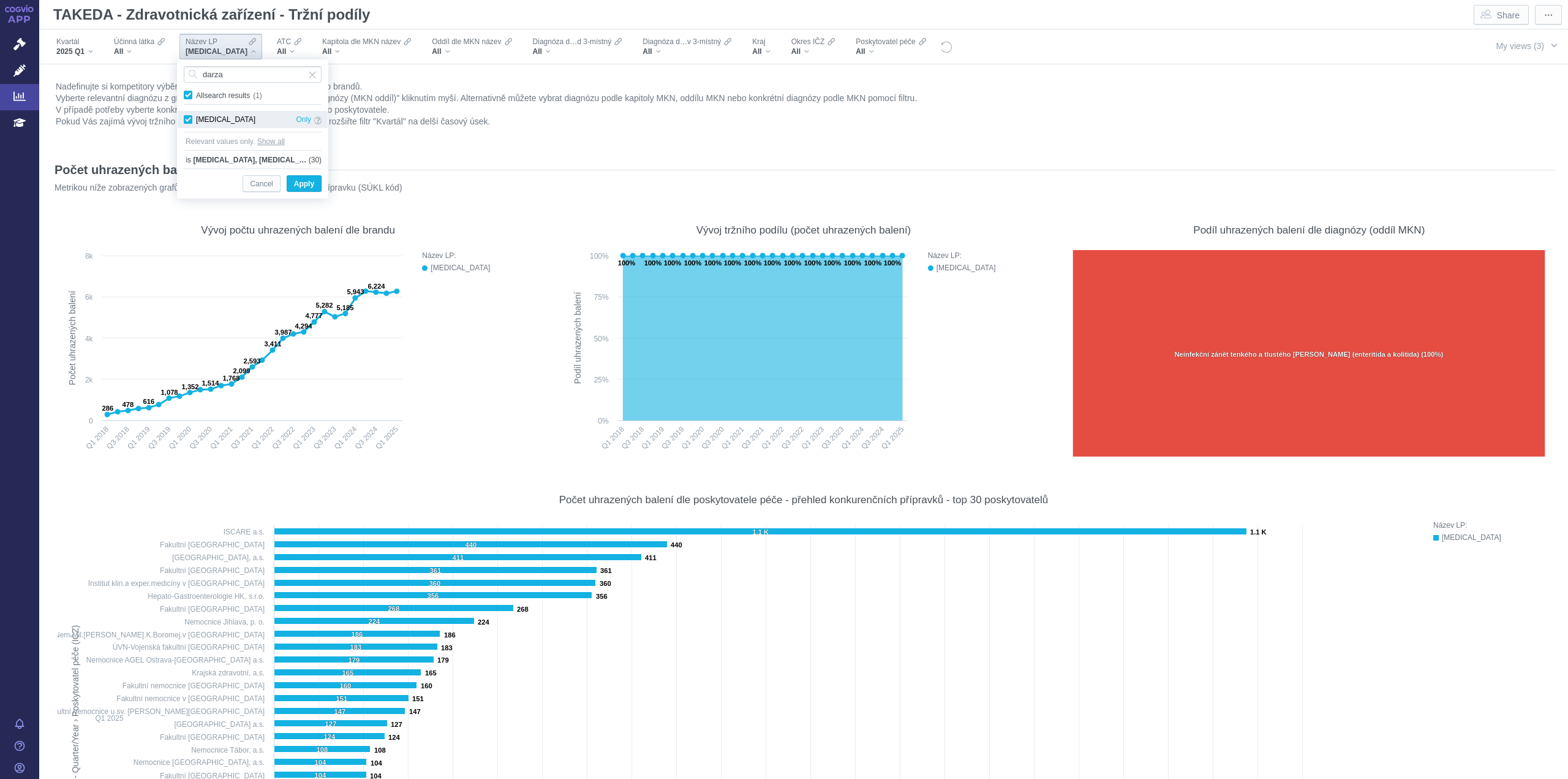
checkbox input "true"
click at [238, 78] on input "darza" at bounding box center [252, 74] width 137 height 17
type input "d"
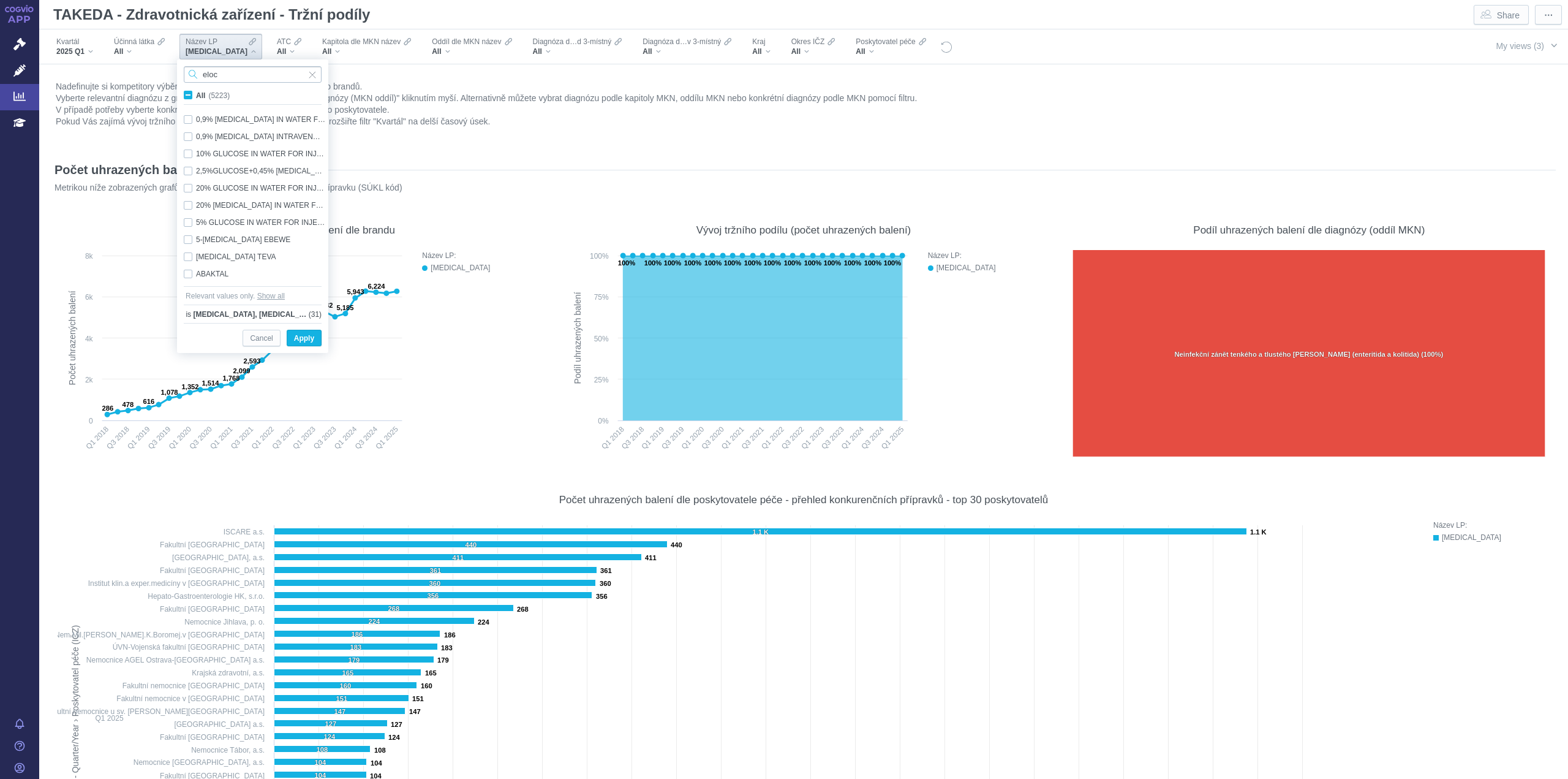
scroll to position [0, 0]
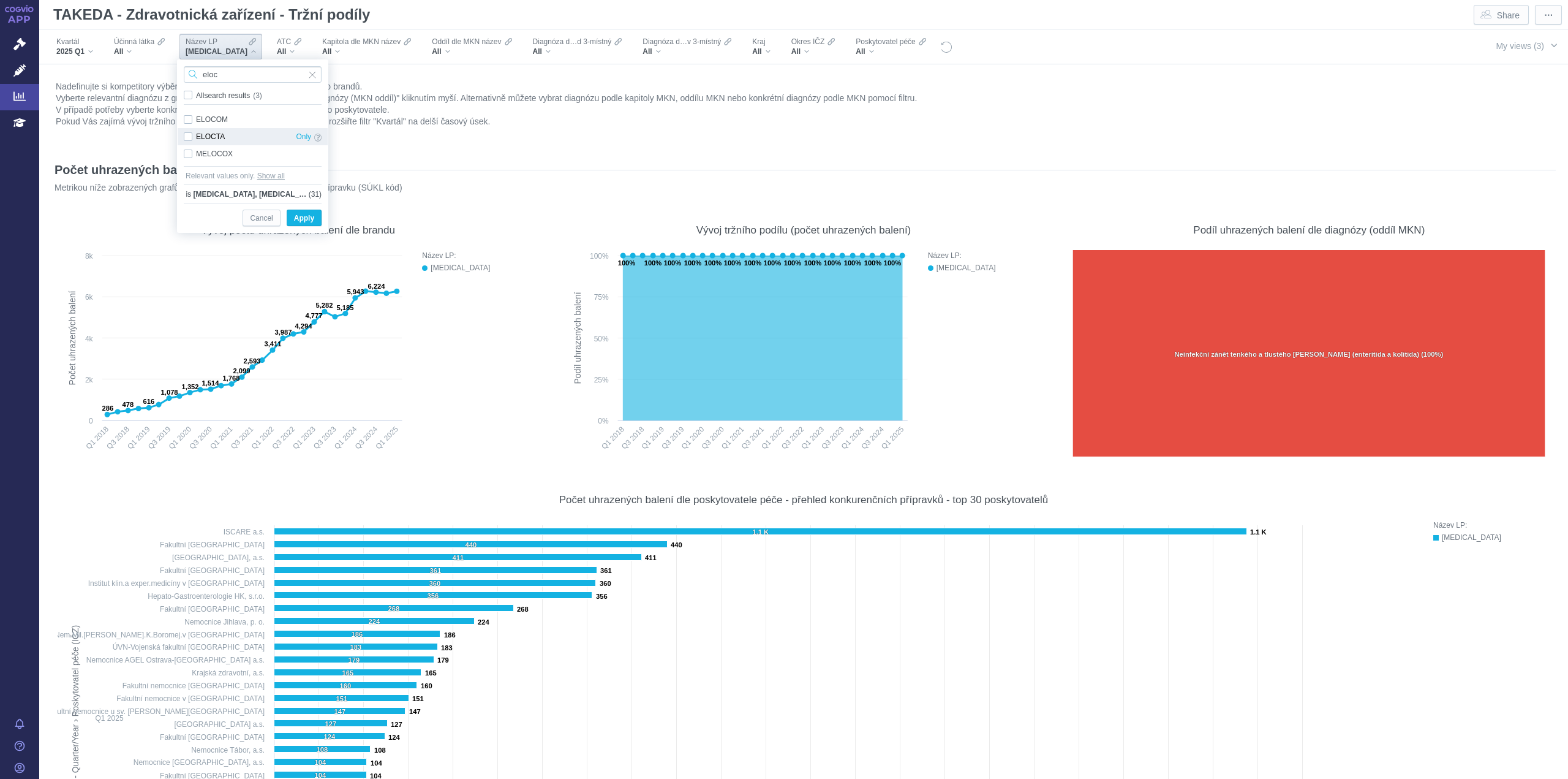
type input "eloc"
click at [185, 135] on div "ELOCTA Only" at bounding box center [252, 136] width 150 height 17
checkbox input "true"
click at [238, 81] on input "eloc" at bounding box center [252, 74] width 137 height 17
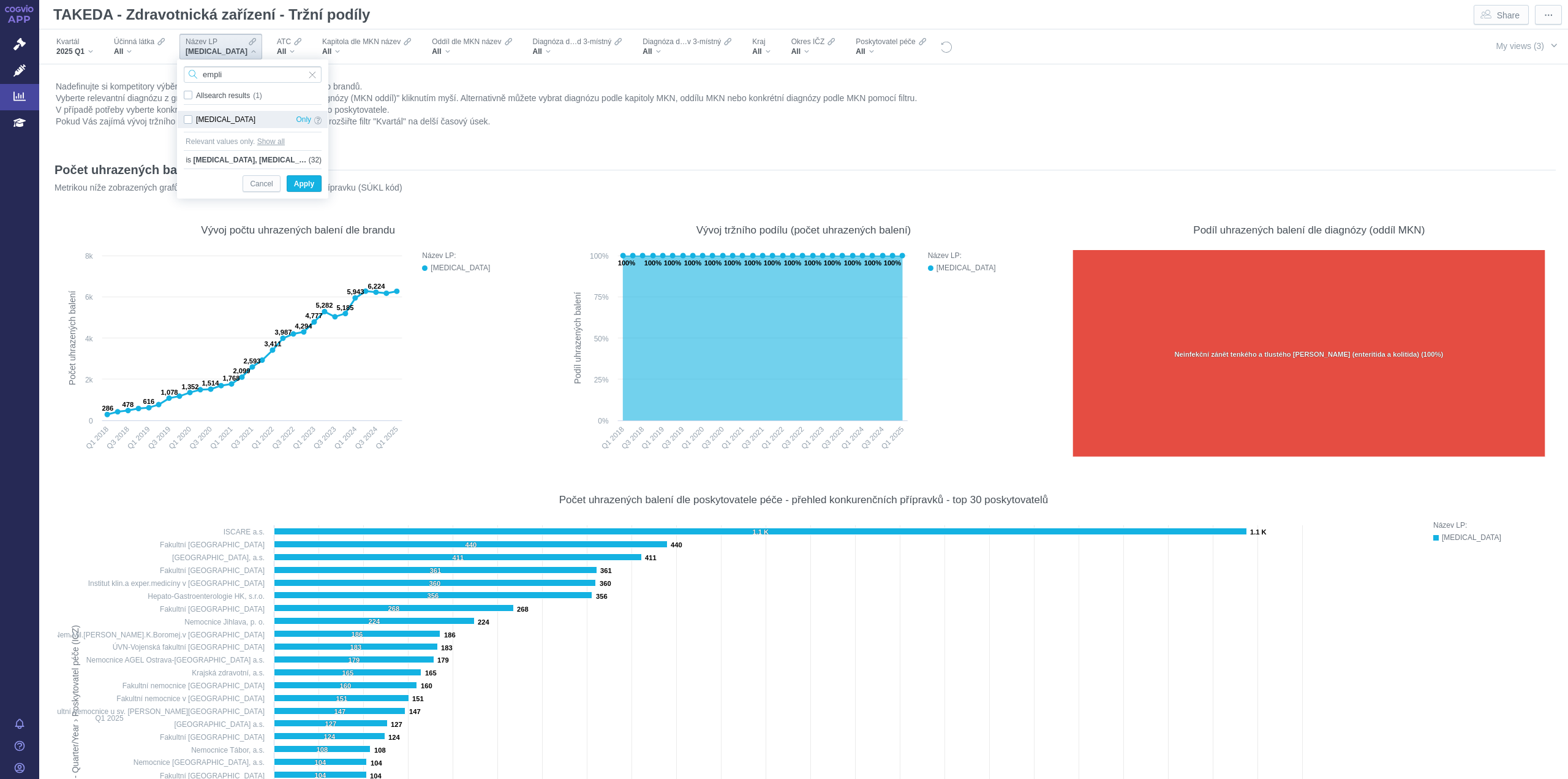
type input "empli"
click at [190, 118] on div "EMPLICITI Only" at bounding box center [252, 119] width 150 height 17
checkbox input "true"
click at [256, 75] on input "empli" at bounding box center [252, 74] width 137 height 17
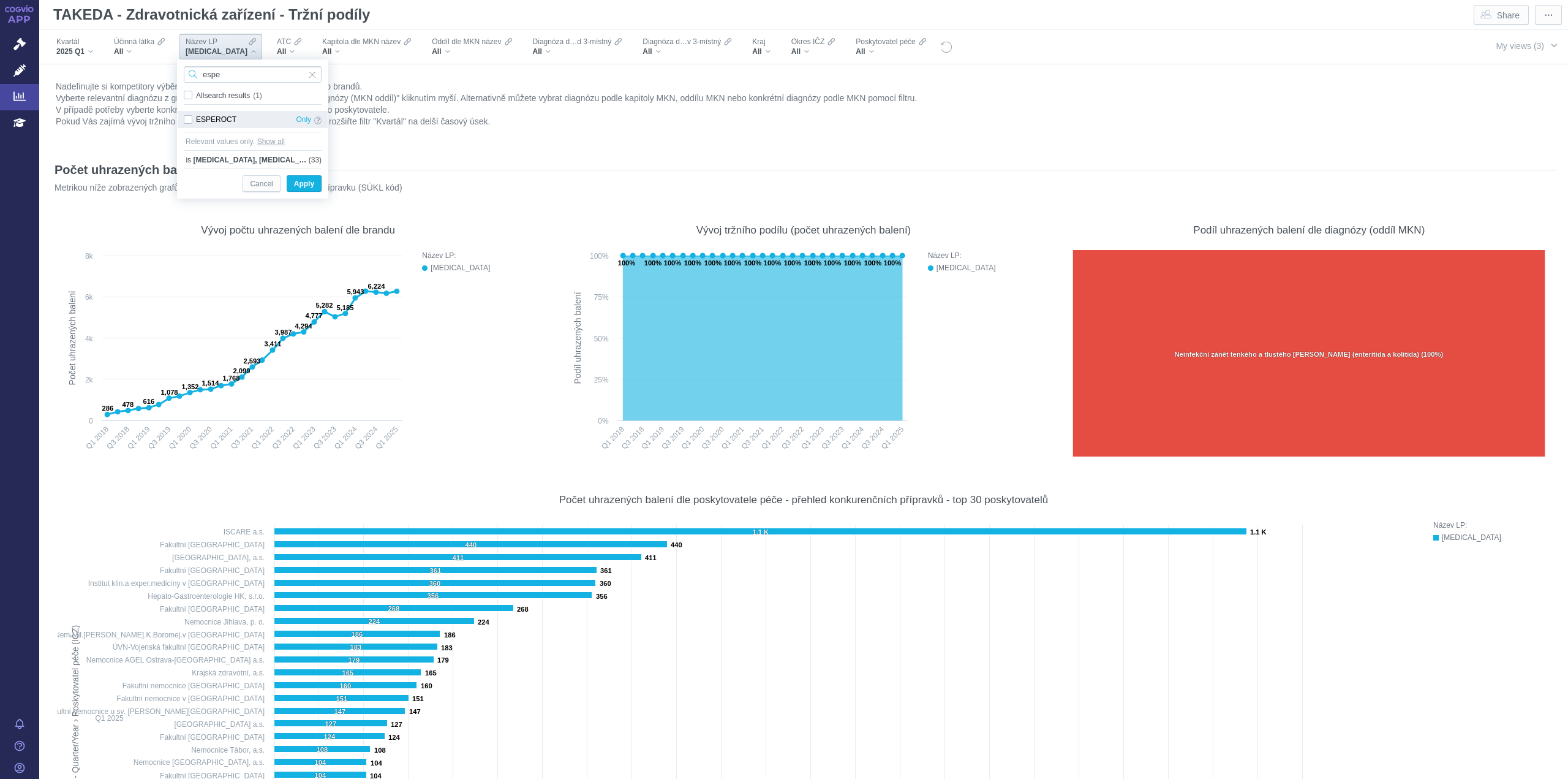
type input "espe"
click at [188, 123] on div "ESPEROCT Only" at bounding box center [252, 119] width 150 height 17
checkbox input "true"
click at [239, 79] on input "espe" at bounding box center [252, 74] width 137 height 17
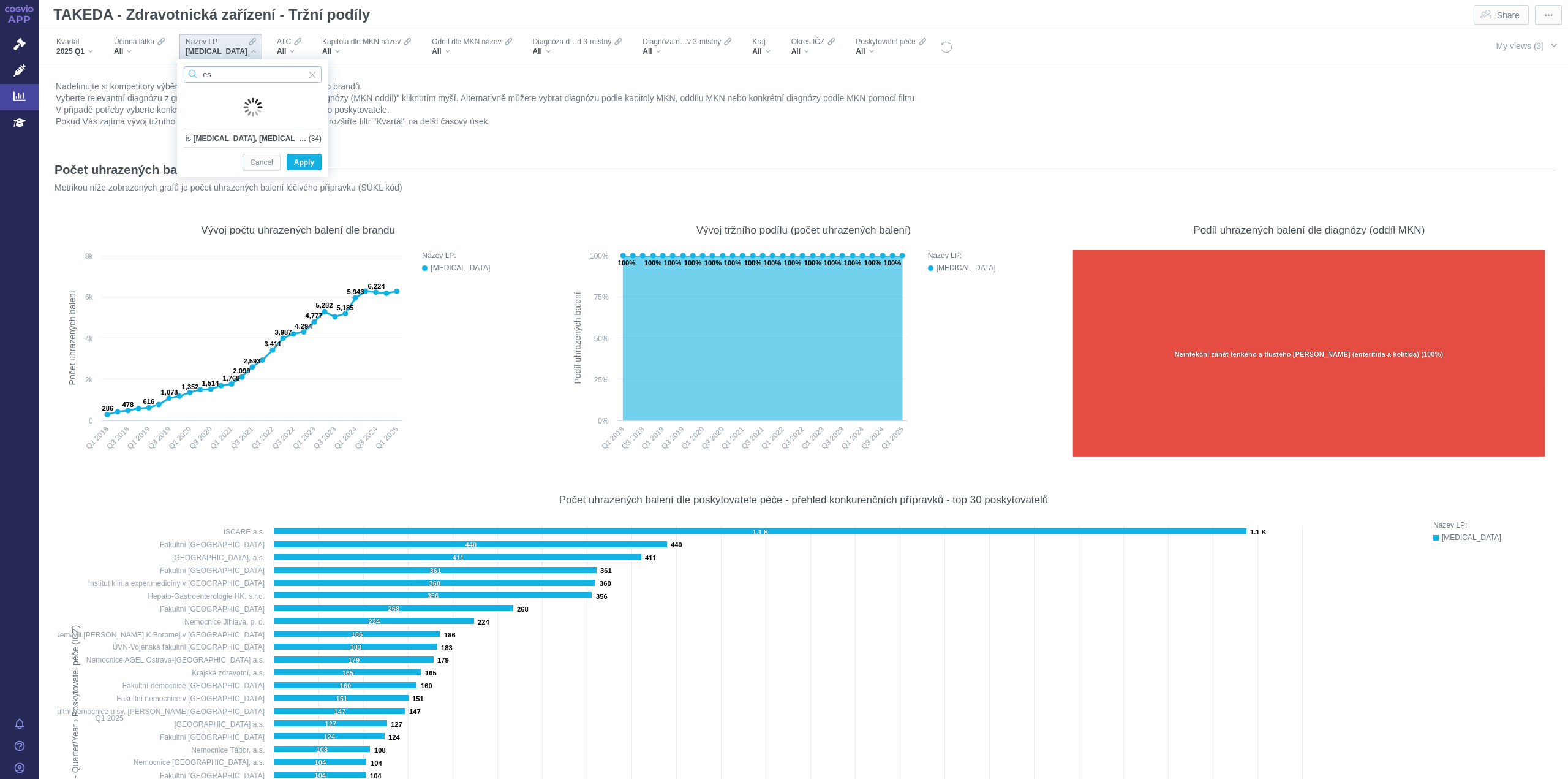
type input "e"
type input "fanh"
click at [188, 119] on div "FANHDI Only" at bounding box center [252, 119] width 150 height 17
checkbox input "true"
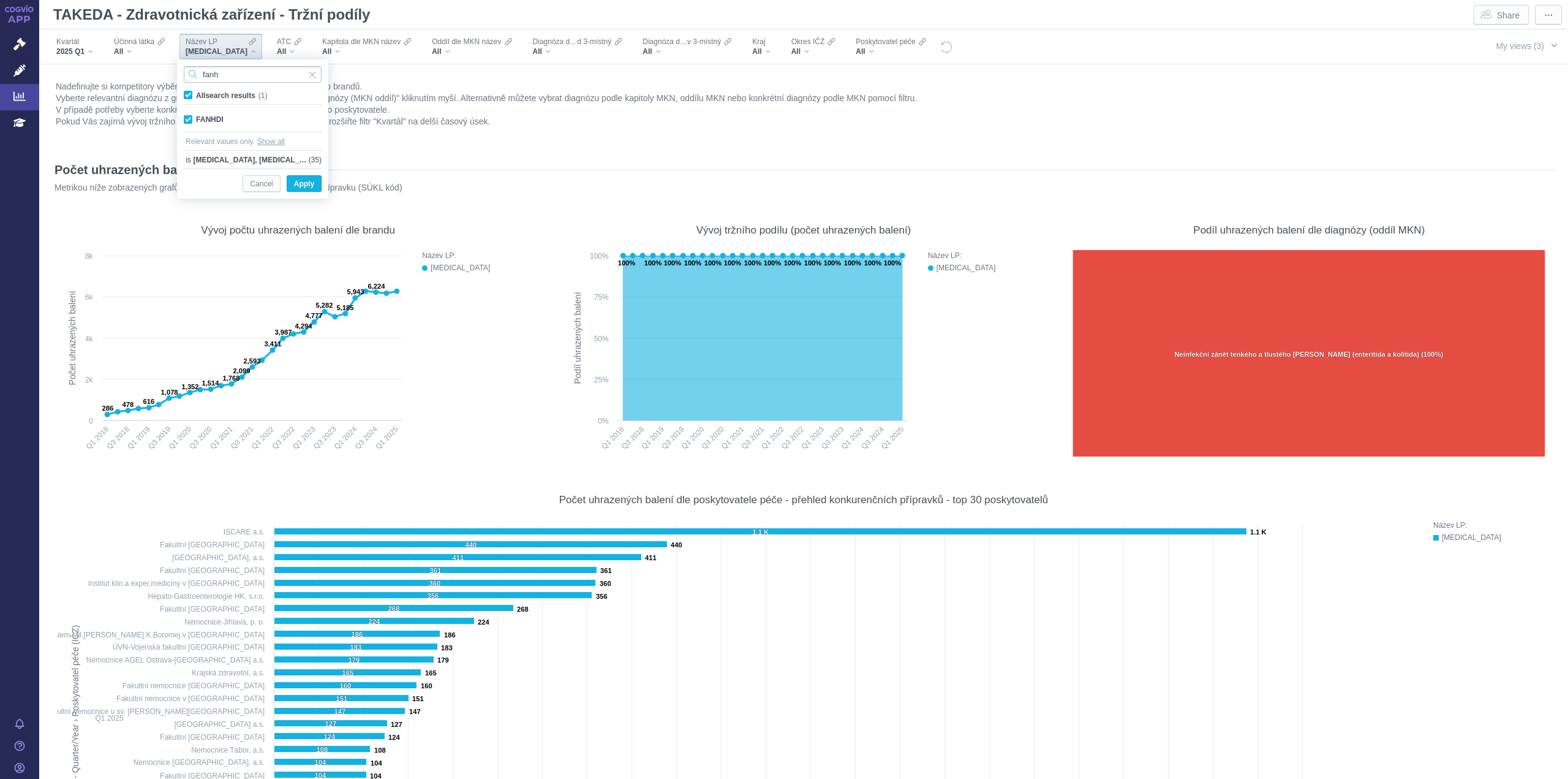
click at [248, 77] on input "fanh" at bounding box center [252, 74] width 137 height 17
type input "feib"
click at [187, 121] on div "FEIBA Only" at bounding box center [252, 119] width 150 height 17
checkbox input "true"
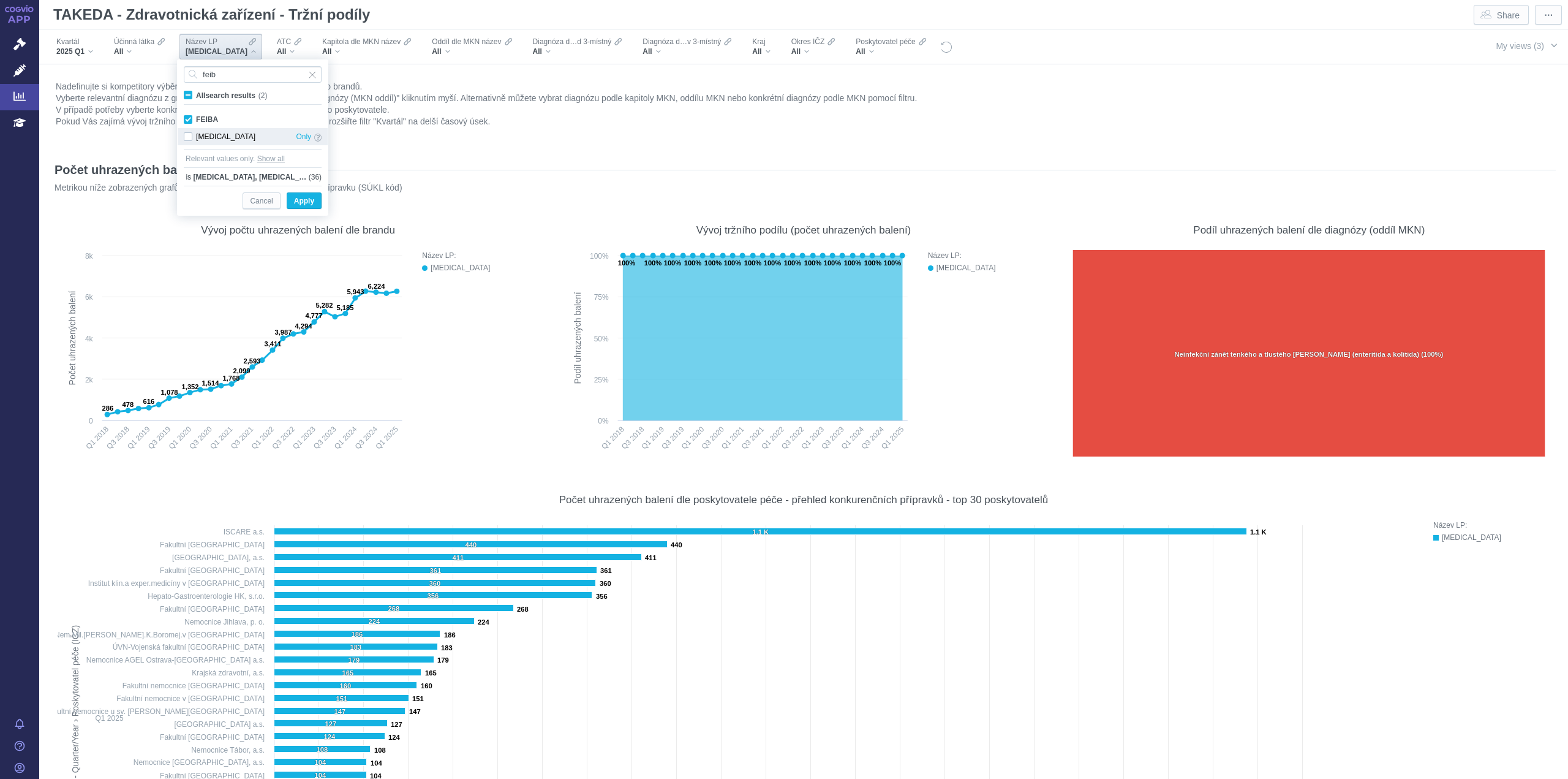
click at [189, 137] on div "FEIBA NF Only" at bounding box center [252, 136] width 150 height 17
checkbox input "true"
click at [249, 73] on input "feib" at bounding box center [252, 74] width 137 height 17
type input "fira"
click at [189, 124] on div "FIRAZYR Only" at bounding box center [252, 119] width 150 height 17
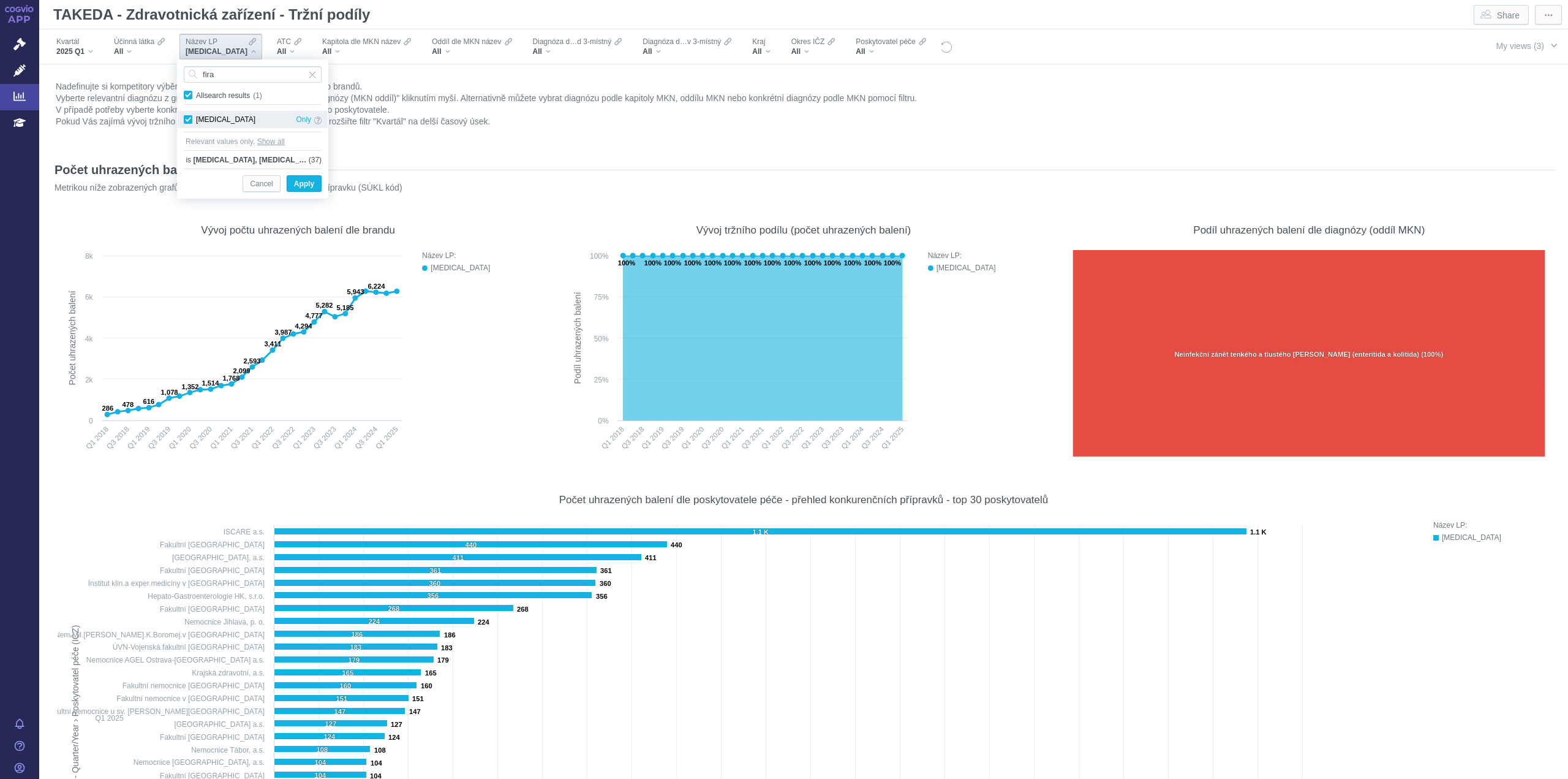
checkbox input "true"
click at [239, 77] on input "fira" at bounding box center [252, 74] width 137 height 17
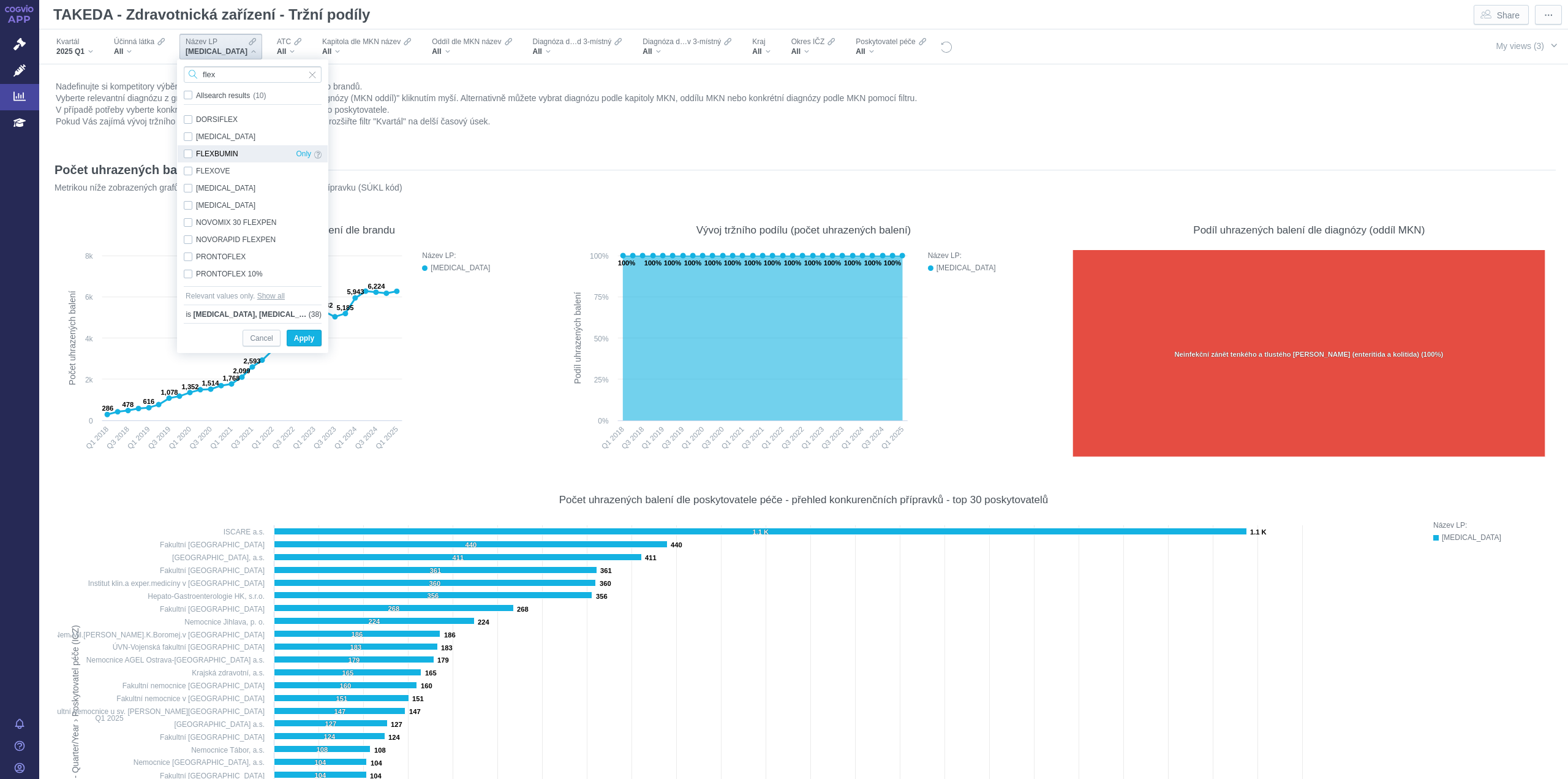
type input "flex"
click at [187, 155] on div "FLEXBUMIN Only" at bounding box center [252, 153] width 150 height 17
checkbox input "true"
click at [236, 80] on input "flex" at bounding box center [252, 74] width 137 height 17
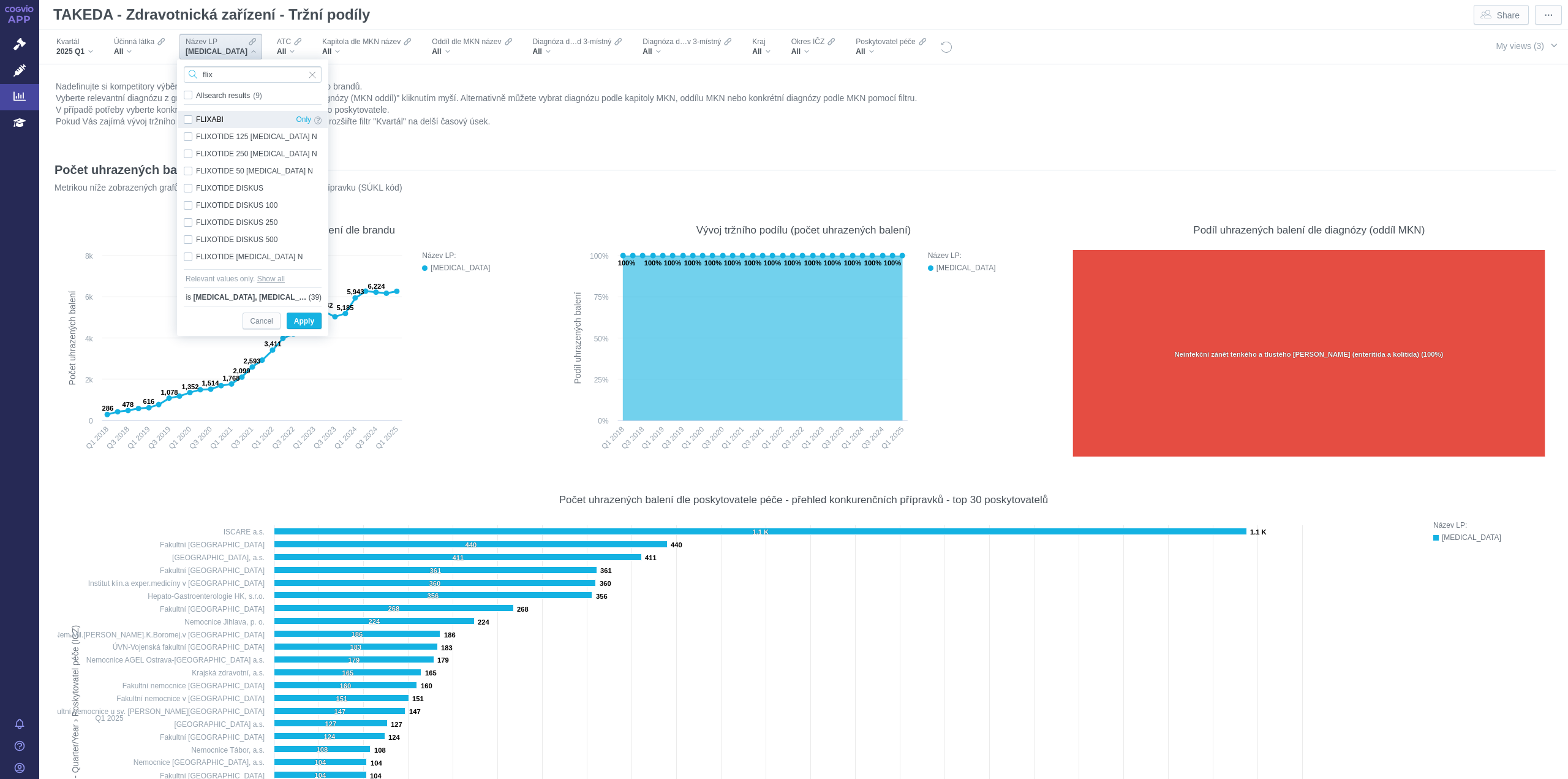
type input "flix"
click at [191, 123] on div "FLIXABI Only" at bounding box center [252, 119] width 150 height 17
checkbox input "true"
click at [244, 68] on input "flix" at bounding box center [252, 74] width 137 height 17
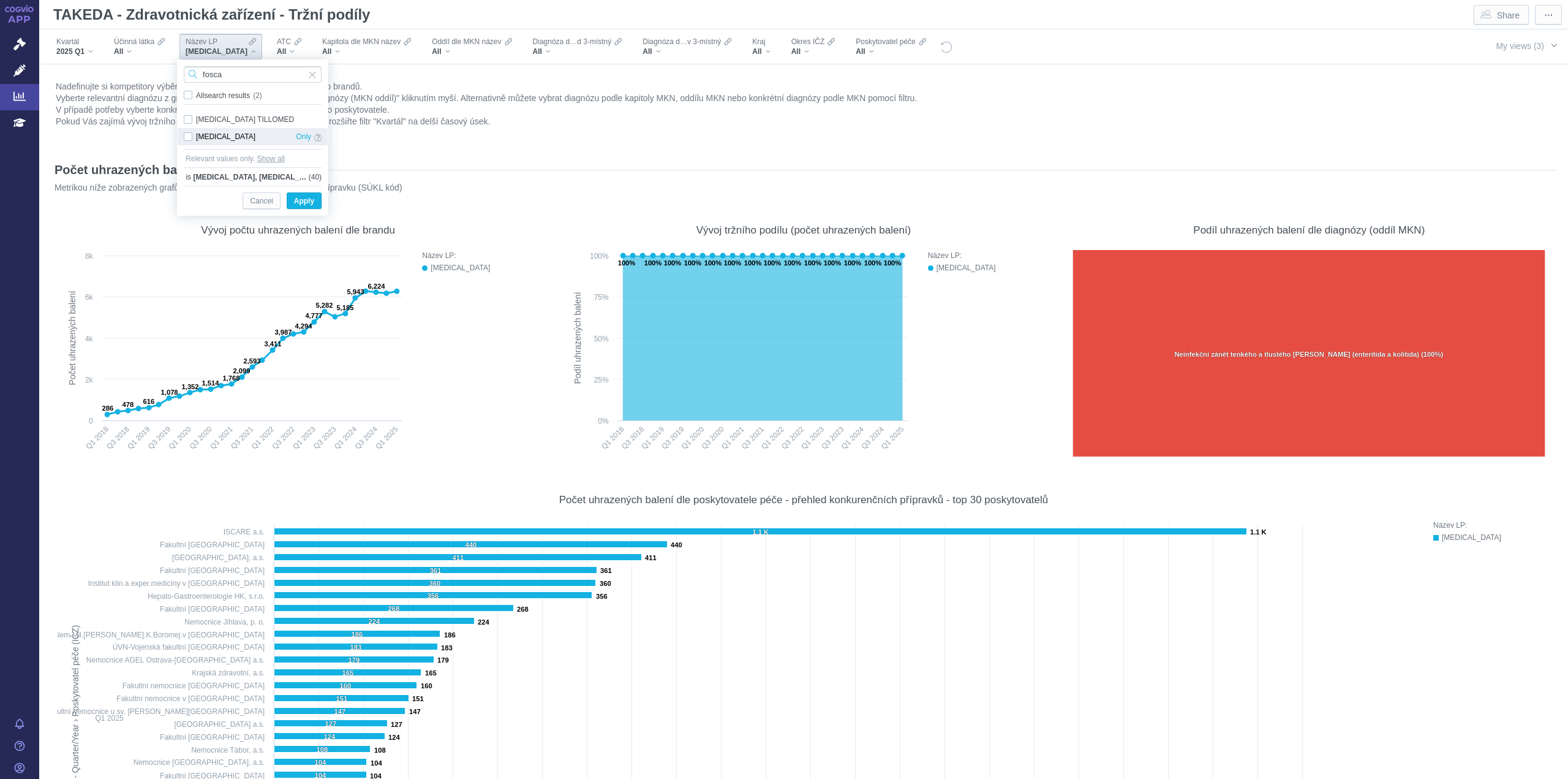
type input "fosca"
click at [187, 138] on div "FOSCAVIR Only" at bounding box center [252, 136] width 150 height 17
checkbox input "true"
click at [253, 77] on input "fosca" at bounding box center [252, 74] width 137 height 17
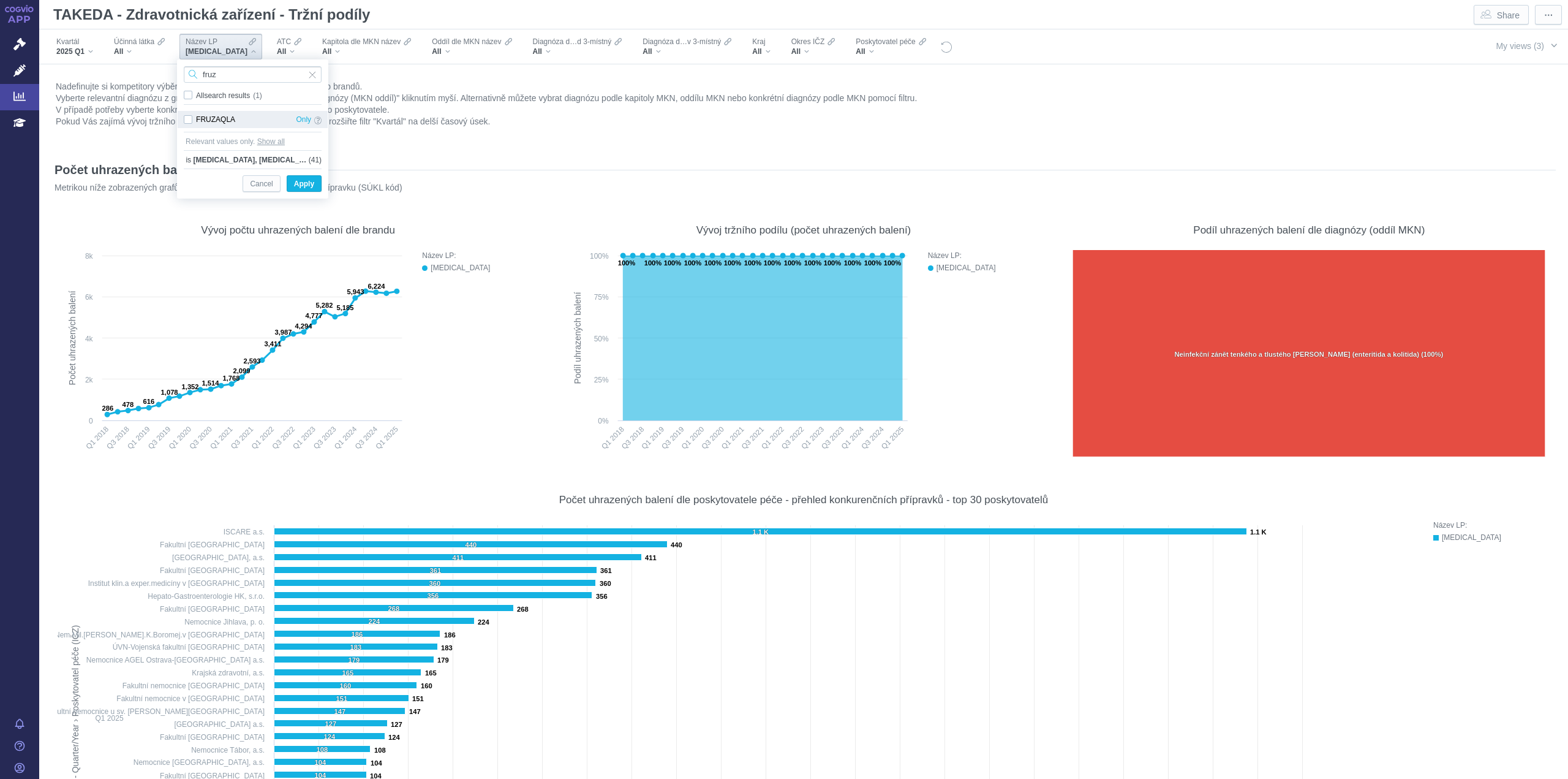
type input "fruz"
click at [189, 120] on div "FRUZAQLA Only" at bounding box center [252, 119] width 150 height 17
checkbox input "true"
click at [224, 79] on input "fruz" at bounding box center [252, 74] width 137 height 17
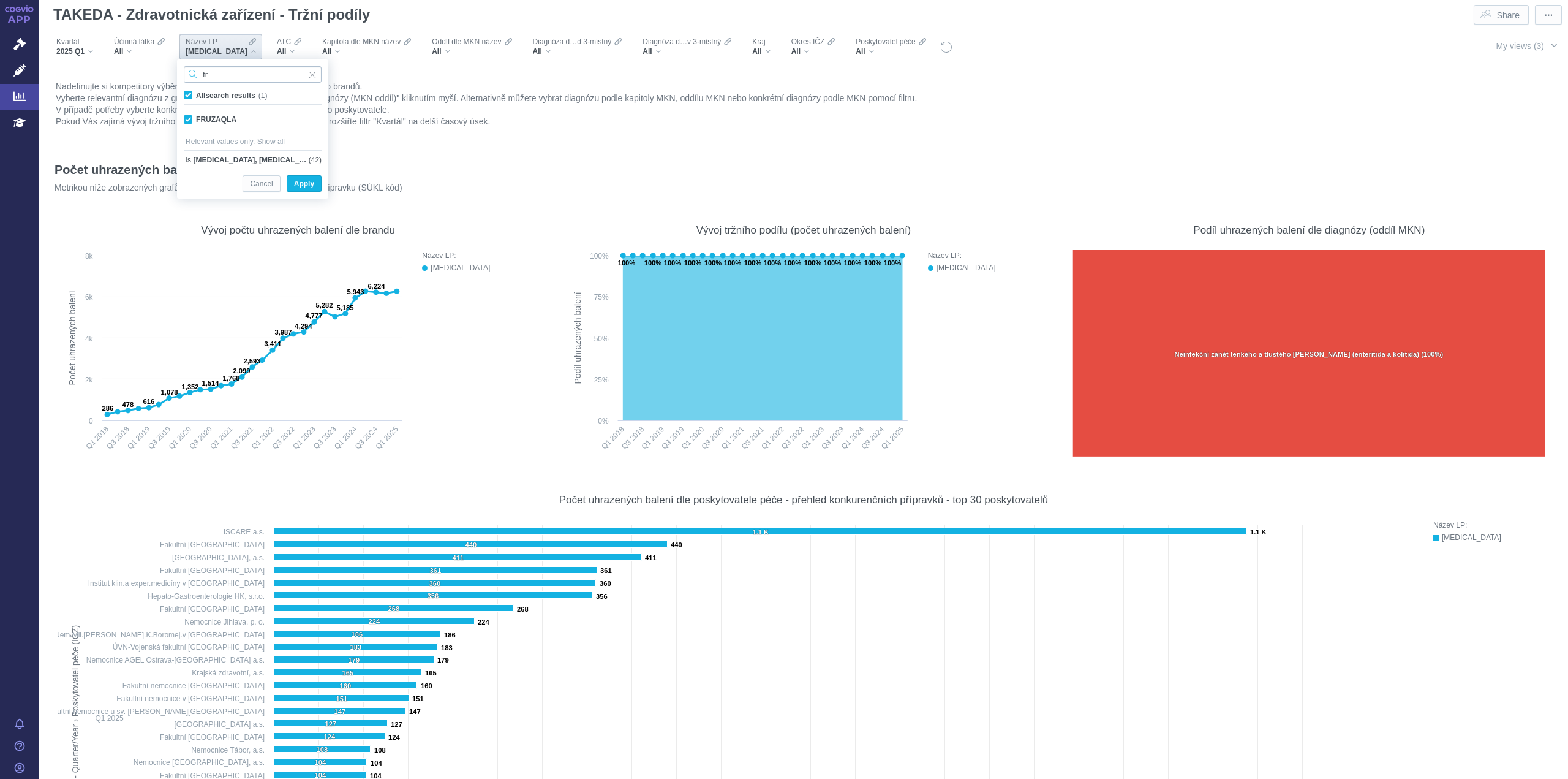
type input "f"
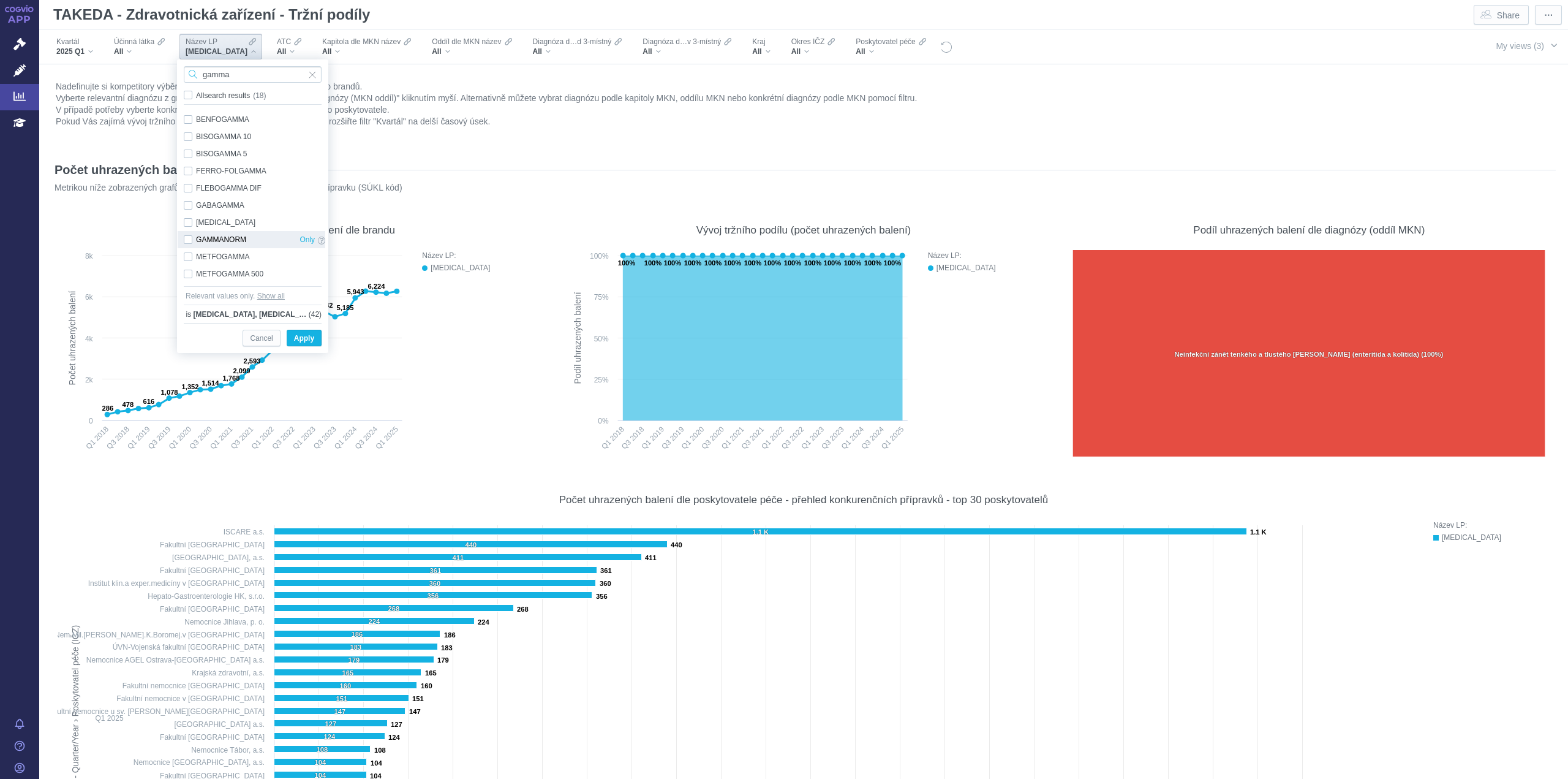
type input "gamma"
click at [189, 240] on div "GAMMANORM Only" at bounding box center [254, 239] width 154 height 17
checkbox input "true"
click at [189, 225] on div "GAMMAGARD S/D Only" at bounding box center [254, 222] width 154 height 17
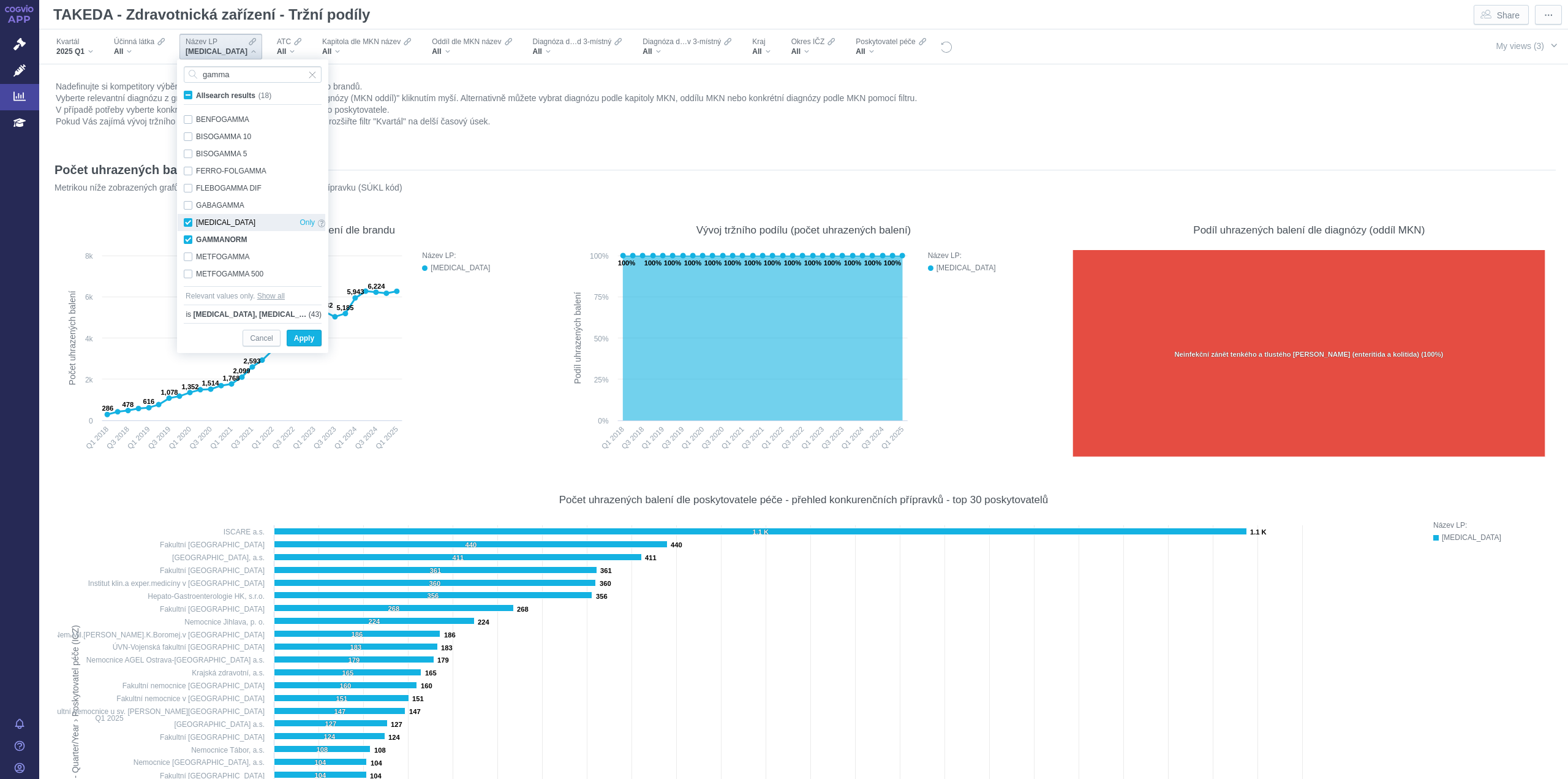
checkbox input "true"
click at [249, 74] on input "gamma" at bounding box center [252, 74] width 137 height 17
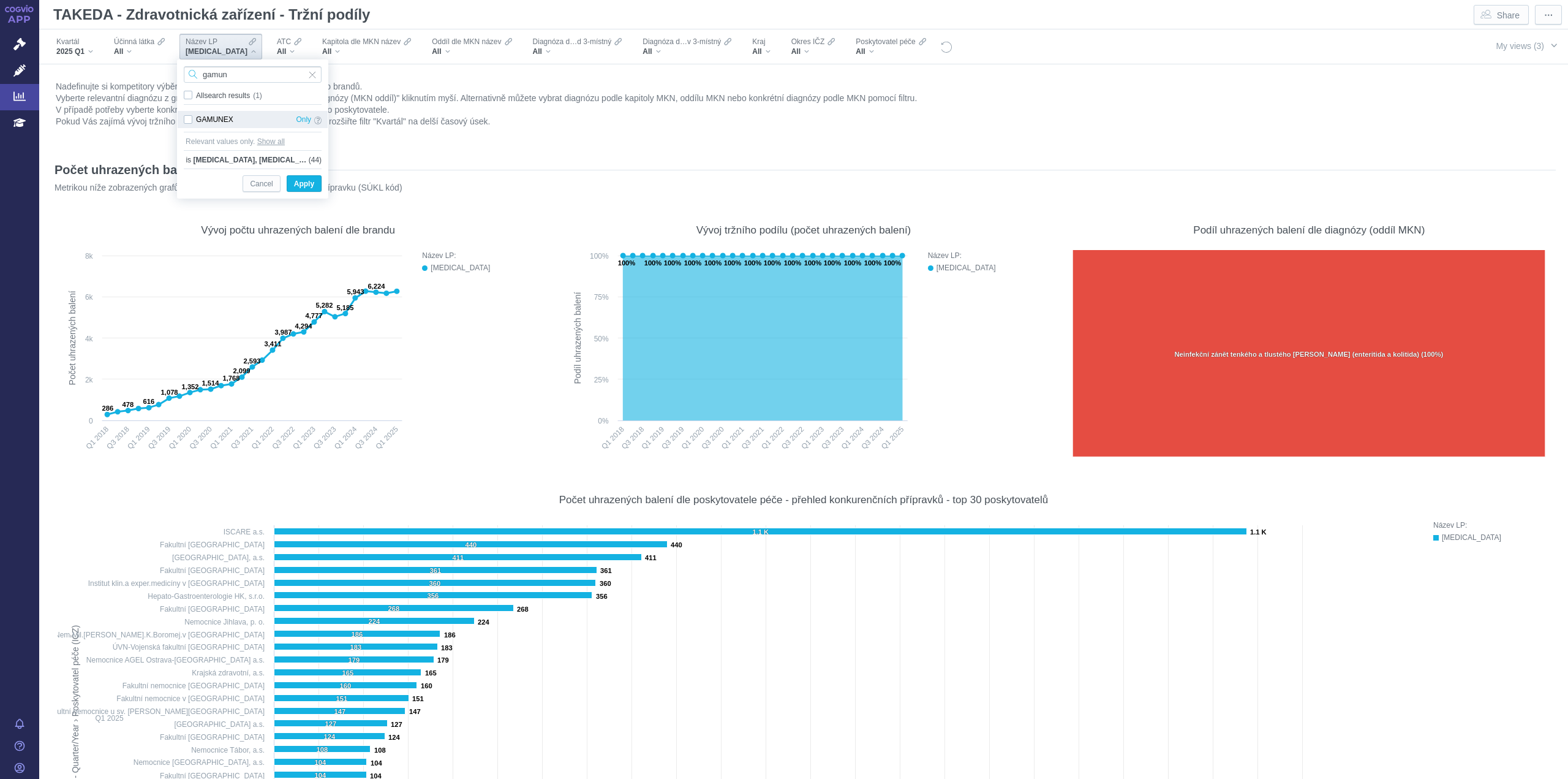
type input "gamun"
click at [191, 121] on div "GAMUNEX Only" at bounding box center [252, 119] width 150 height 17
checkbox input "true"
click at [245, 72] on input "gamun" at bounding box center [252, 74] width 137 height 17
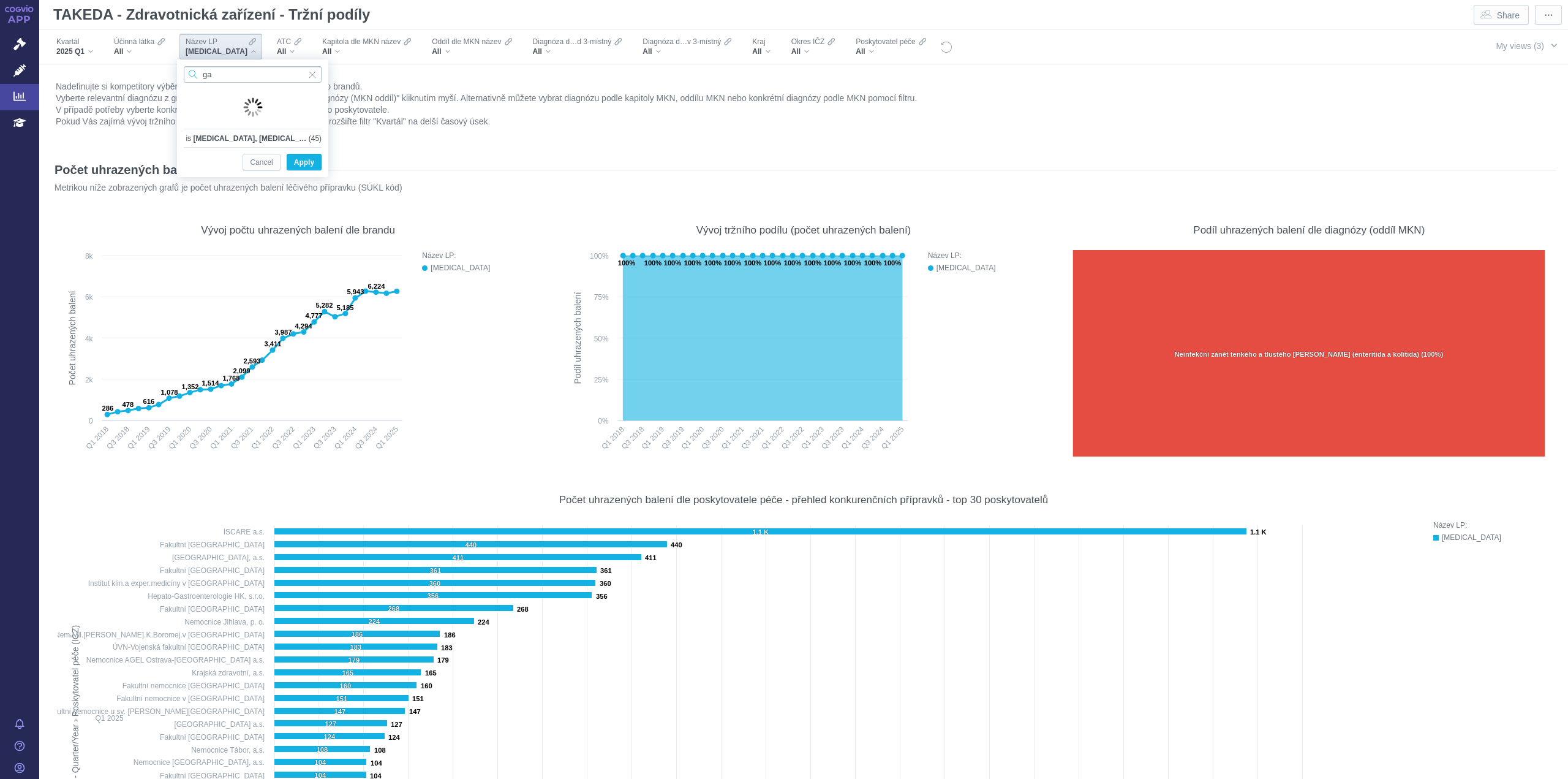
type input "g"
type input "haem"
click at [187, 123] on div "HAEMATE P Only" at bounding box center [252, 119] width 150 height 17
checkbox input "true"
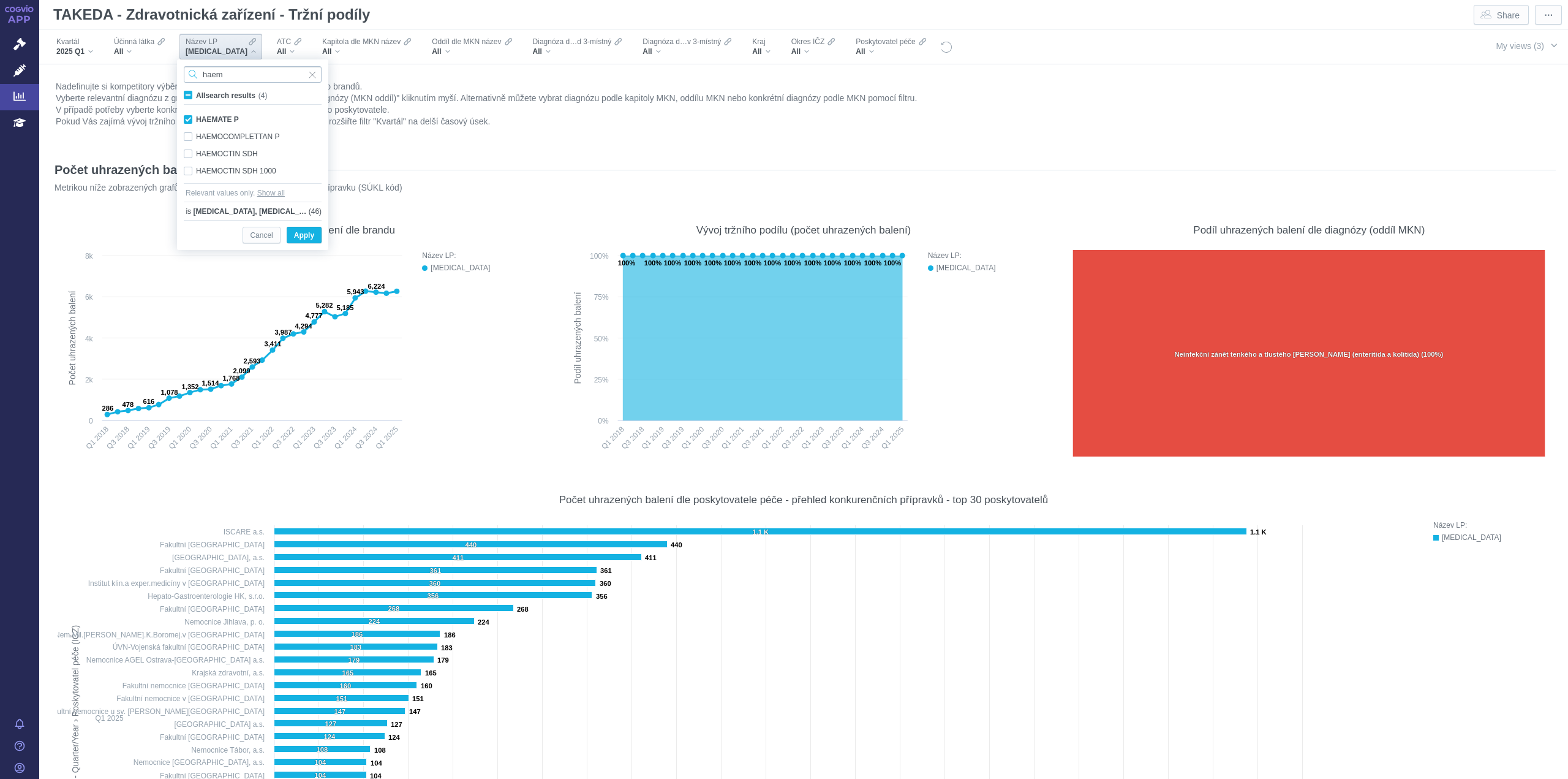
click at [232, 81] on input "haem" at bounding box center [252, 74] width 137 height 17
type input "heml"
click at [187, 120] on div "HEMLIBRA Only" at bounding box center [252, 119] width 150 height 17
checkbox input "true"
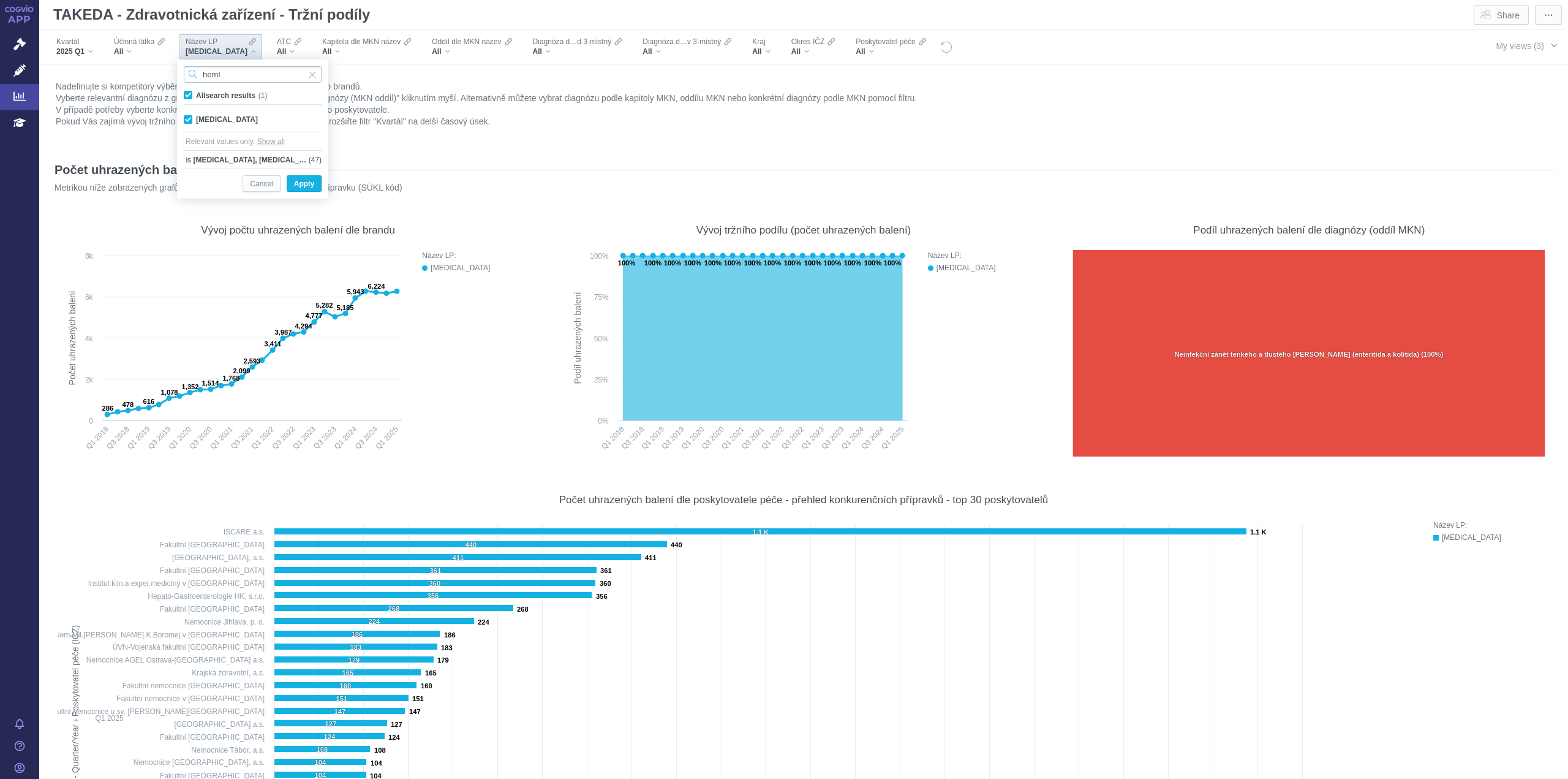
click at [242, 76] on input "heml" at bounding box center [252, 74] width 137 height 17
type input "hize"
click at [189, 119] on div "HIZENTRA Only" at bounding box center [252, 119] width 150 height 17
checkbox input "true"
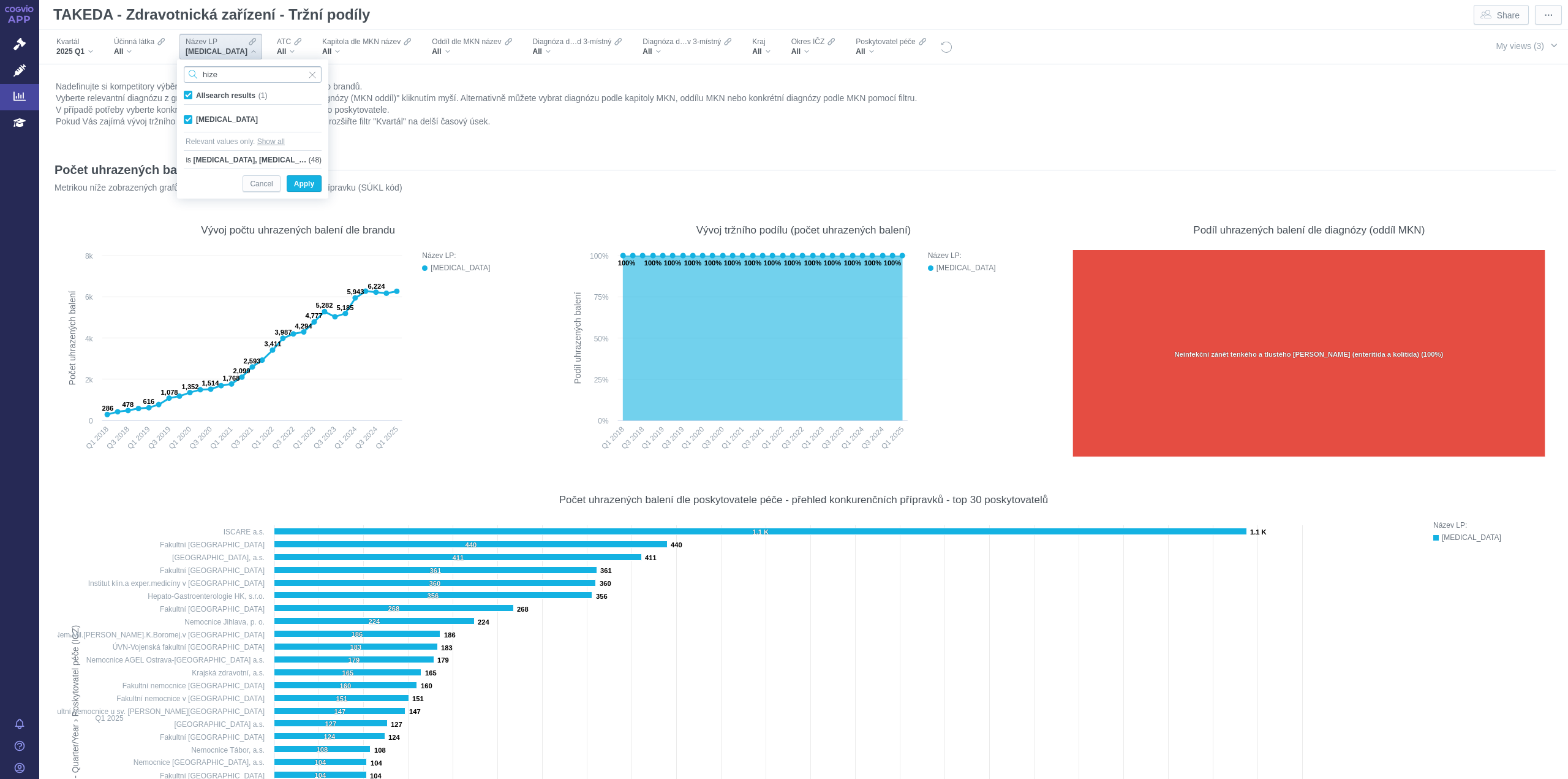
click at [232, 71] on input "hize" at bounding box center [252, 74] width 137 height 17
type input "hukyn"
click at [187, 125] on div "HUKYNDRA Only" at bounding box center [252, 119] width 150 height 17
checkbox input "true"
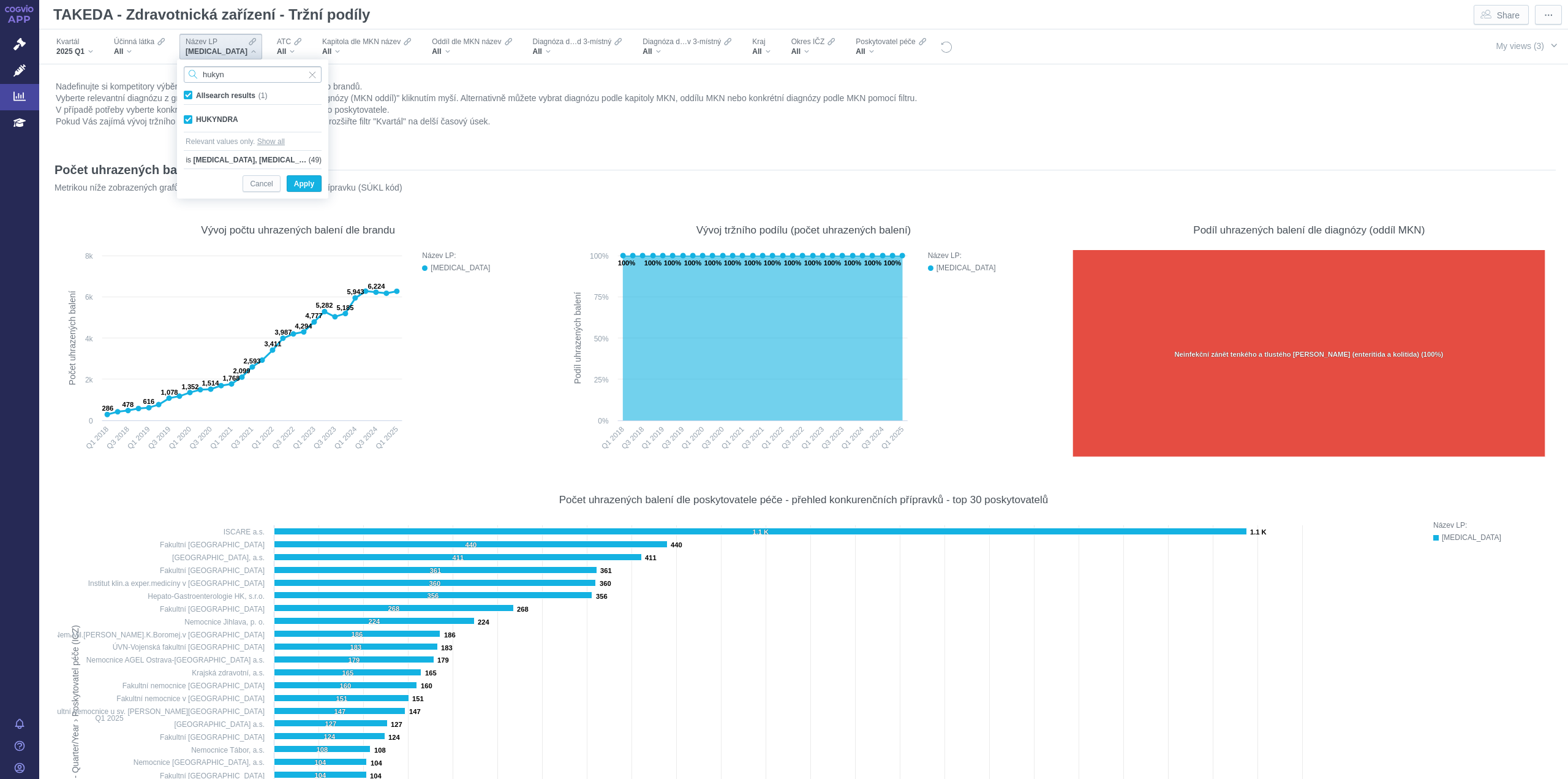
click at [239, 79] on input "hukyn" at bounding box center [252, 74] width 137 height 17
type input "hulio"
click at [187, 117] on div "HULIO Only" at bounding box center [252, 119] width 150 height 17
checkbox input "true"
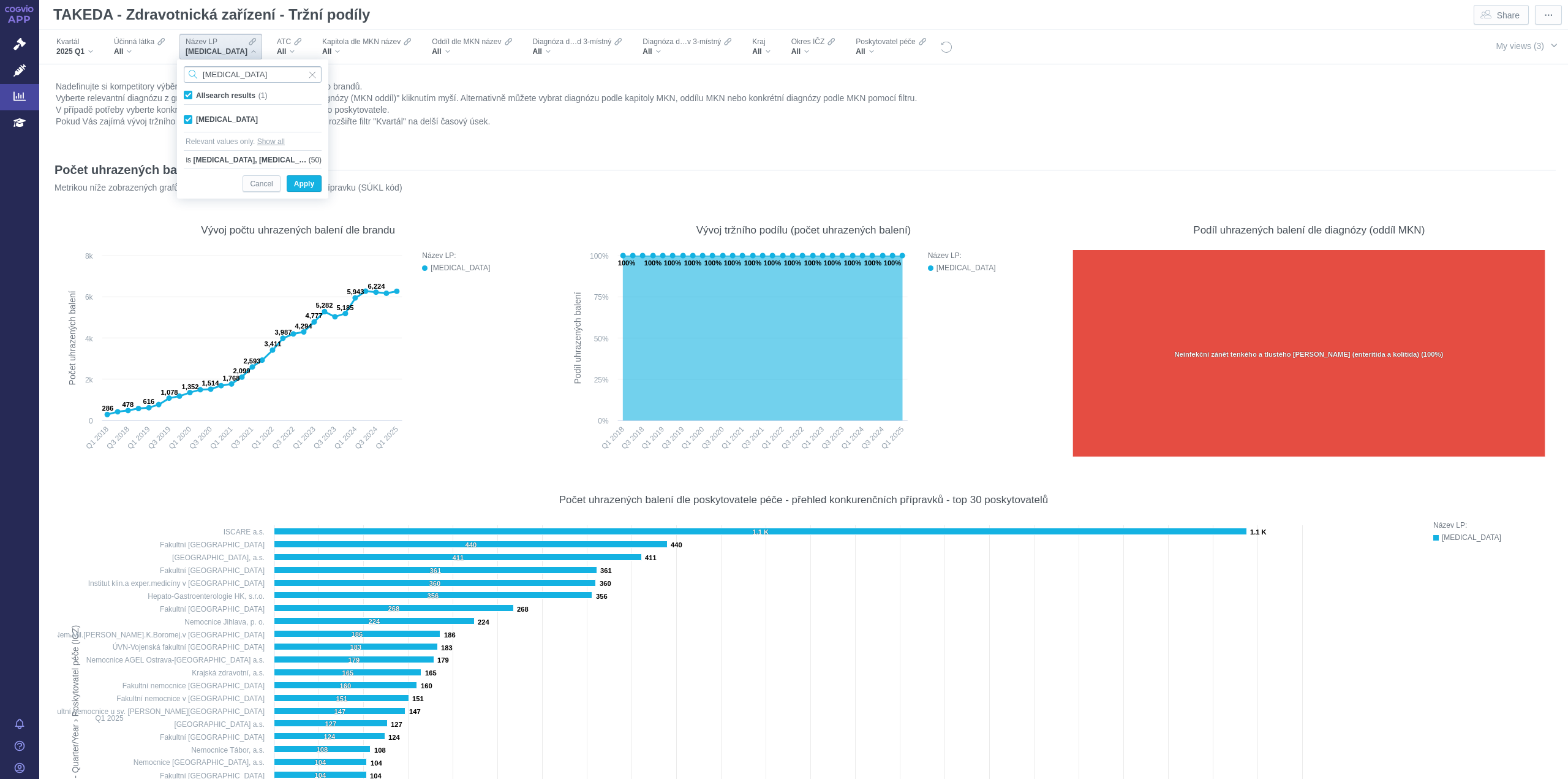
click at [227, 79] on input "hulio" at bounding box center [252, 74] width 137 height 17
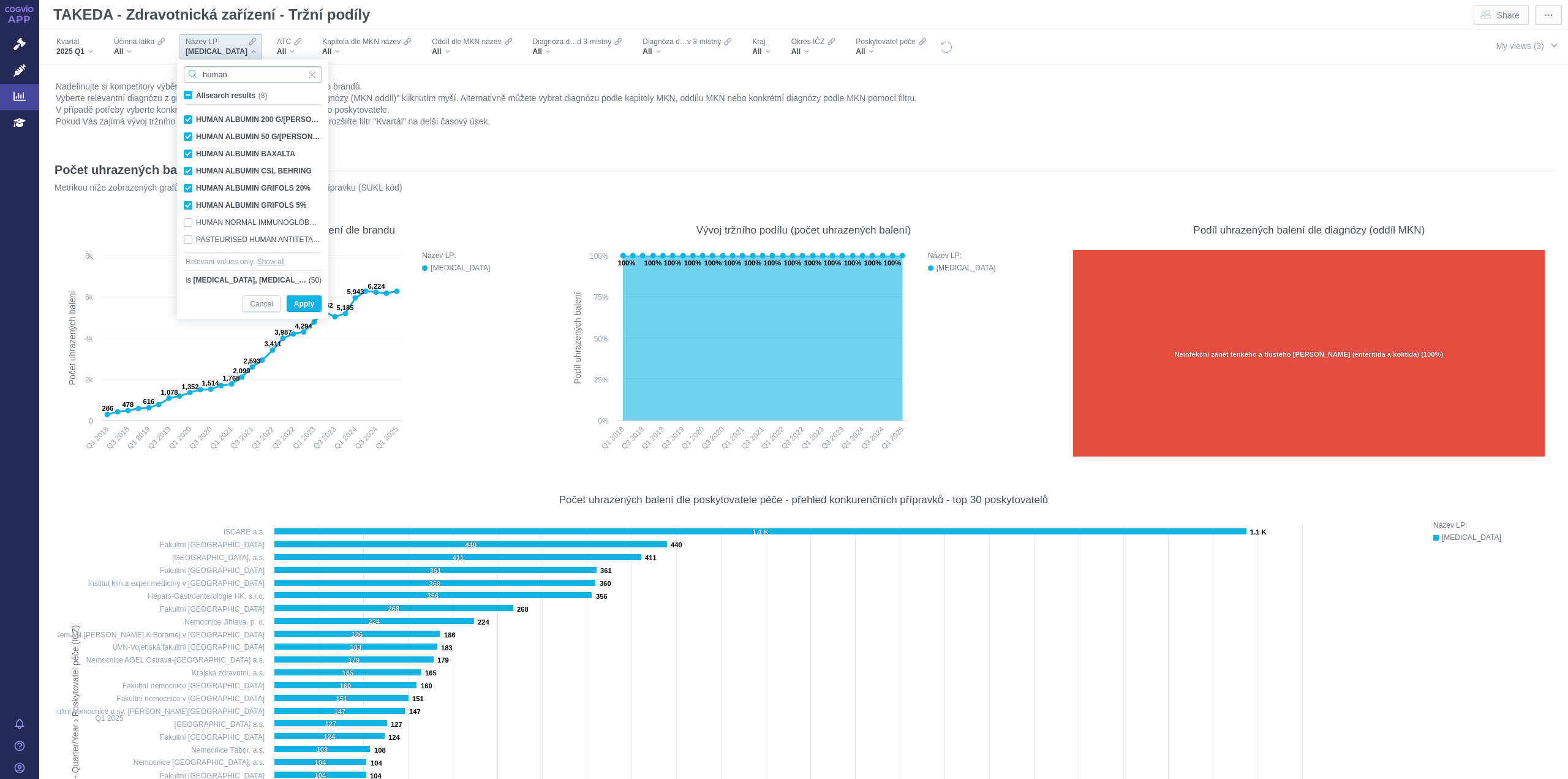
click at [243, 78] on input "human" at bounding box center [252, 74] width 137 height 17
click at [282, 73] on input "human" at bounding box center [252, 74] width 137 height 17
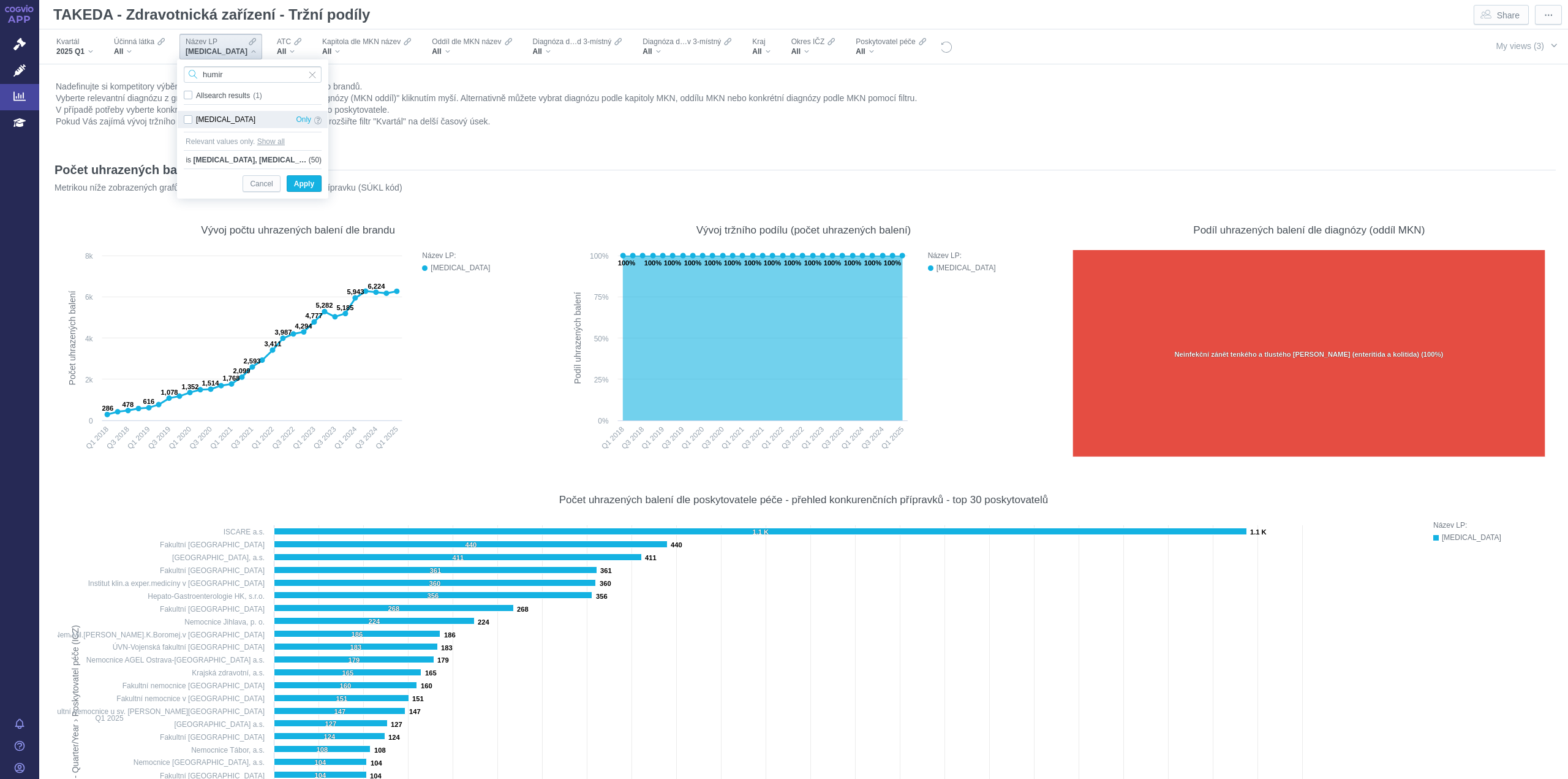
type input "humir"
click at [191, 117] on div "HUMIRA Only" at bounding box center [252, 119] width 150 height 17
checkbox input "true"
click at [233, 78] on input "humir" at bounding box center [252, 74] width 137 height 17
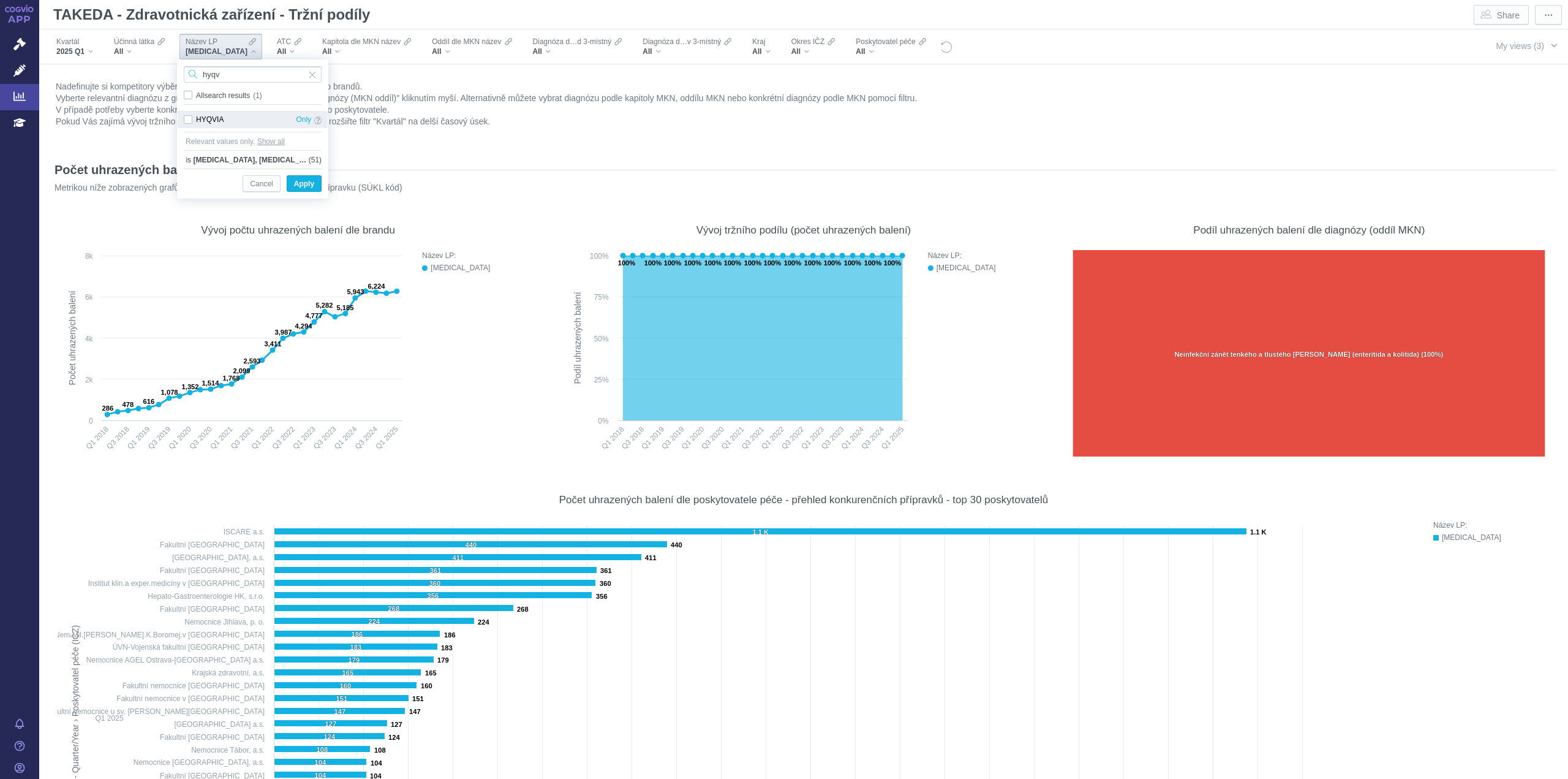
type input "hyqv"
click at [188, 119] on div "HYQVIA Only" at bounding box center [252, 119] width 150 height 17
checkbox input "true"
click at [239, 79] on input "hyqv" at bounding box center [252, 74] width 137 height 17
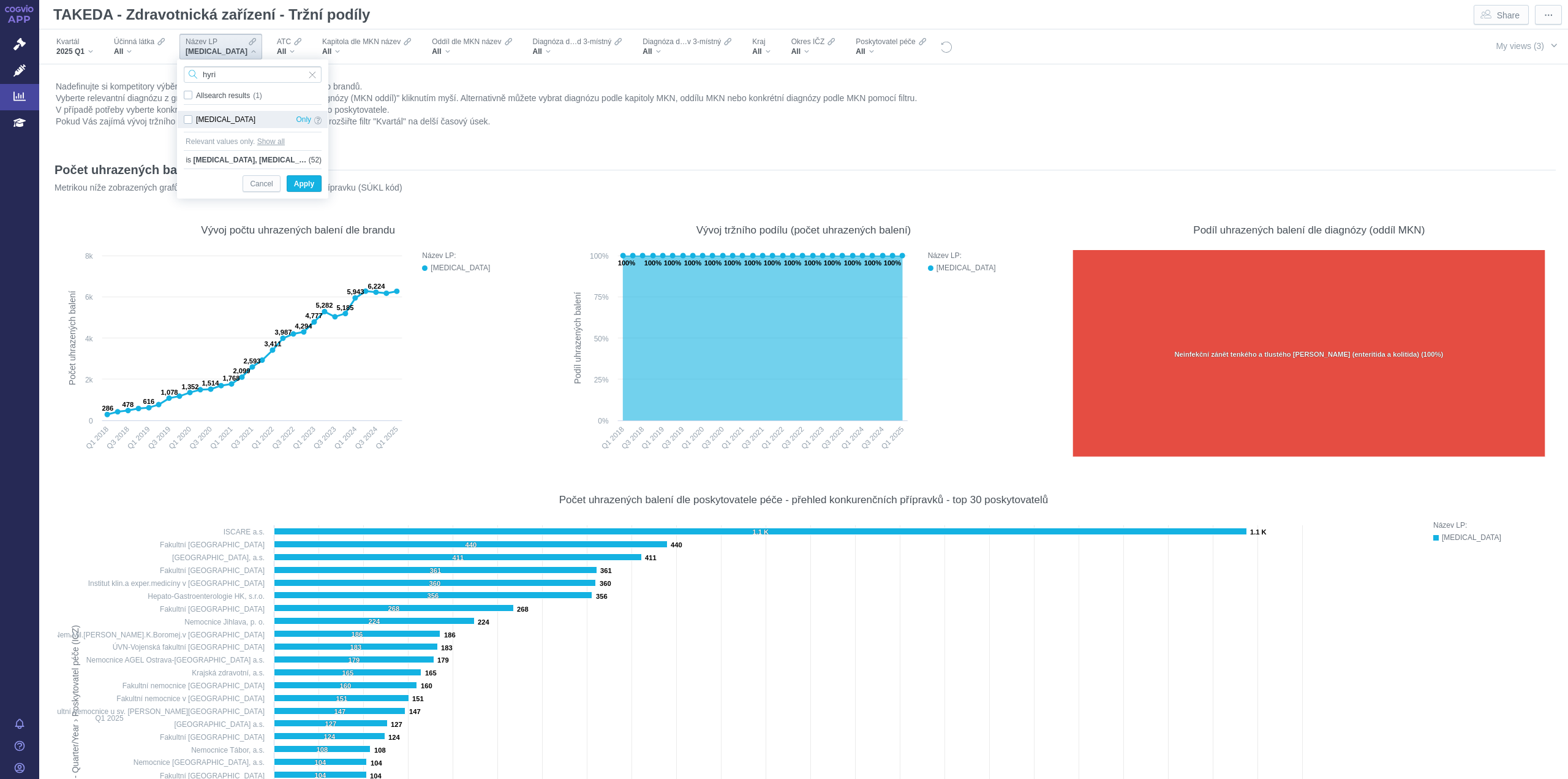
type input "hyri"
click at [188, 122] on div "HYRIMOZ Only" at bounding box center [252, 119] width 150 height 17
checkbox input "true"
click at [236, 78] on input "hyri" at bounding box center [252, 74] width 137 height 17
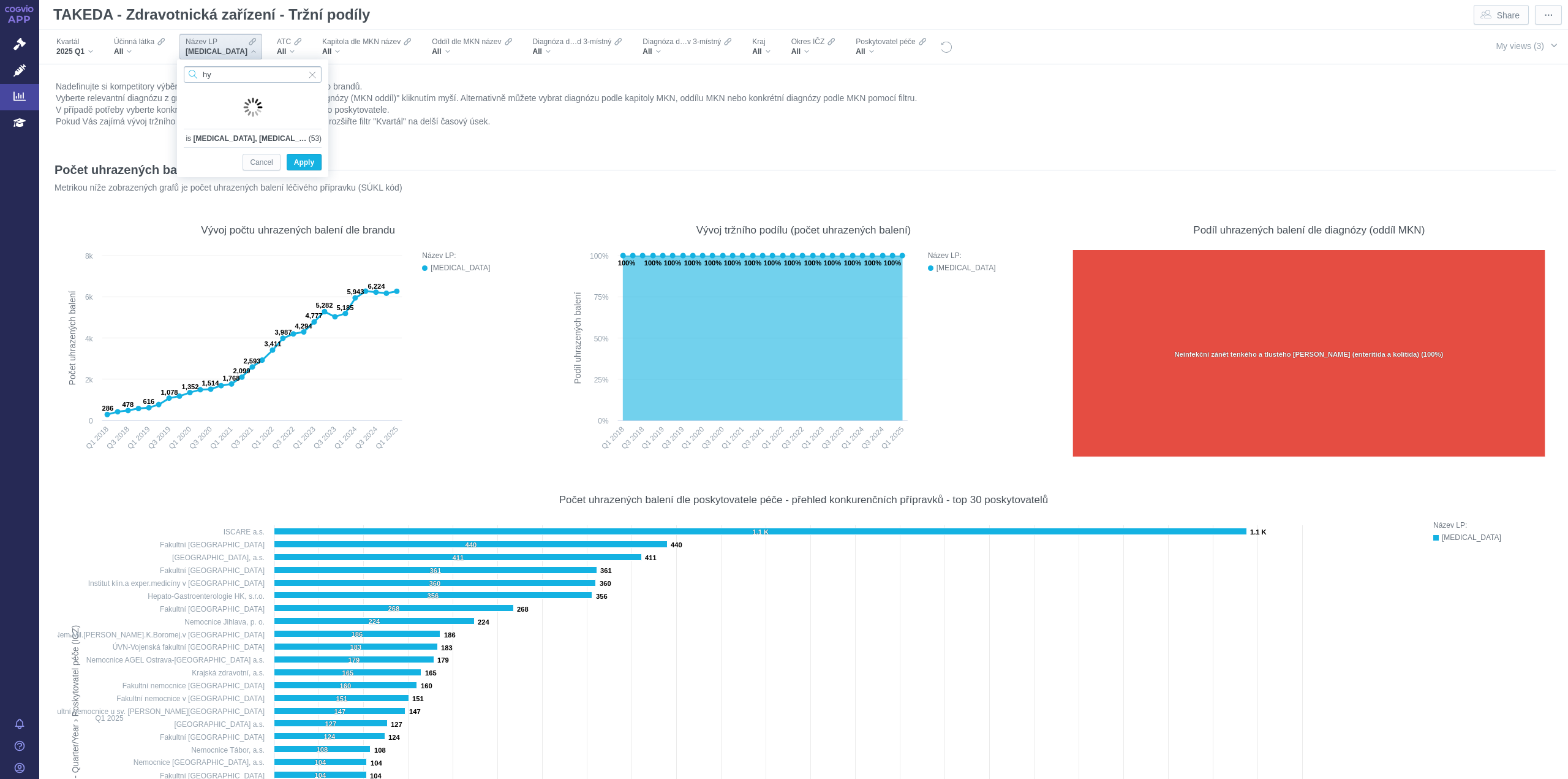
type input "h"
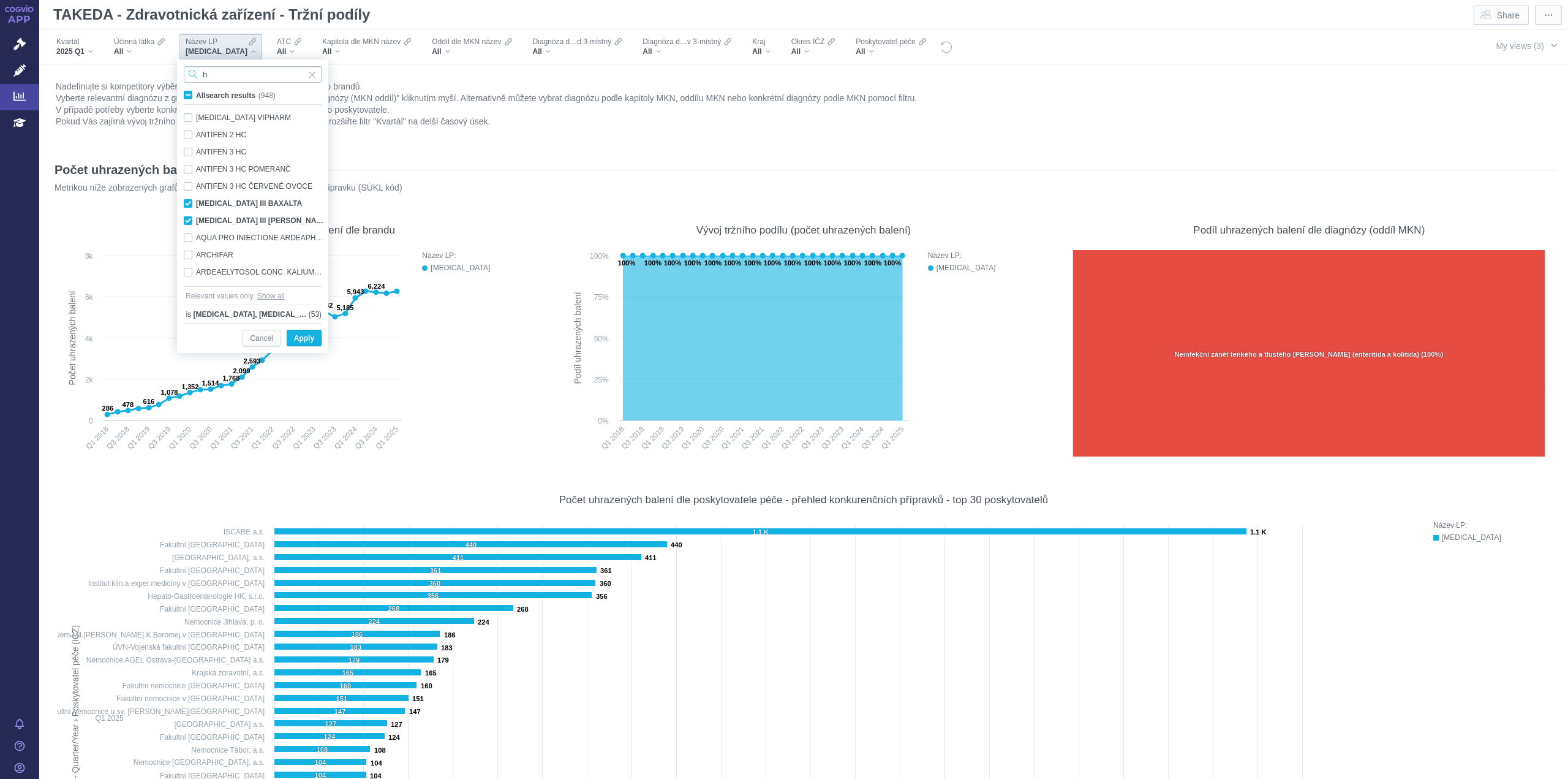
scroll to position [489, 0]
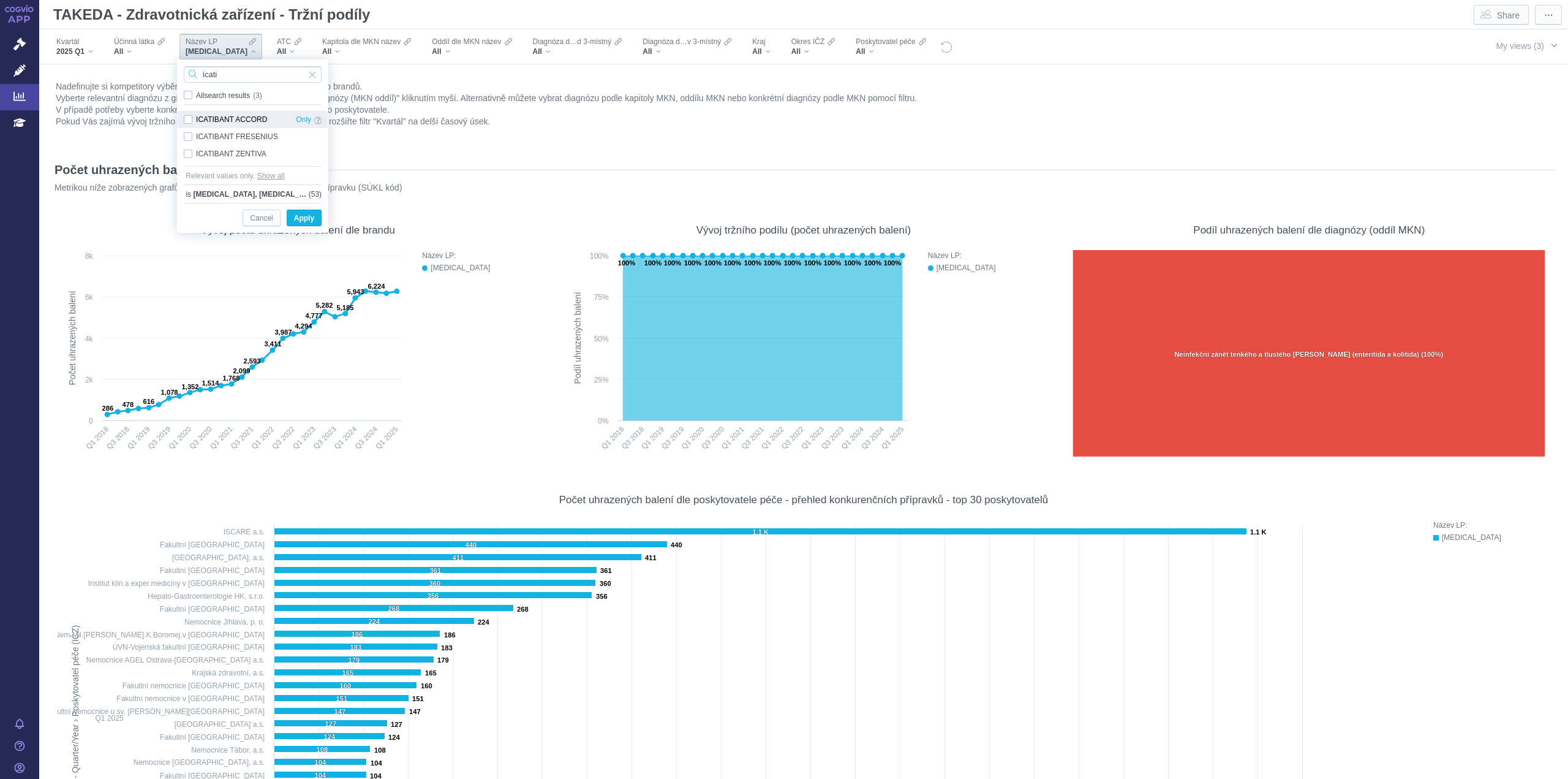
type input "icati"
click at [183, 123] on div "ICATIBANT ACCORD Only" at bounding box center [252, 119] width 150 height 17
checkbox input "true"
click at [185, 136] on div "ICATIBANT FRESENIUS Only" at bounding box center [252, 136] width 150 height 17
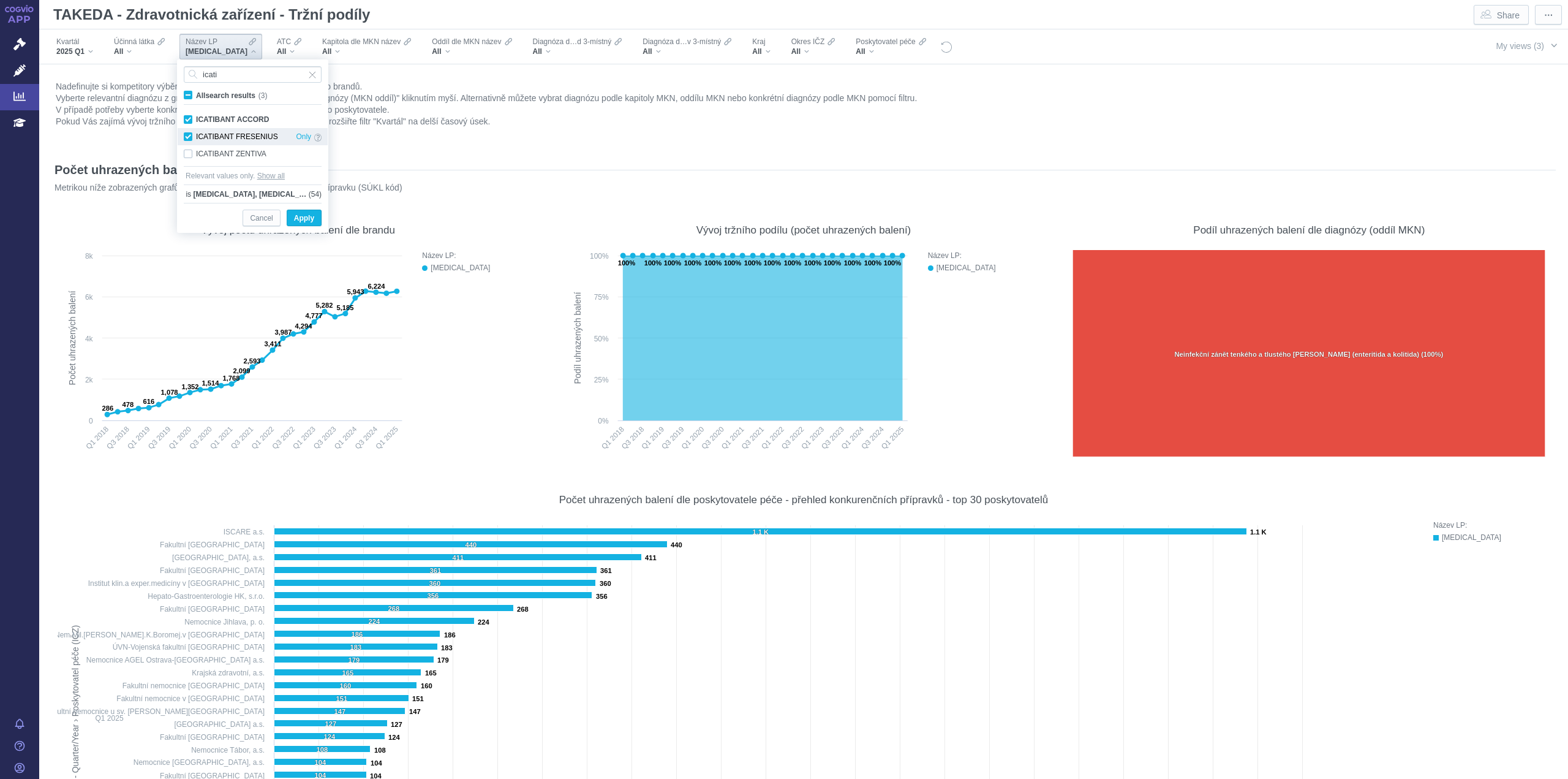
checkbox input "true"
click at [187, 156] on div "ICATIBANT ZENTIVA Only" at bounding box center [252, 153] width 150 height 17
checkbox input "true"
click at [263, 74] on input "icati" at bounding box center [252, 74] width 137 height 17
type input "idac"
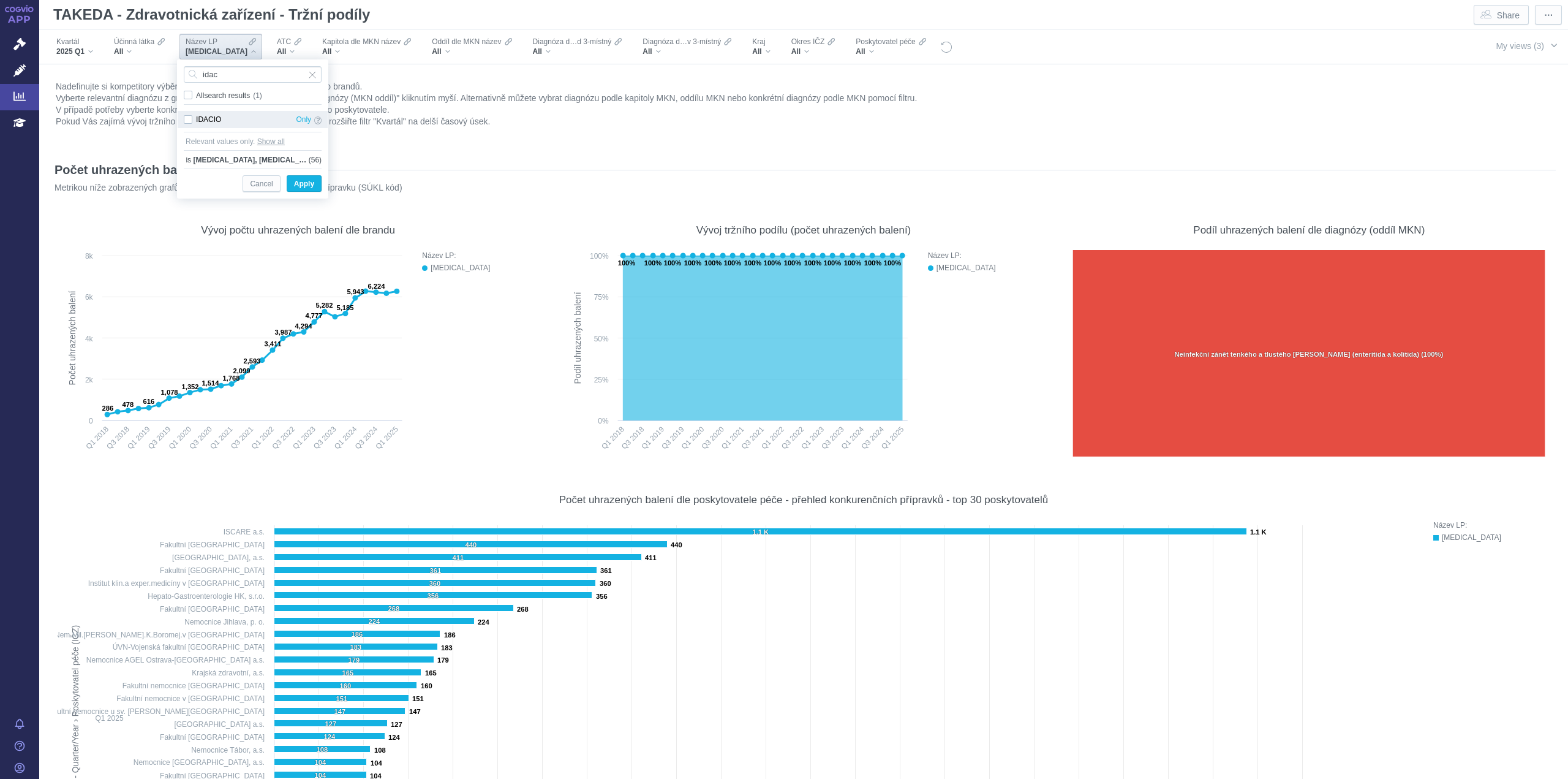
click at [189, 115] on div "IDACIO Only" at bounding box center [252, 119] width 150 height 17
checkbox input "true"
click at [238, 83] on input "idac" at bounding box center [252, 74] width 137 height 17
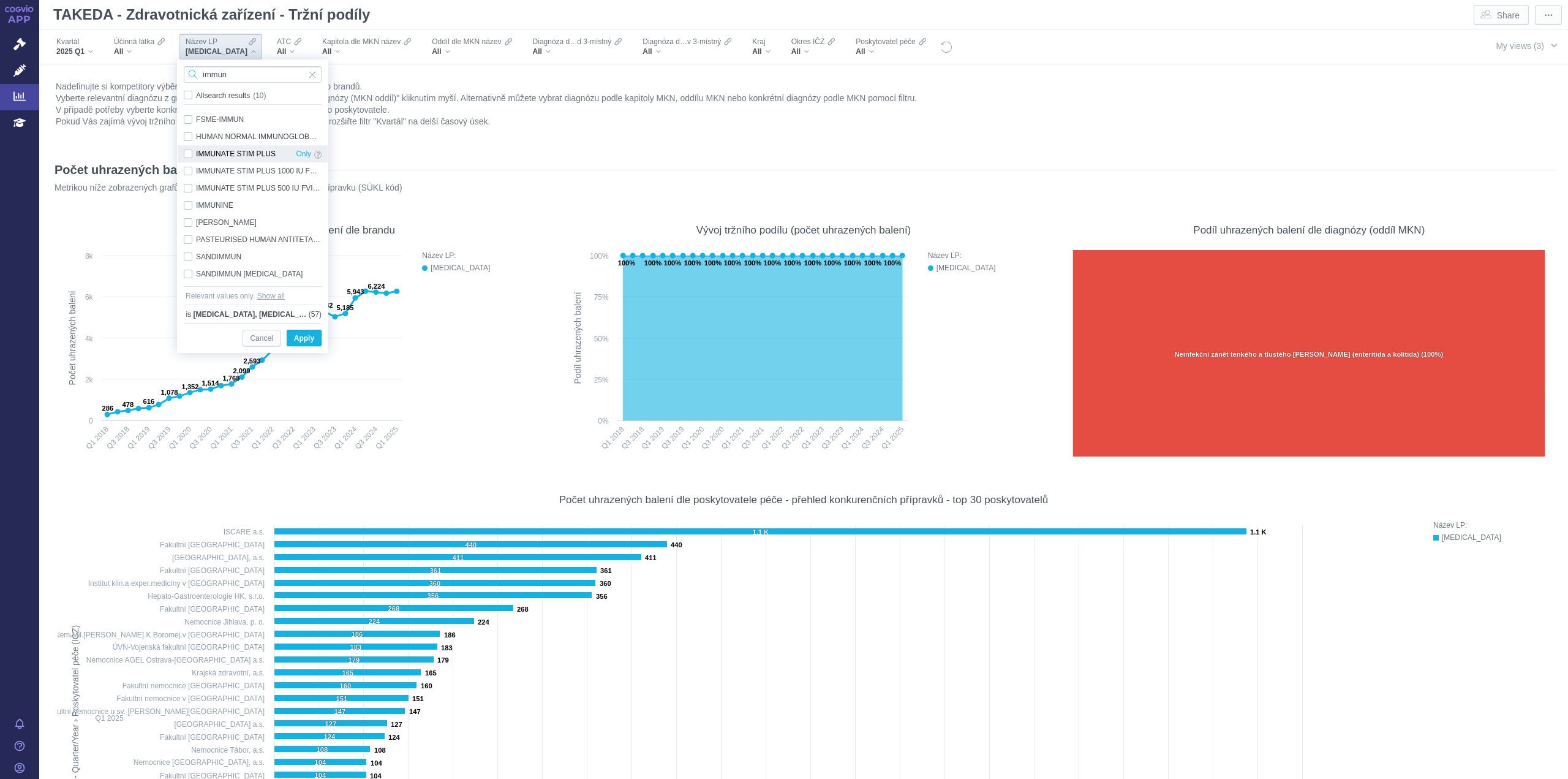
type input "immun"
click at [191, 156] on div "IMMUNATE STIM PLUS Only" at bounding box center [252, 153] width 150 height 17
checkbox input "true"
click at [191, 173] on div "IMMUNATE STIM PLUS 1000 IU FVIII/750 IU VWF Only" at bounding box center [252, 170] width 150 height 17
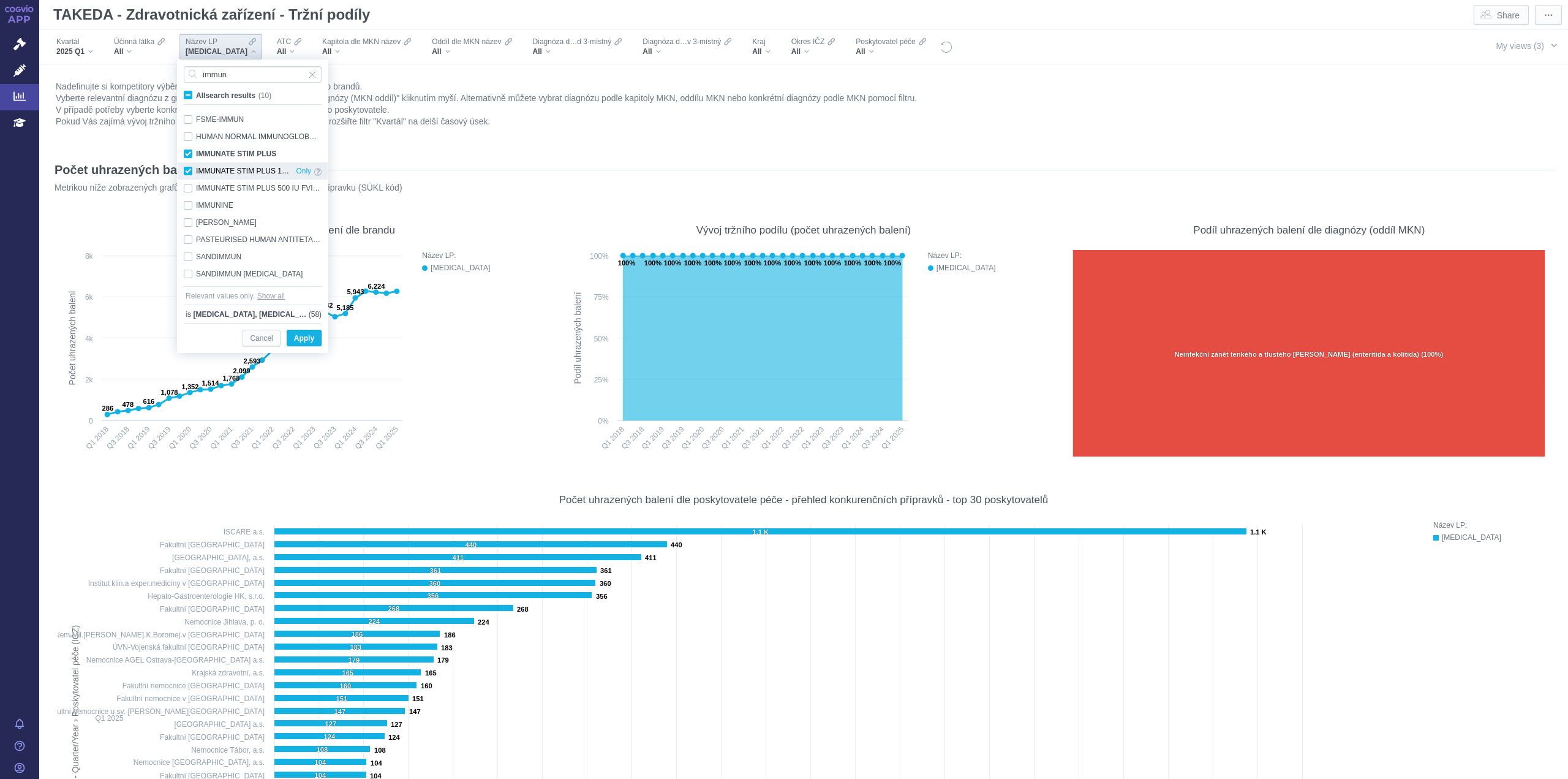
checkbox input "true"
click at [191, 187] on div "IMMUNATE STIM PLUS 500 IU FVIII/375 IU VWF Only" at bounding box center [252, 188] width 150 height 17
checkbox input "true"
click at [188, 209] on div "IMMUNINE Only" at bounding box center [252, 204] width 150 height 17
checkbox input "true"
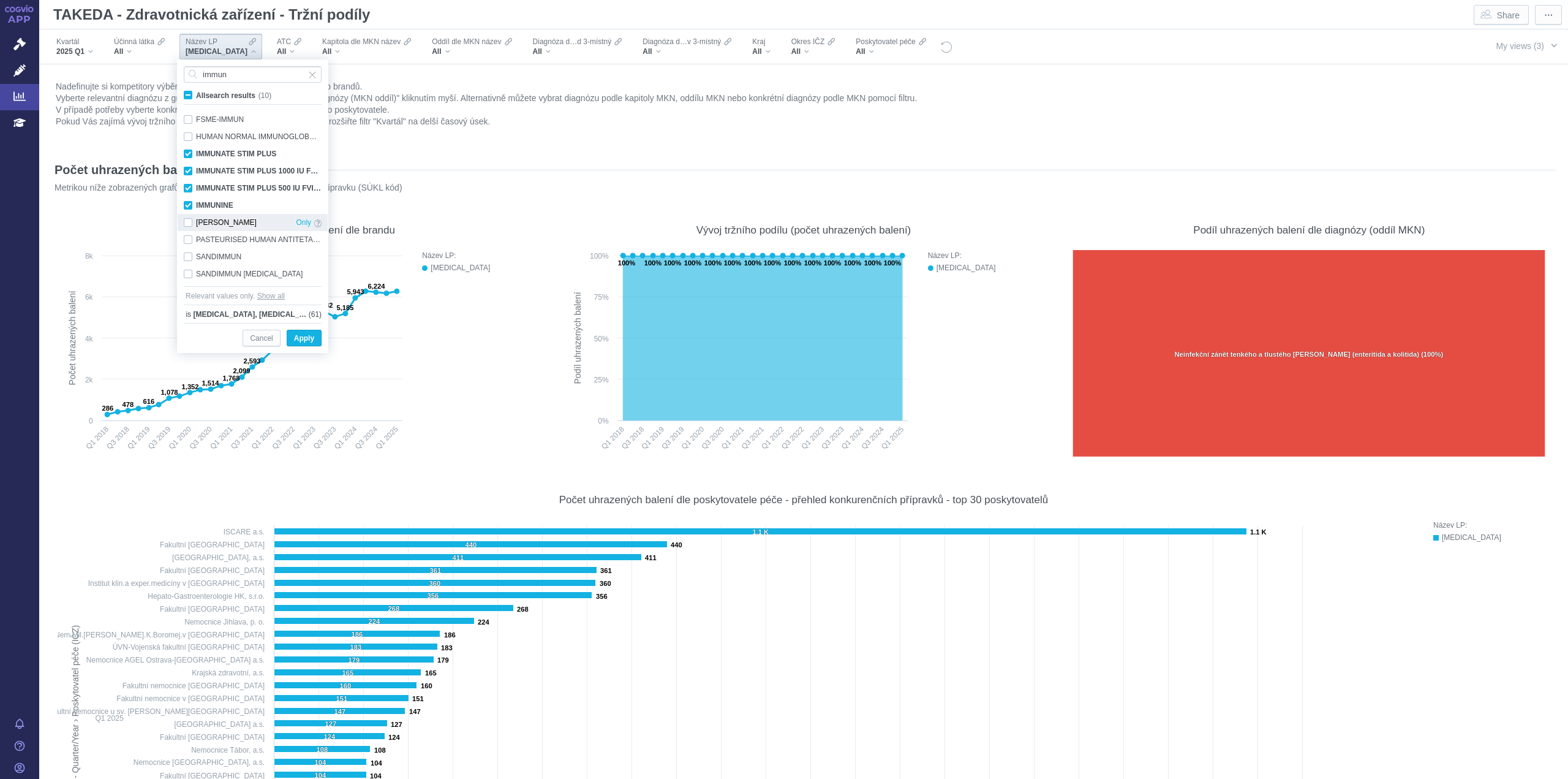
click at [189, 227] on div "IMMUNINE BAXTER Only" at bounding box center [252, 222] width 150 height 17
checkbox input "true"
click at [260, 79] on input "immun" at bounding box center [252, 74] width 137 height 17
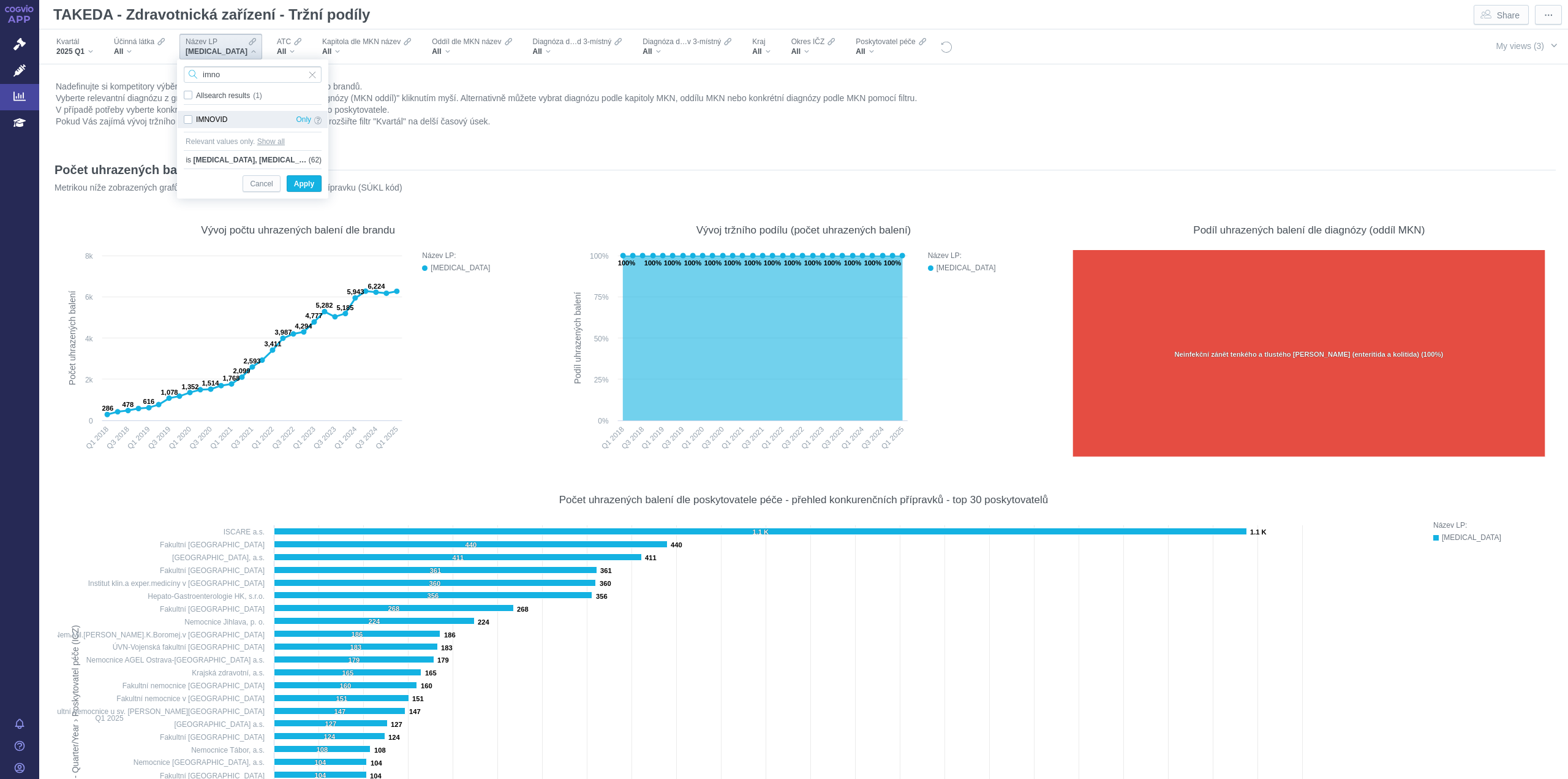
type input "imno"
click at [191, 112] on div "IMNOVID Only" at bounding box center [252, 119] width 150 height 17
checkbox input "true"
click at [239, 73] on input "imno" at bounding box center [252, 74] width 137 height 17
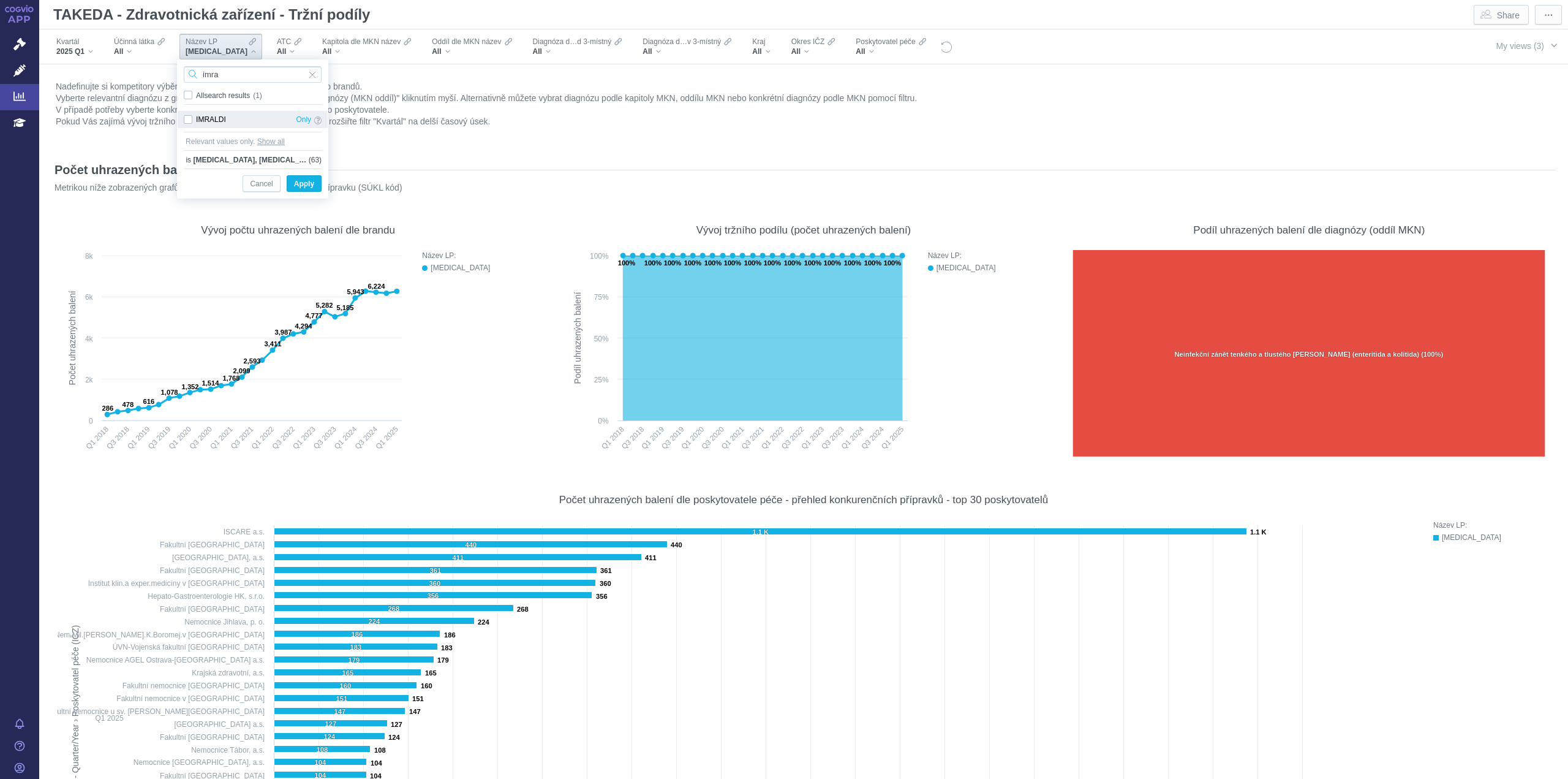
type input "imra"
click at [187, 116] on div "IMRALDI Only" at bounding box center [252, 119] width 150 height 17
checkbox input "true"
click at [250, 71] on input "imra" at bounding box center [252, 74] width 137 height 17
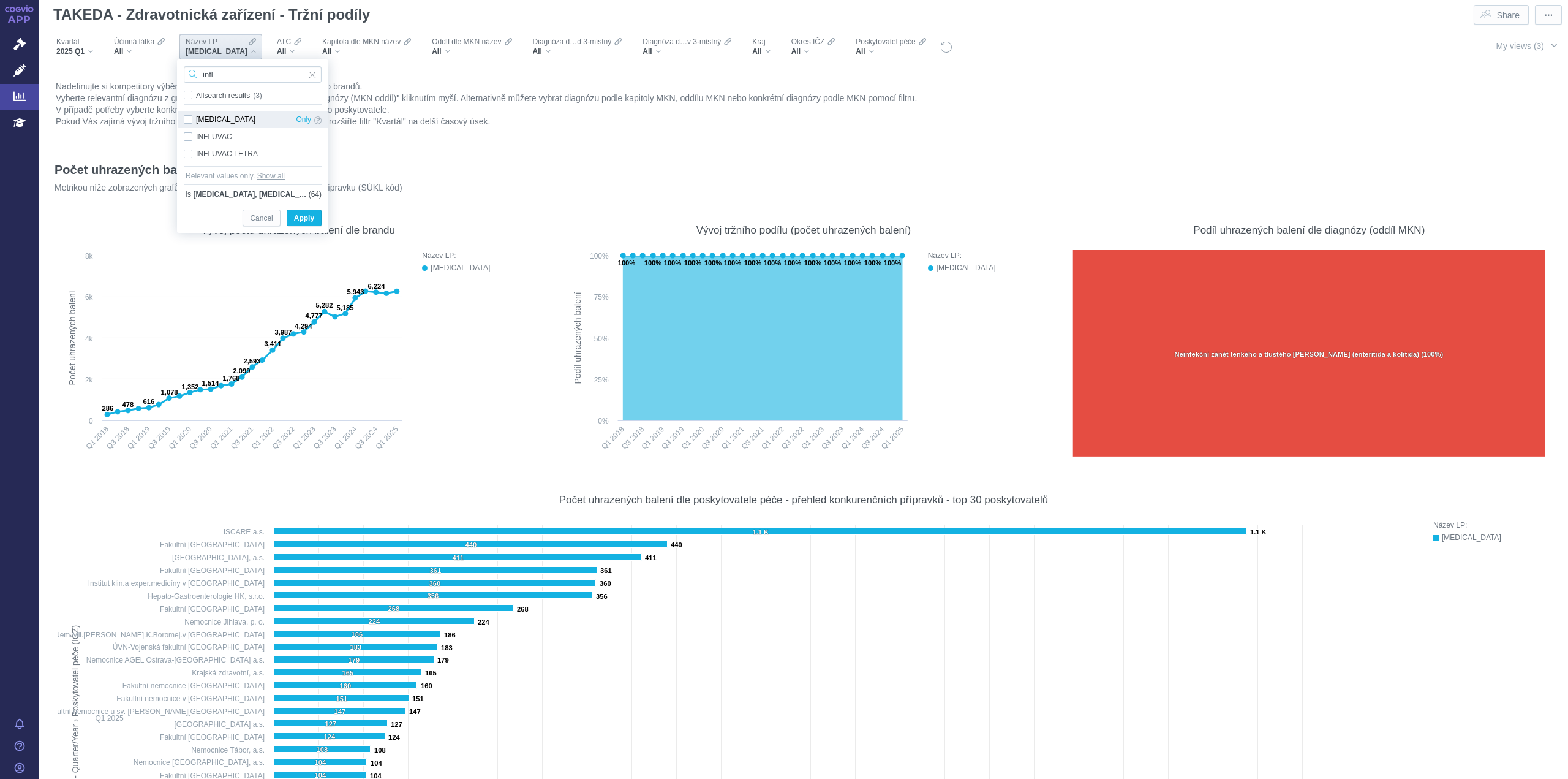
type input "infl"
click at [190, 120] on div "INFLECTRA Only" at bounding box center [252, 119] width 150 height 17
checkbox input "true"
click at [246, 77] on input "infl" at bounding box center [252, 74] width 137 height 17
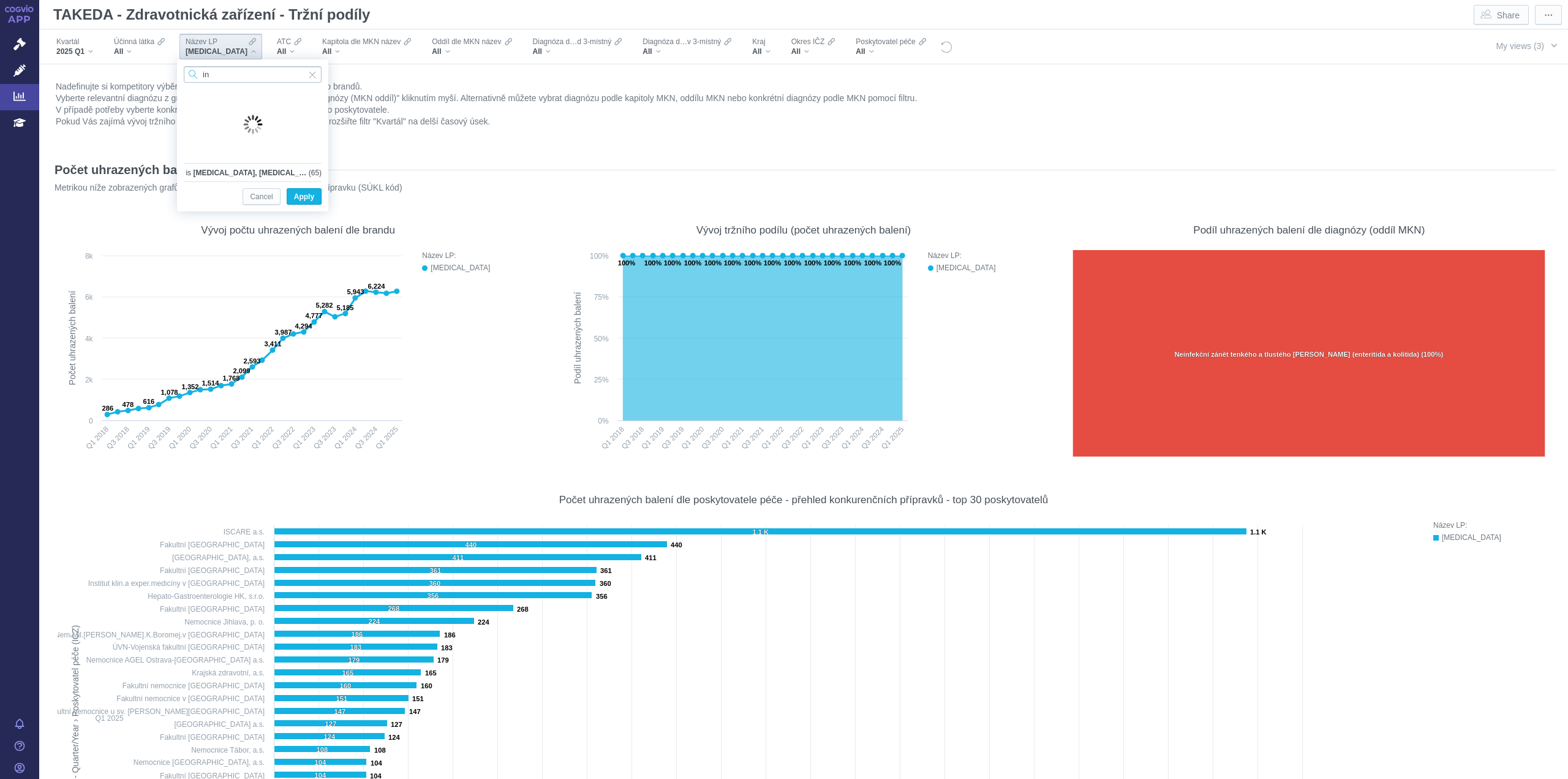
type input "i"
type input "jivi"
click at [185, 121] on div "JIVI Only" at bounding box center [252, 119] width 150 height 17
checkbox input "true"
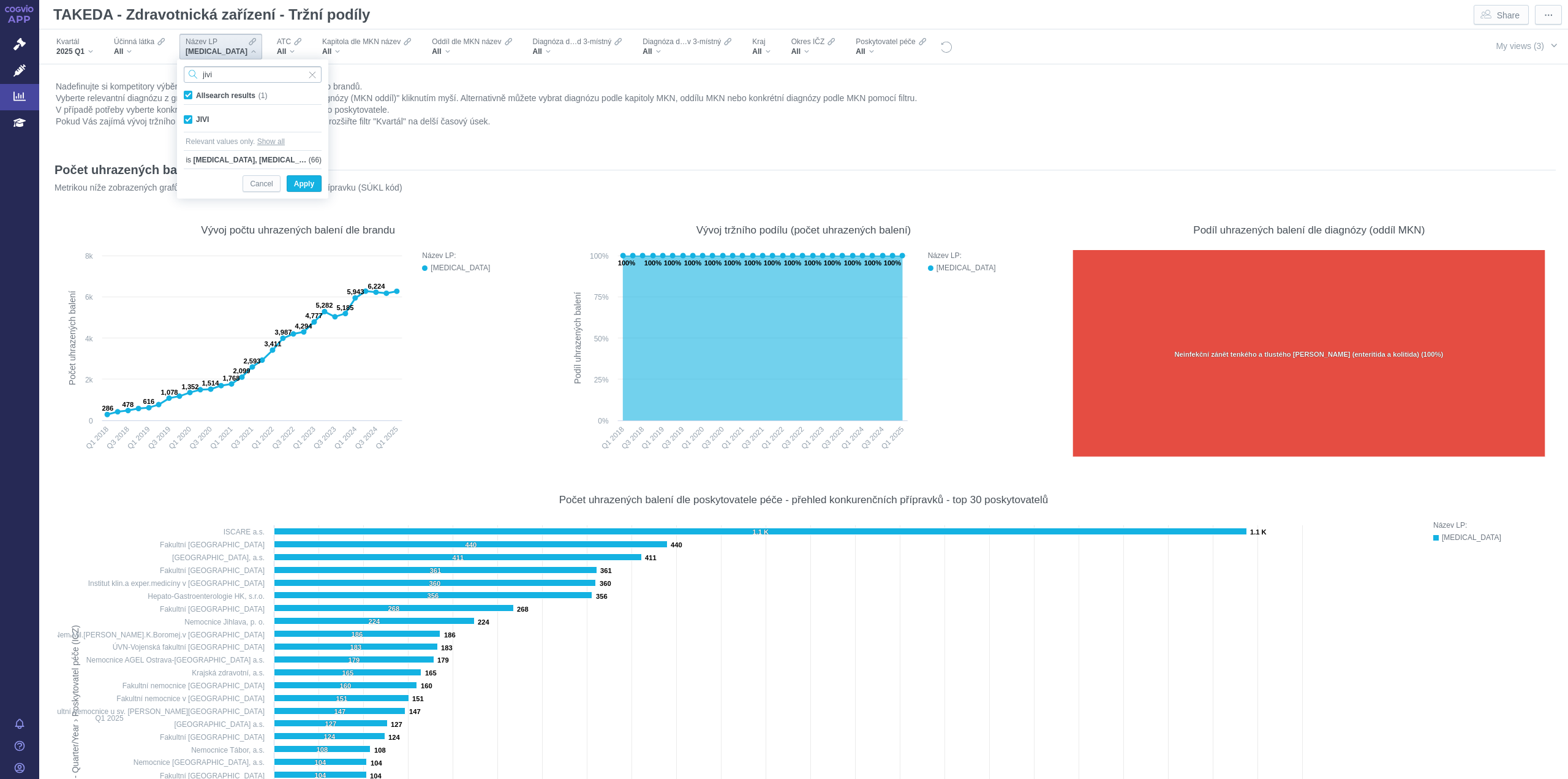
click at [234, 74] on input "jivi" at bounding box center [252, 74] width 137 height 17
click at [234, 74] on input "jesel" at bounding box center [252, 74] width 137 height 17
drag, startPoint x: 211, startPoint y: 70, endPoint x: 235, endPoint y: 88, distance: 30.0
click at [211, 70] on input "jesel" at bounding box center [252, 74] width 137 height 17
type input "jysel"
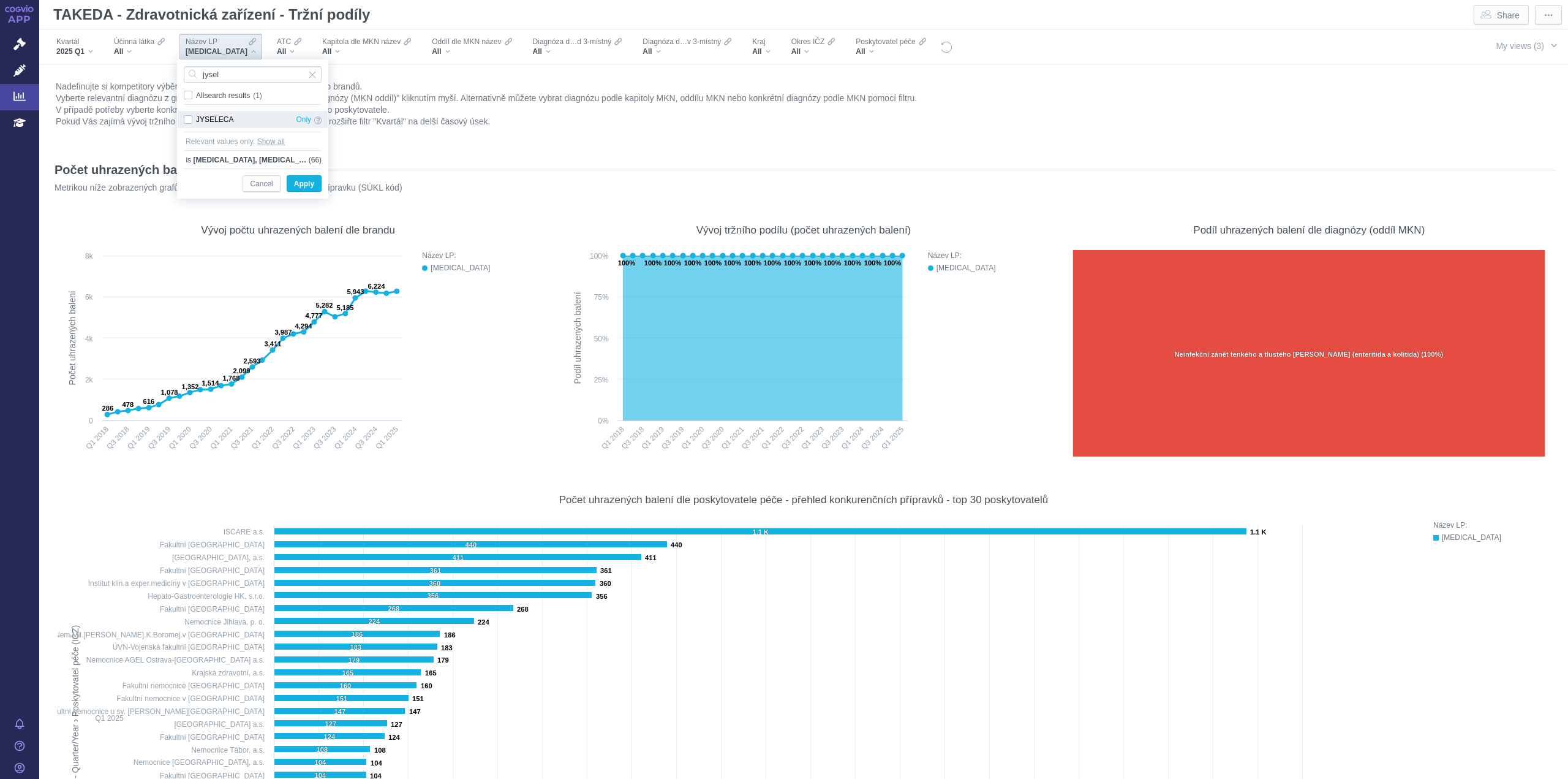
click at [187, 119] on div "JYSELECA Only" at bounding box center [252, 119] width 150 height 17
checkbox input "true"
click at [234, 73] on input "jysel" at bounding box center [252, 74] width 137 height 17
type input "j"
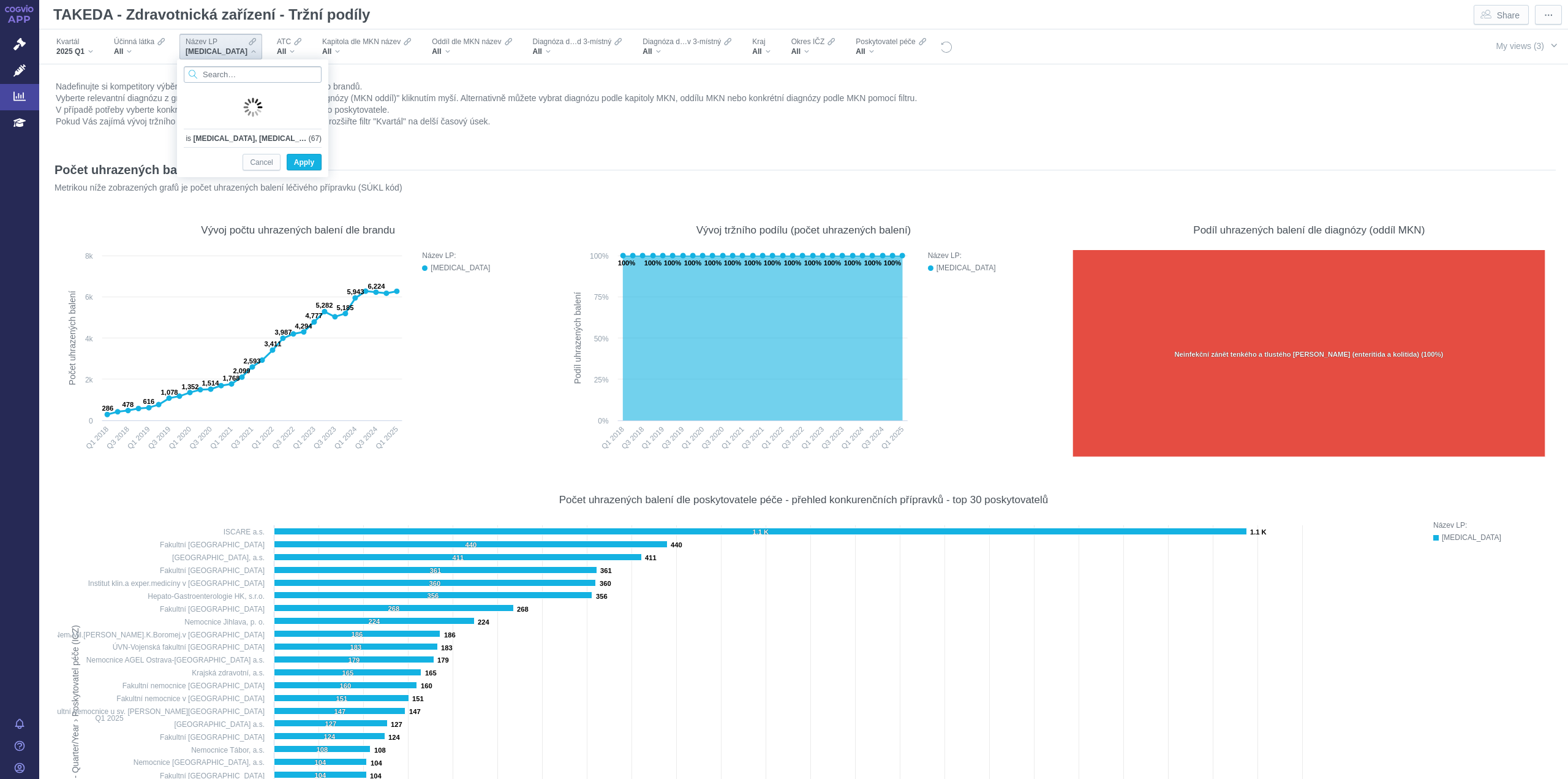
type input "l"
type input "kiov"
click at [185, 120] on div "KIOVIG Only" at bounding box center [252, 119] width 150 height 17
click at [245, 77] on input "kiov" at bounding box center [252, 74] width 137 height 17
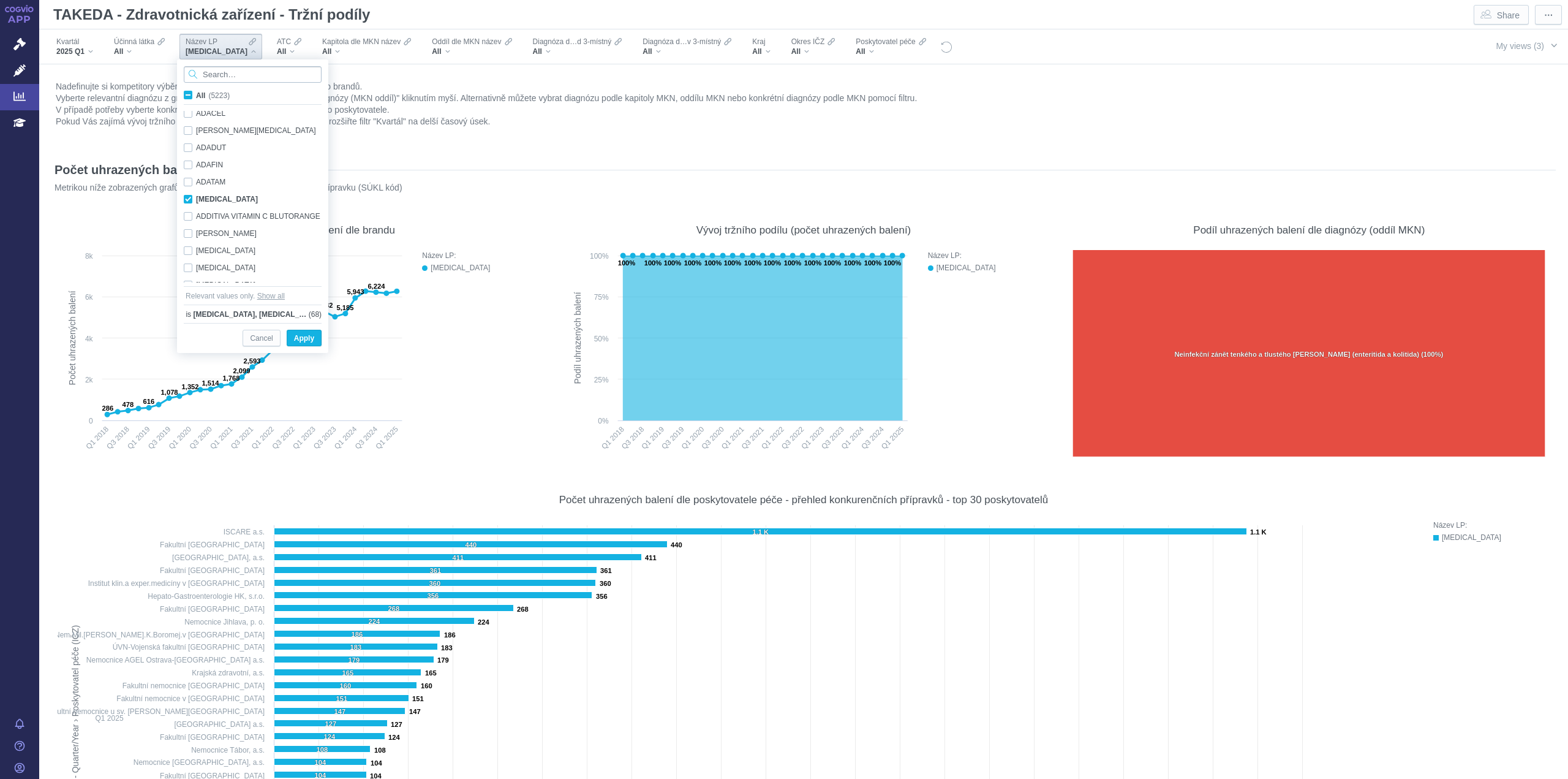
scroll to position [1004, 0]
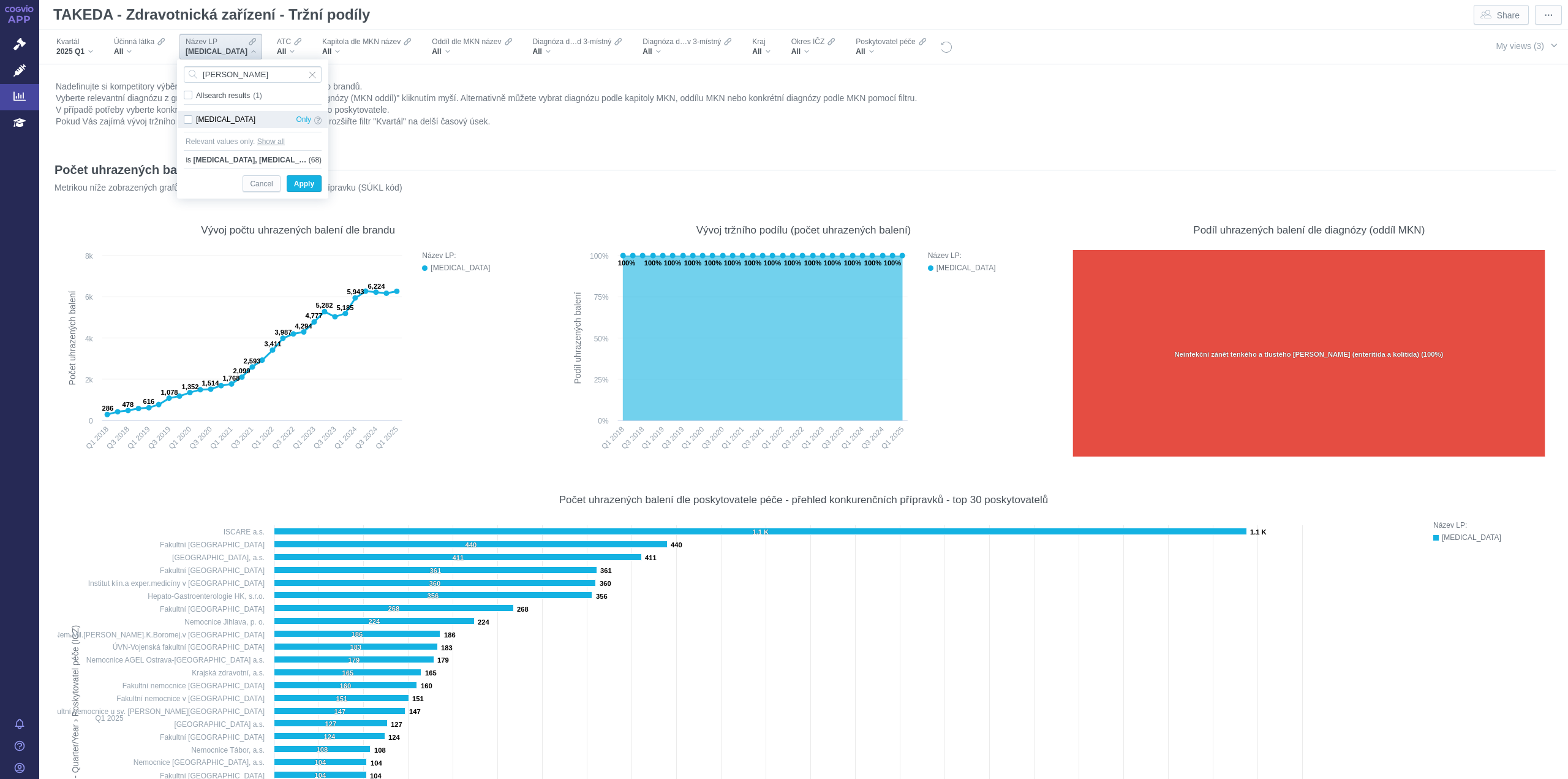
click at [190, 124] on div "KOVALTRY Only" at bounding box center [252, 119] width 150 height 17
click at [235, 78] on input "koval" at bounding box center [252, 74] width 137 height 17
click at [188, 121] on div "KYBERNIN P Only" at bounding box center [252, 119] width 150 height 17
click at [251, 71] on input "kyber" at bounding box center [252, 74] width 137 height 17
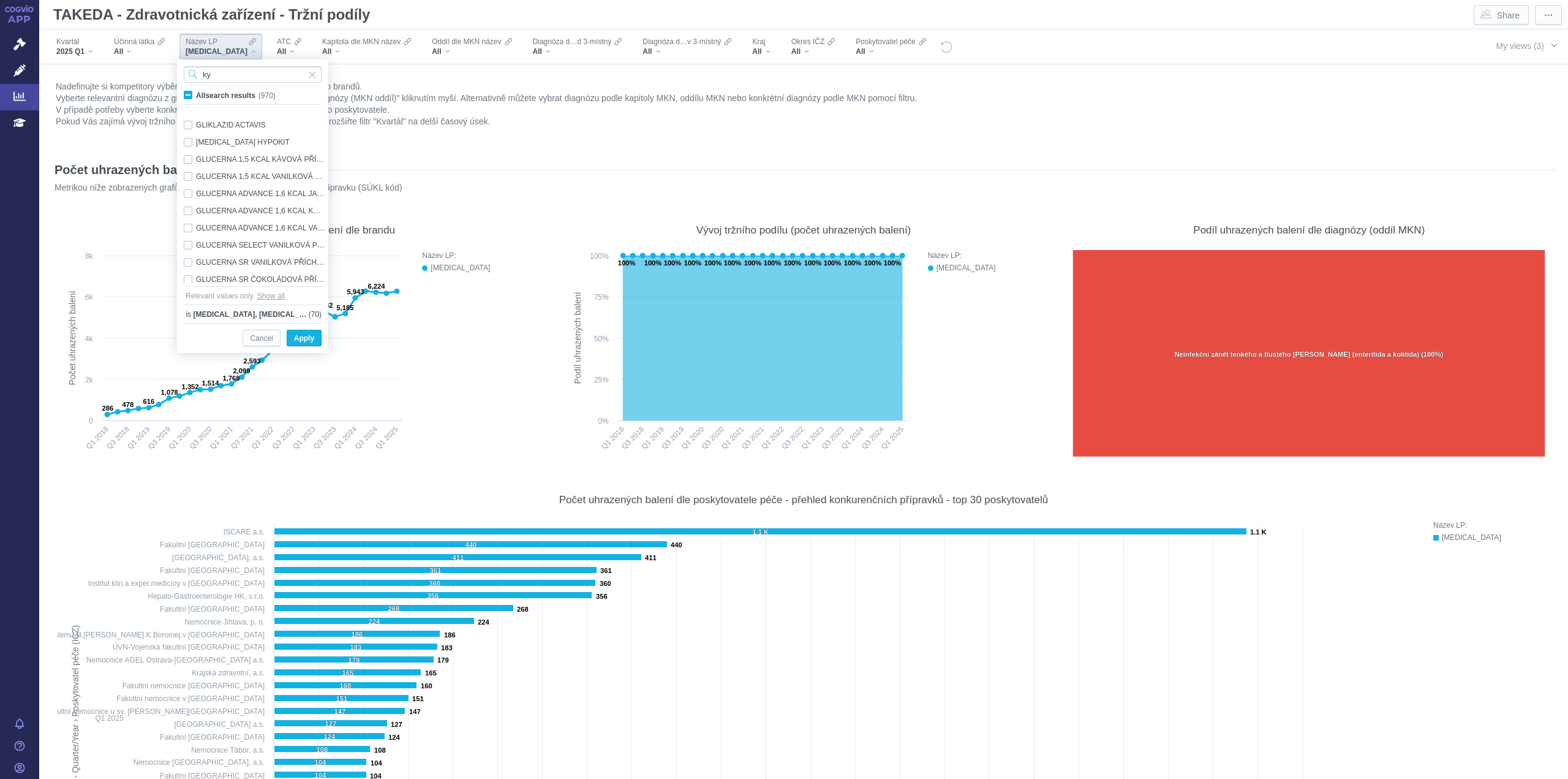
scroll to position [0, 0]
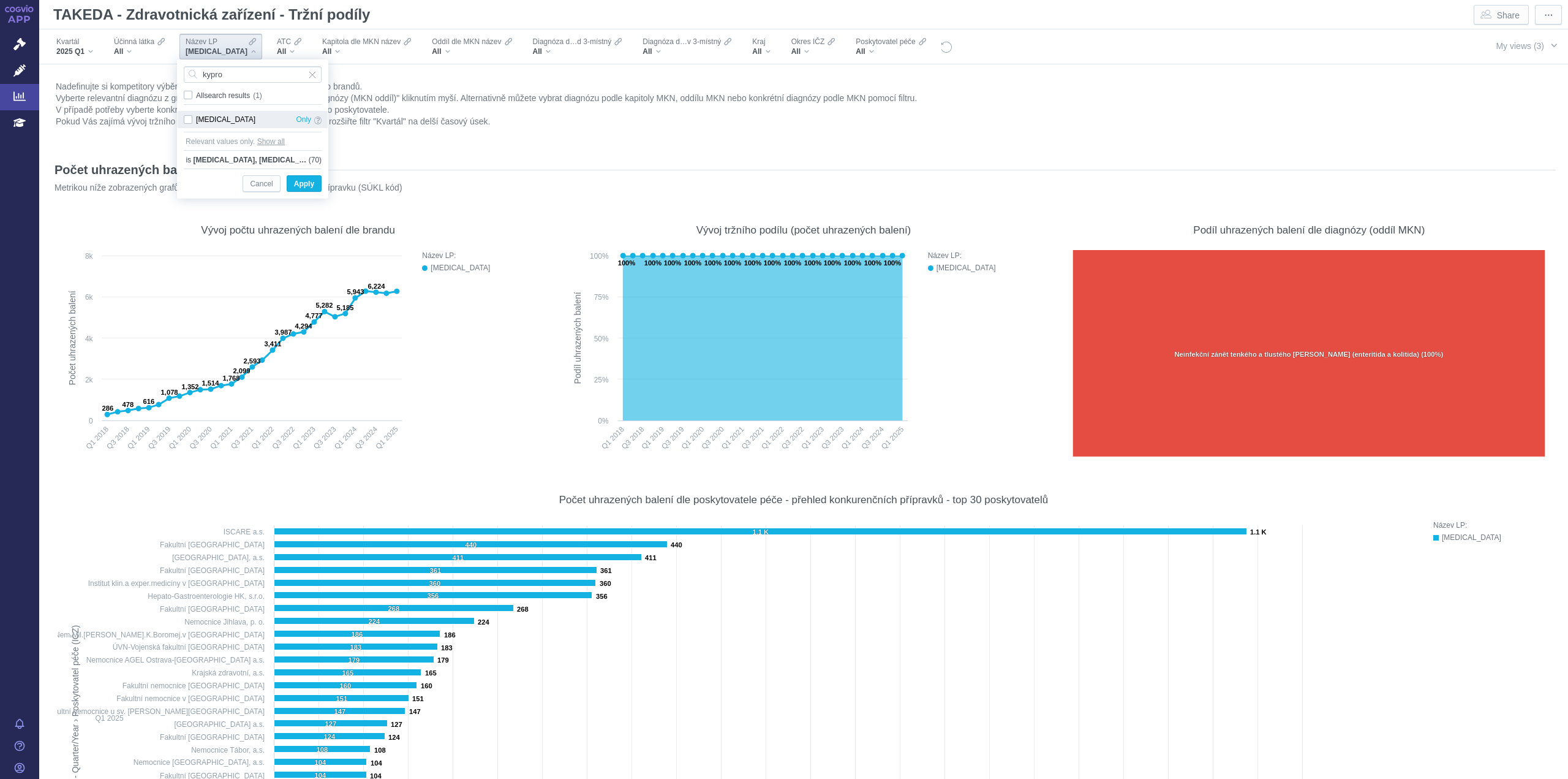
click at [190, 121] on div "KYPROLIS Only" at bounding box center [252, 119] width 150 height 17
click at [245, 81] on input "kypro" at bounding box center [252, 74] width 137 height 17
click at [186, 115] on div "LIVTENCITY Only" at bounding box center [252, 119] width 150 height 17
click at [230, 76] on input "livten" at bounding box center [252, 74] width 137 height 17
click at [189, 116] on div "LONSURF Only" at bounding box center [252, 119] width 150 height 17
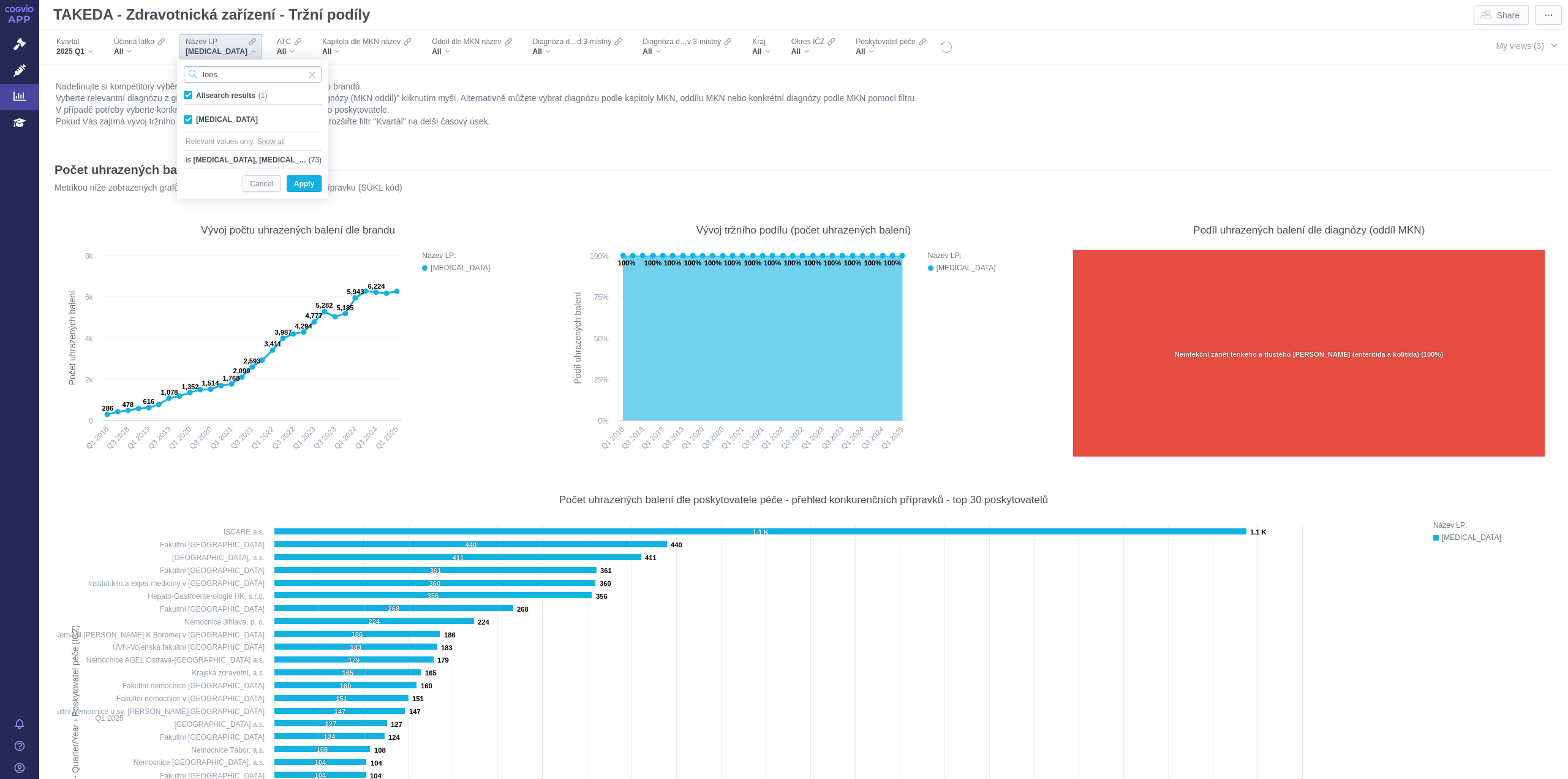
click at [230, 83] on input "lons" at bounding box center [252, 74] width 137 height 17
click at [185, 121] on div "MEPACT Only" at bounding box center [252, 119] width 150 height 17
click at [259, 69] on input "mepac" at bounding box center [252, 74] width 137 height 17
click at [240, 74] on input "ninla" at bounding box center [252, 74] width 137 height 17
click at [186, 123] on div "NINLARO Only" at bounding box center [252, 119] width 150 height 17
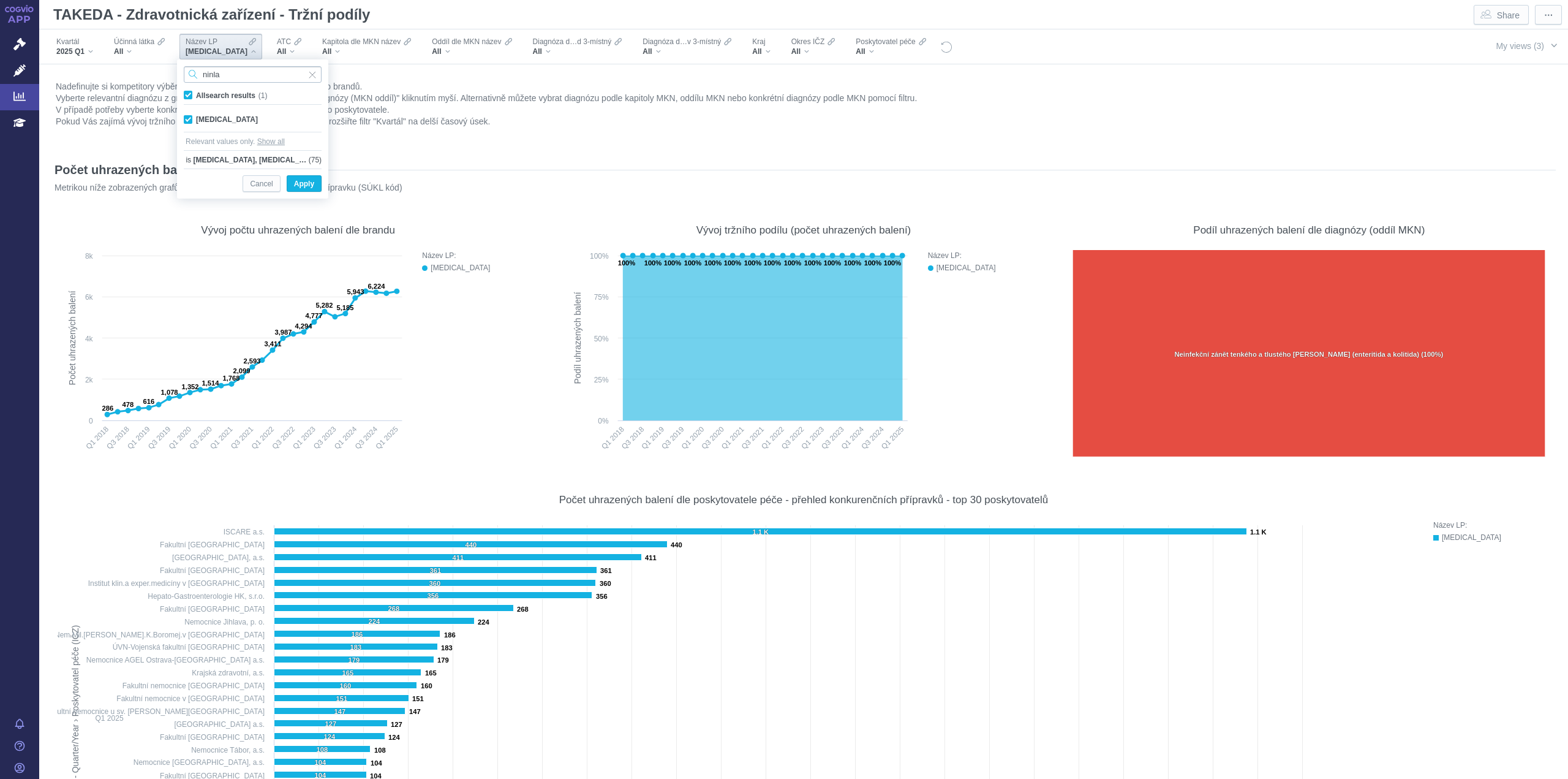
click at [244, 76] on input "ninla" at bounding box center [252, 74] width 137 height 17
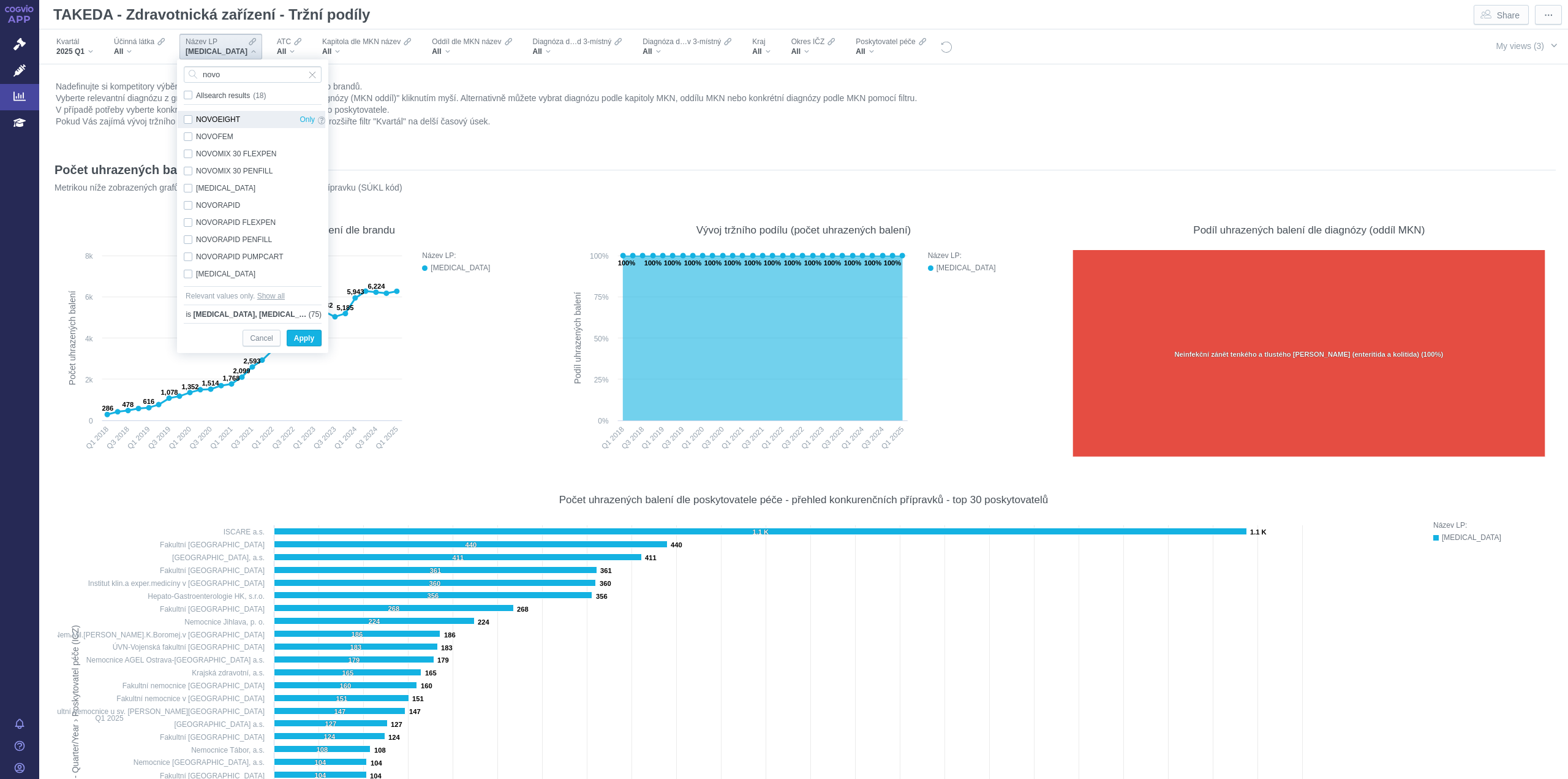
click at [189, 123] on div "NOVOEIGHT Only" at bounding box center [254, 119] width 154 height 17
click at [187, 273] on div "NOVOSEVEN Only" at bounding box center [254, 273] width 154 height 17
click at [244, 75] on input "novo" at bounding box center [252, 74] width 137 height 17
click at [186, 121] on div "NUWIQ Only" at bounding box center [252, 119] width 150 height 17
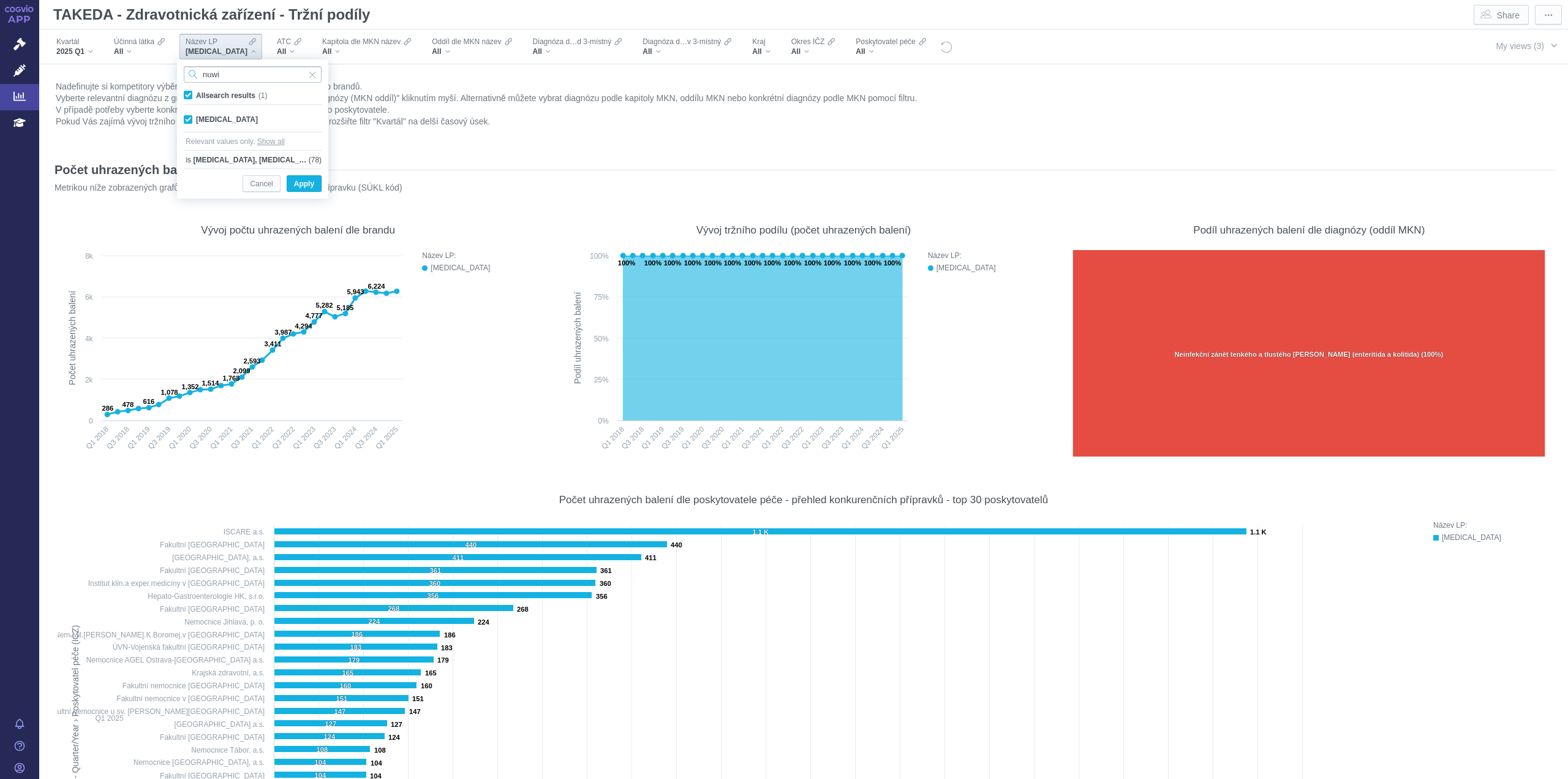
click at [240, 69] on input "nuwi" at bounding box center [252, 74] width 137 height 17
click at [188, 124] on div "OCPLEX Only" at bounding box center [252, 119] width 150 height 17
click at [227, 77] on input "ocpl" at bounding box center [252, 74] width 137 height 17
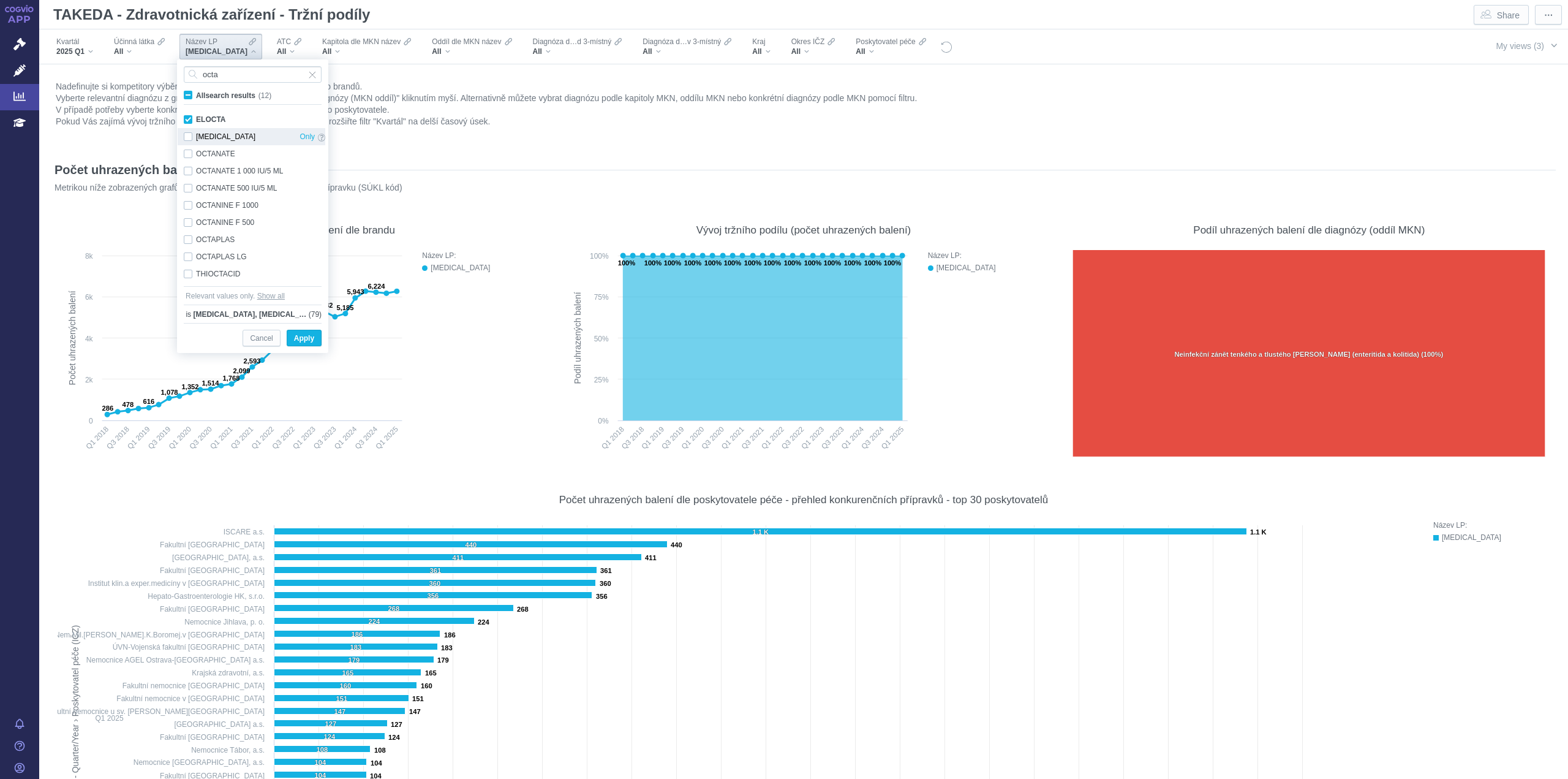
click at [191, 138] on div "OCTAGAM Only" at bounding box center [254, 136] width 154 height 17
click at [189, 160] on div "OCTANATE Only" at bounding box center [254, 153] width 154 height 17
click at [188, 178] on div "OCTANATE 1 000 IU/5 ML Only" at bounding box center [254, 170] width 154 height 17
click at [187, 191] on div "OCTANATE 500 IU/5 ML Only" at bounding box center [254, 188] width 154 height 17
click at [185, 205] on div "OCTANINE F 1000 Only" at bounding box center [254, 204] width 154 height 17
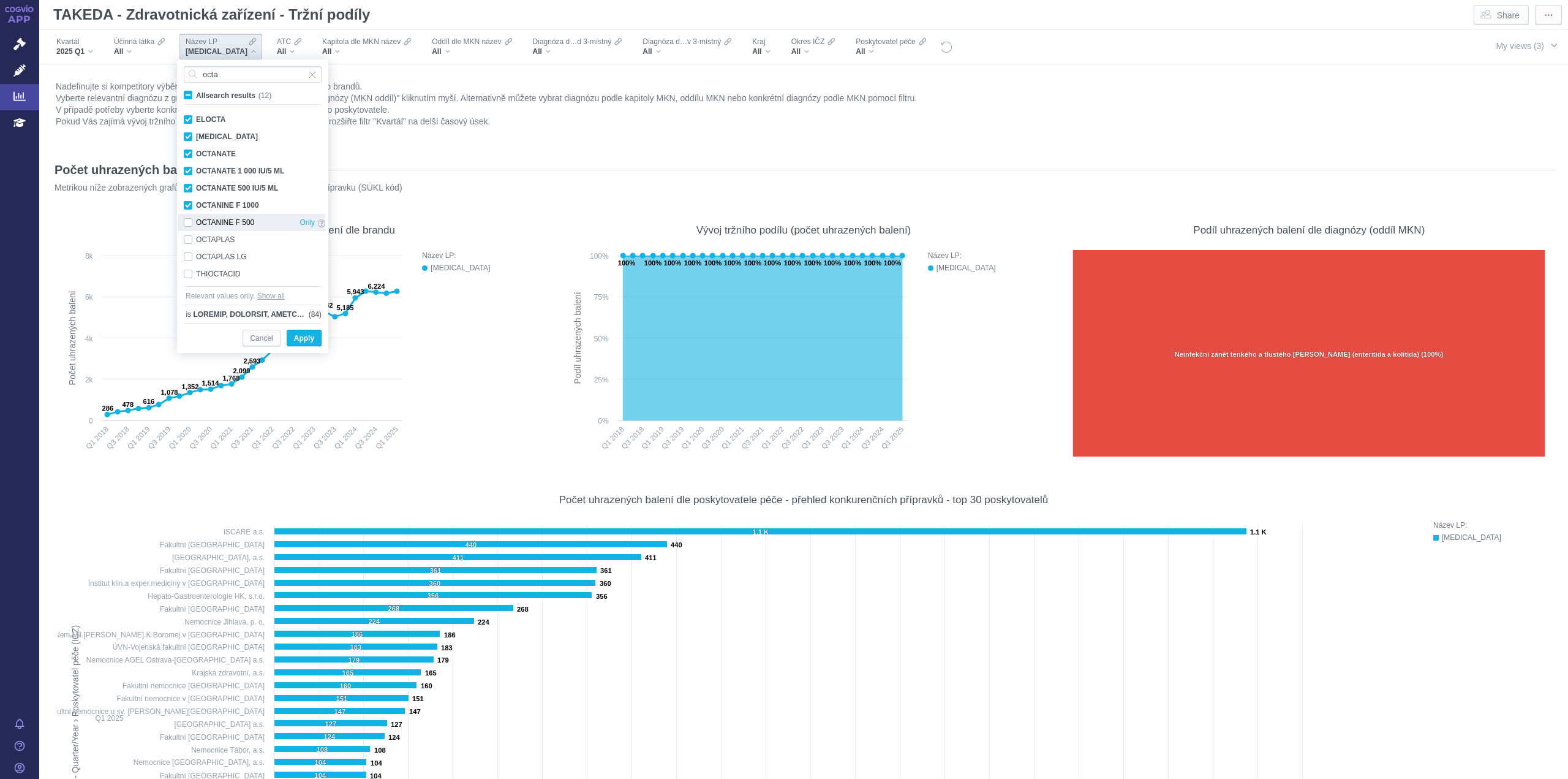
click at [187, 227] on div "OCTANINE F 500 Only" at bounding box center [254, 222] width 154 height 17
click at [243, 71] on input "octa" at bounding box center [252, 74] width 137 height 17
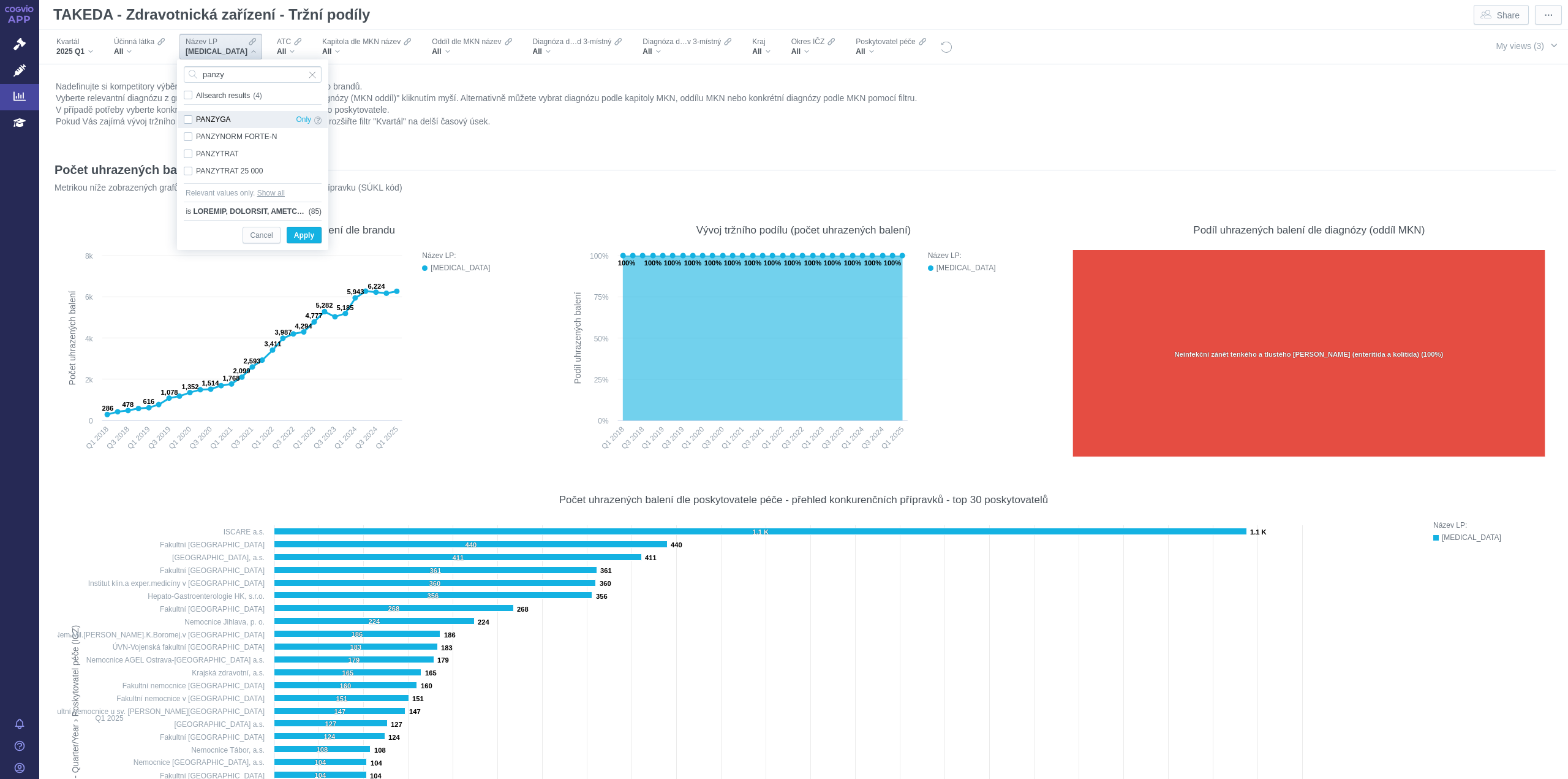
click at [189, 123] on div "PANZYGA Only" at bounding box center [252, 119] width 150 height 17
click at [246, 74] on input "panzy" at bounding box center [252, 74] width 137 height 17
click at [189, 120] on div "PREVYMIS Only" at bounding box center [252, 119] width 150 height 17
click at [234, 76] on input "prevy" at bounding box center [252, 74] width 137 height 17
click at [188, 120] on div "PRIVIGEN Only" at bounding box center [252, 119] width 150 height 17
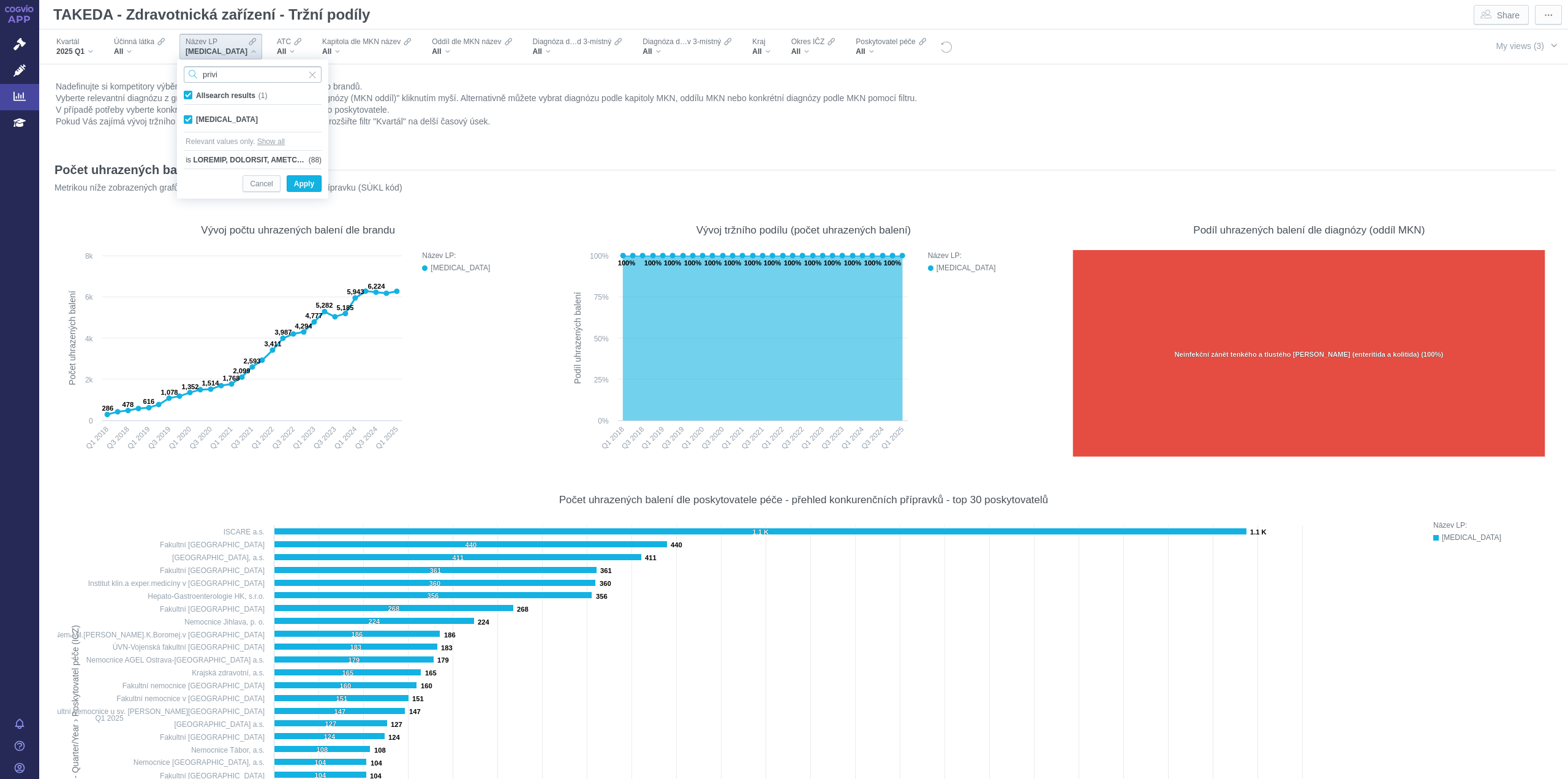
click at [249, 79] on input "privi" at bounding box center [252, 74] width 137 height 17
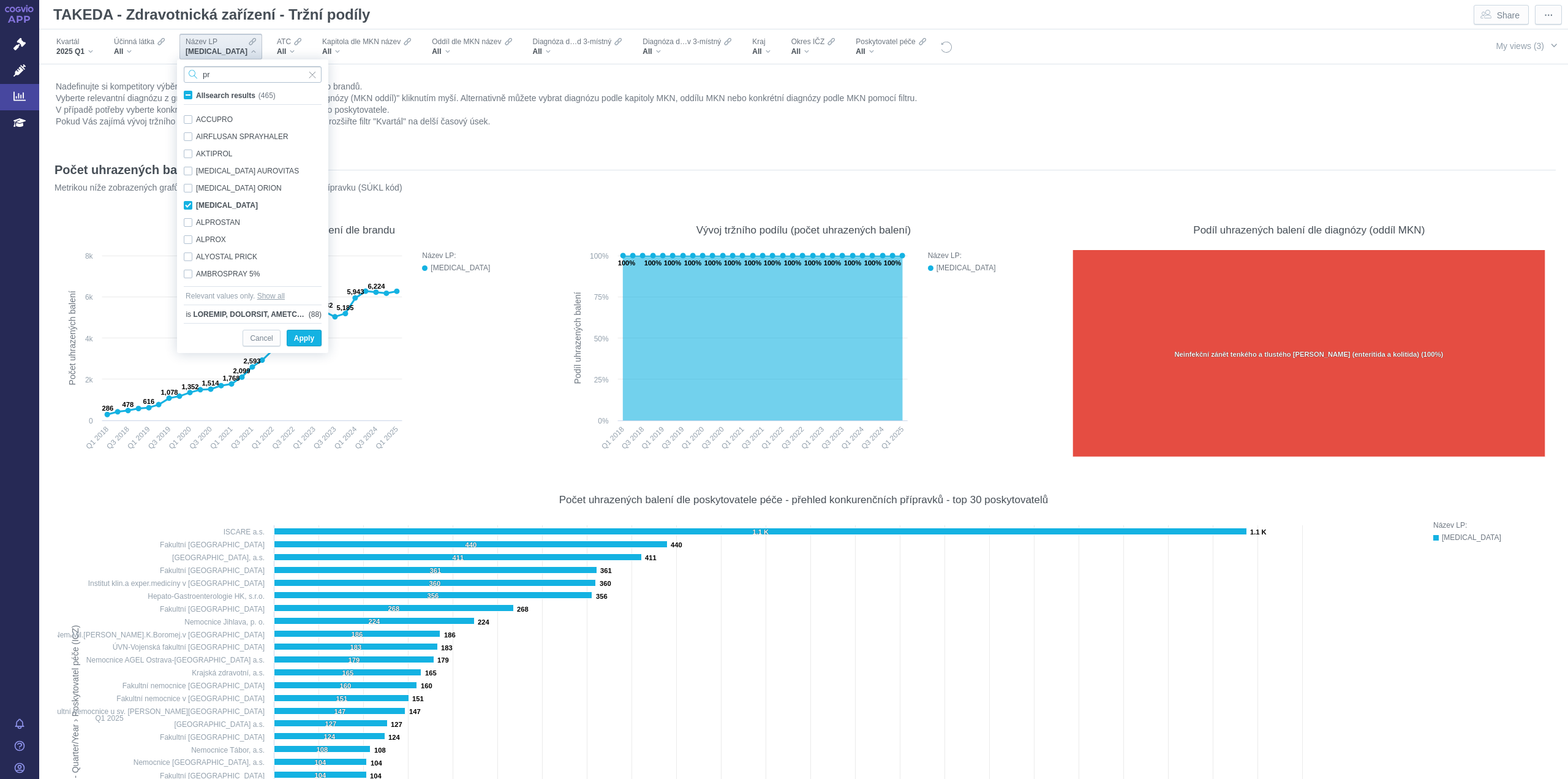
scroll to position [9, 0]
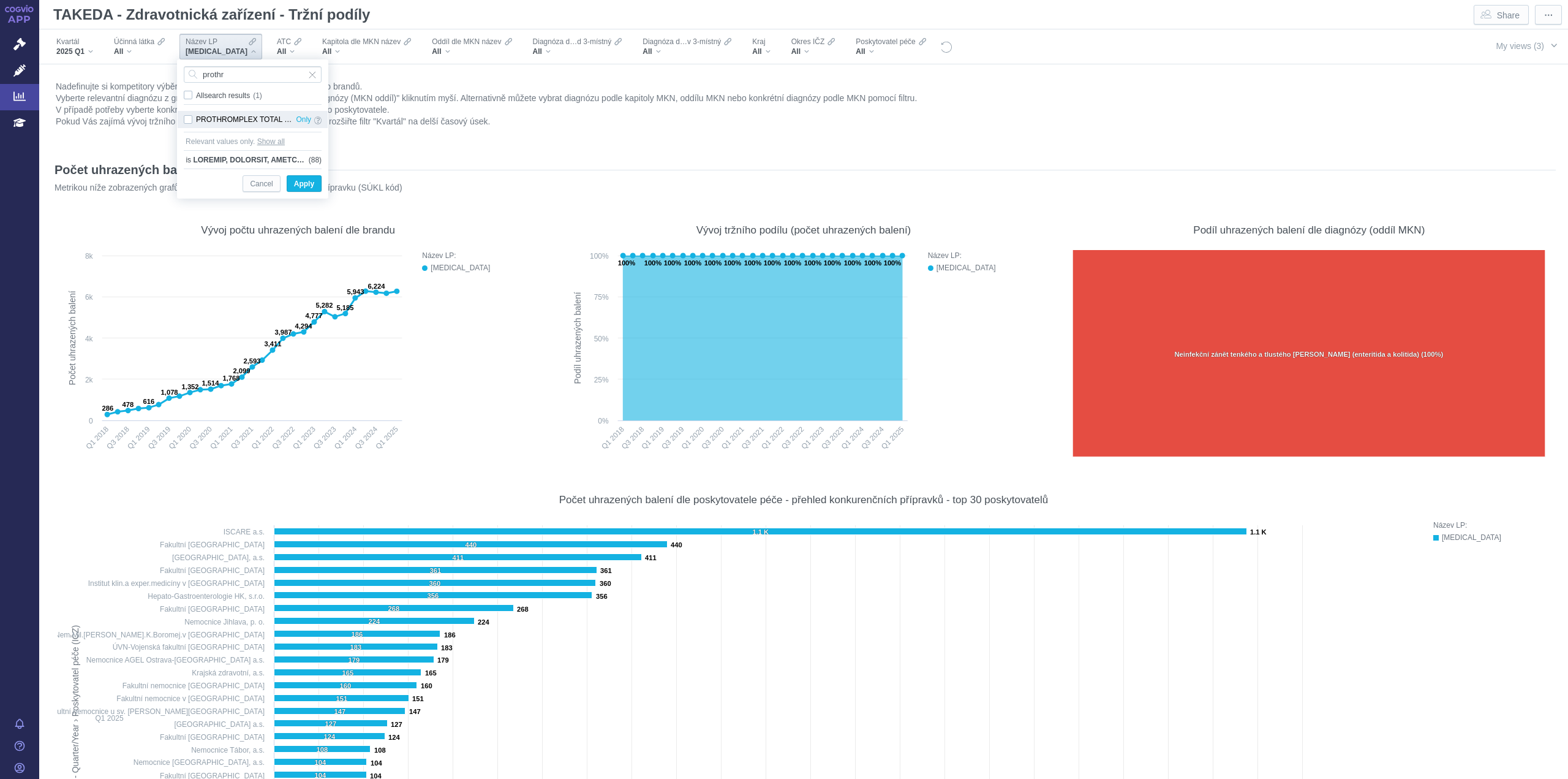
click at [185, 120] on div "PROTHROMPLEX TOTAL NF Only" at bounding box center [252, 119] width 150 height 17
click at [241, 78] on input "prothr" at bounding box center [252, 74] width 137 height 17
click at [189, 120] on div "REMICADE Only" at bounding box center [252, 119] width 150 height 17
click at [247, 77] on input "remic" at bounding box center [252, 74] width 137 height 17
click at [189, 113] on div "REMSIMA Only" at bounding box center [252, 119] width 150 height 17
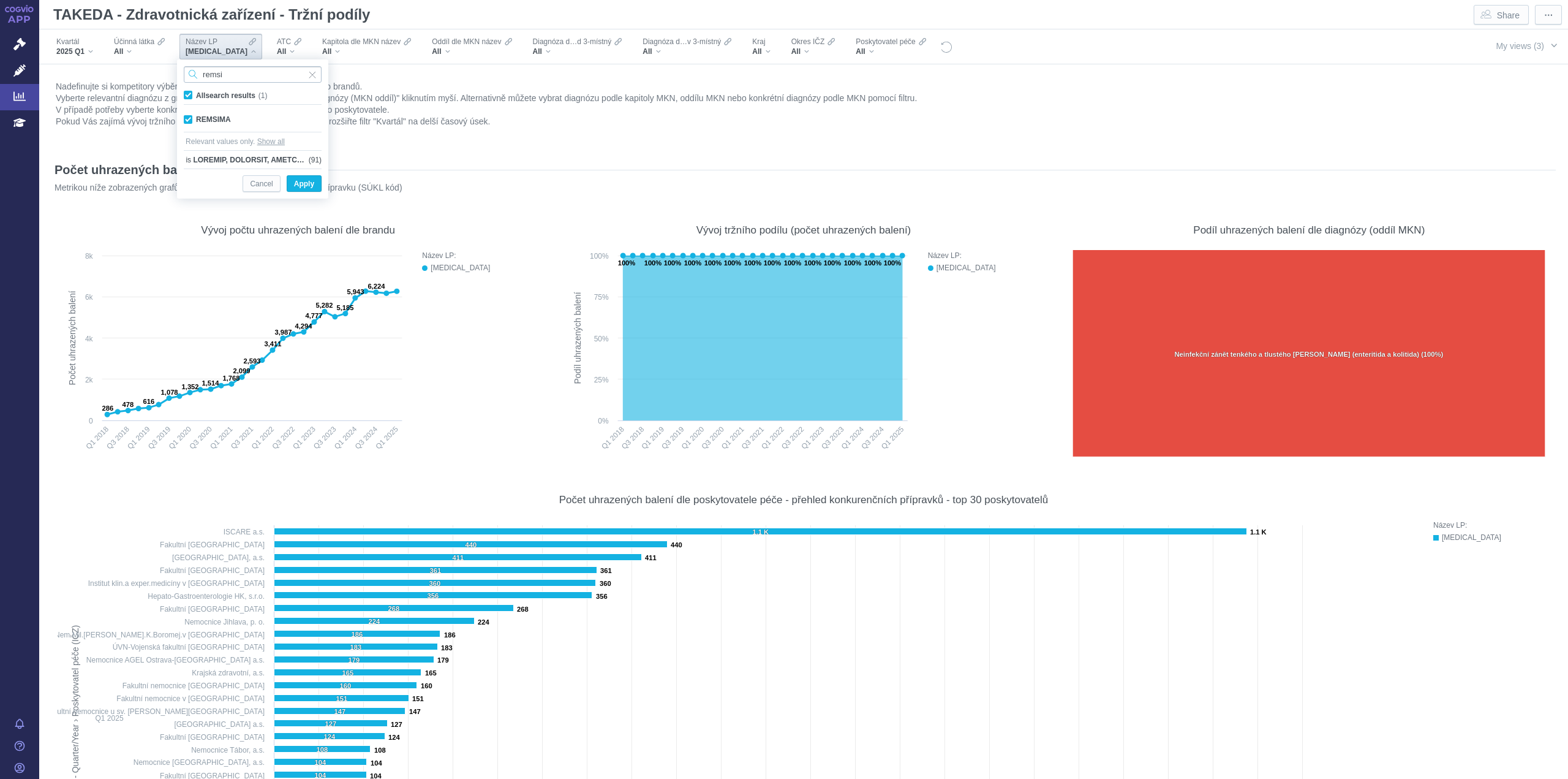
click at [244, 76] on input "remsi" at bounding box center [252, 74] width 137 height 17
click at [190, 115] on div "RINVOQ Only" at bounding box center [252, 119] width 150 height 17
click at [246, 74] on input "rinvo" at bounding box center [252, 74] width 137 height 17
click at [190, 118] on div "RIXUBIS Only" at bounding box center [252, 119] width 150 height 17
click at [239, 79] on input "rixub" at bounding box center [252, 74] width 137 height 17
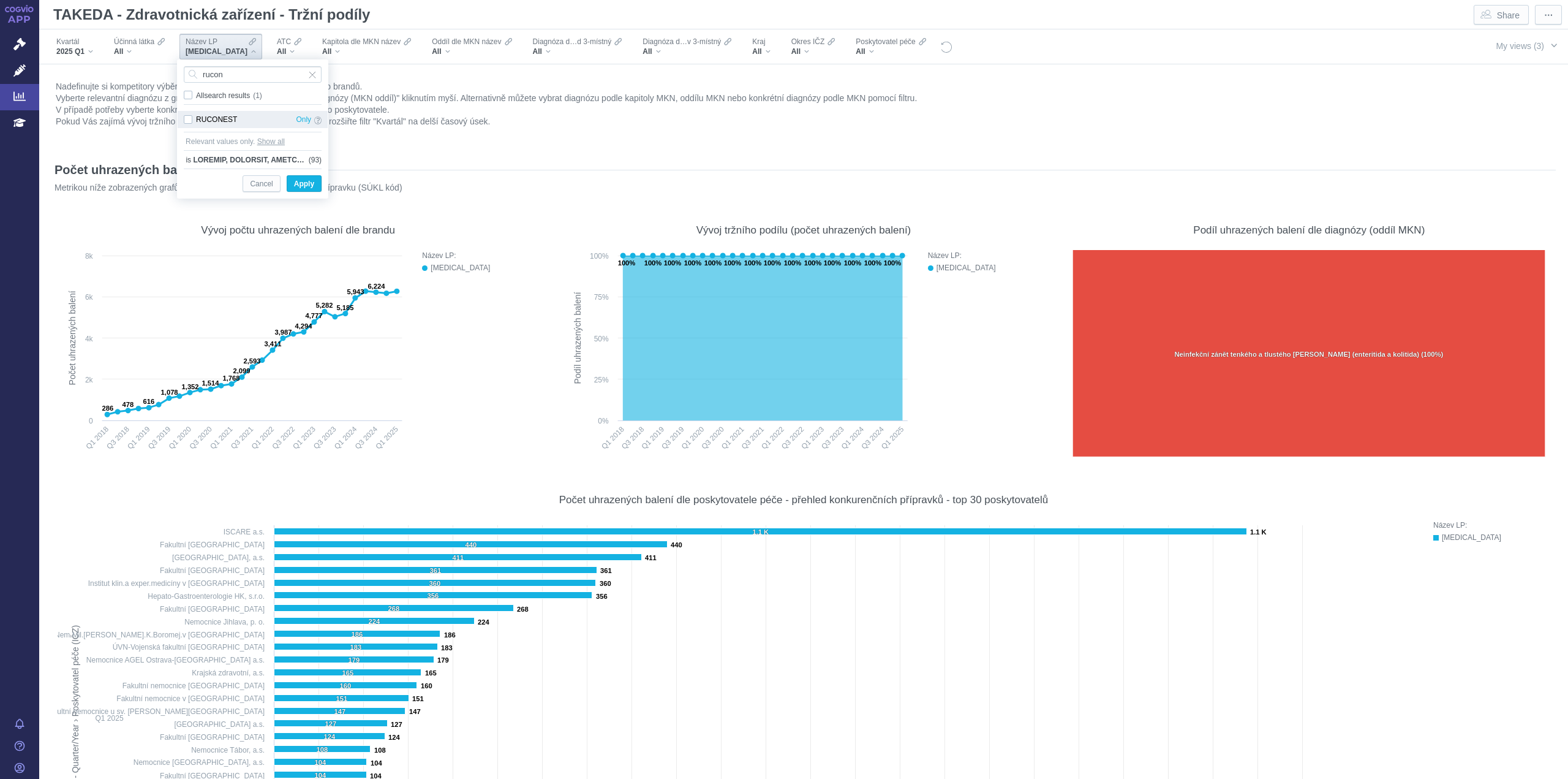
click at [189, 120] on div "RUCONEST Only" at bounding box center [252, 119] width 150 height 17
click at [227, 73] on input "rucon" at bounding box center [252, 74] width 137 height 17
click at [188, 121] on div "SIMPONI Only" at bounding box center [252, 119] width 150 height 17
click at [244, 79] on input "simpo" at bounding box center [252, 74] width 137 height 17
click at [188, 123] on div "STELARA Only" at bounding box center [252, 119] width 150 height 17
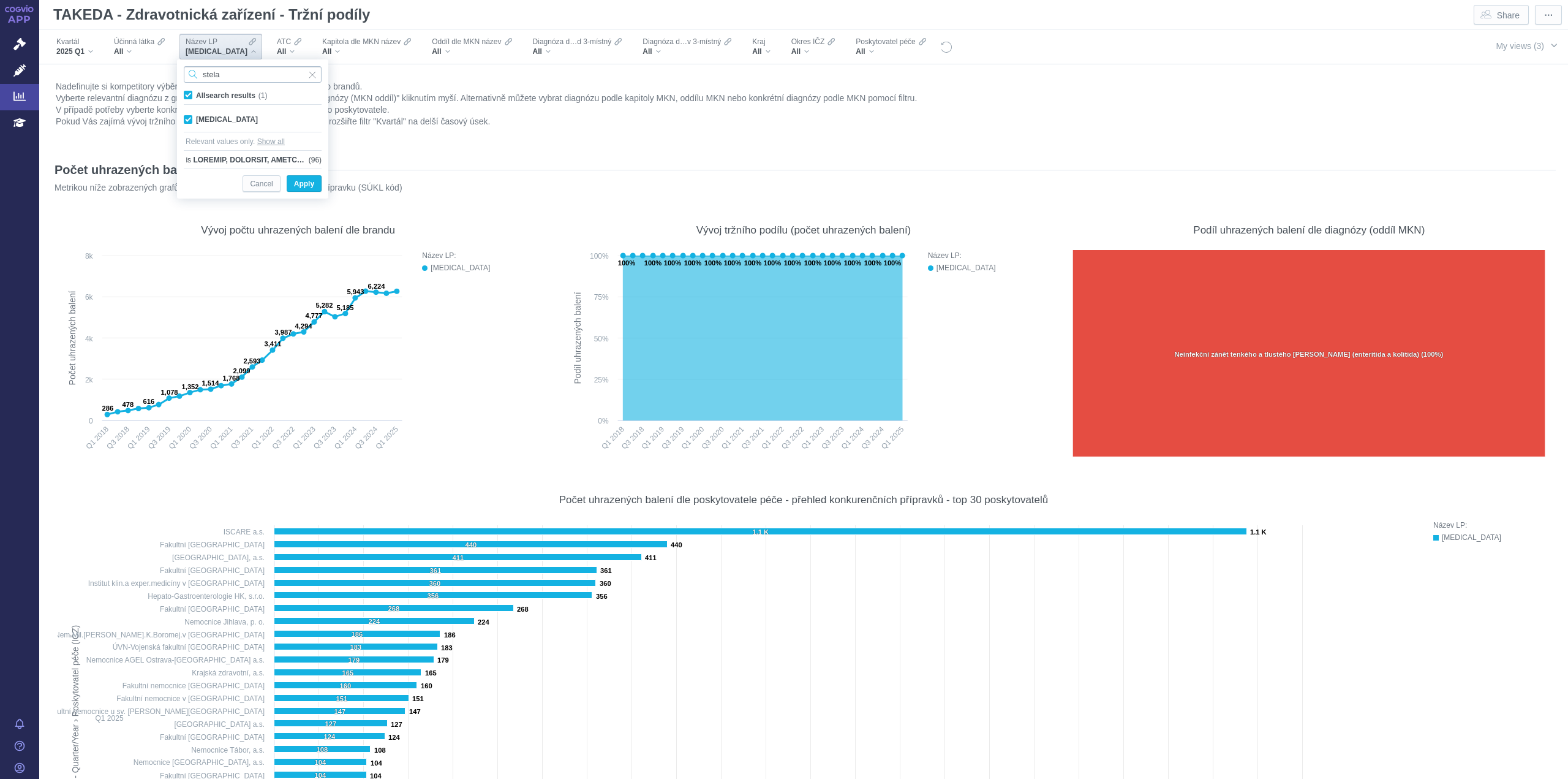
click at [253, 73] on input "stela" at bounding box center [252, 74] width 137 height 17
click at [189, 121] on div "STIVARGA Only" at bounding box center [252, 119] width 150 height 17
click at [238, 74] on input "stiva" at bounding box center [252, 74] width 137 height 17
click at [191, 118] on div "TAKHZYRO Only" at bounding box center [252, 119] width 150 height 17
click at [240, 74] on input "takh" at bounding box center [252, 74] width 137 height 17
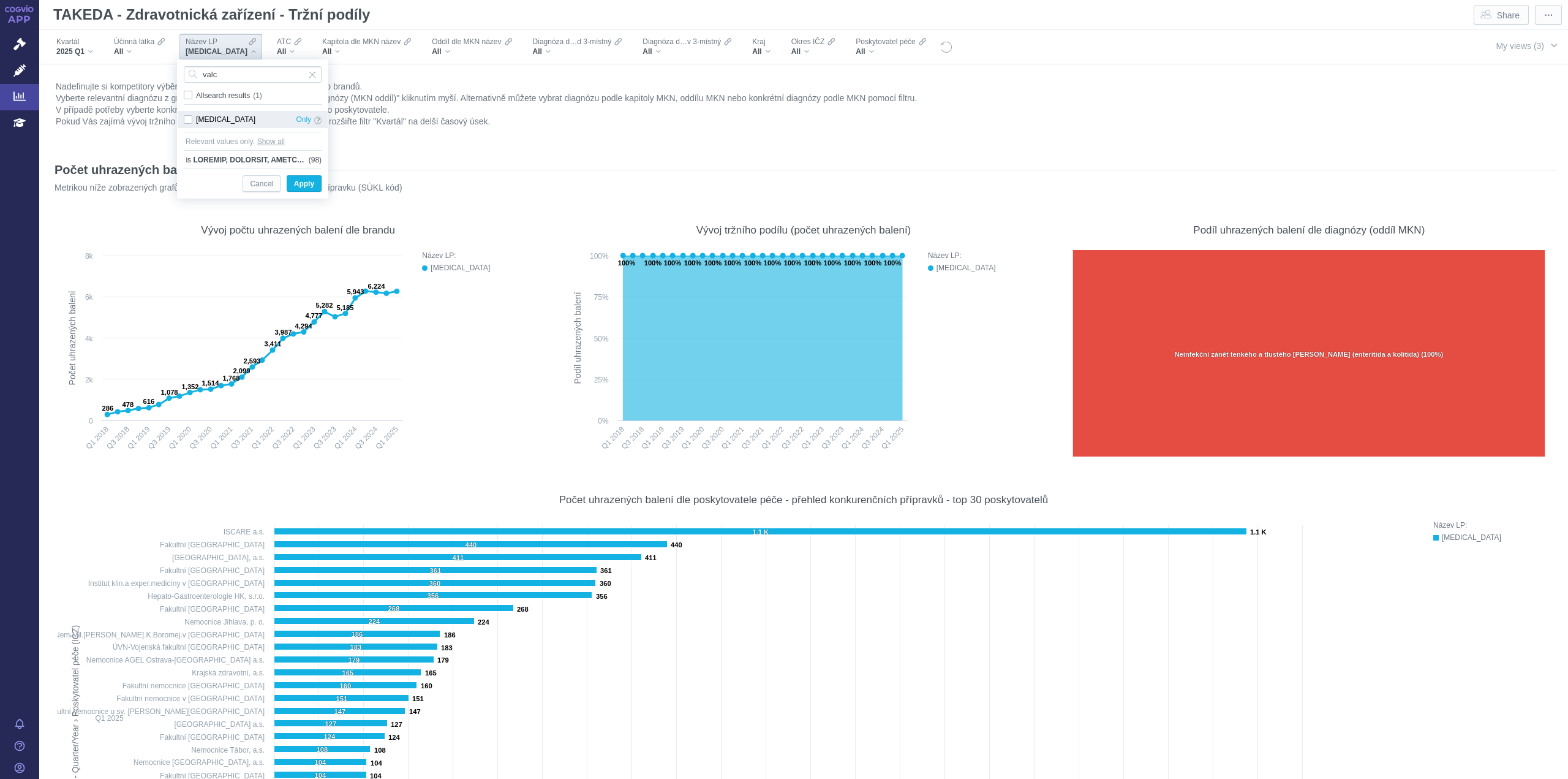
click at [189, 116] on div "VALCYTE Only" at bounding box center [252, 119] width 150 height 17
drag, startPoint x: 221, startPoint y: 74, endPoint x: 302, endPoint y: 101, distance: 85.4
click at [221, 74] on input "valc" at bounding box center [252, 74] width 137 height 17
click at [189, 120] on div "VALACICLOVIR +PHARMA Only" at bounding box center [252, 119] width 150 height 17
click at [189, 133] on div "VALACICLOVIR MYLAN Only" at bounding box center [252, 136] width 150 height 17
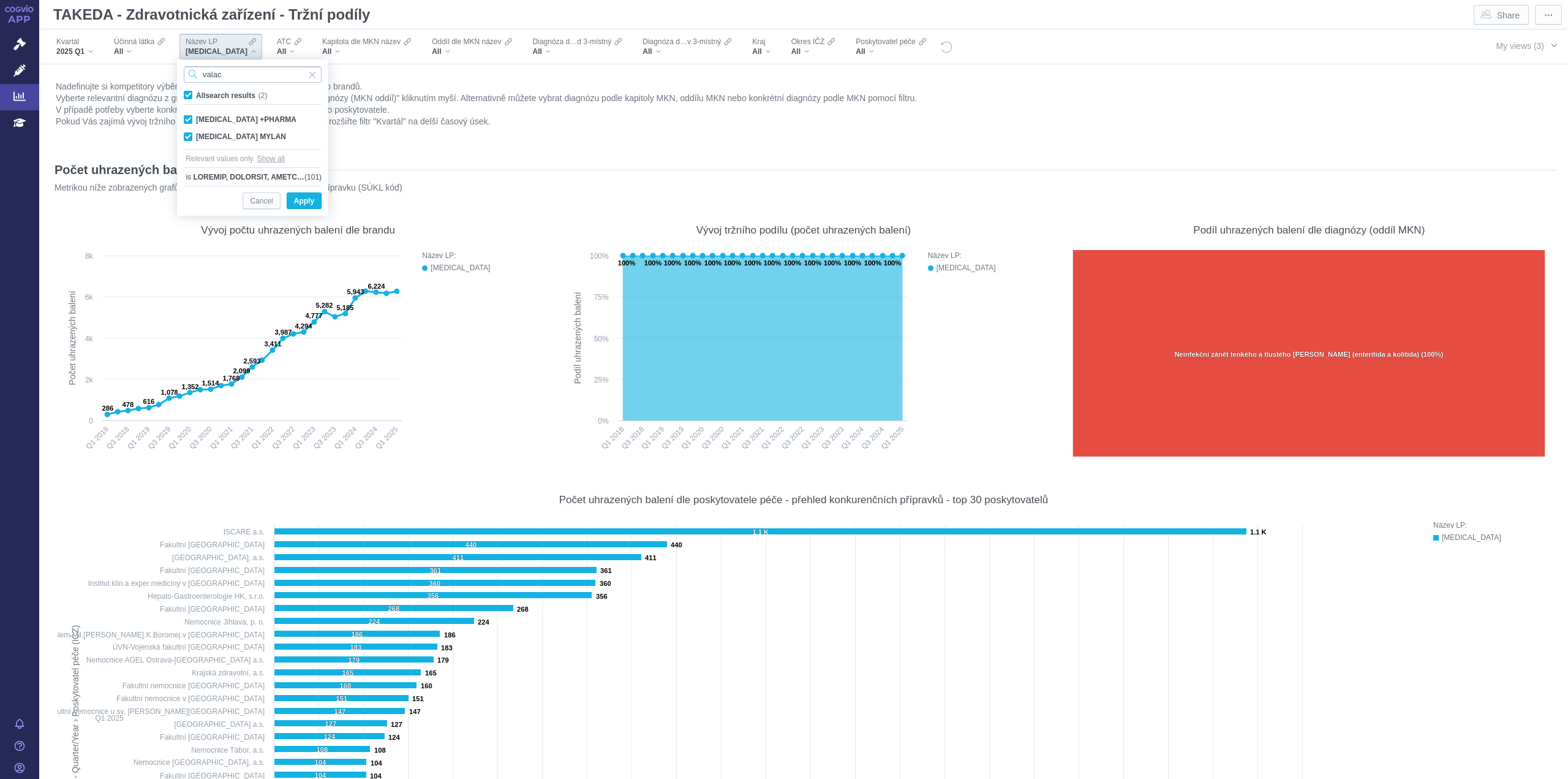
drag, startPoint x: 225, startPoint y: 79, endPoint x: 234, endPoint y: 81, distance: 9.2
click at [225, 79] on input "valac" at bounding box center [252, 74] width 137 height 17
click at [189, 123] on div "WILATE Only" at bounding box center [252, 119] width 150 height 17
click at [187, 146] on div "WILATE 500 Only" at bounding box center [252, 153] width 150 height 17
click at [187, 135] on div "WILATE 1000 Only" at bounding box center [252, 136] width 150 height 17
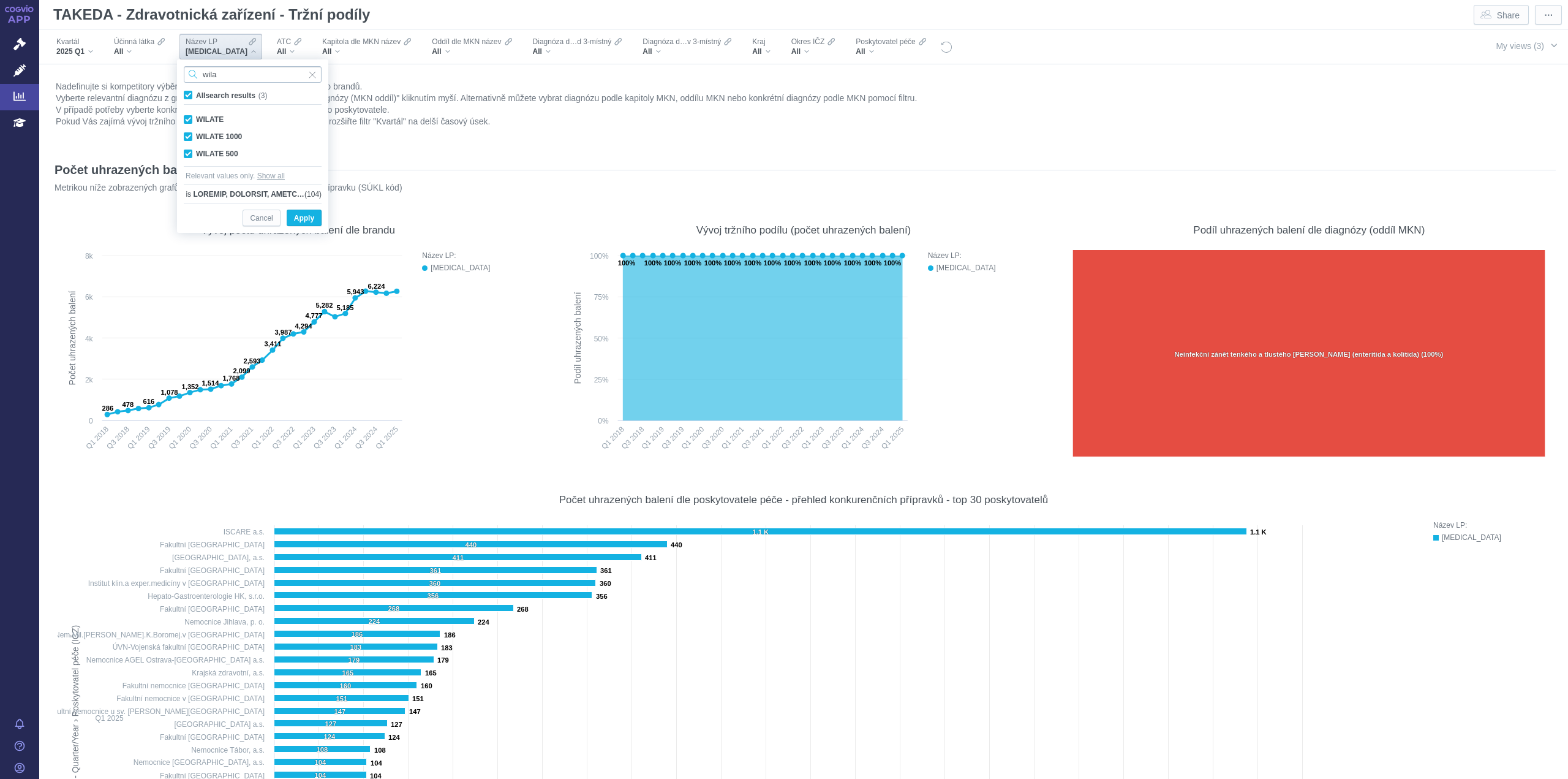
click at [235, 78] on input "wila" at bounding box center [252, 74] width 137 height 17
click at [185, 115] on div "XALKORI Only" at bounding box center [252, 119] width 150 height 17
click at [228, 79] on input "xalko" at bounding box center [252, 74] width 137 height 17
click at [188, 120] on div "XELJANZ Only" at bounding box center [252, 119] width 150 height 17
click at [246, 76] on input "xelj" at bounding box center [252, 74] width 137 height 17
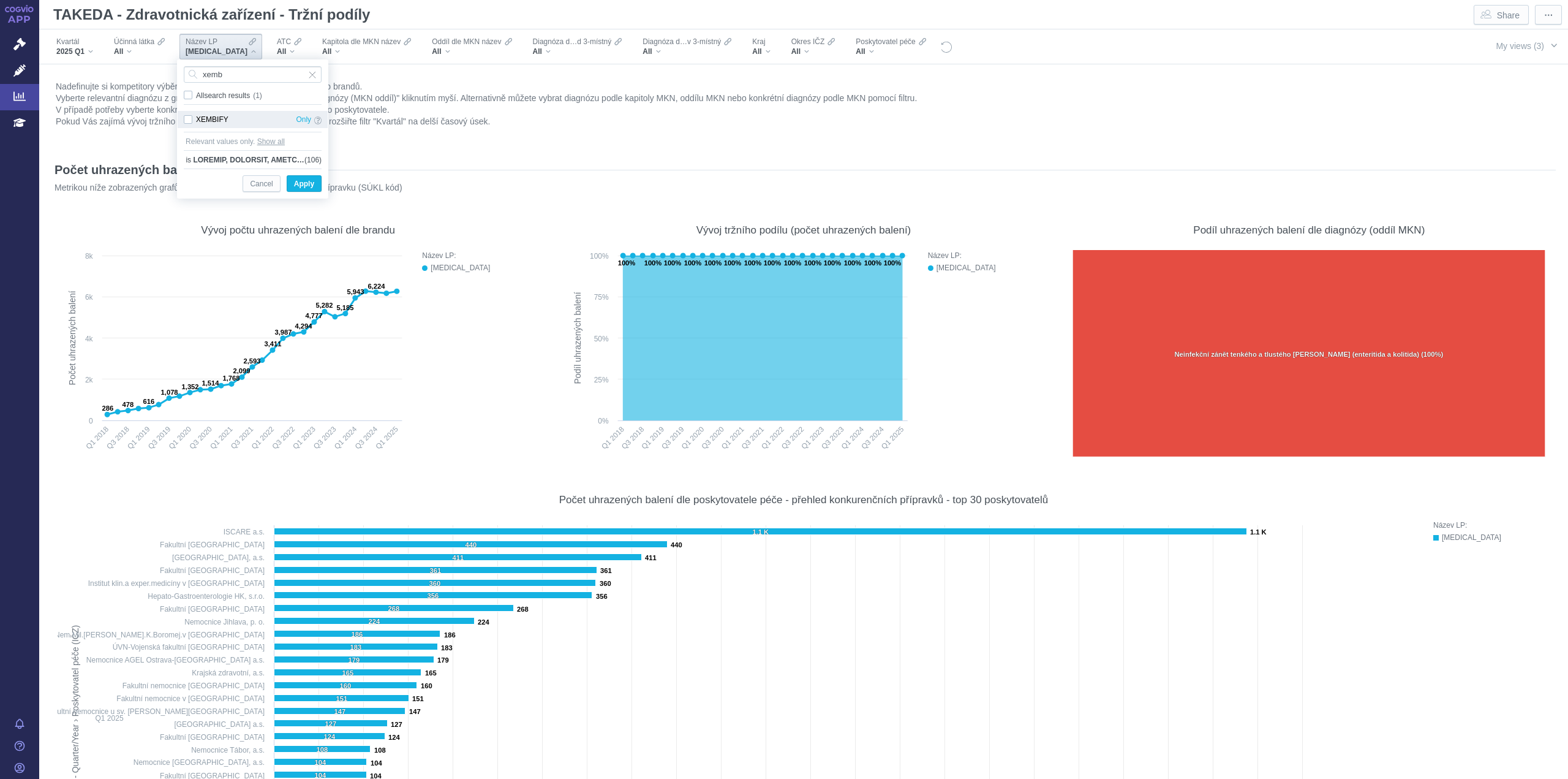
click at [190, 124] on div "XEMBIFY Only" at bounding box center [252, 119] width 150 height 17
click at [246, 75] on input "xemb" at bounding box center [252, 74] width 137 height 17
click at [192, 121] on div "YUFLYMA Only" at bounding box center [252, 119] width 150 height 17
click at [227, 67] on input "yufl" at bounding box center [252, 74] width 137 height 17
click at [188, 137] on div "ZEPOSIA Only" at bounding box center [252, 136] width 150 height 17
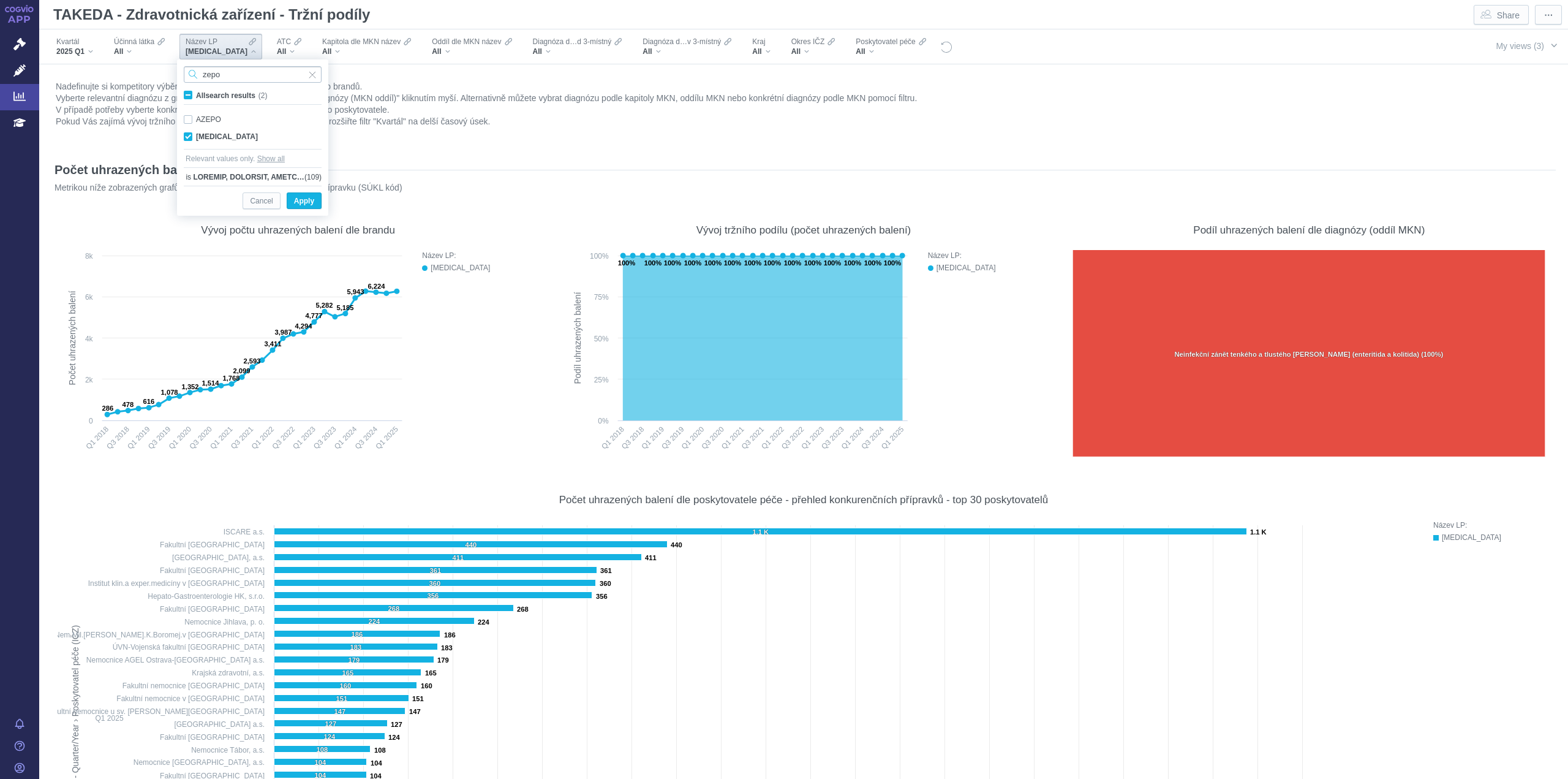
click at [251, 70] on input "zepo" at bounding box center [252, 74] width 137 height 17
click at [189, 121] on div "ZESSLY Only" at bounding box center [252, 119] width 150 height 17
click at [243, 77] on input "zessl" at bounding box center [252, 74] width 137 height 17
click at [189, 120] on div "ZYKADIA Only" at bounding box center [252, 119] width 150 height 17
click at [315, 181] on button "Apply" at bounding box center [304, 183] width 35 height 17
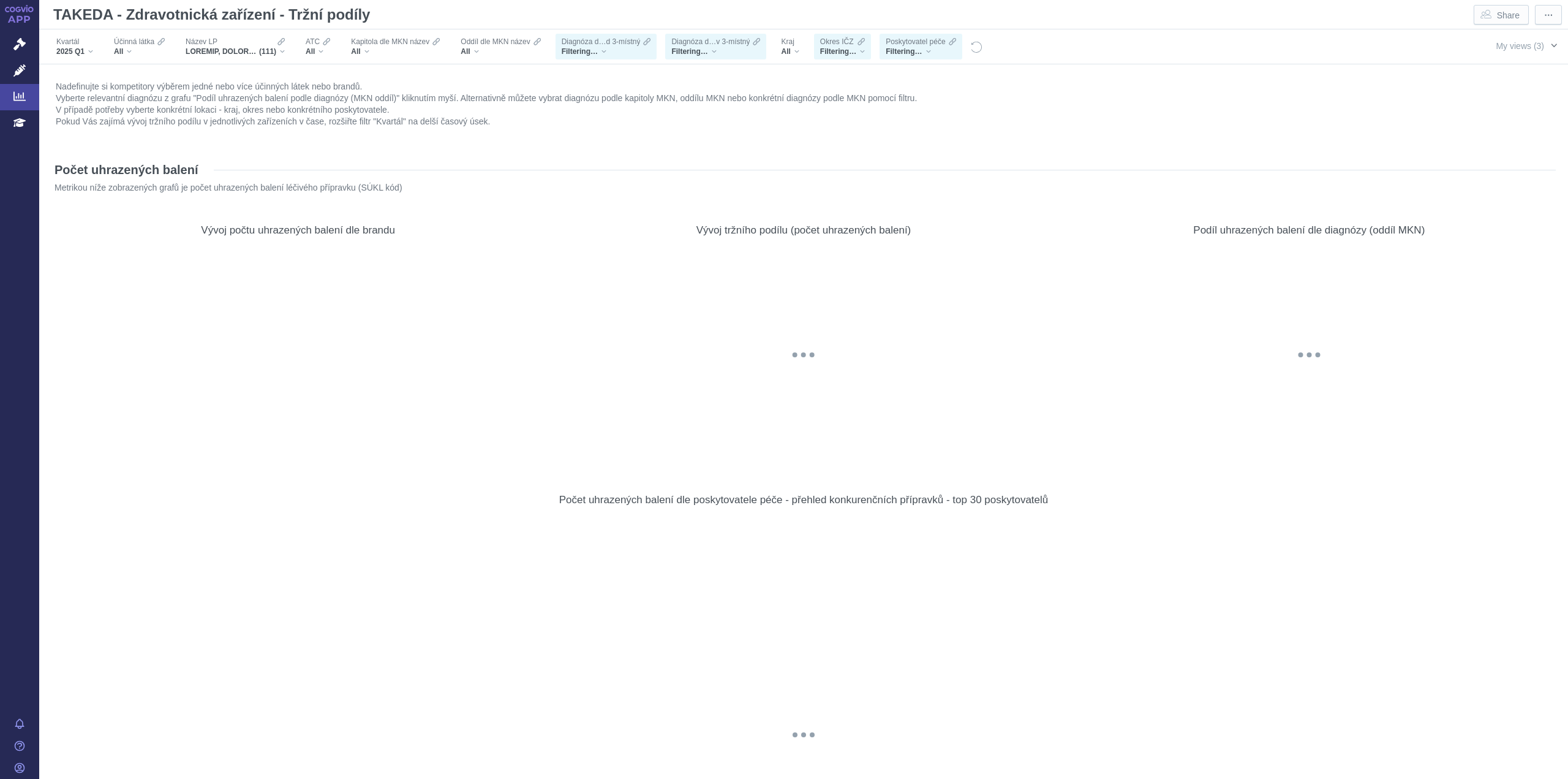
click at [1532, 47] on span "My views (3)" at bounding box center [1519, 46] width 48 height 10
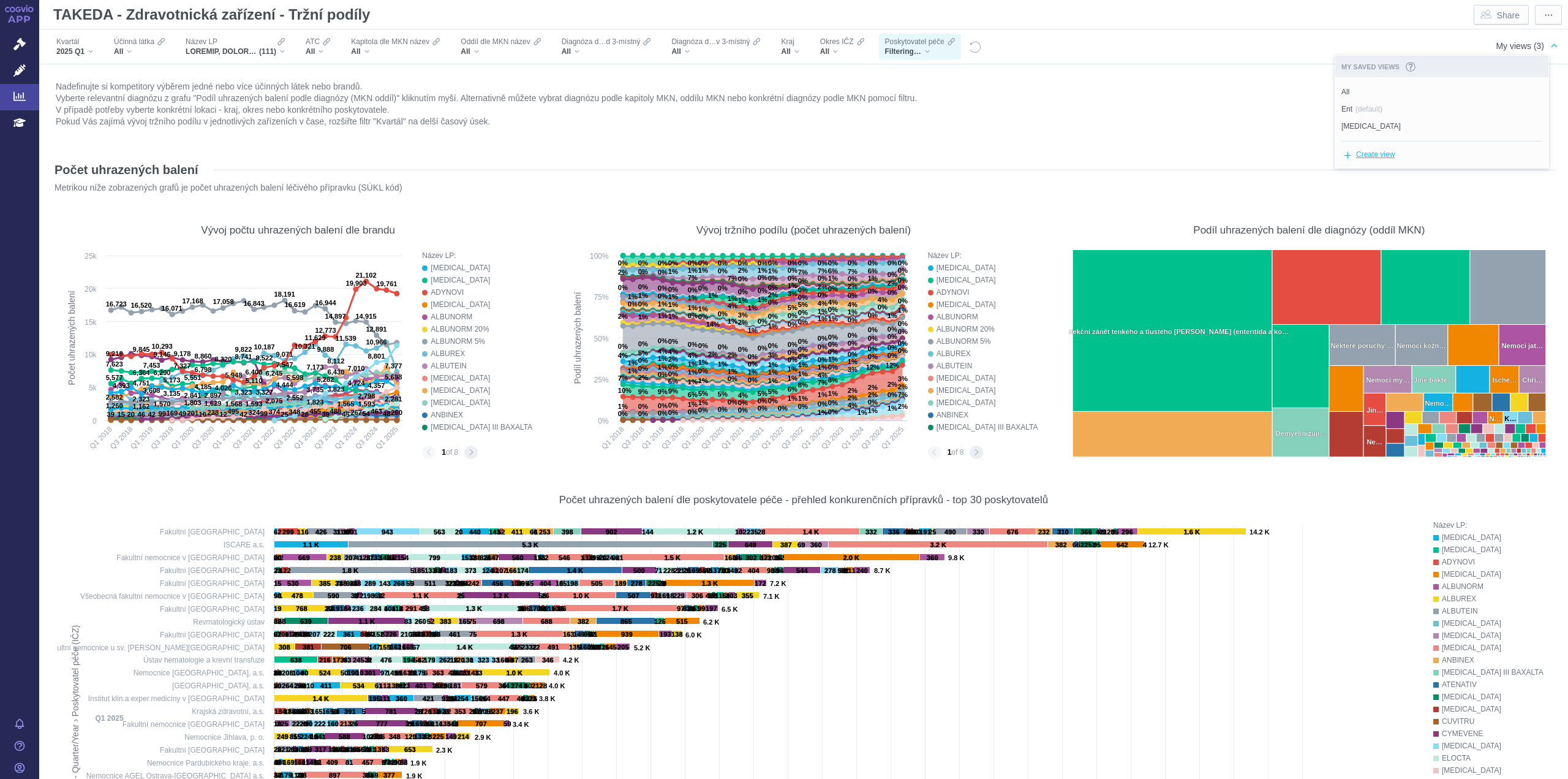
click at [1375, 155] on span "Create view" at bounding box center [1375, 155] width 38 height 16
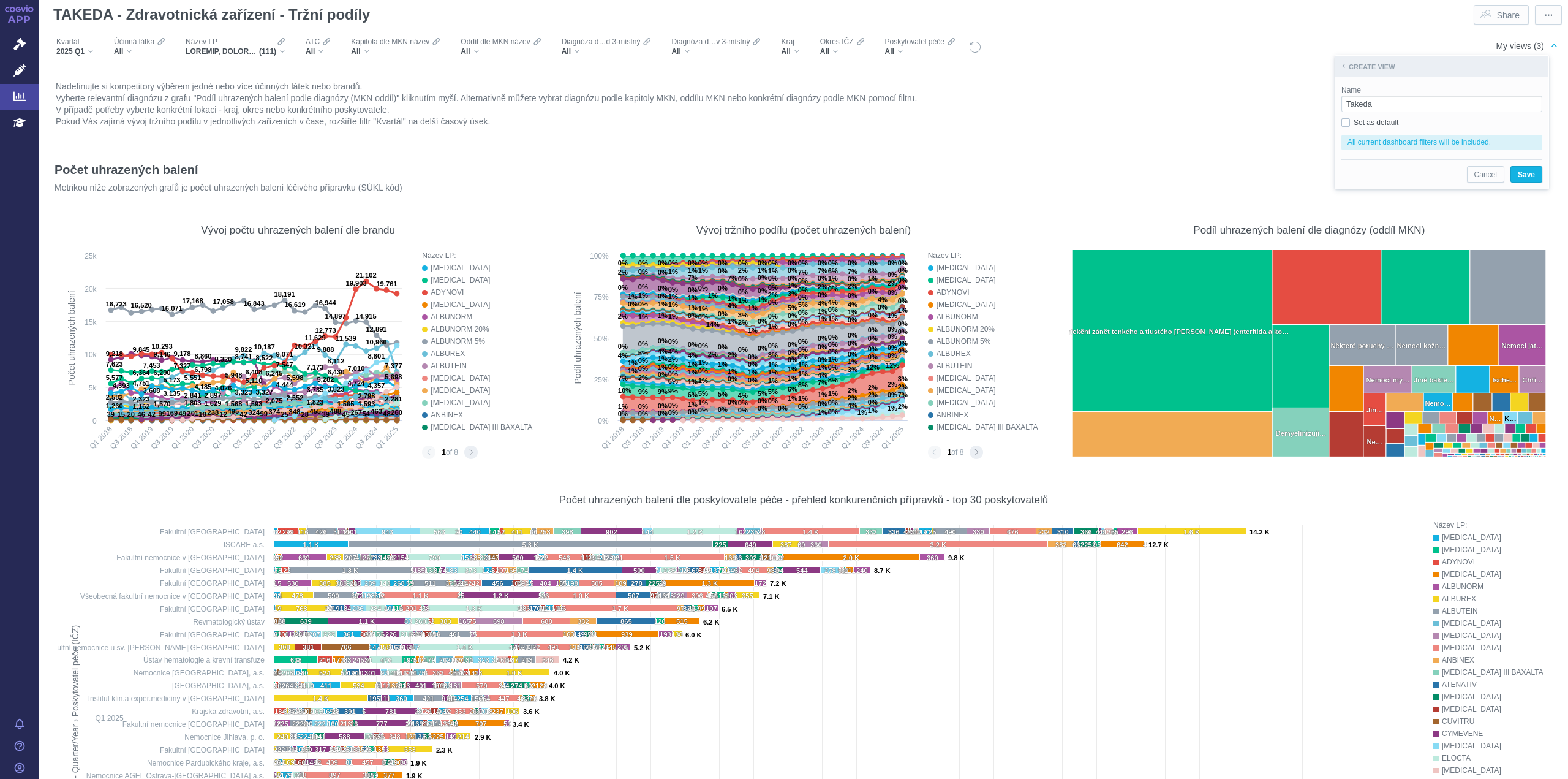
click at [1353, 121] on span "Set as default" at bounding box center [1376, 122] width 45 height 9
click at [1353, 121] on input "Set as default" at bounding box center [1357, 120] width 8 height 8
click at [1353, 122] on span "Set as default" at bounding box center [1376, 122] width 45 height 9
click at [1353, 122] on input "Set as default" at bounding box center [1357, 120] width 8 height 8
click at [1529, 172] on span "Save" at bounding box center [1525, 175] width 17 height 16
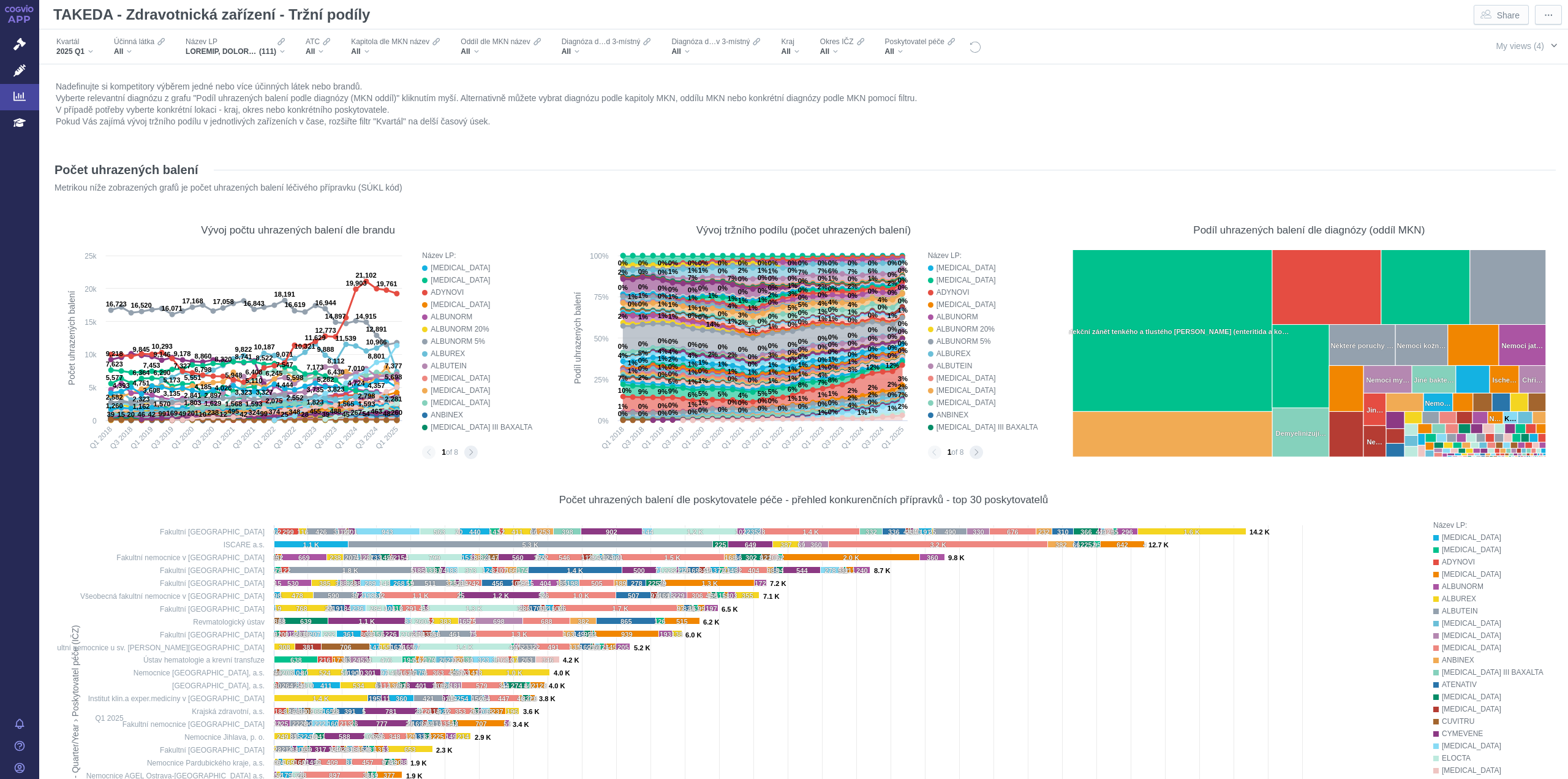
click at [1512, 46] on span "My views (4)" at bounding box center [1519, 46] width 48 height 10
click at [1315, 56] on div "Filters" at bounding box center [1224, 46] width 485 height 33
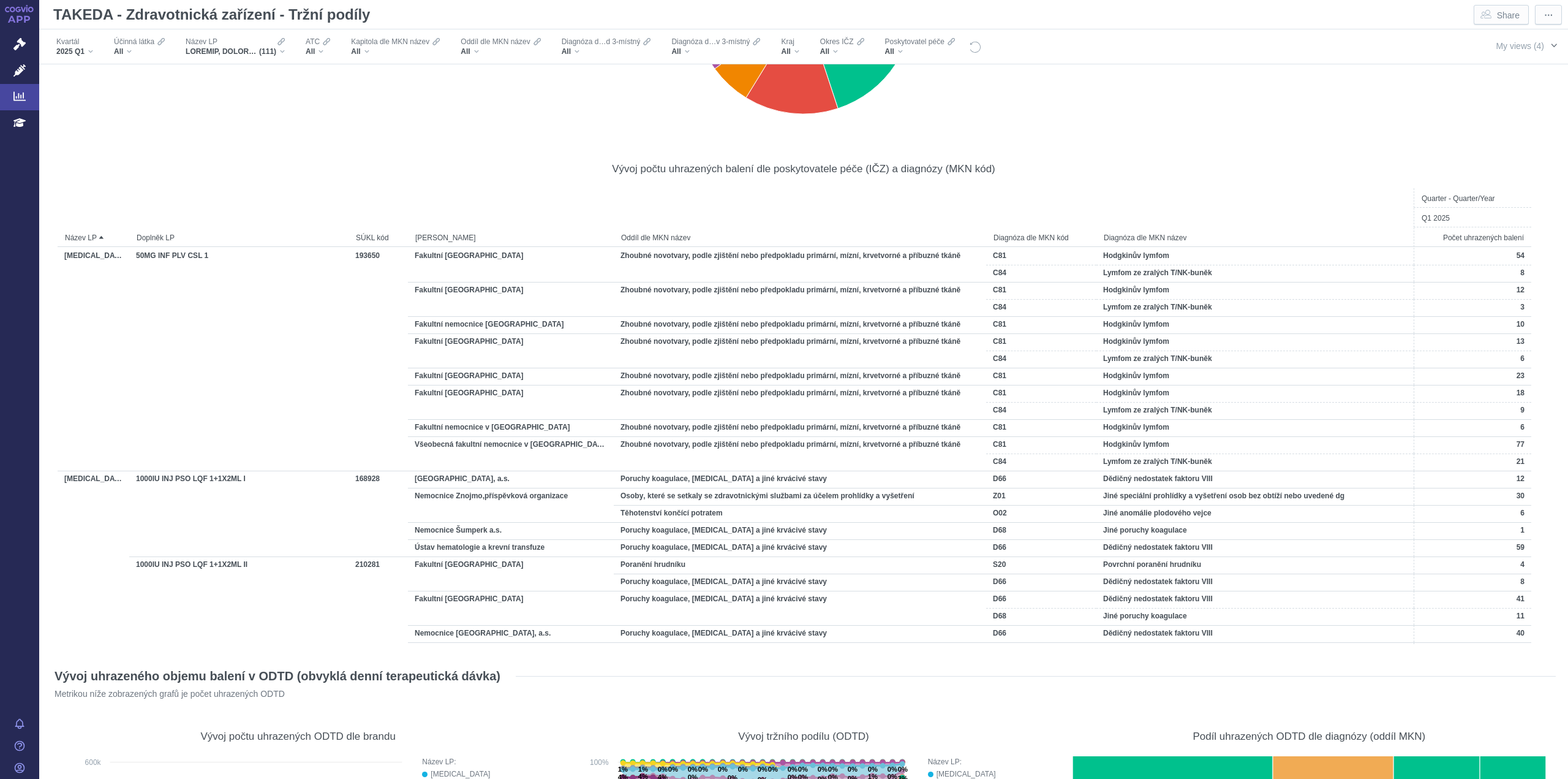
scroll to position [1471, 0]
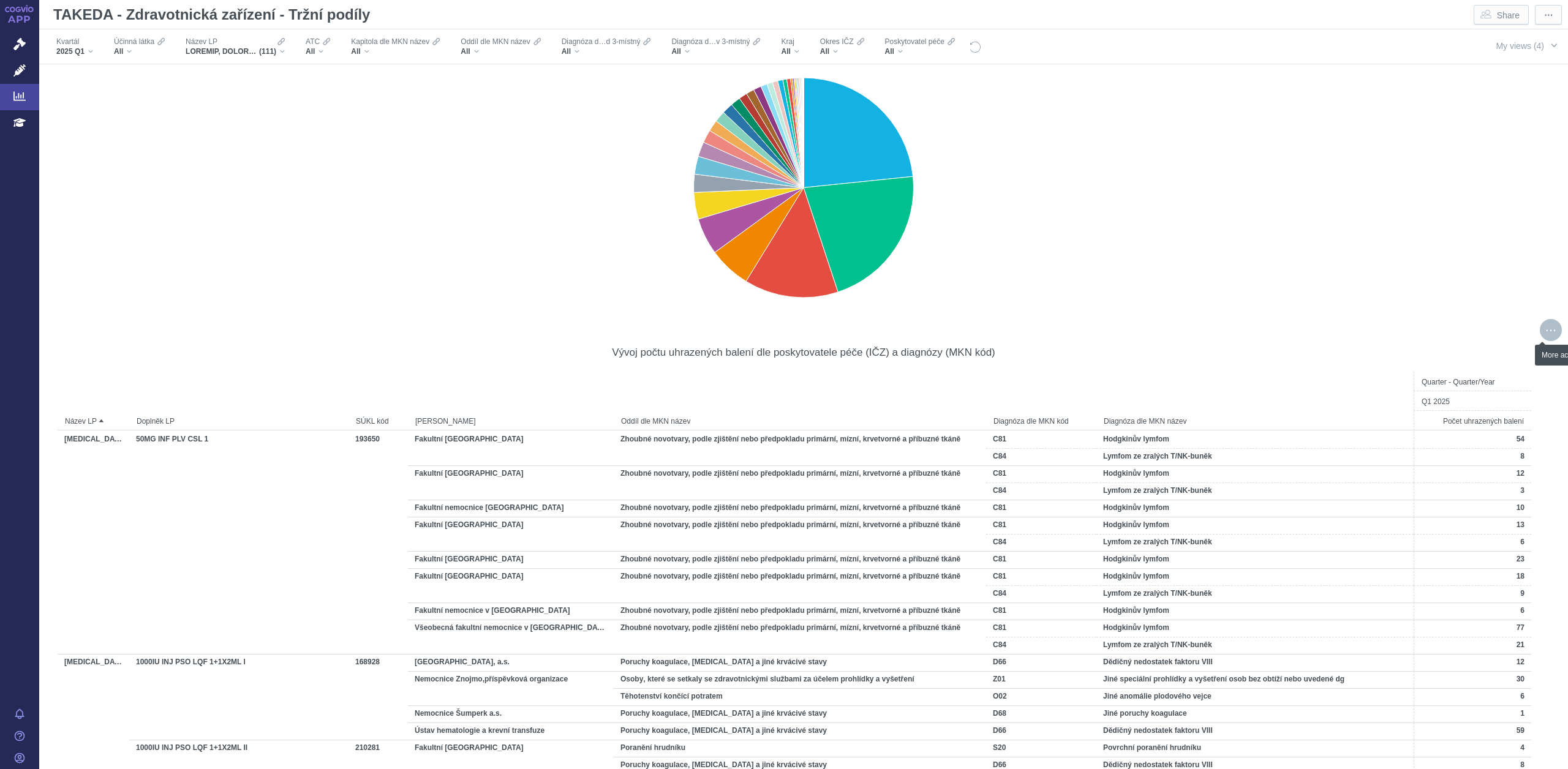
click at [1540, 330] on div "More actions" at bounding box center [1550, 330] width 22 height 22
click at [1418, 352] on span "Export" at bounding box center [1455, 357] width 135 height 12
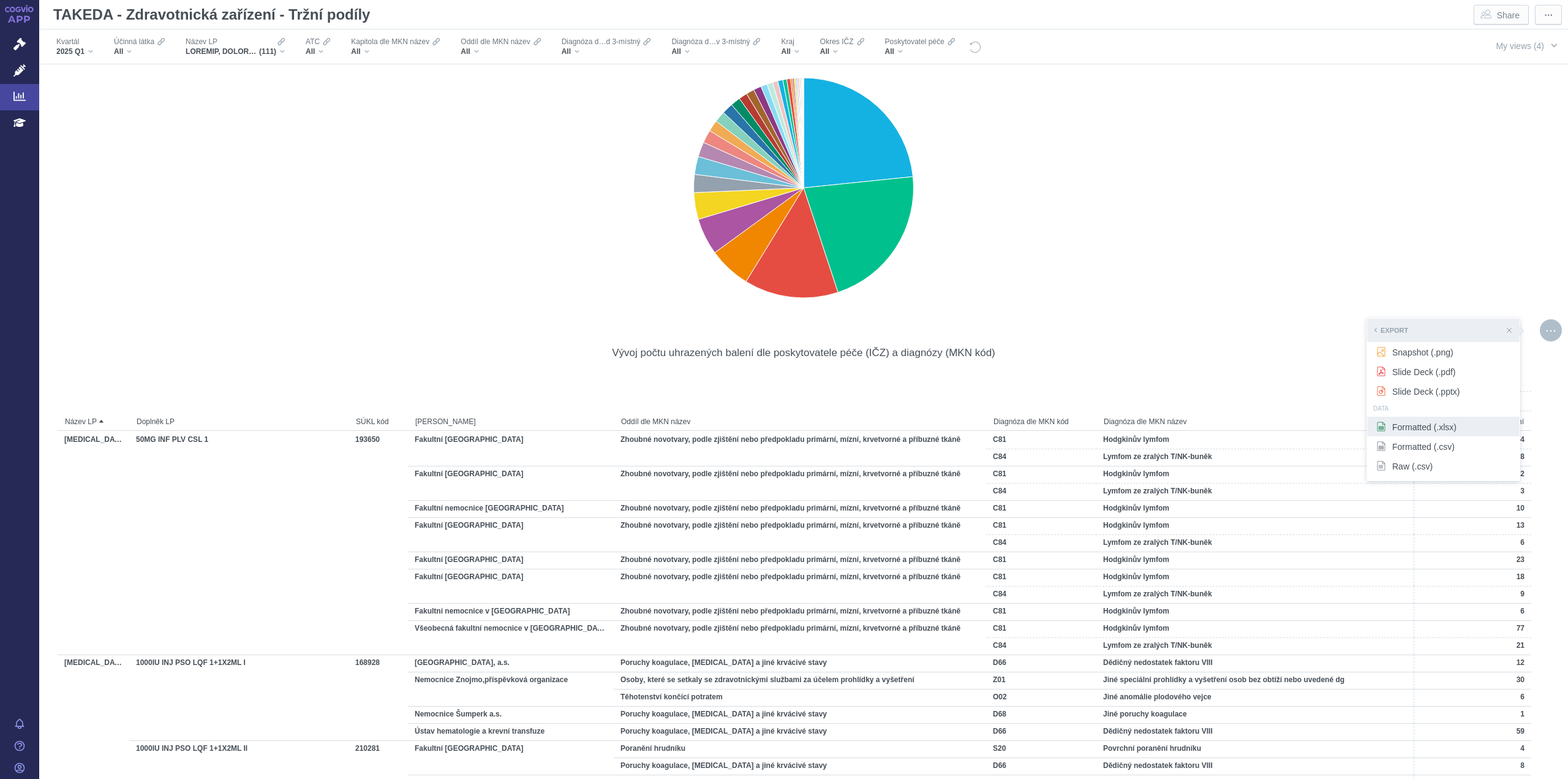
click at [1425, 428] on span "Formatted (.xlsx)" at bounding box center [1442, 426] width 135 height 12
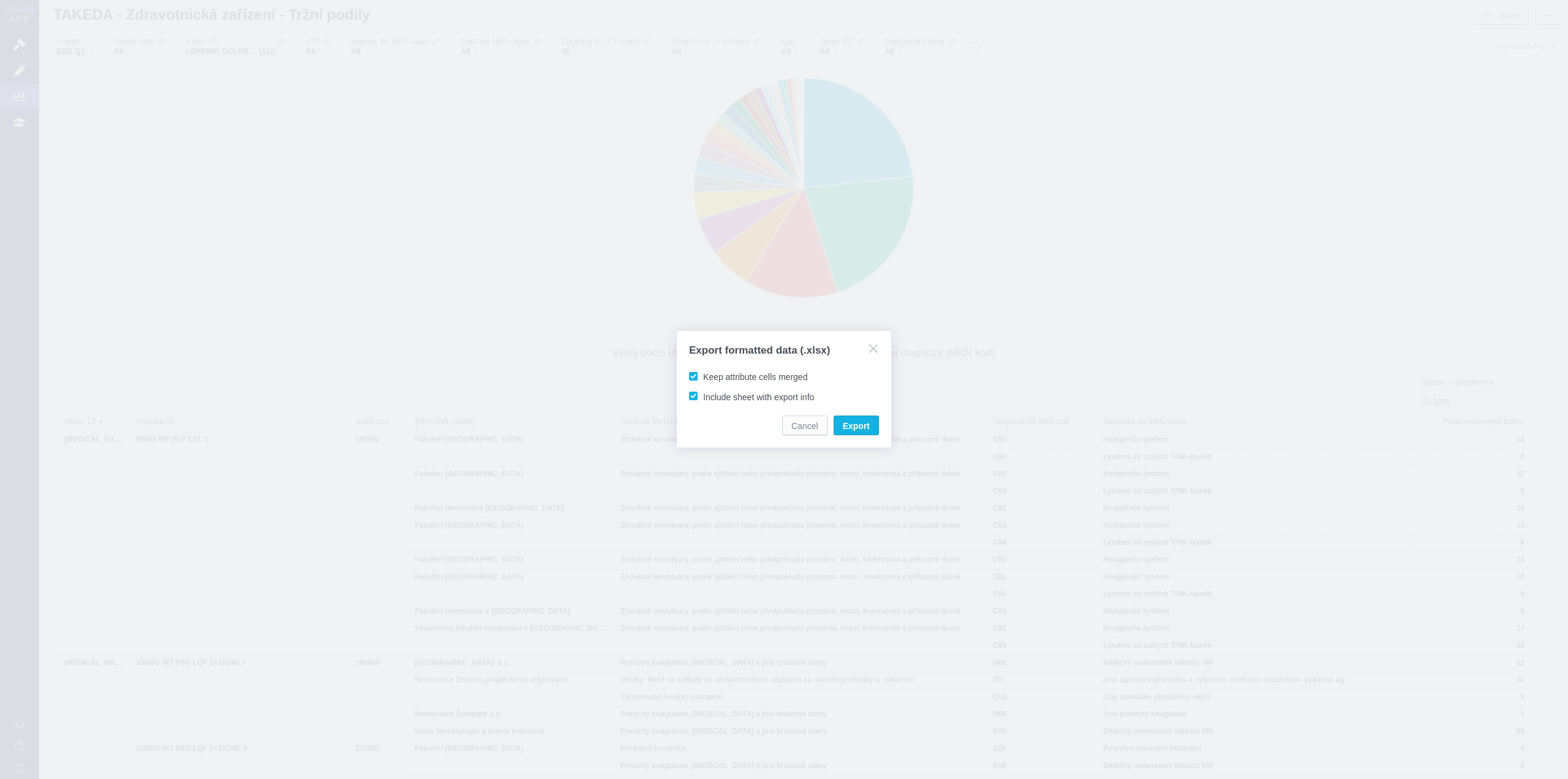
click at [770, 383] on div "Keep attribute cells merged" at bounding box center [784, 376] width 189 height 14
click at [746, 374] on span "Keep attribute cells merged" at bounding box center [755, 377] width 104 height 10
click at [709, 374] on input "Keep attribute cells merged" at bounding box center [705, 374] width 8 height 8
click at [862, 424] on span "Export" at bounding box center [855, 425] width 27 height 12
